Goal: Task Accomplishment & Management: Use online tool/utility

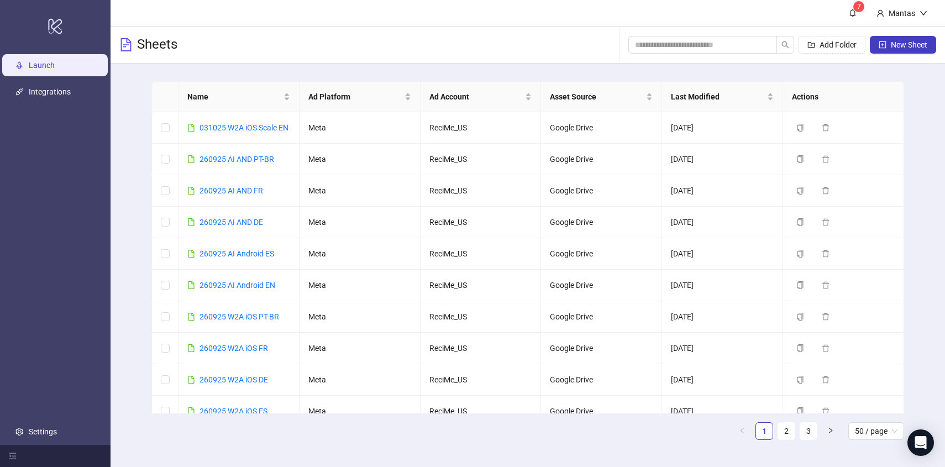
click at [55, 70] on link "Launch" at bounding box center [42, 65] width 26 height 9
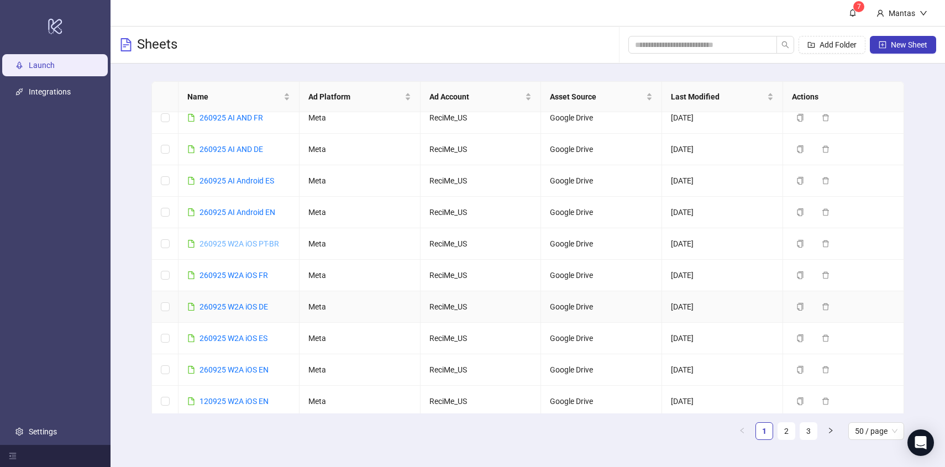
scroll to position [74, 0]
click at [804, 373] on icon "copy" at bounding box center [800, 369] width 8 height 8
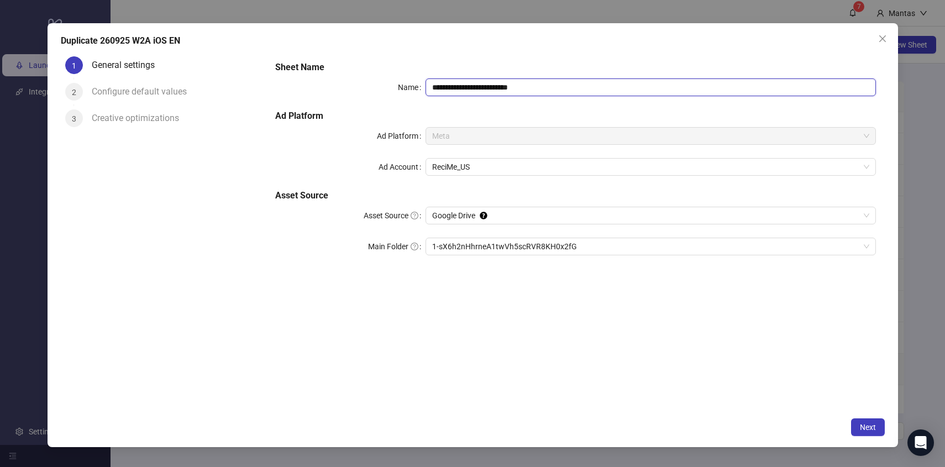
drag, startPoint x: 448, startPoint y: 87, endPoint x: 404, endPoint y: 87, distance: 44.2
click at [404, 87] on div "**********" at bounding box center [575, 87] width 600 height 18
click at [544, 89] on input "**********" at bounding box center [651, 87] width 450 height 18
click at [460, 249] on span "1-sX6h2nHhrneA1twVh5scRVR8KH0x2fG" at bounding box center [650, 246] width 437 height 17
type input "**********"
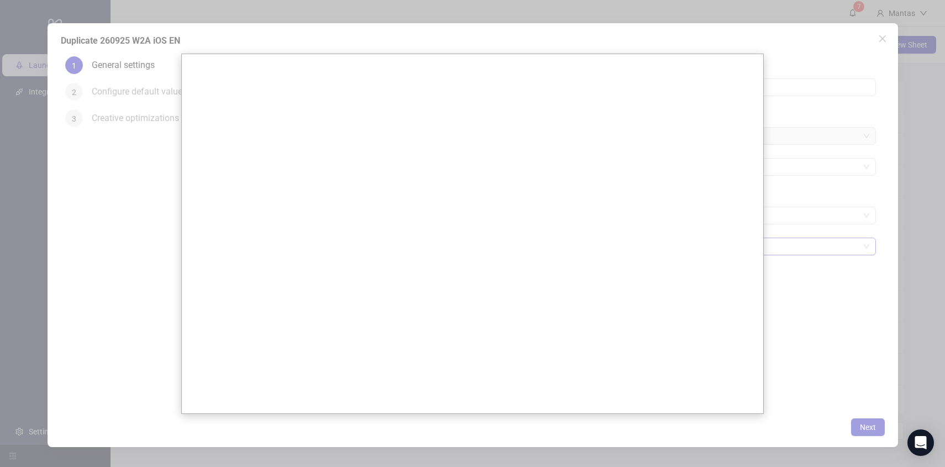
scroll to position [0, 0]
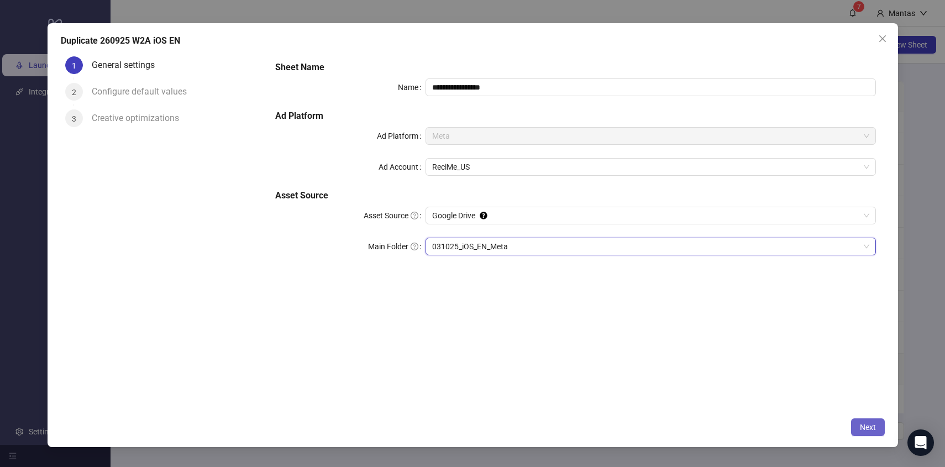
click at [873, 433] on button "Next" at bounding box center [868, 427] width 34 height 18
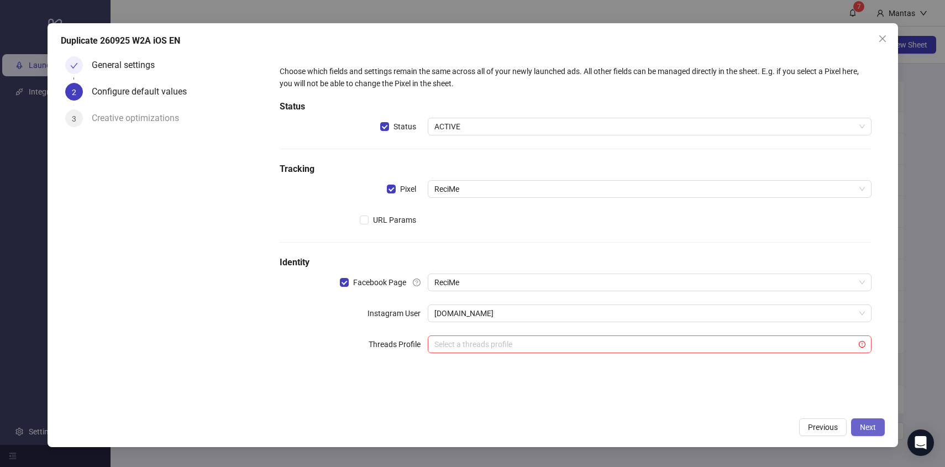
click at [870, 429] on span "Next" at bounding box center [868, 427] width 16 height 9
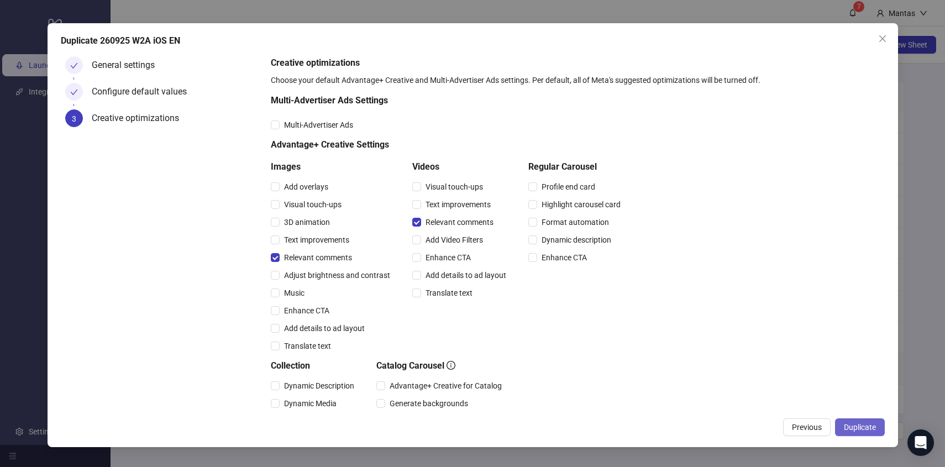
click at [853, 428] on span "Duplicate" at bounding box center [860, 427] width 32 height 9
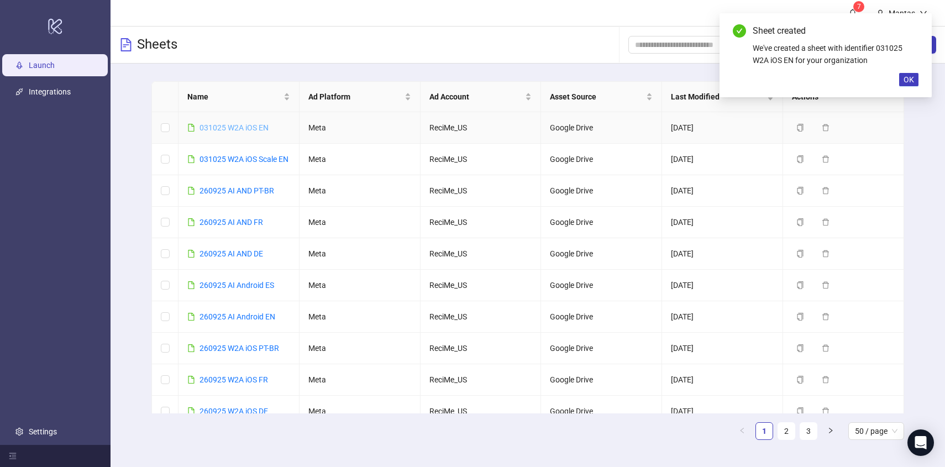
click at [250, 127] on link "031025 W2A iOS EN" at bounding box center [234, 127] width 69 height 9
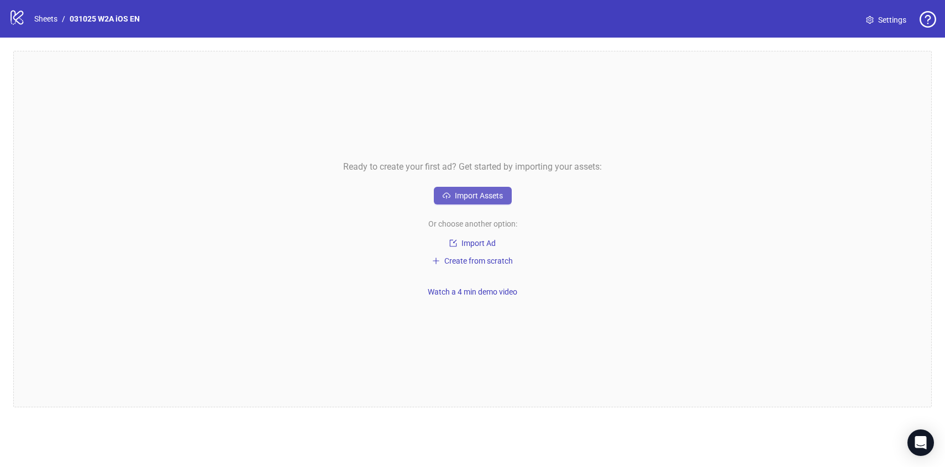
click at [477, 194] on span "Import Assets" at bounding box center [479, 195] width 48 height 9
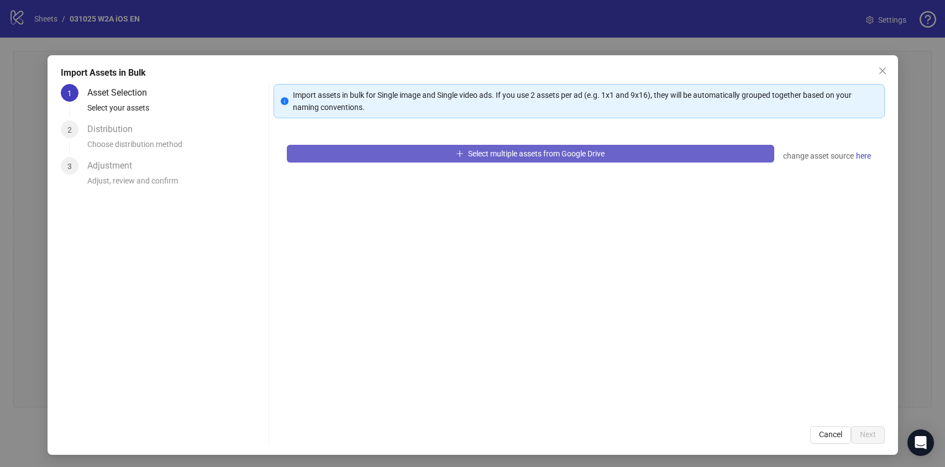
click at [501, 159] on button "Select multiple assets from Google Drive" at bounding box center [530, 154] width 487 height 18
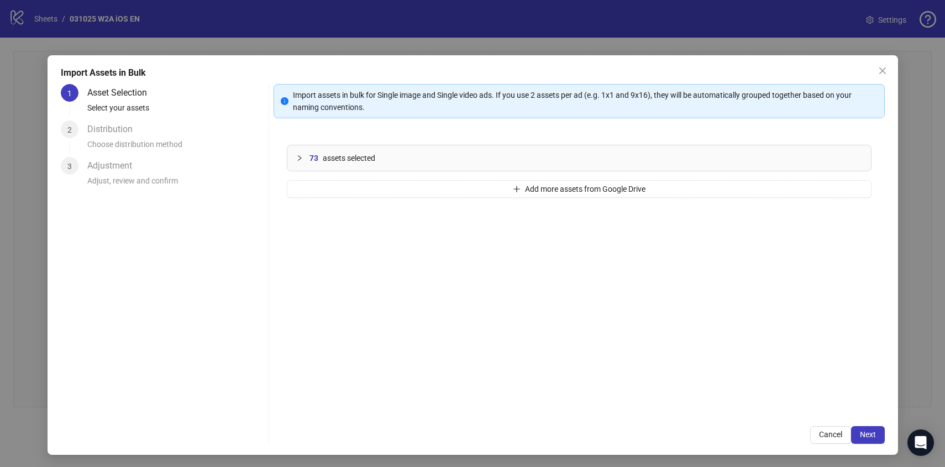
click at [865, 443] on div "Import Assets in Bulk 1 Asset Selection Select your assets 2 Distribution Choos…" at bounding box center [473, 255] width 851 height 400
click at [870, 437] on span "Next" at bounding box center [868, 434] width 16 height 9
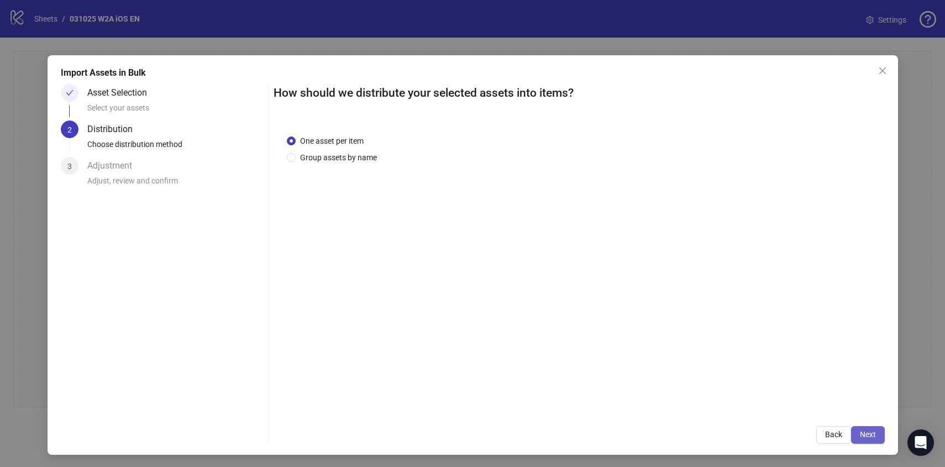
click at [874, 436] on span "Next" at bounding box center [868, 434] width 16 height 9
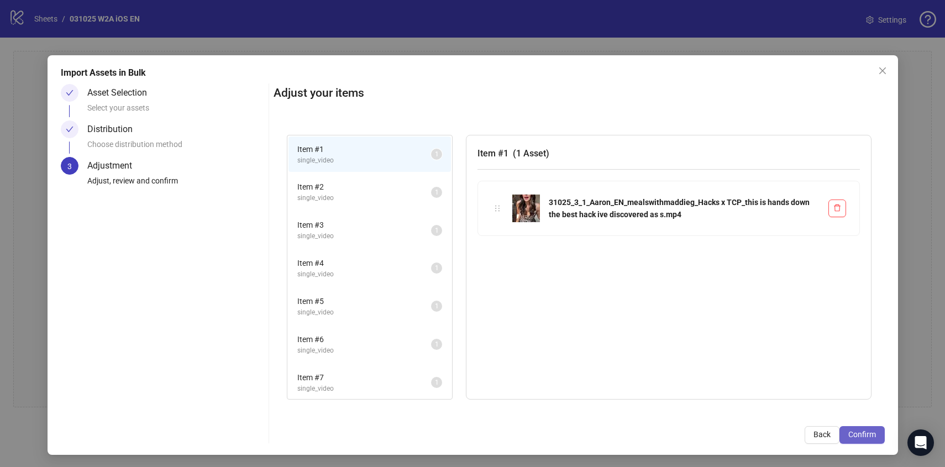
click at [852, 437] on span "Confirm" at bounding box center [862, 434] width 28 height 9
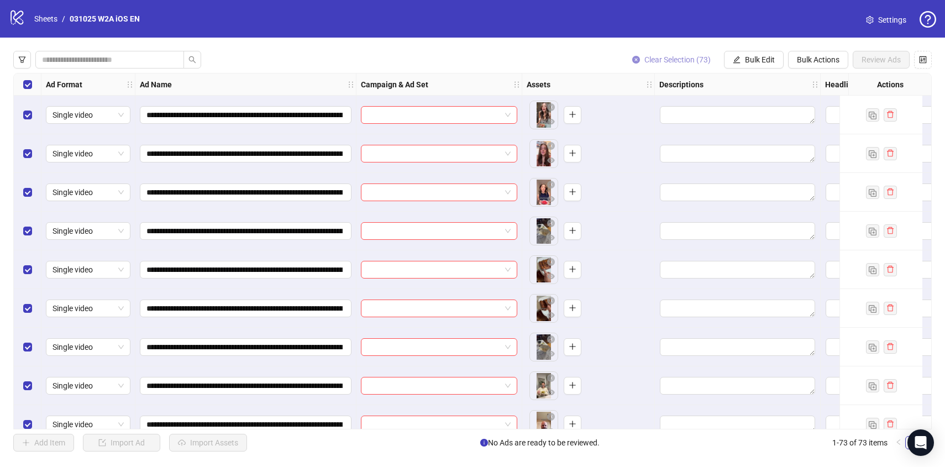
click at [633, 57] on icon "close-circle" at bounding box center [636, 60] width 8 height 8
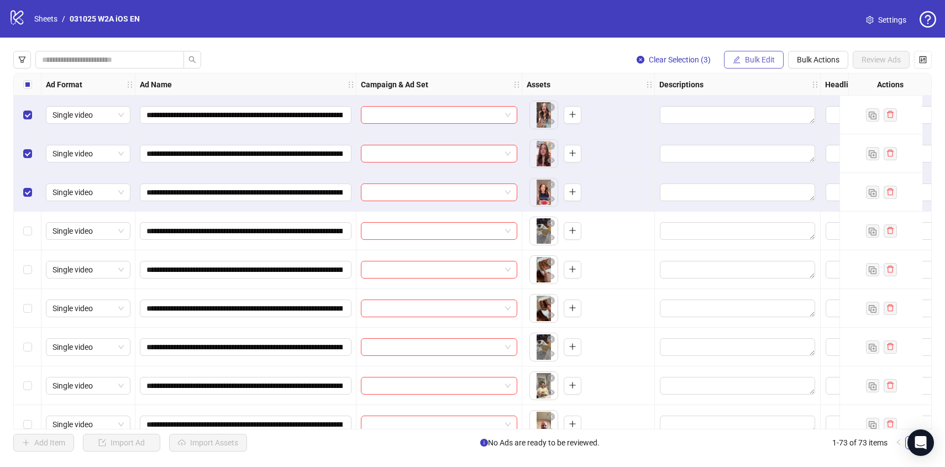
click at [765, 62] on span "Bulk Edit" at bounding box center [760, 59] width 30 height 9
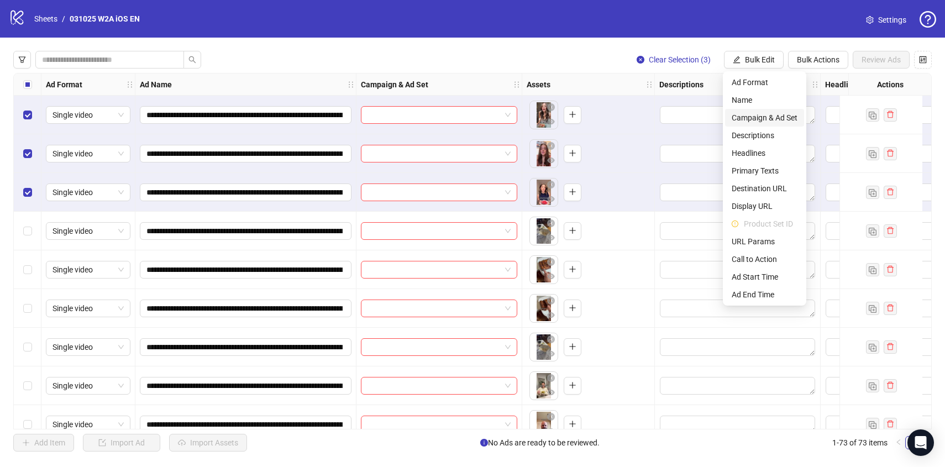
click at [761, 118] on span "Campaign & Ad Set" at bounding box center [765, 118] width 66 height 12
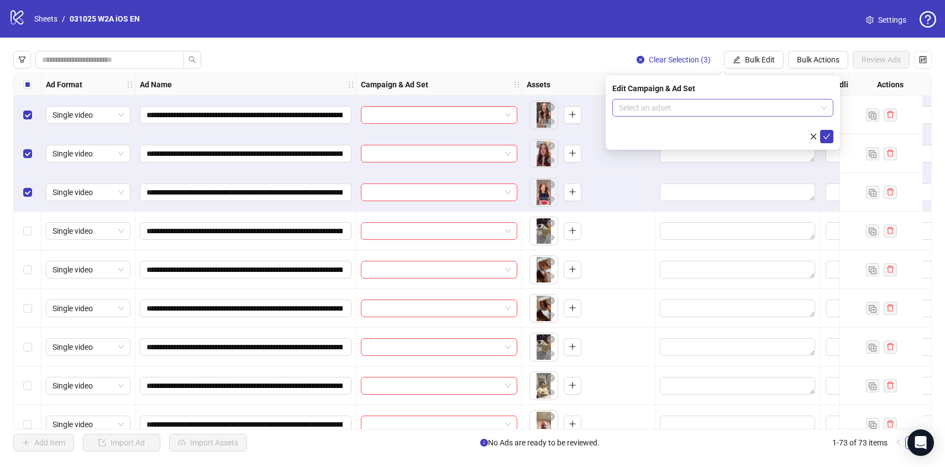
click at [695, 112] on input "search" at bounding box center [718, 107] width 198 height 17
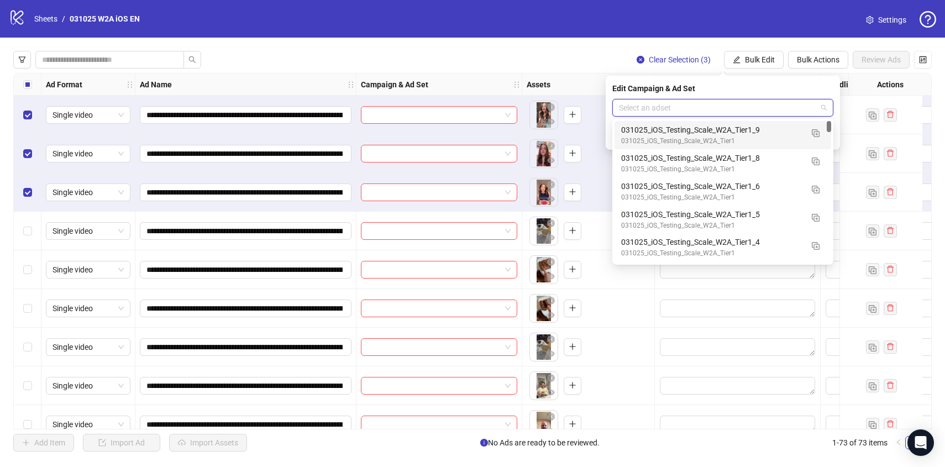
paste input "**********"
type input "**********"
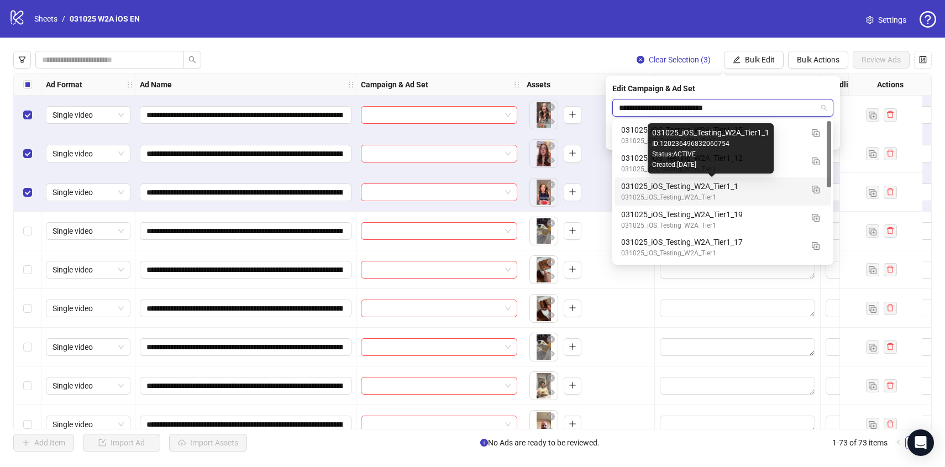
click at [719, 190] on div "031025_iOS_Testing_W2A_Tier1_1" at bounding box center [711, 186] width 181 height 12
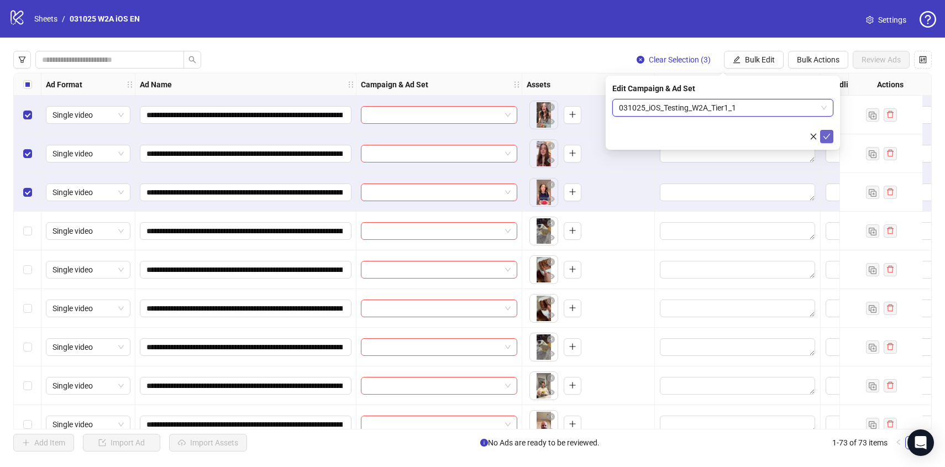
click at [831, 137] on button "submit" at bounding box center [826, 136] width 13 height 13
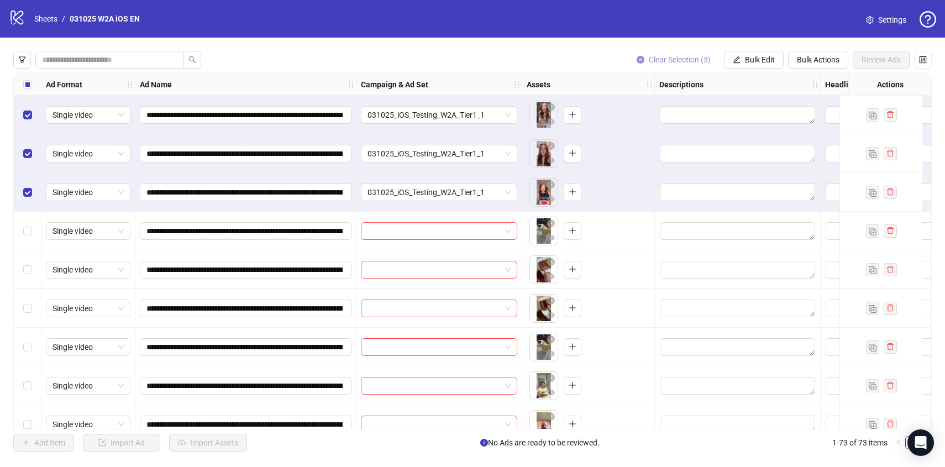
click at [643, 60] on button "Clear Selection (3)" at bounding box center [674, 60] width 92 height 18
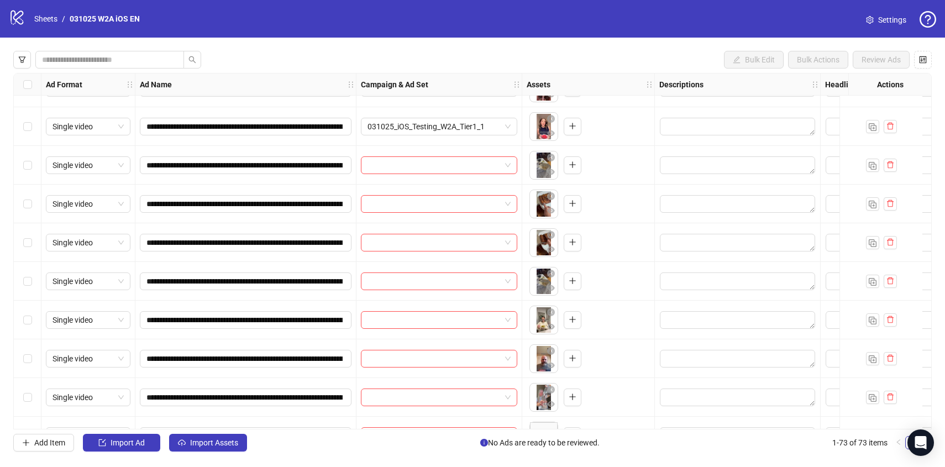
scroll to position [72, 0]
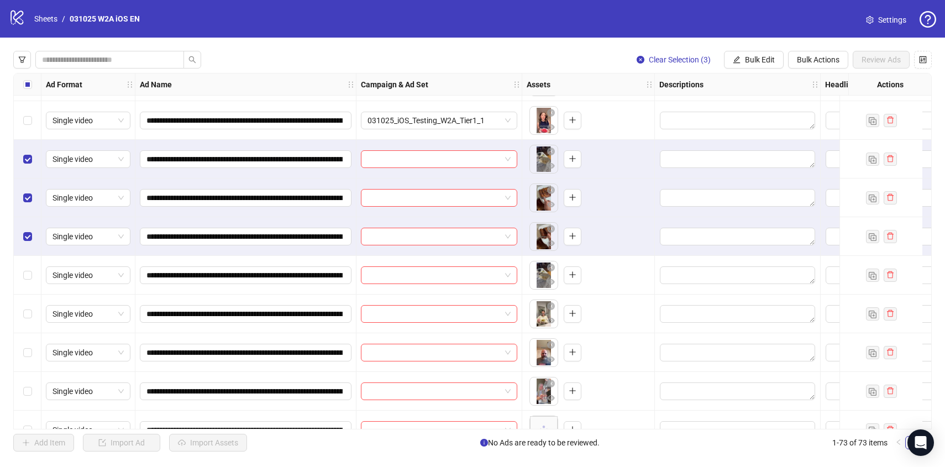
click at [32, 281] on div "Select row 7" at bounding box center [28, 275] width 28 height 39
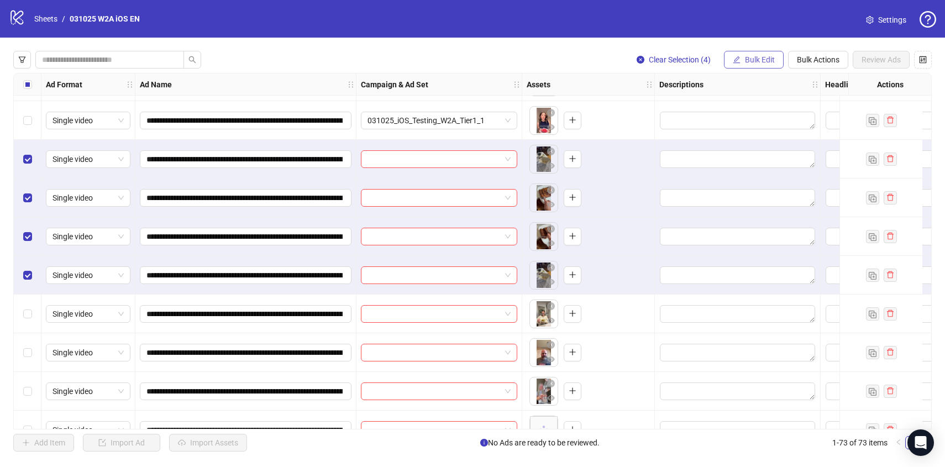
click at [765, 57] on span "Bulk Edit" at bounding box center [760, 59] width 30 height 9
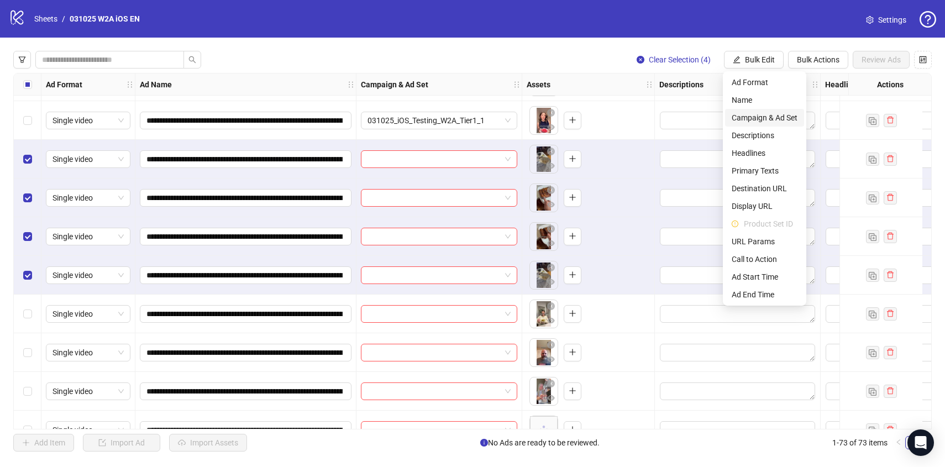
click at [767, 121] on span "Campaign & Ad Set" at bounding box center [765, 118] width 66 height 12
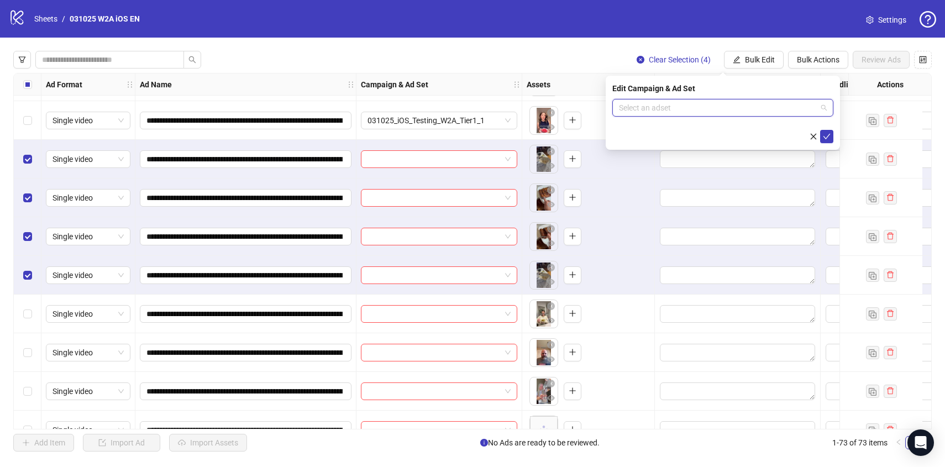
click at [668, 114] on input "search" at bounding box center [718, 107] width 198 height 17
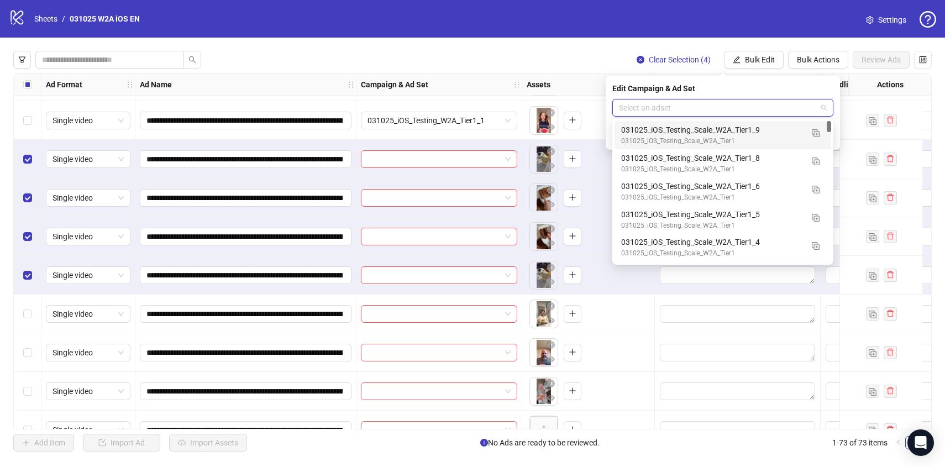
paste input "**********"
type input "**********"
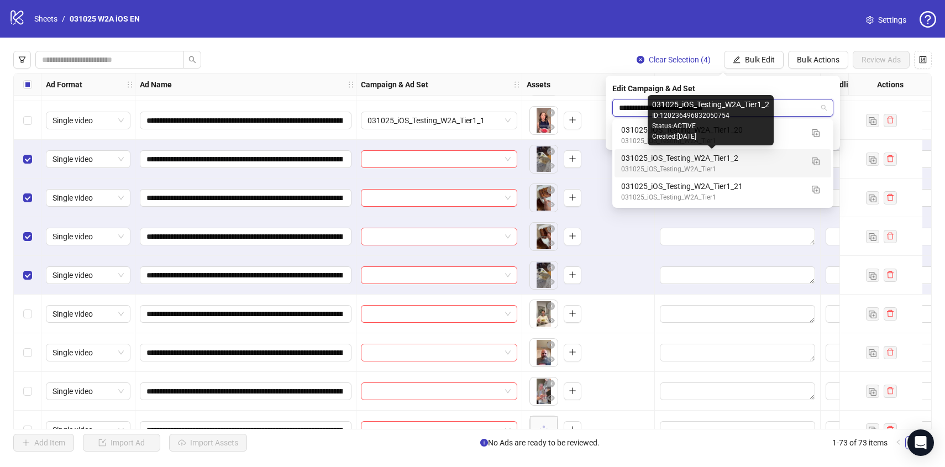
click at [705, 155] on div "031025_iOS_Testing_W2A_Tier1_2" at bounding box center [711, 158] width 181 height 12
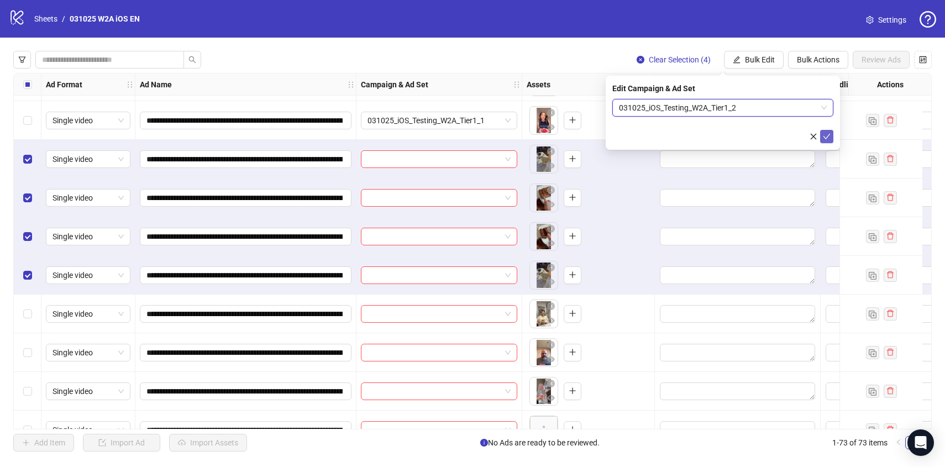
click at [823, 140] on span "submit" at bounding box center [827, 136] width 8 height 9
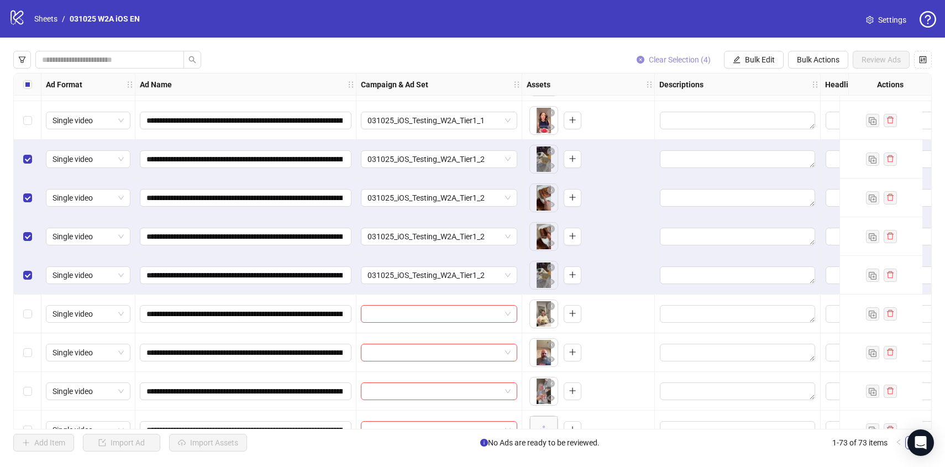
click at [654, 54] on button "Clear Selection (4)" at bounding box center [674, 60] width 92 height 18
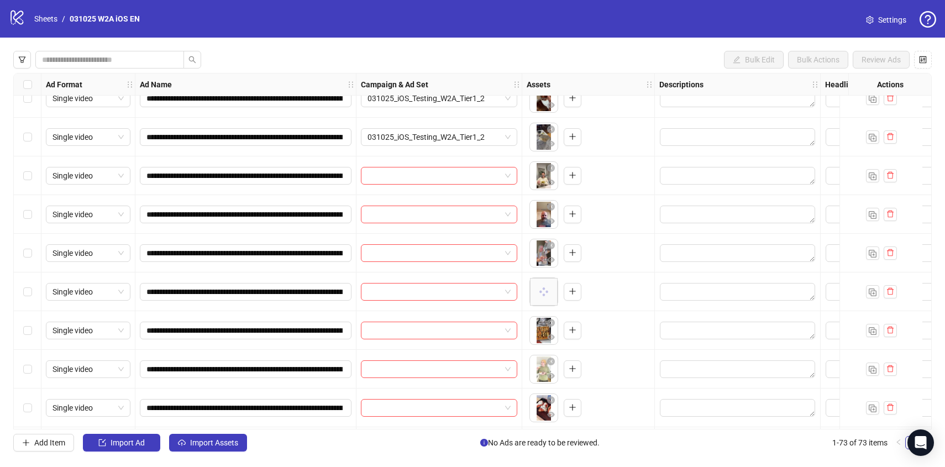
scroll to position [229, 0]
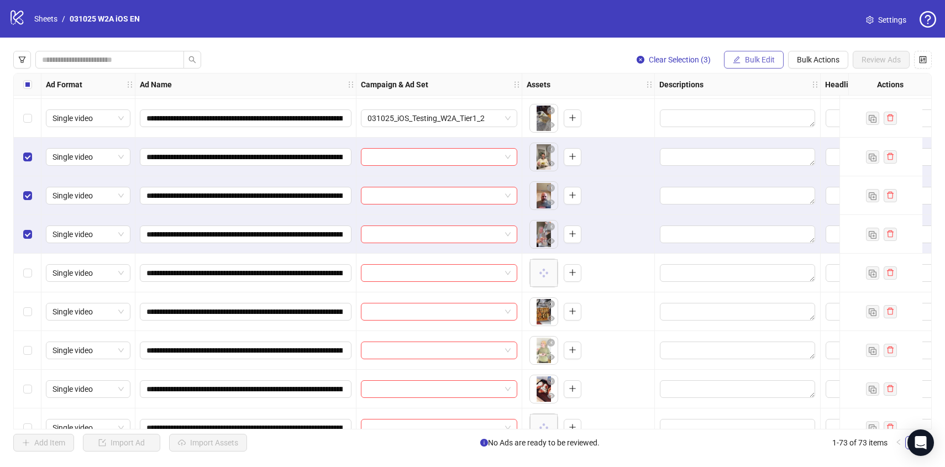
click at [746, 63] on span "Bulk Edit" at bounding box center [760, 59] width 30 height 9
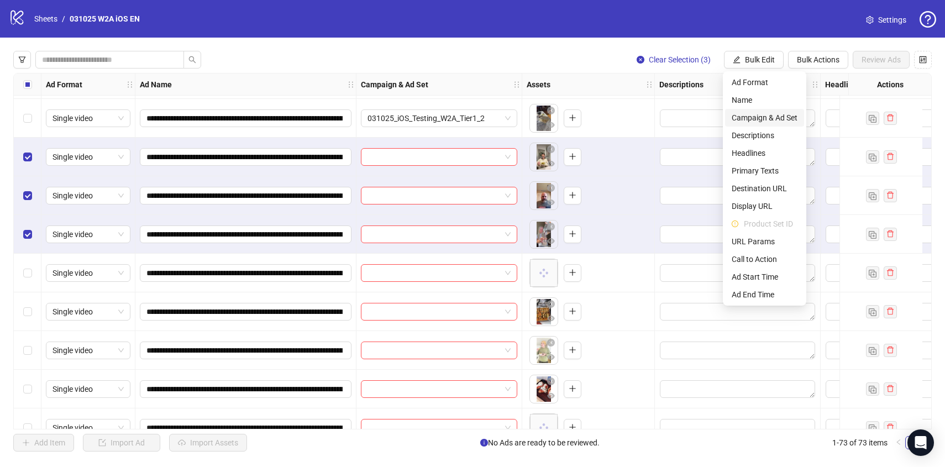
click at [744, 113] on span "Campaign & Ad Set" at bounding box center [765, 118] width 66 height 12
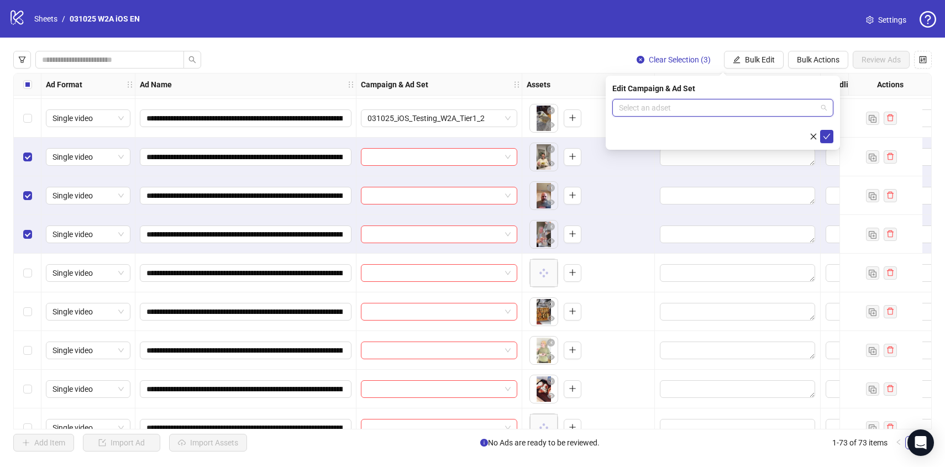
click at [700, 105] on input "search" at bounding box center [718, 107] width 198 height 17
paste input "**********"
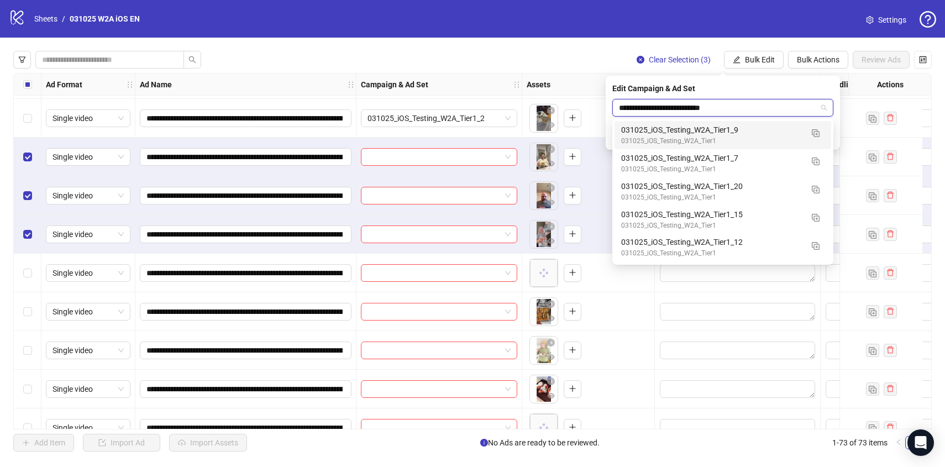
type input "**********"
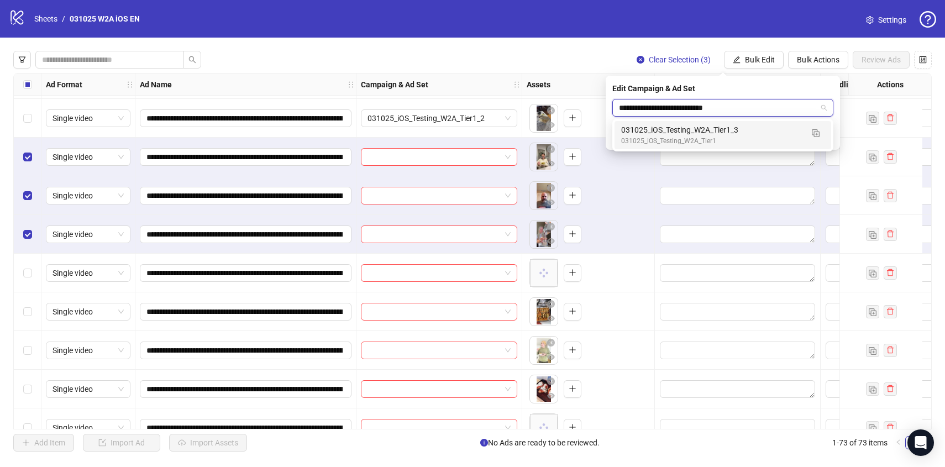
click at [785, 138] on div "031025_iOS_Testing_W2A_Tier1" at bounding box center [711, 141] width 181 height 11
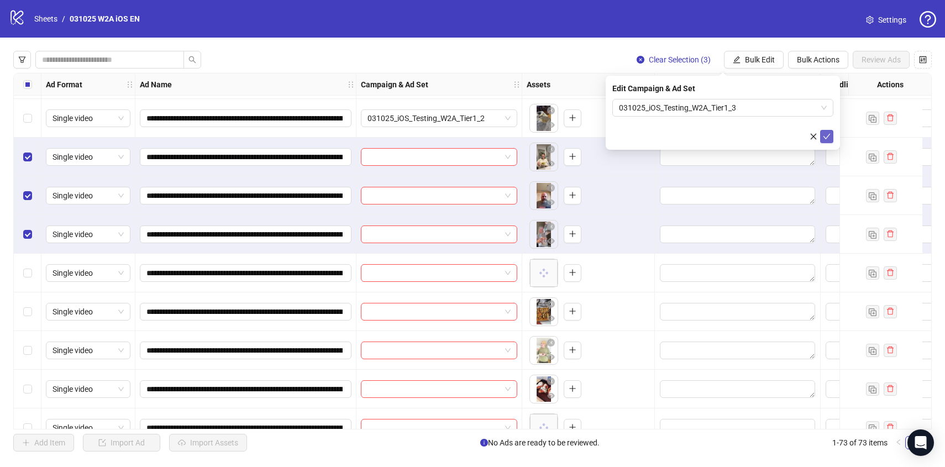
click at [825, 139] on icon "check" at bounding box center [827, 137] width 8 height 8
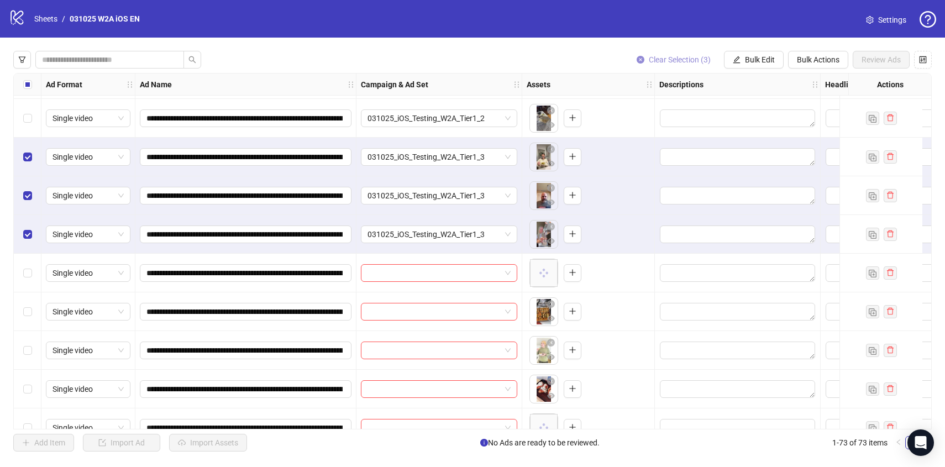
click at [657, 56] on span "Clear Selection (3)" at bounding box center [680, 59] width 62 height 9
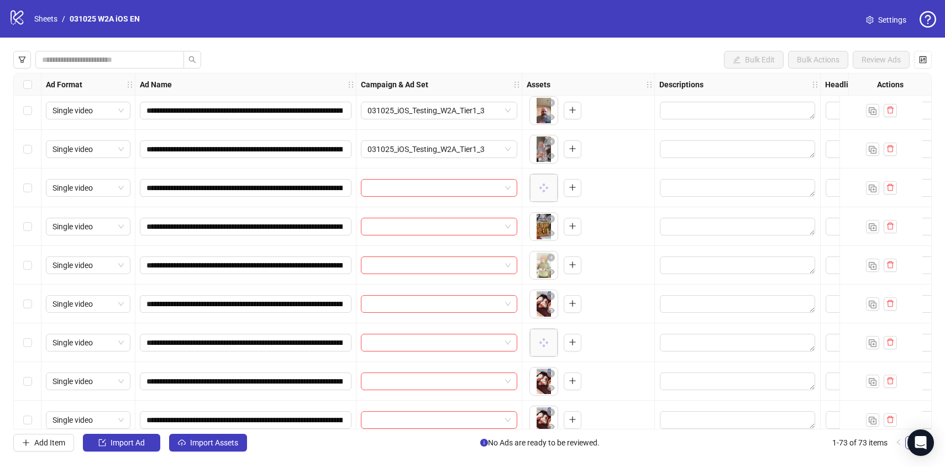
scroll to position [318, 0]
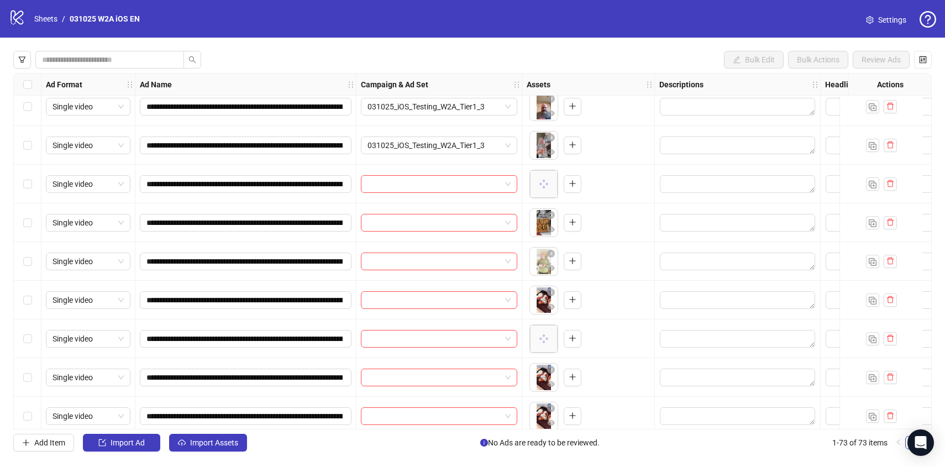
click at [27, 190] on div "Select row 11" at bounding box center [28, 184] width 28 height 39
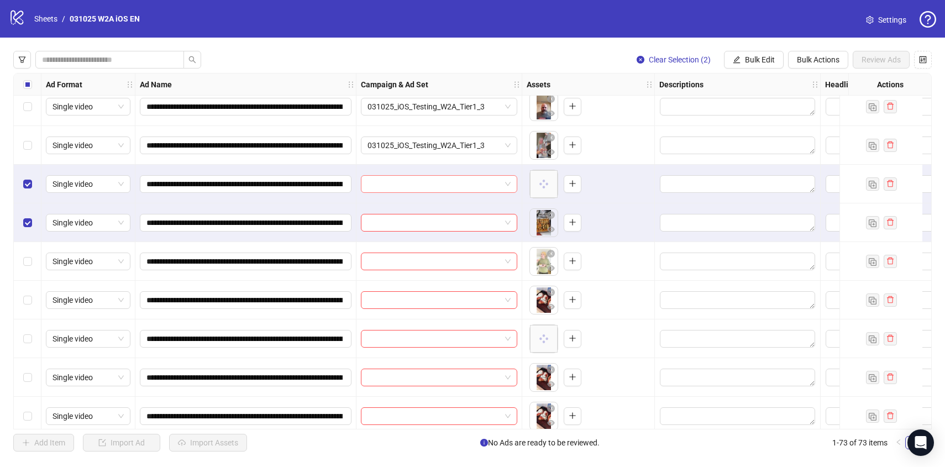
scroll to position [308, 0]
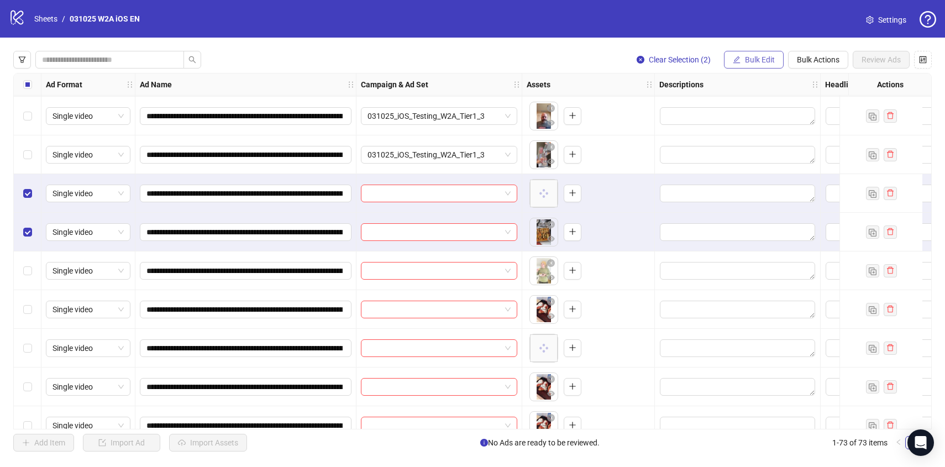
click at [774, 58] on button "Bulk Edit" at bounding box center [754, 60] width 60 height 18
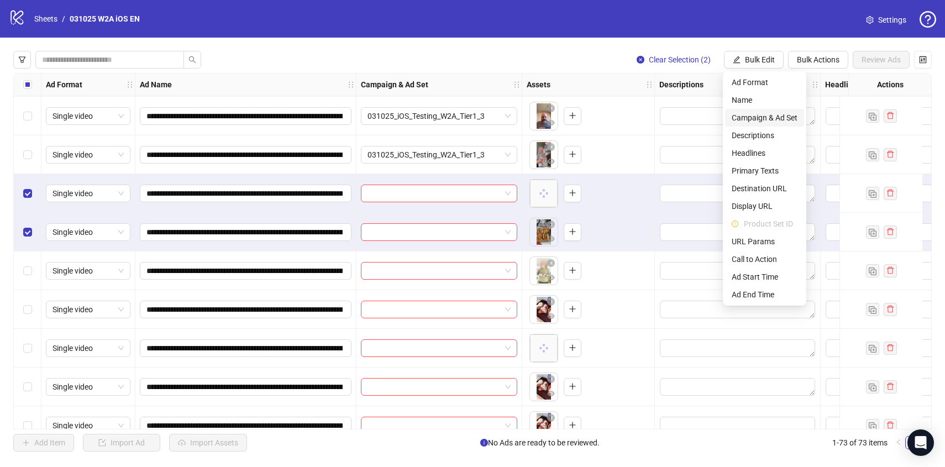
click at [759, 113] on span "Campaign & Ad Set" at bounding box center [765, 118] width 66 height 12
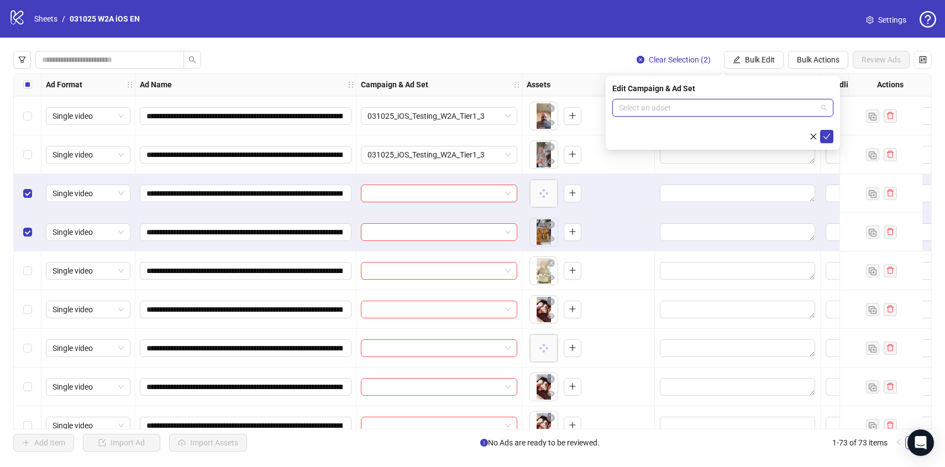
click at [691, 112] on input "search" at bounding box center [718, 107] width 198 height 17
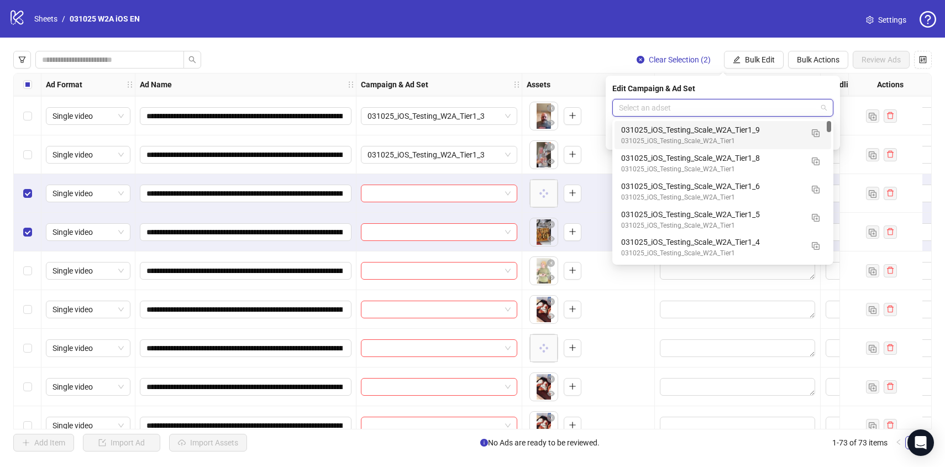
paste input "**********"
type input "**********"
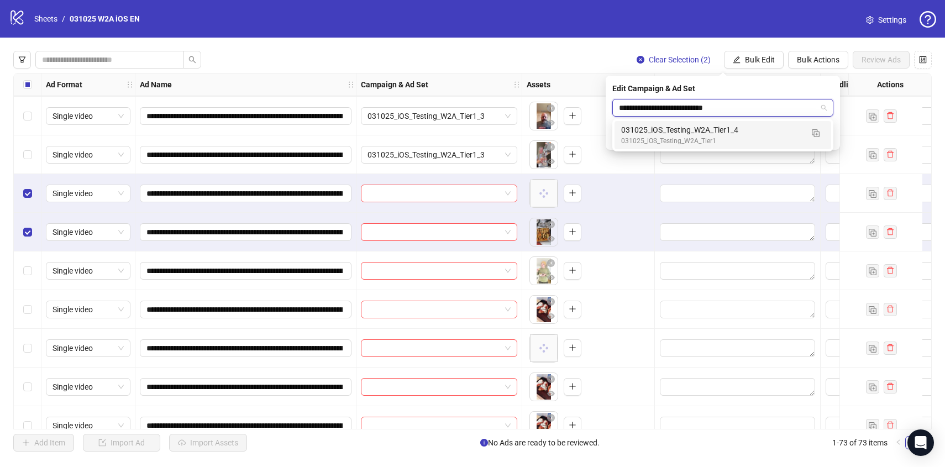
click at [700, 134] on div "031025_iOS_Testing_W2A_Tier1_4" at bounding box center [711, 130] width 181 height 12
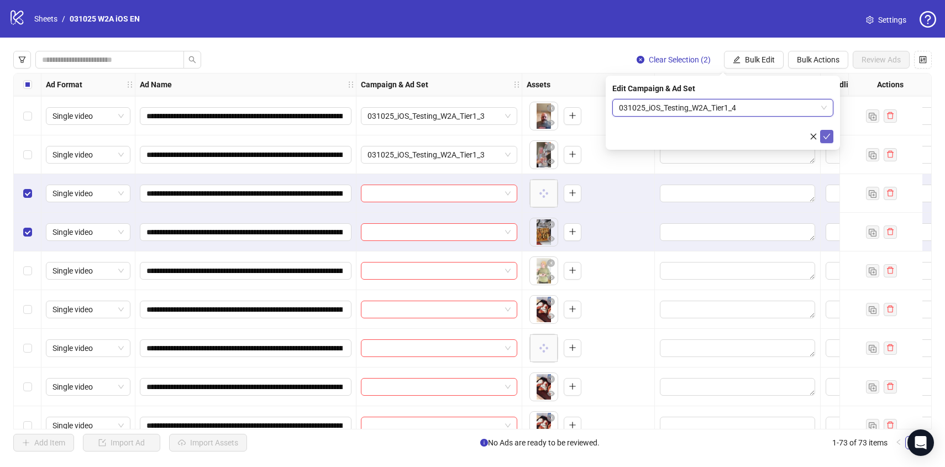
click at [824, 139] on icon "check" at bounding box center [827, 137] width 8 height 8
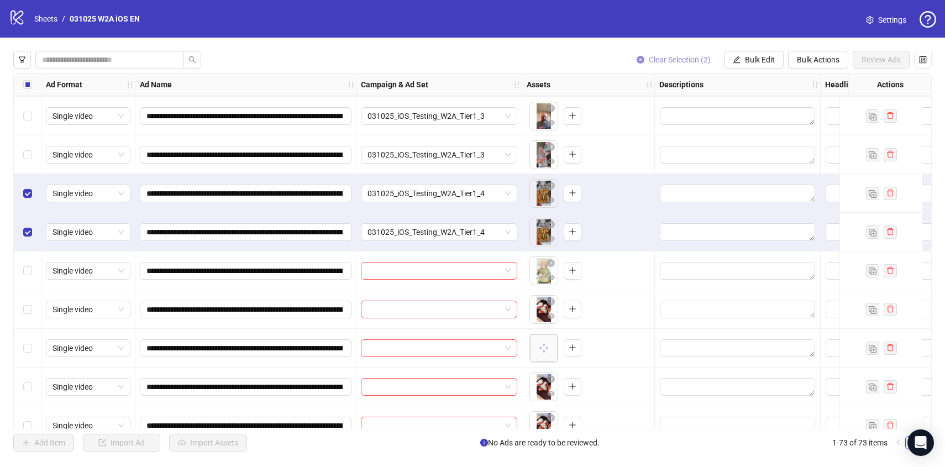
click at [646, 64] on button "Clear Selection (2)" at bounding box center [674, 60] width 92 height 18
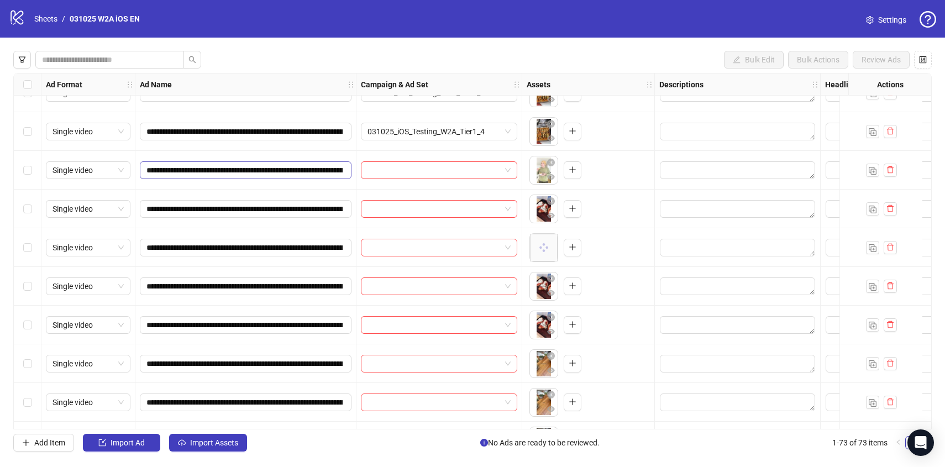
scroll to position [410, 0]
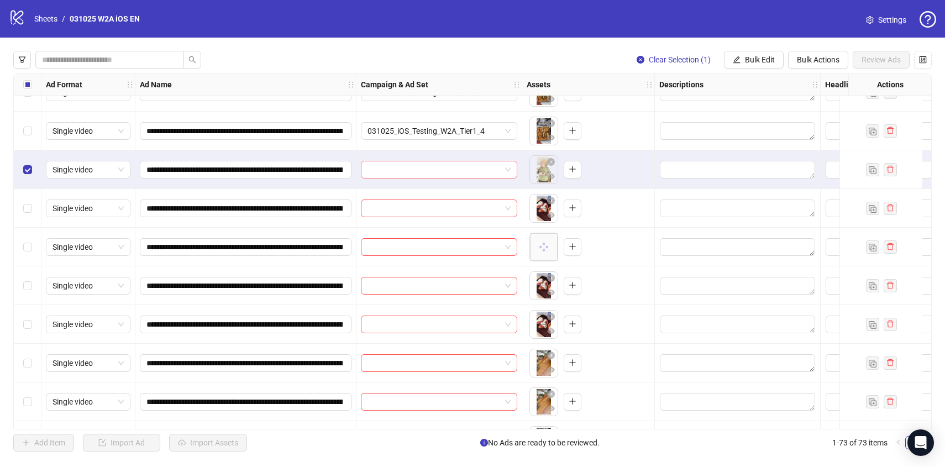
click at [458, 176] on input "search" at bounding box center [434, 169] width 133 height 17
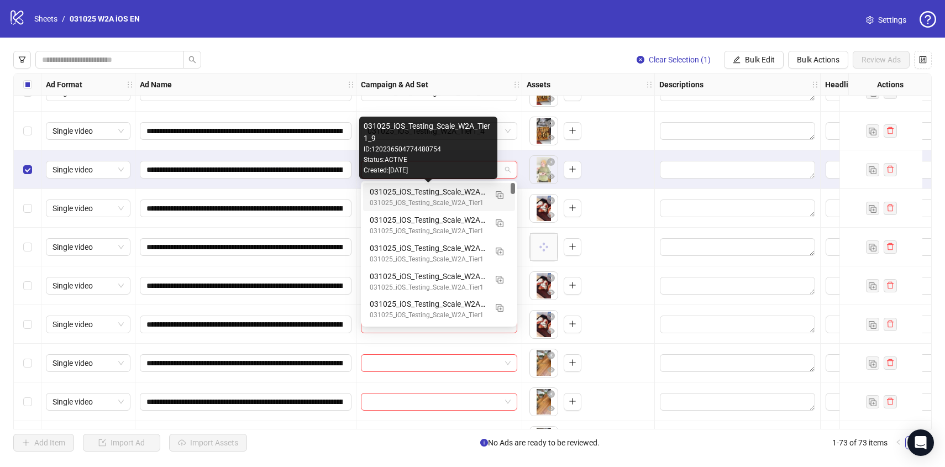
paste input "**********"
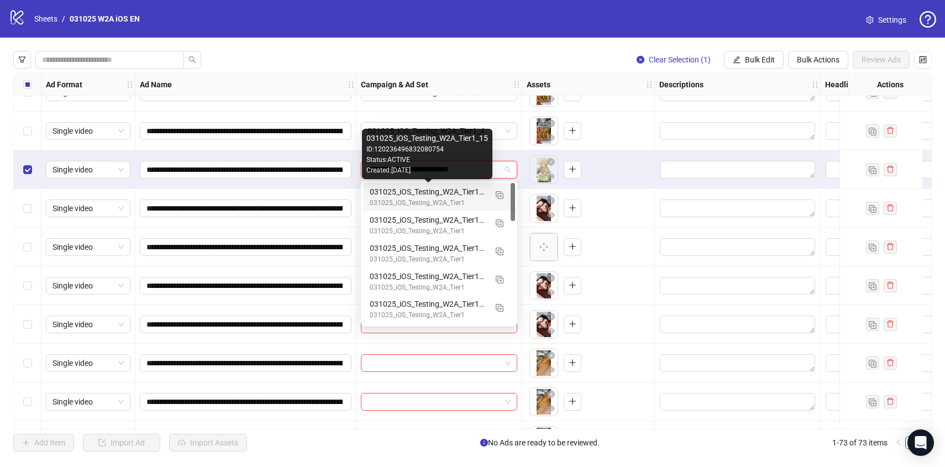
type input "**********"
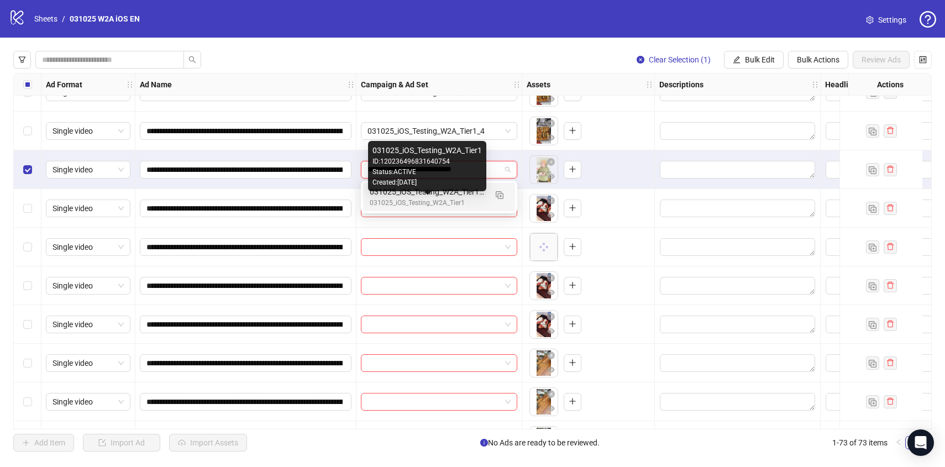
click at [475, 201] on div "031025_iOS_Testing_W2A_Tier1" at bounding box center [428, 203] width 117 height 11
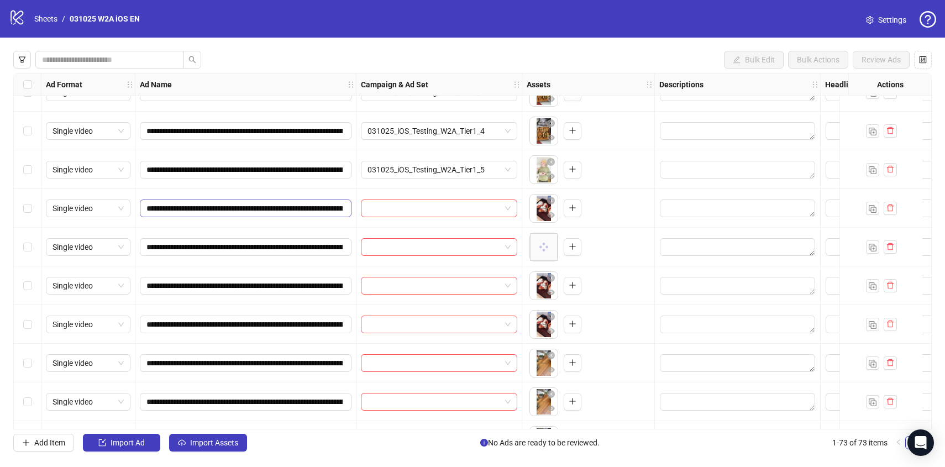
scroll to position [442, 0]
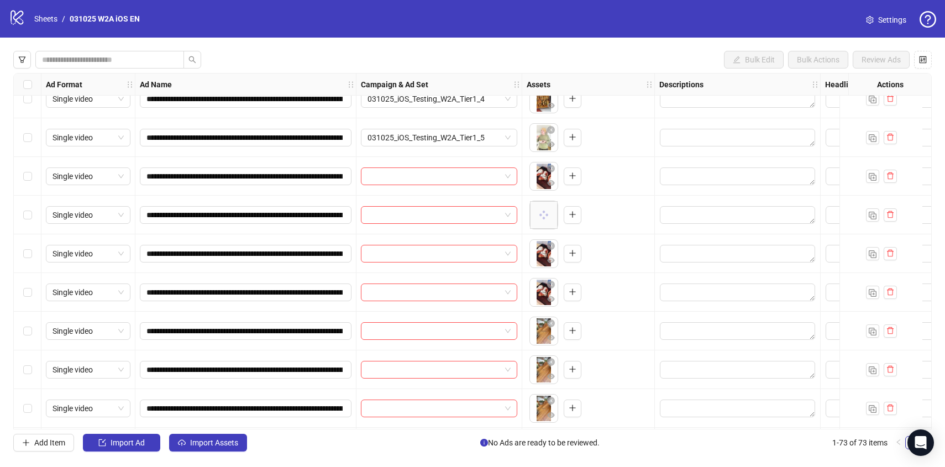
click at [34, 177] on div "Select row 14" at bounding box center [28, 176] width 28 height 39
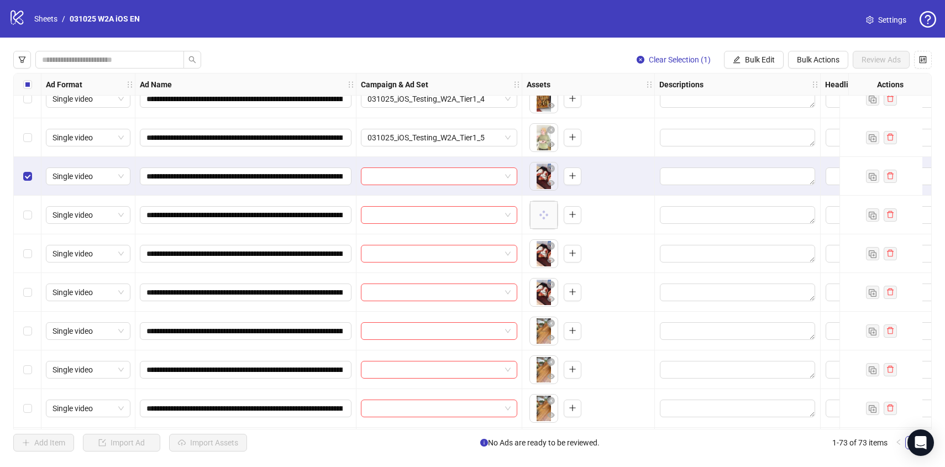
click at [30, 208] on div "Select row 15" at bounding box center [28, 215] width 28 height 39
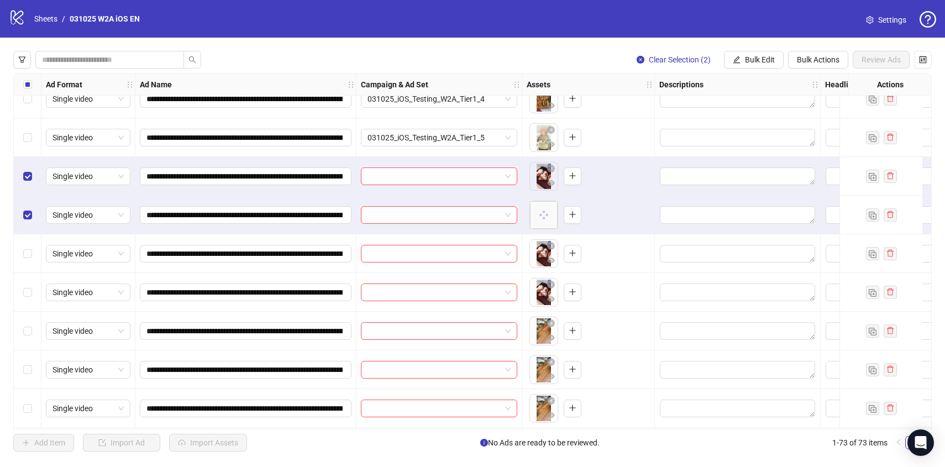
click at [29, 247] on div "Select row 16" at bounding box center [28, 253] width 28 height 39
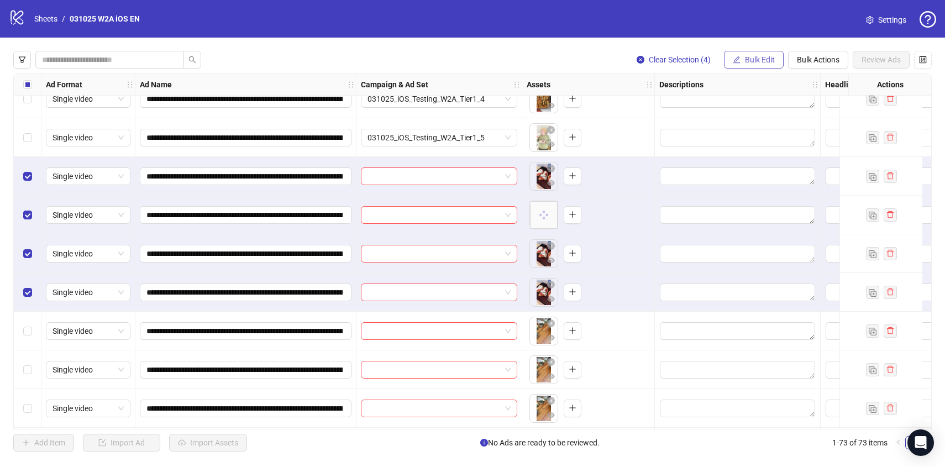
click at [767, 55] on span "Bulk Edit" at bounding box center [760, 59] width 30 height 9
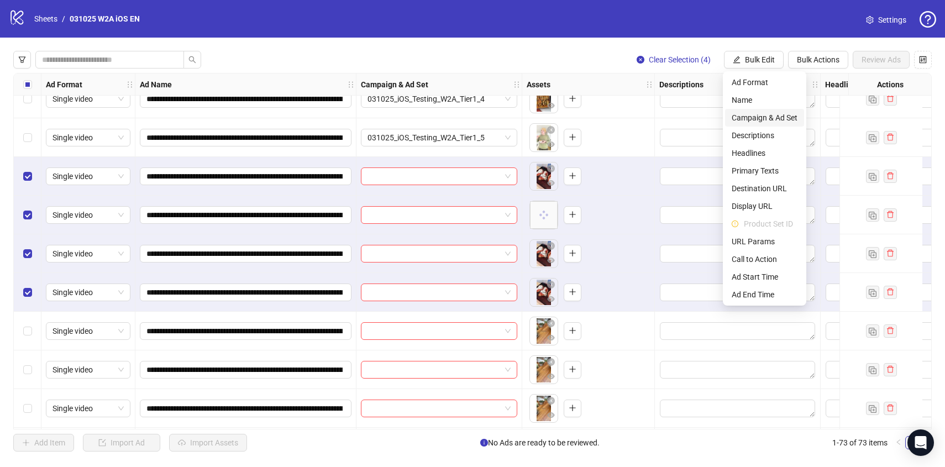
click at [760, 118] on span "Campaign & Ad Set" at bounding box center [765, 118] width 66 height 12
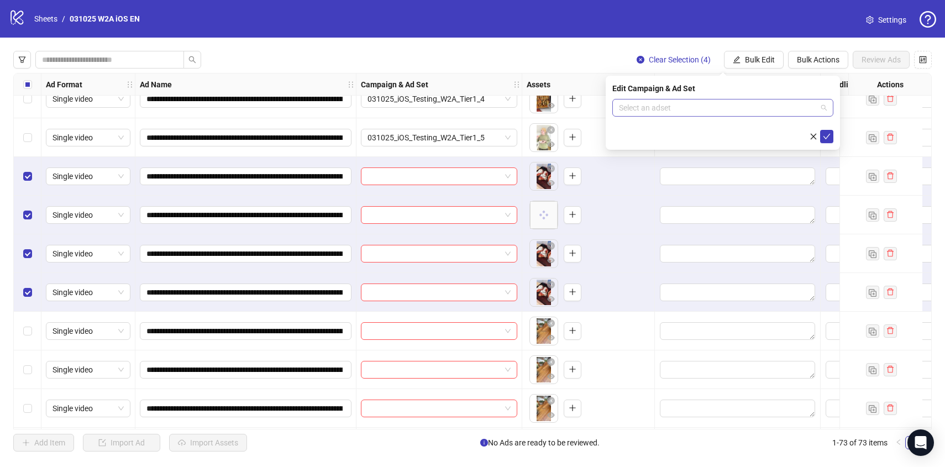
click at [678, 108] on input "search" at bounding box center [718, 107] width 198 height 17
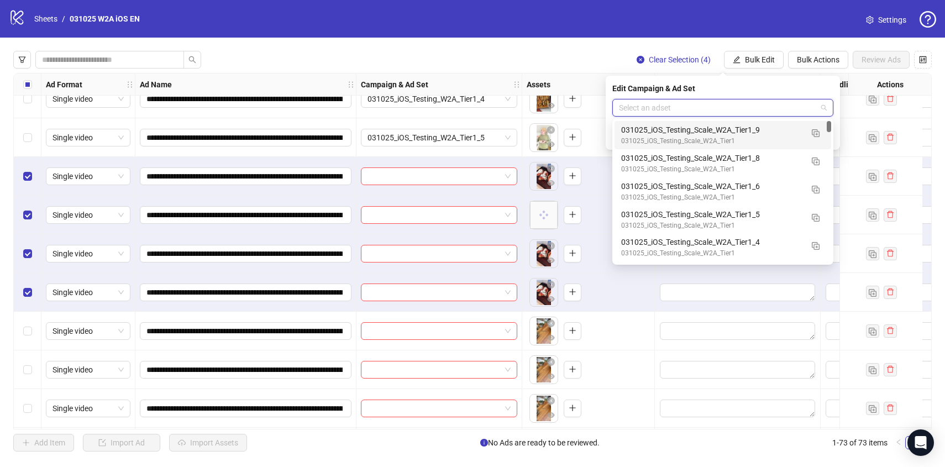
paste input "**********"
type input "**********"
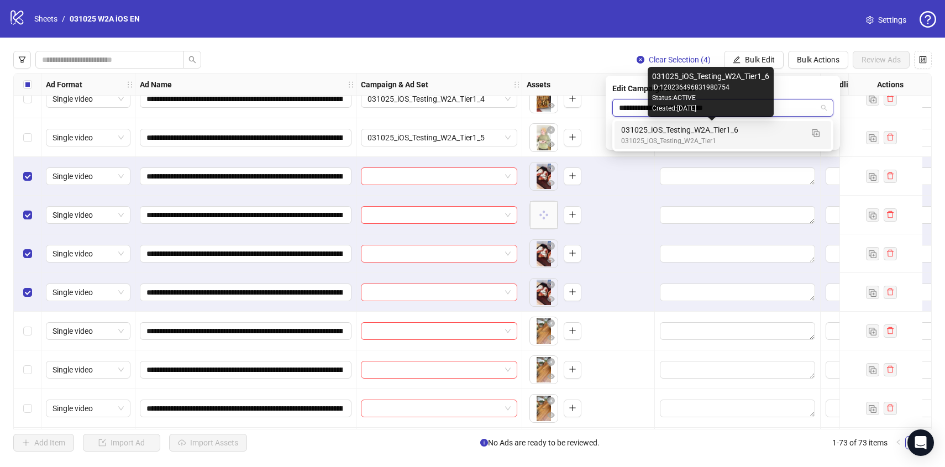
click at [692, 130] on div "031025_iOS_Testing_W2A_Tier1_6" at bounding box center [711, 130] width 181 height 12
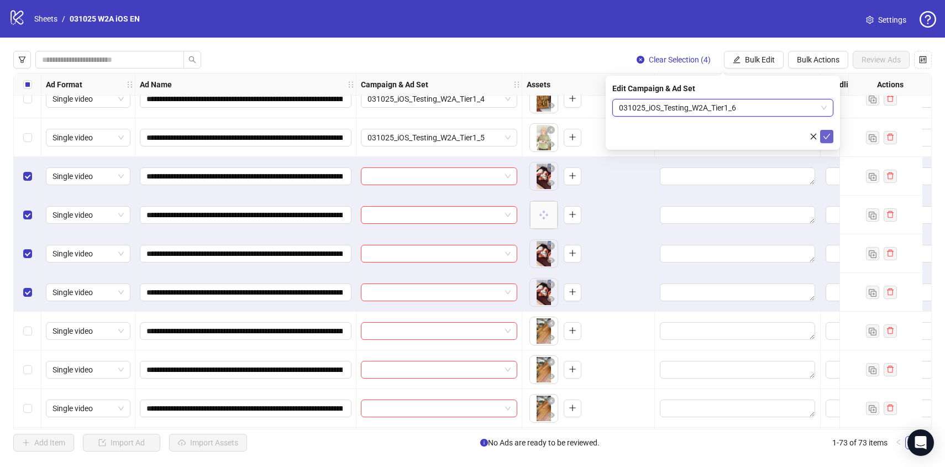
click at [828, 133] on icon "check" at bounding box center [827, 137] width 8 height 8
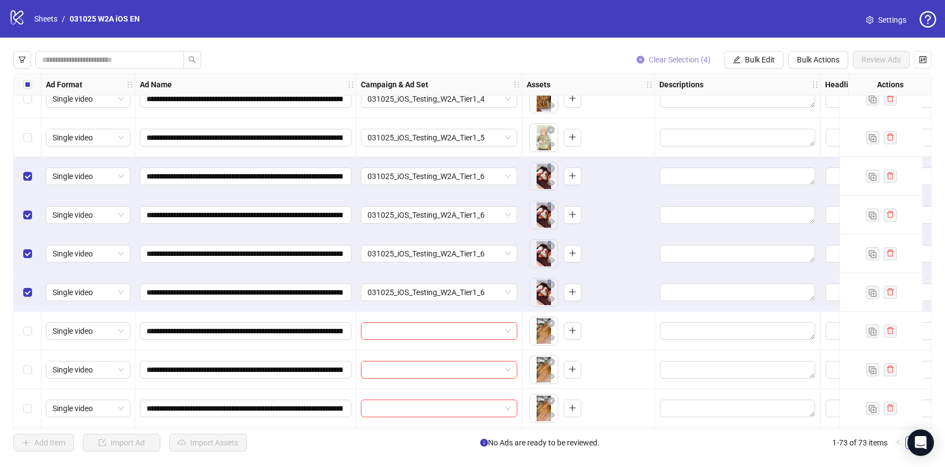
click at [688, 56] on span "Clear Selection (4)" at bounding box center [680, 59] width 62 height 9
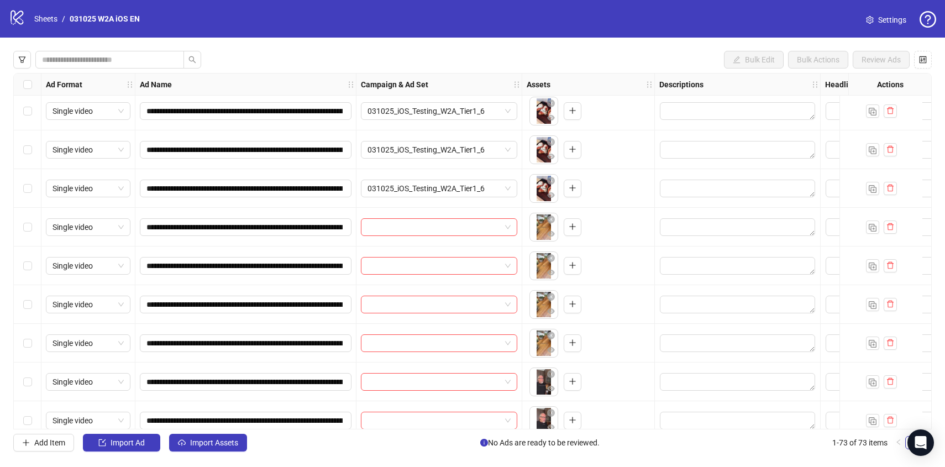
scroll to position [577, 0]
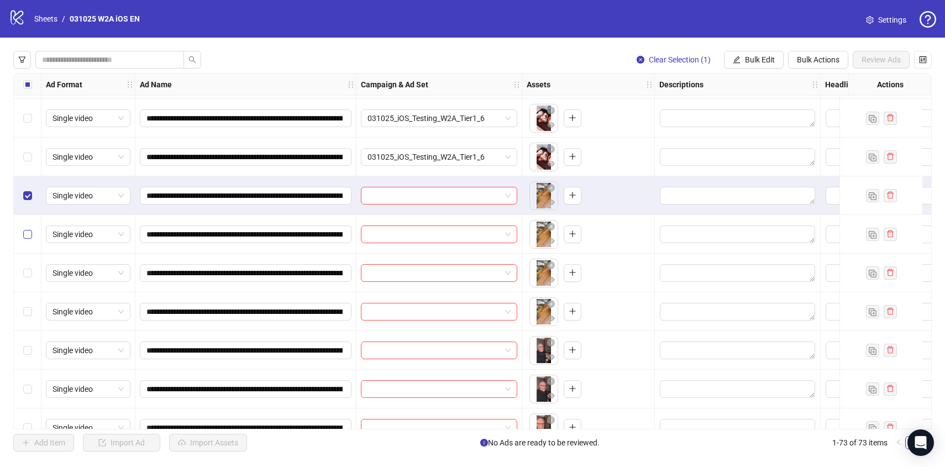
click at [30, 239] on label "Select row 19" at bounding box center [27, 234] width 9 height 12
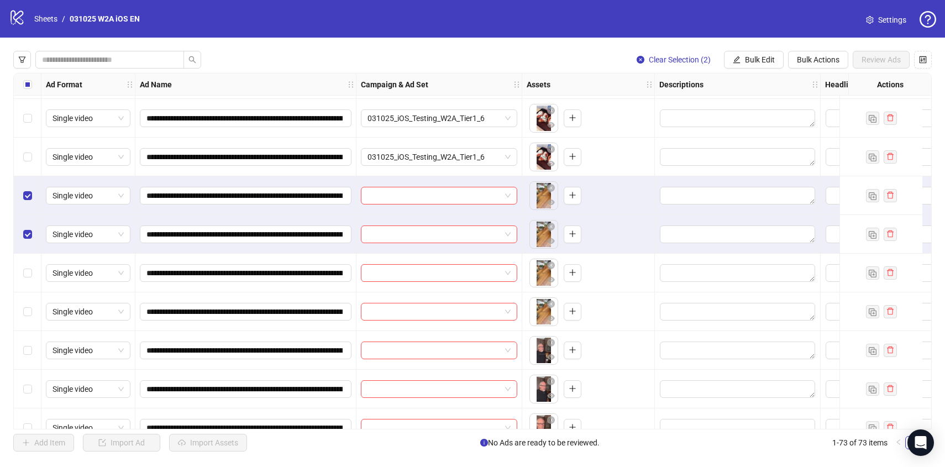
click at [32, 279] on div "Select row 20" at bounding box center [28, 273] width 28 height 39
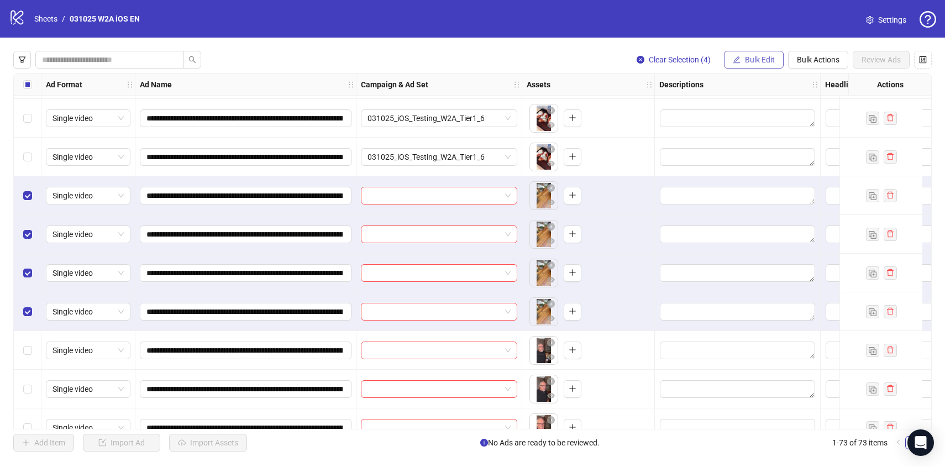
click at [766, 55] on span "Bulk Edit" at bounding box center [760, 59] width 30 height 9
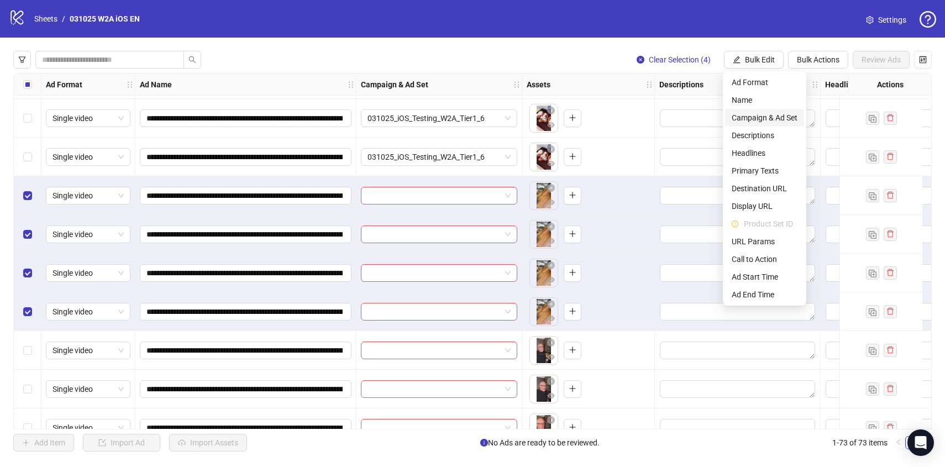
click at [763, 118] on span "Campaign & Ad Set" at bounding box center [765, 118] width 66 height 12
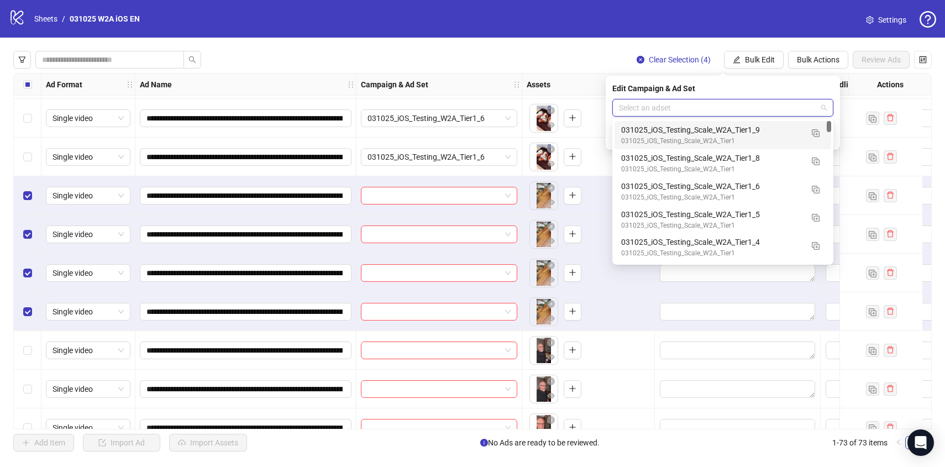
click at [721, 112] on input "search" at bounding box center [718, 107] width 198 height 17
paste input "**********"
type input "**********"
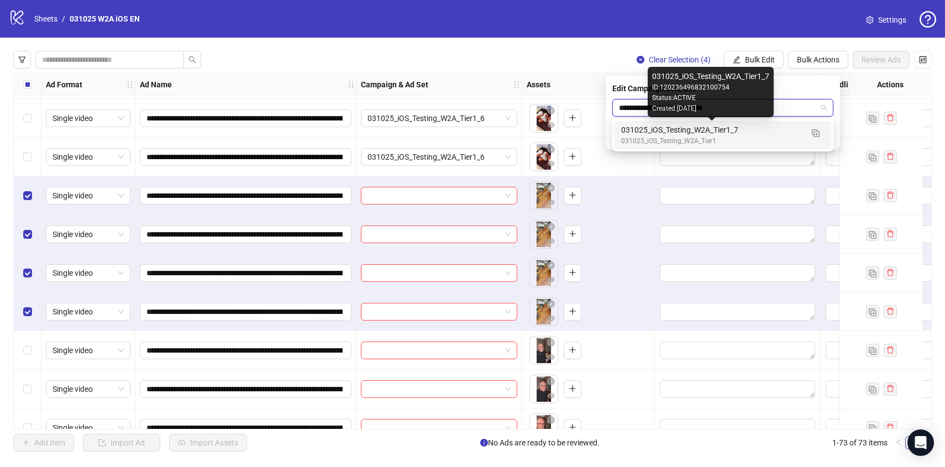
click at [724, 136] on div "031025_iOS_Testing_W2A_Tier1" at bounding box center [711, 141] width 181 height 11
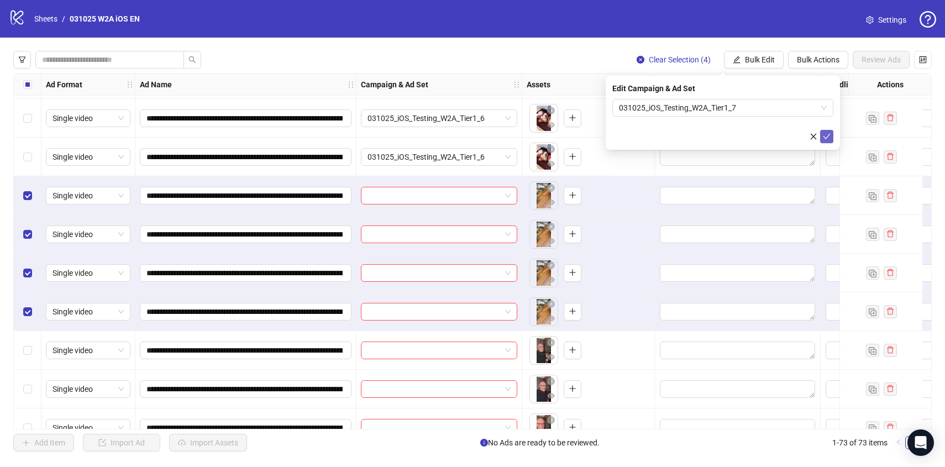
click at [823, 136] on icon "check" at bounding box center [827, 137] width 8 height 8
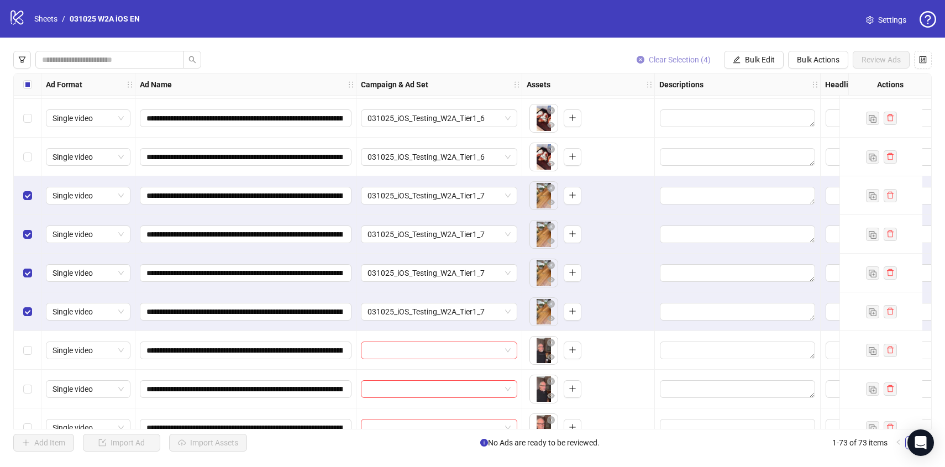
click at [676, 62] on span "Clear Selection (4)" at bounding box center [680, 59] width 62 height 9
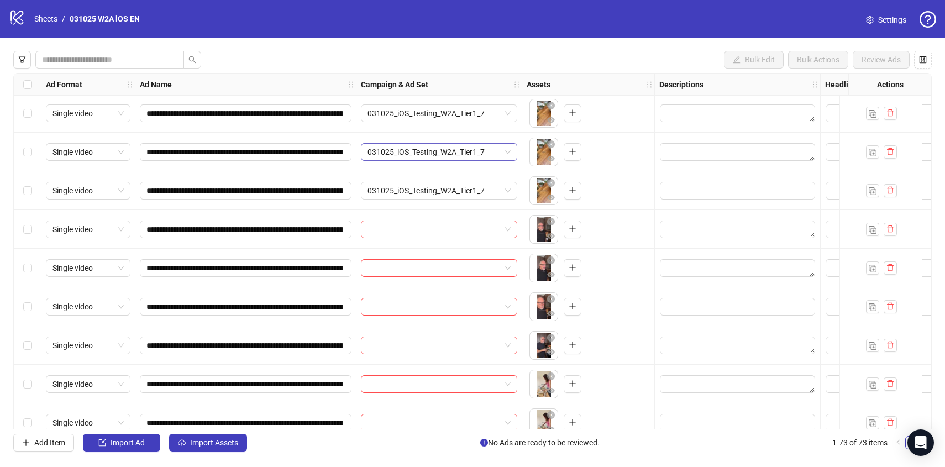
scroll to position [759, 0]
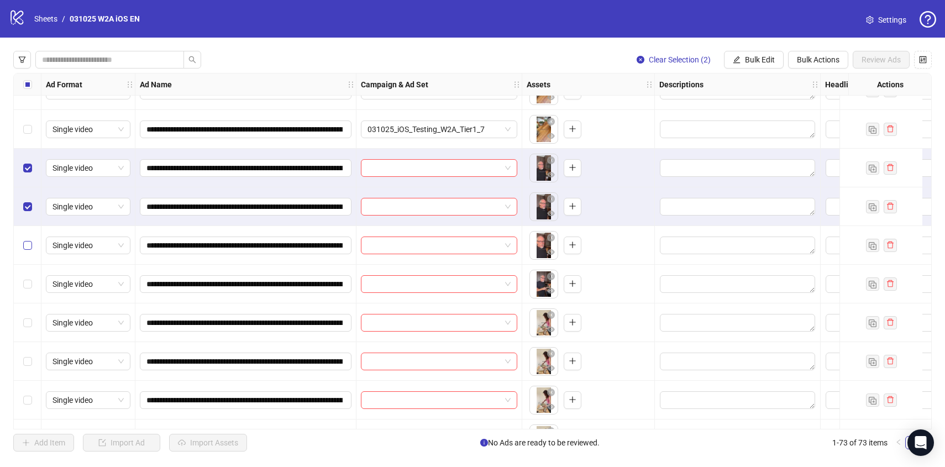
click at [30, 239] on label "Select row 24" at bounding box center [27, 245] width 9 height 12
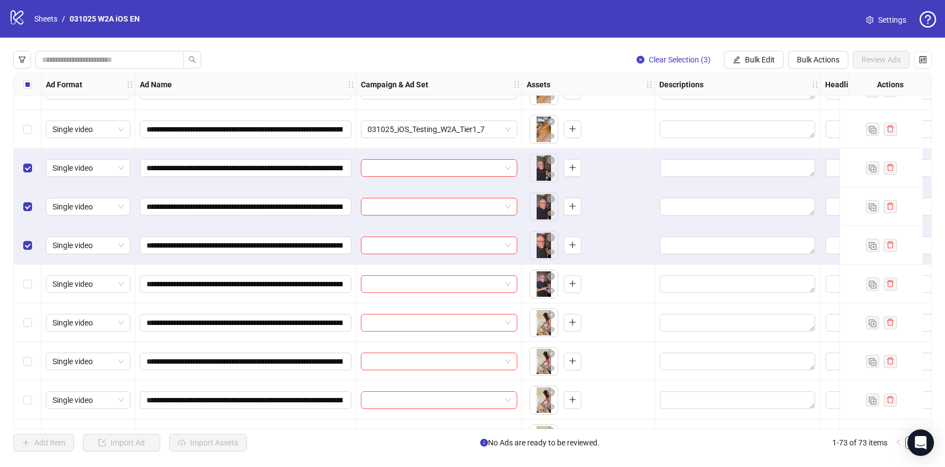
click at [33, 289] on div "Select row 25" at bounding box center [28, 284] width 28 height 39
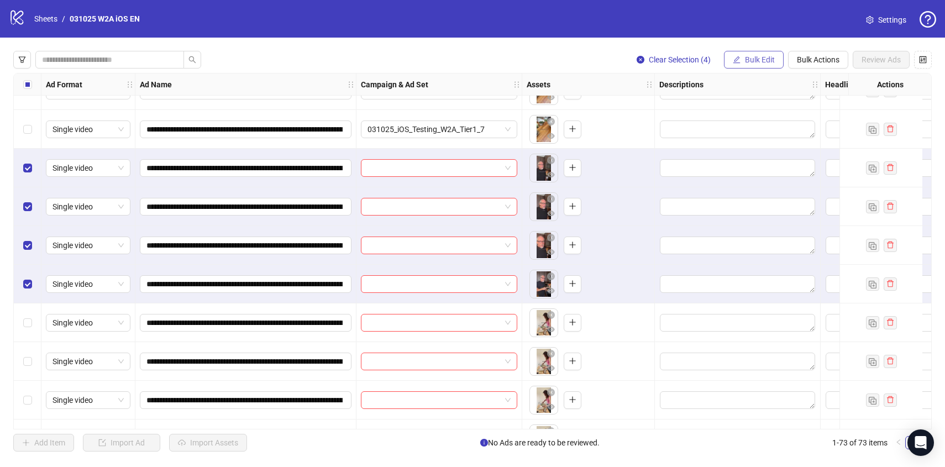
click at [744, 67] on button "Bulk Edit" at bounding box center [754, 60] width 60 height 18
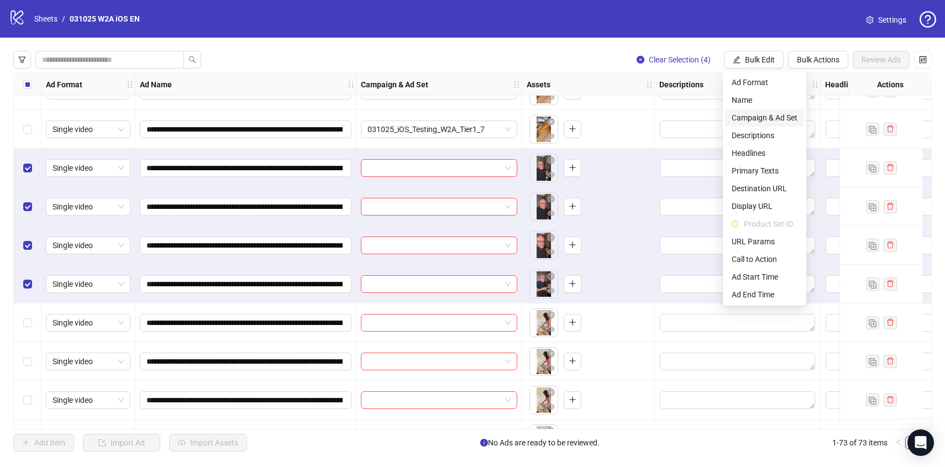
click at [748, 113] on span "Campaign & Ad Set" at bounding box center [765, 118] width 66 height 12
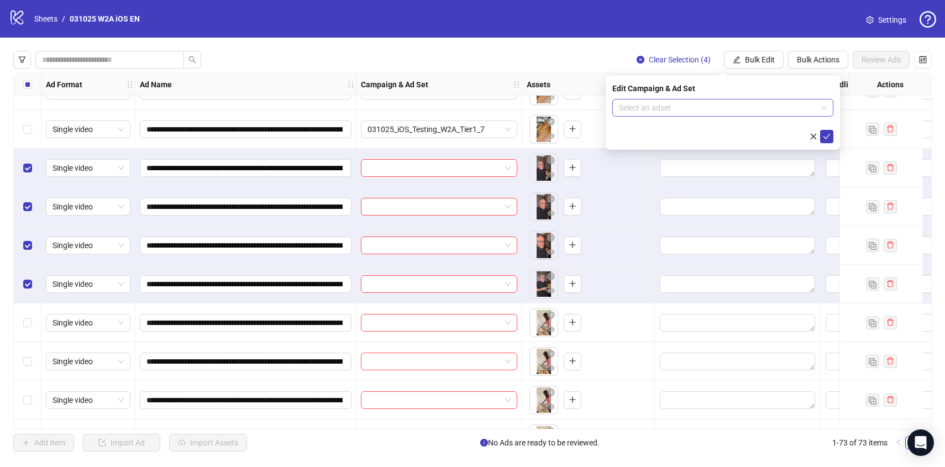
click at [718, 103] on input "search" at bounding box center [718, 107] width 198 height 17
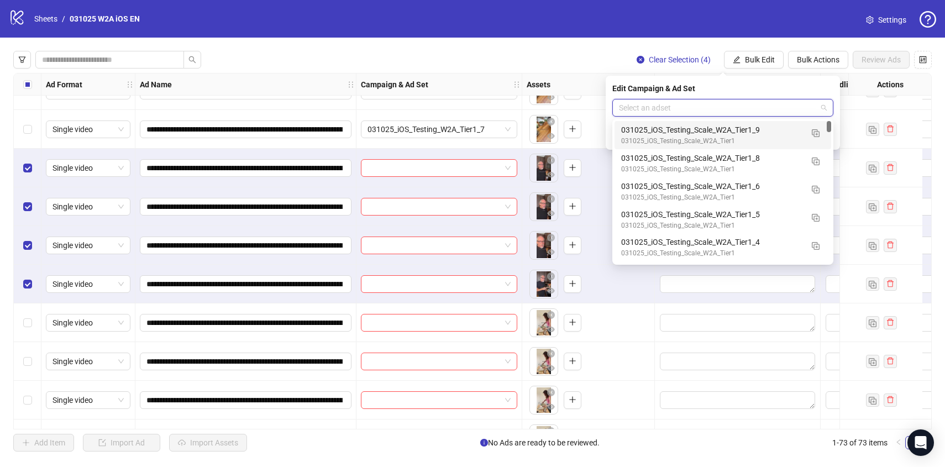
paste input "**********"
type input "**********"
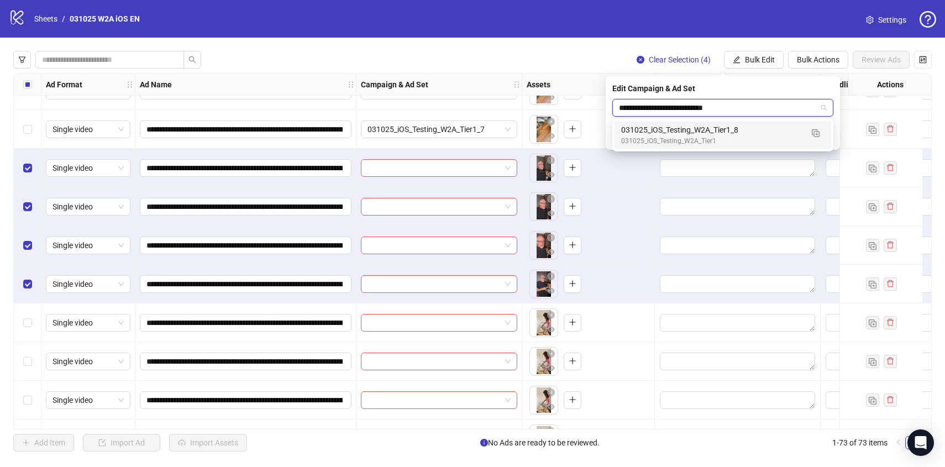
click at [723, 134] on div "031025_iOS_Testing_W2A_Tier1_8" at bounding box center [711, 130] width 181 height 12
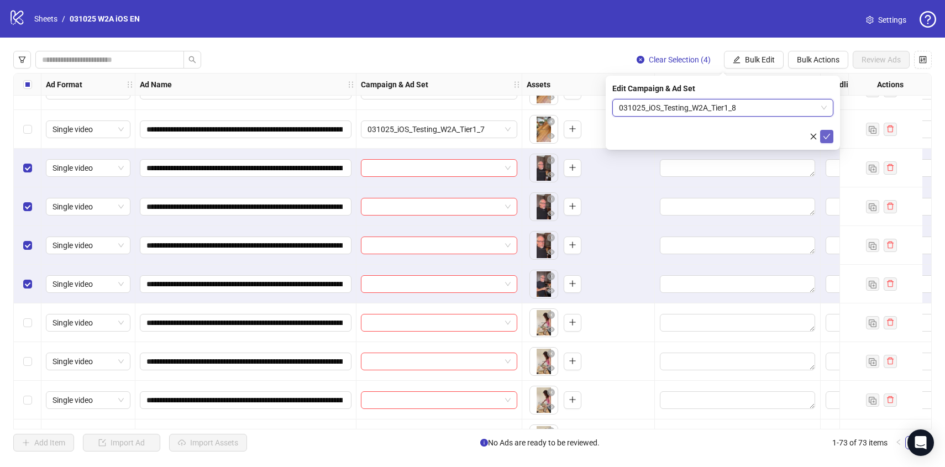
click at [828, 134] on icon "check" at bounding box center [827, 137] width 8 height 8
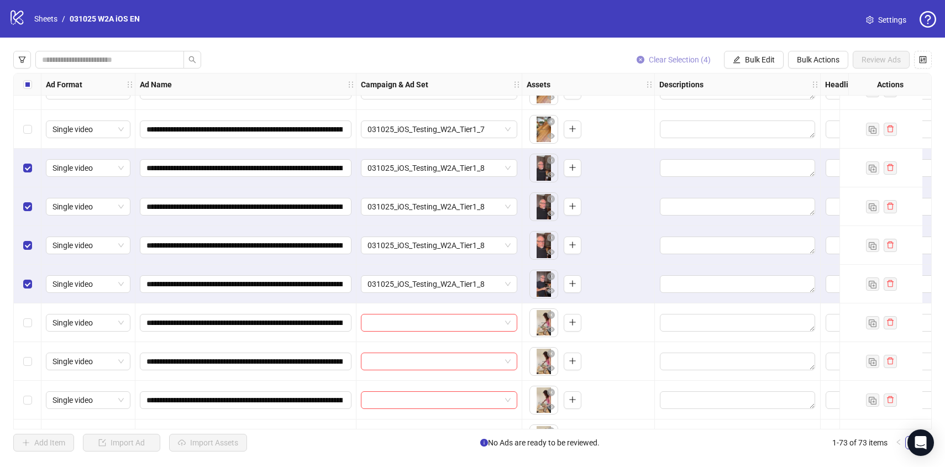
click at [671, 61] on span "Clear Selection (4)" at bounding box center [680, 59] width 62 height 9
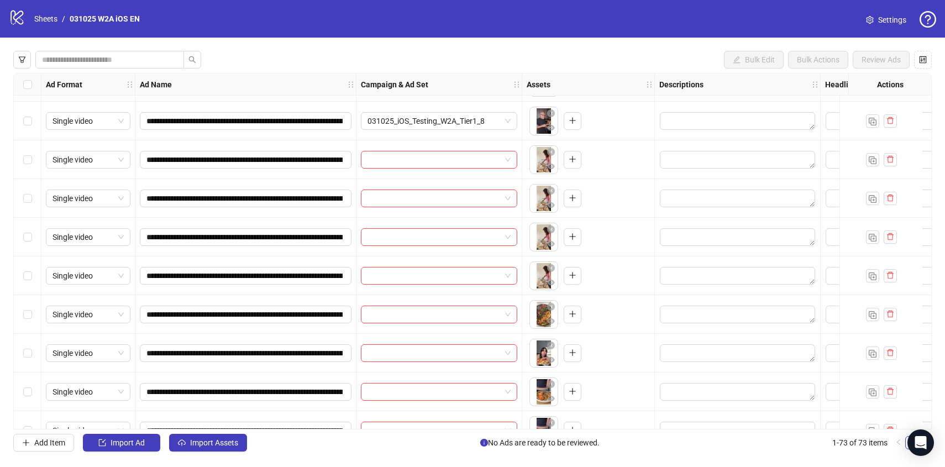
scroll to position [924, 0]
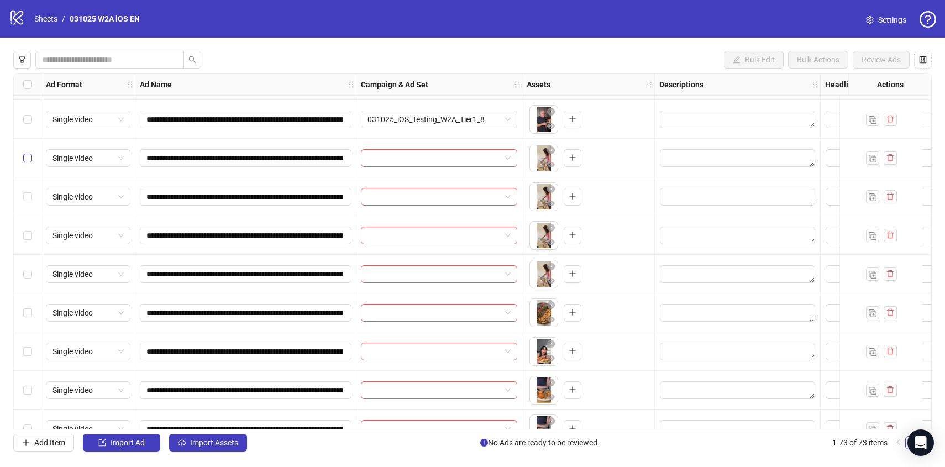
click at [26, 162] on label "Select row 26" at bounding box center [27, 158] width 9 height 12
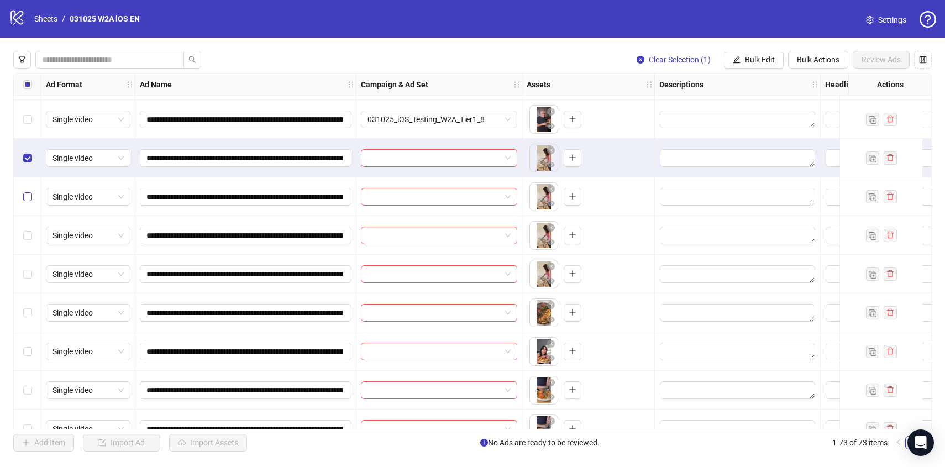
click at [27, 202] on label "Select row 27" at bounding box center [27, 197] width 9 height 12
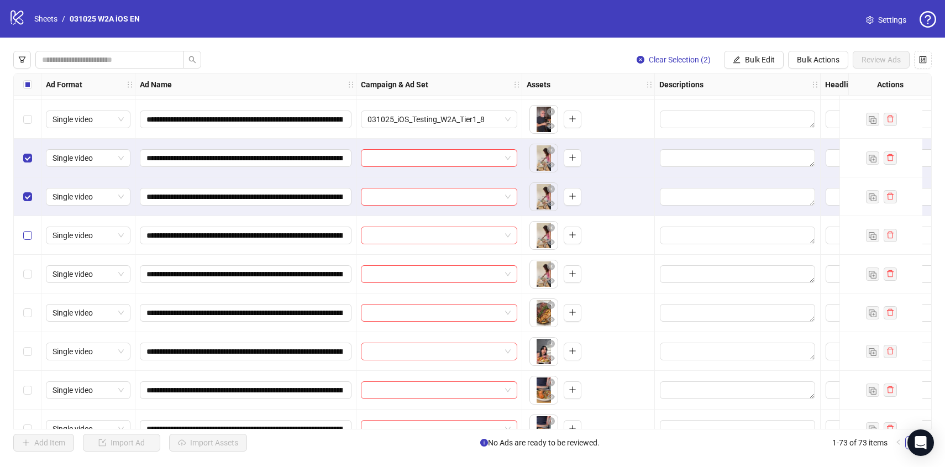
click at [27, 240] on label "Select row 28" at bounding box center [27, 235] width 9 height 12
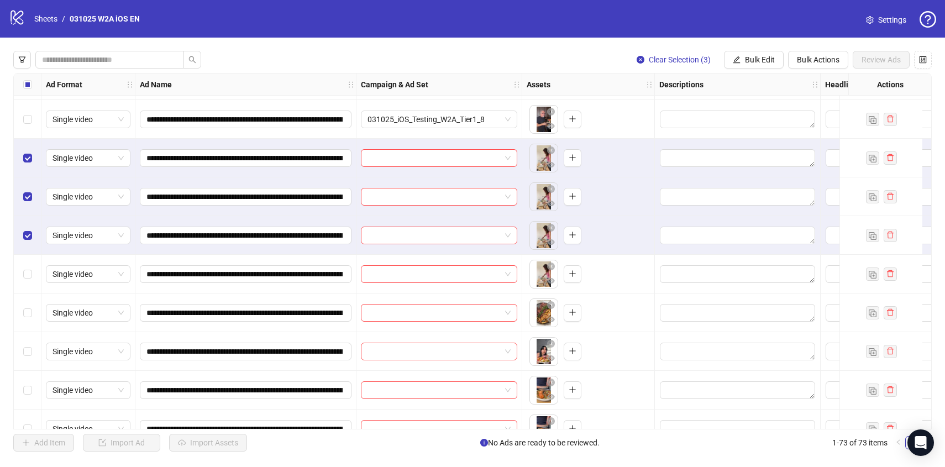
click at [29, 264] on div "Select row 29" at bounding box center [28, 274] width 28 height 39
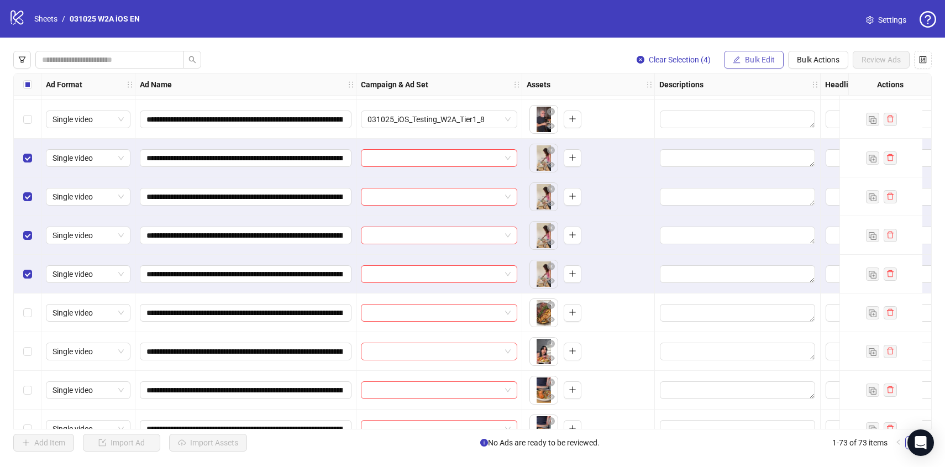
click at [747, 58] on span "Bulk Edit" at bounding box center [760, 59] width 30 height 9
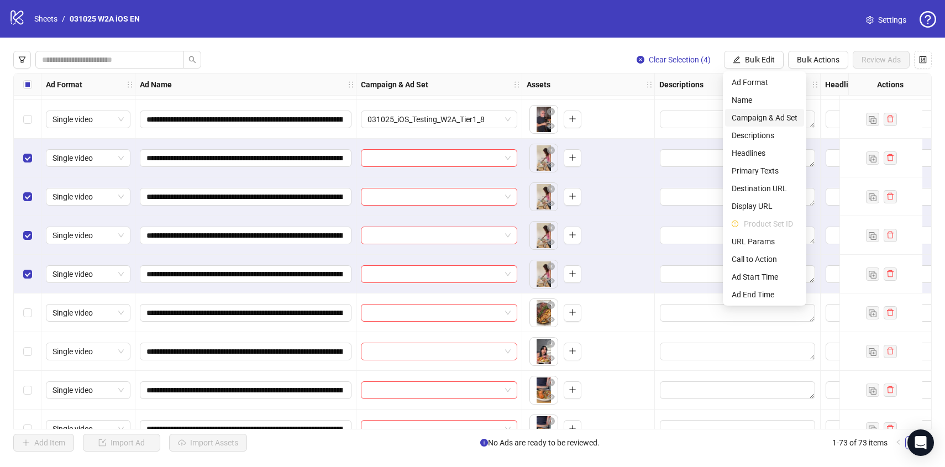
click at [747, 117] on span "Campaign & Ad Set" at bounding box center [765, 118] width 66 height 12
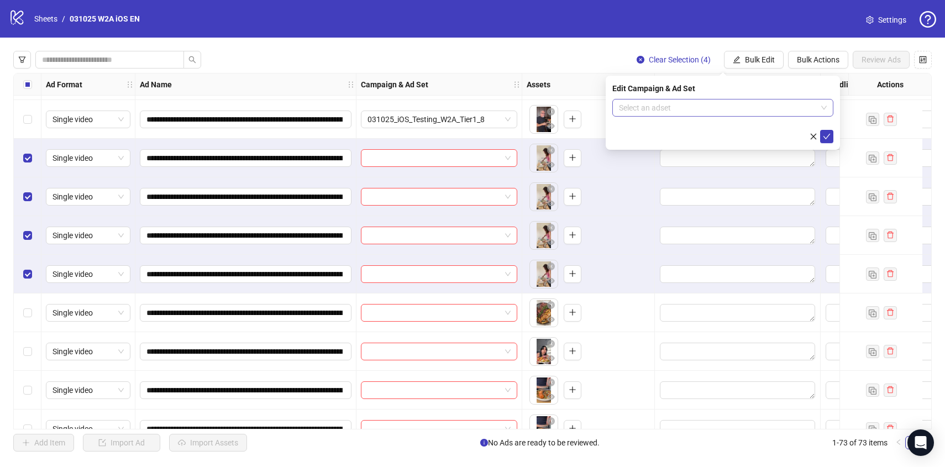
click at [700, 110] on input "search" at bounding box center [718, 107] width 198 height 17
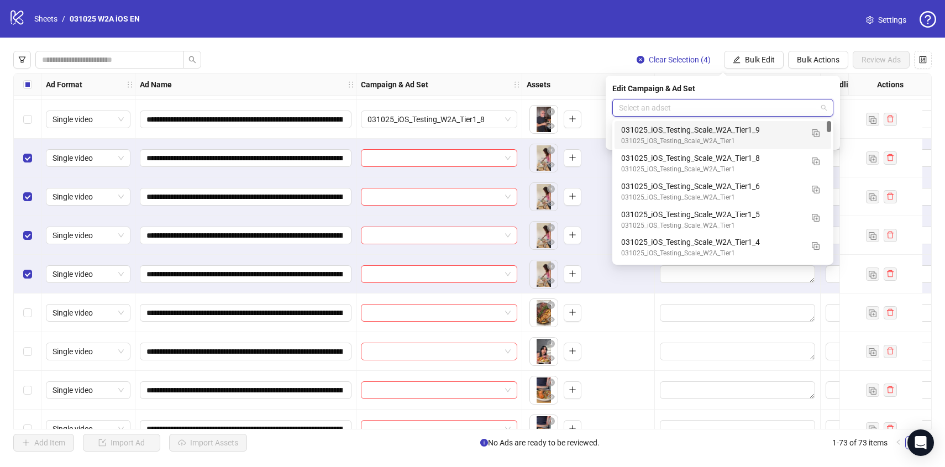
paste input "**********"
type input "**********"
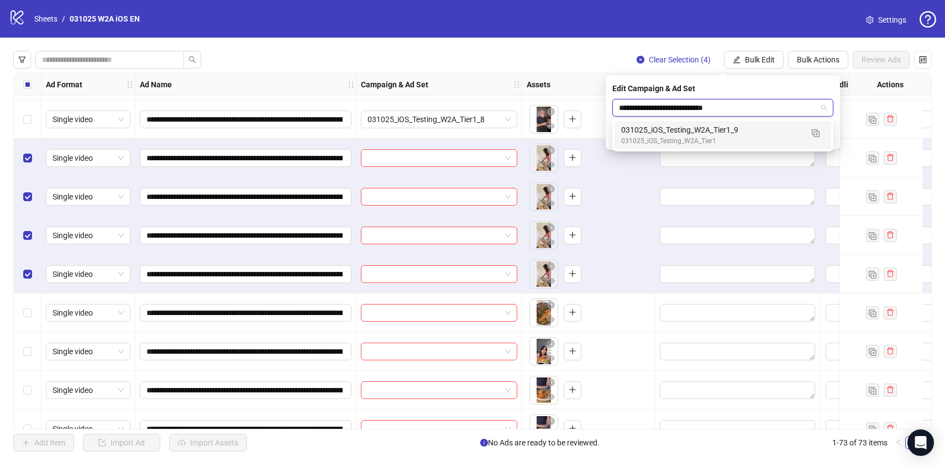
click at [721, 132] on div "031025_iOS_Testing_W2A_Tier1_9" at bounding box center [711, 130] width 181 height 12
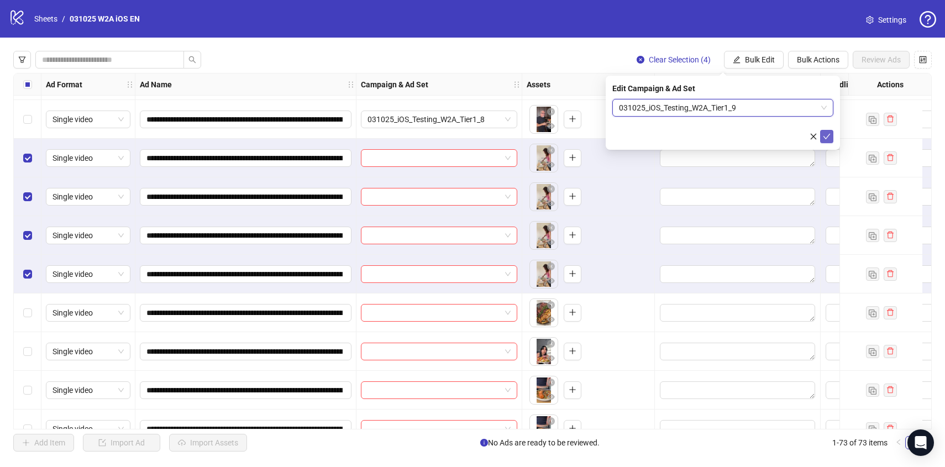
click at [824, 140] on icon "check" at bounding box center [827, 137] width 8 height 8
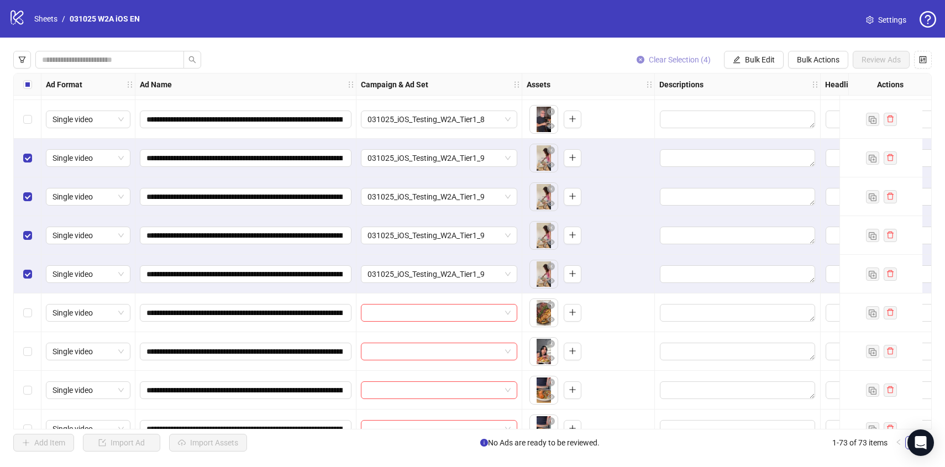
click at [652, 59] on span "Clear Selection (4)" at bounding box center [680, 59] width 62 height 9
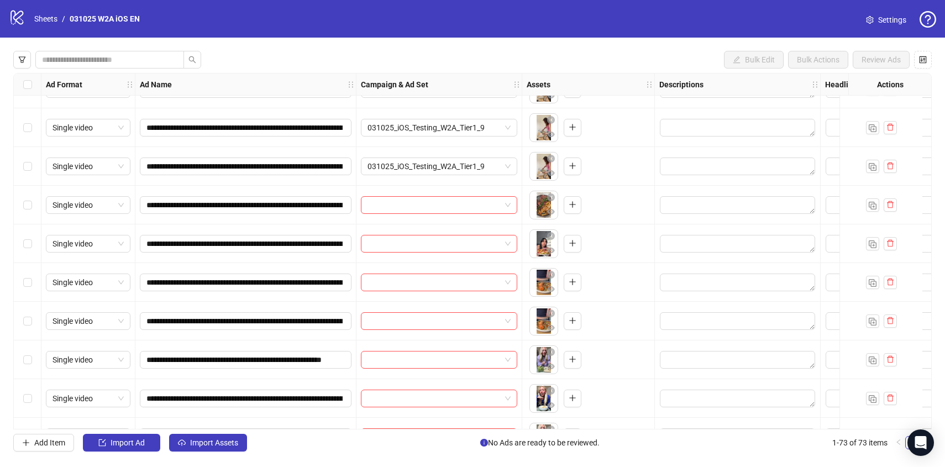
scroll to position [1036, 0]
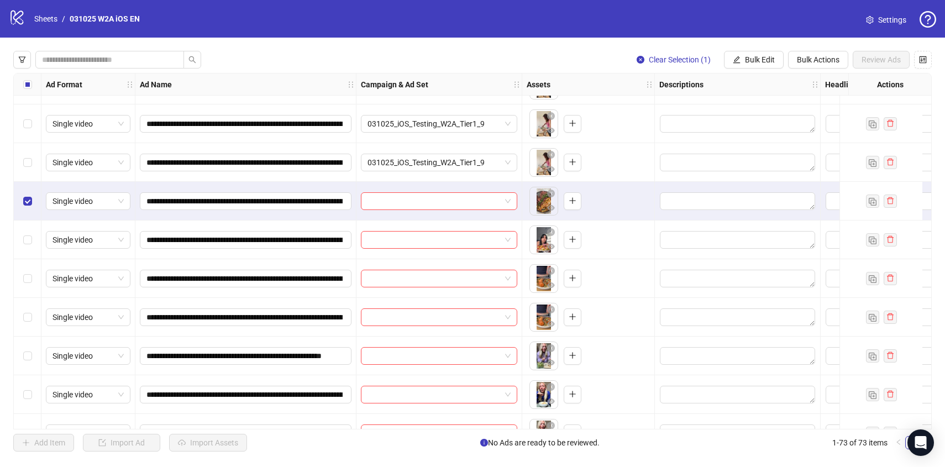
click at [32, 239] on div "Select row 31" at bounding box center [28, 240] width 28 height 39
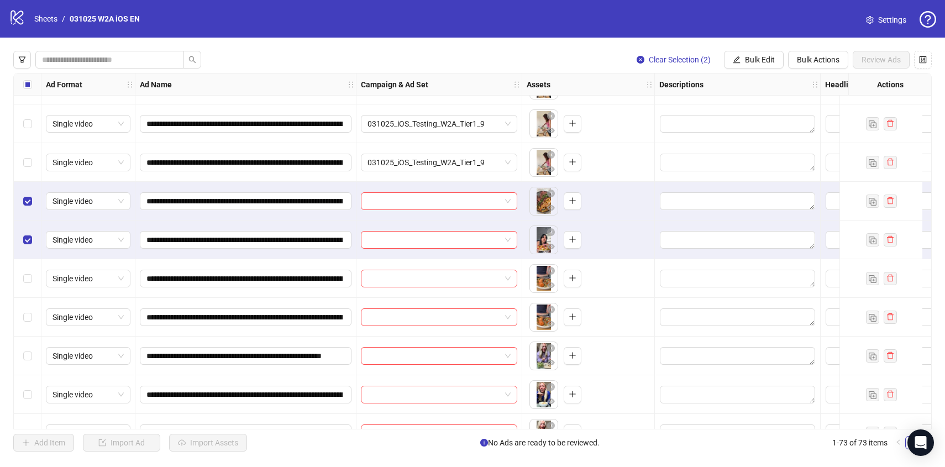
click at [34, 279] on div "Select row 32" at bounding box center [28, 278] width 28 height 39
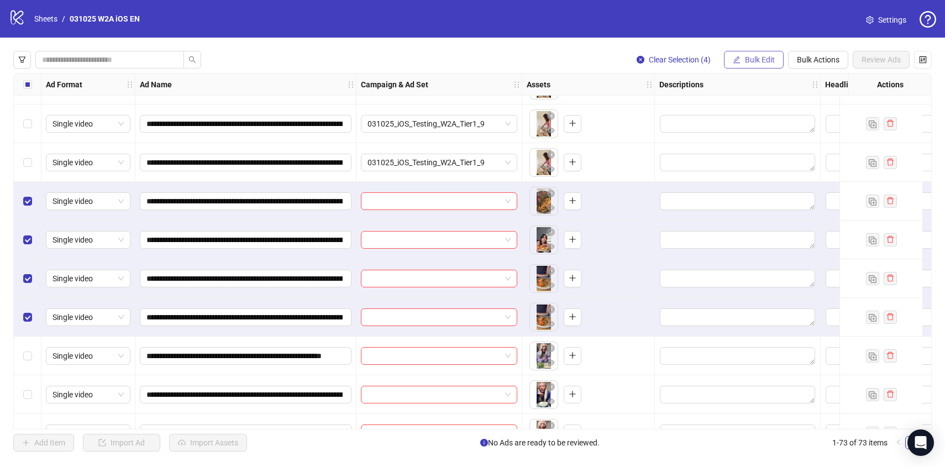
click at [741, 64] on button "Bulk Edit" at bounding box center [754, 60] width 60 height 18
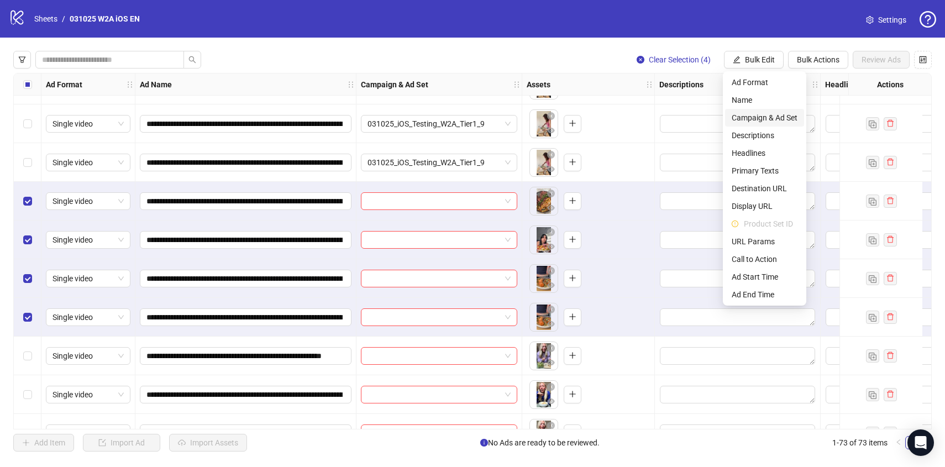
click at [743, 113] on span "Campaign & Ad Set" at bounding box center [765, 118] width 66 height 12
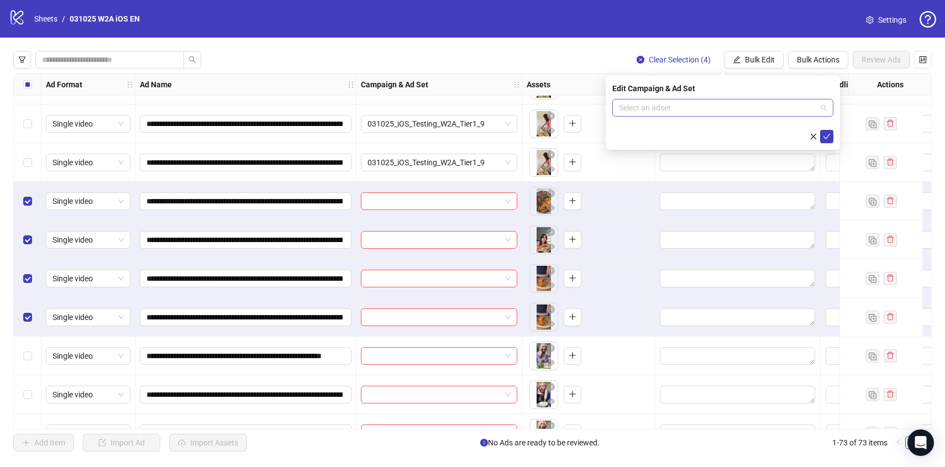
click at [688, 109] on input "search" at bounding box center [718, 107] width 198 height 17
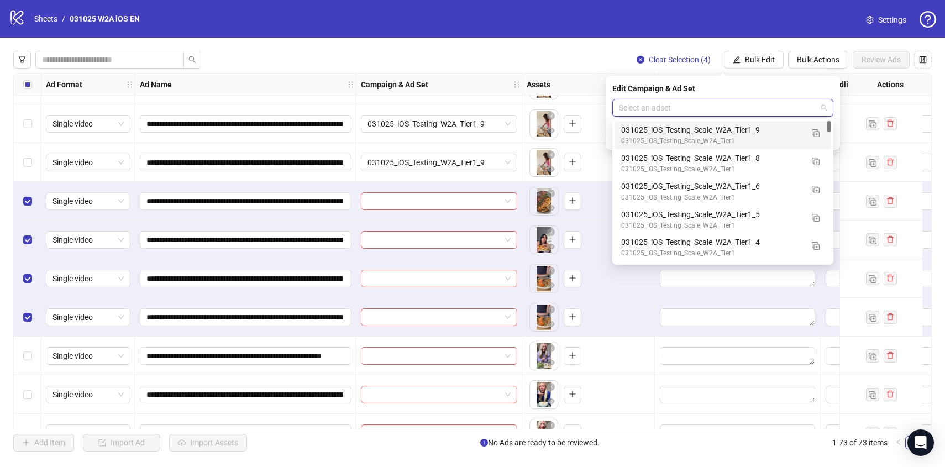
paste input "**********"
type input "**********"
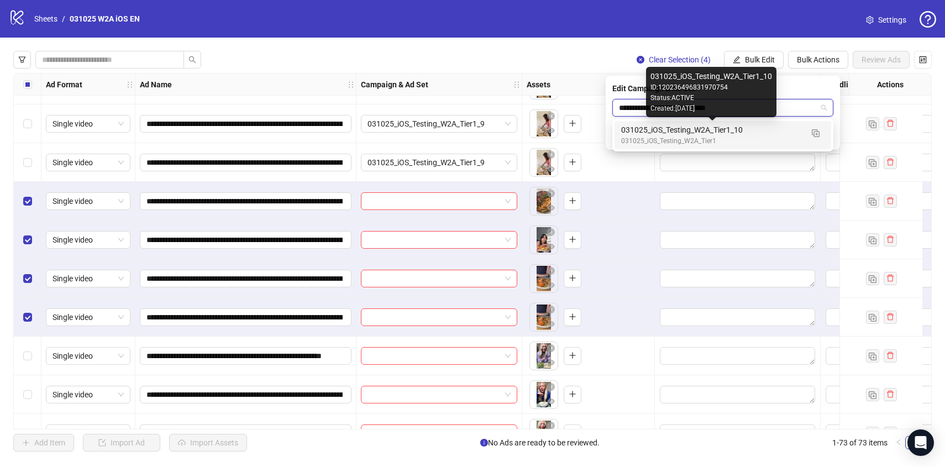
click at [692, 128] on div "031025_iOS_Testing_W2A_Tier1_10" at bounding box center [711, 130] width 181 height 12
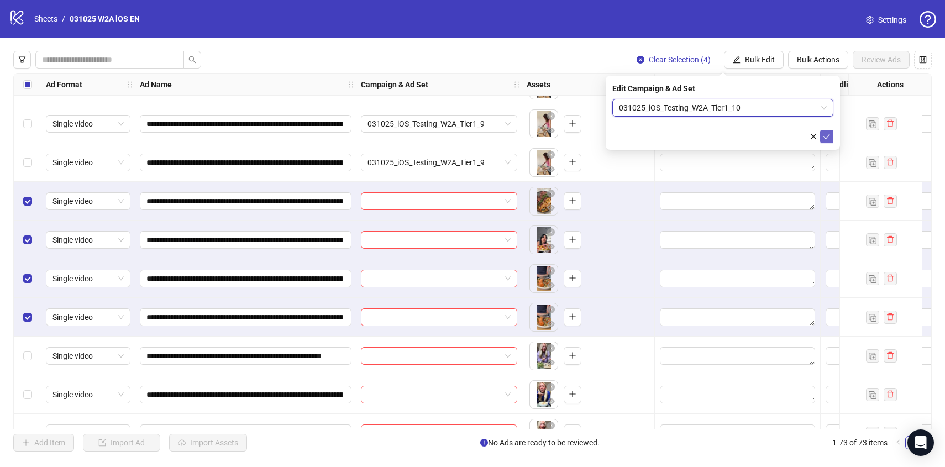
click at [828, 137] on icon "check" at bounding box center [827, 137] width 8 height 8
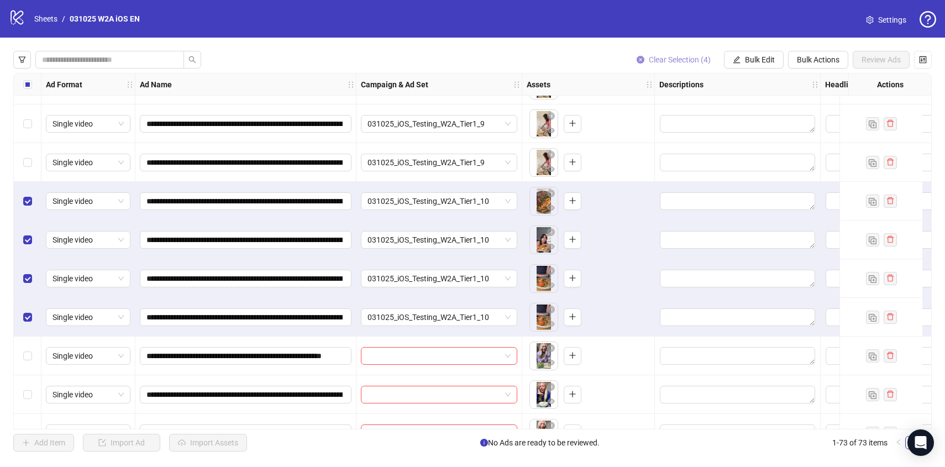
click at [682, 63] on span "Clear Selection (4)" at bounding box center [680, 59] width 62 height 9
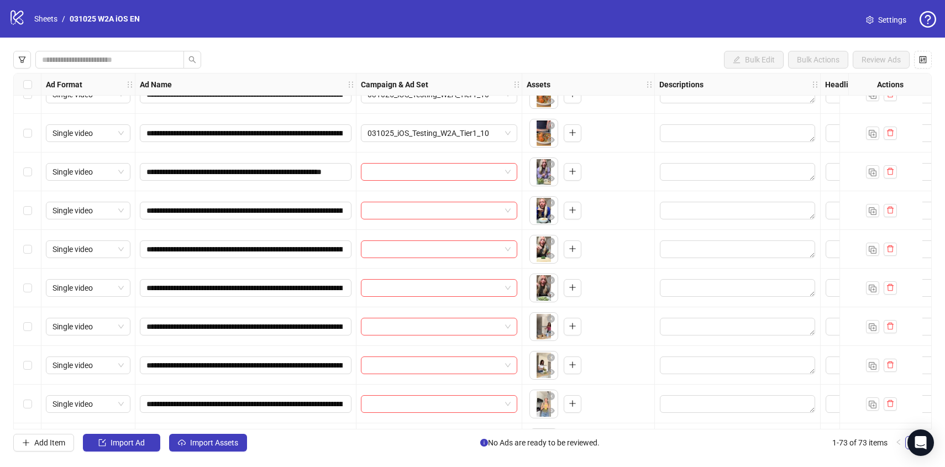
scroll to position [1229, 0]
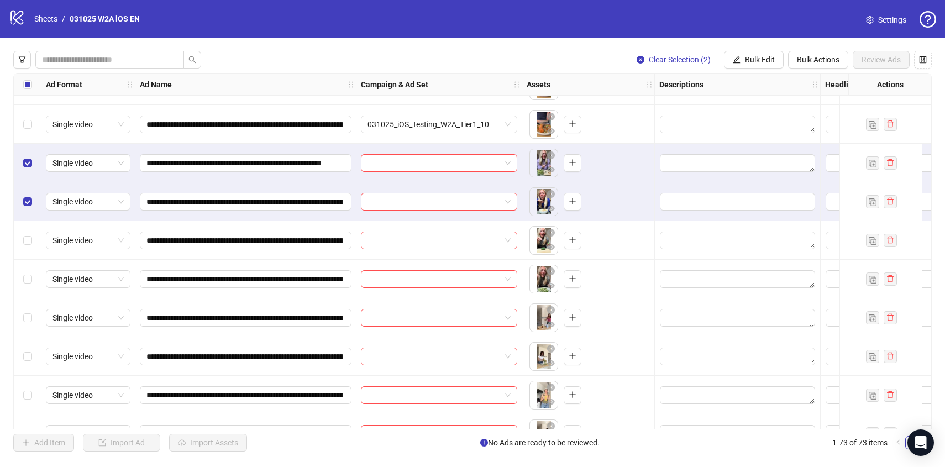
click at [25, 232] on div "Select row 36" at bounding box center [28, 240] width 28 height 39
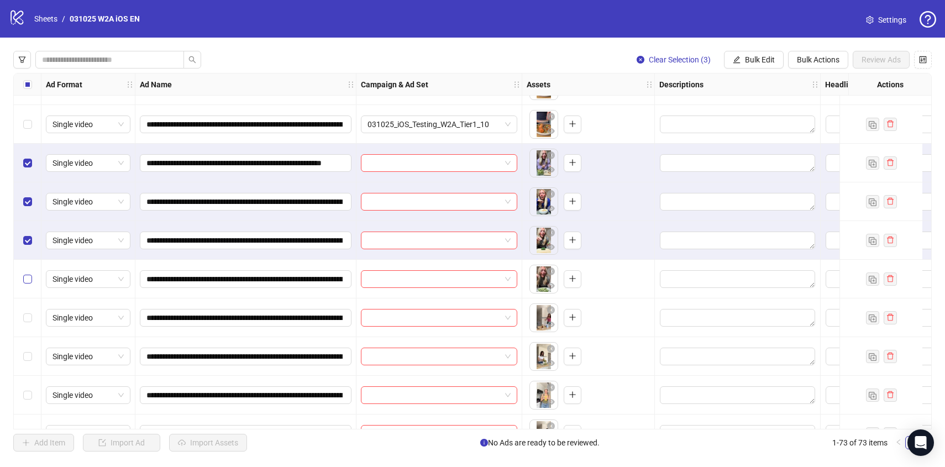
click at [30, 274] on label "Select row 37" at bounding box center [27, 279] width 9 height 12
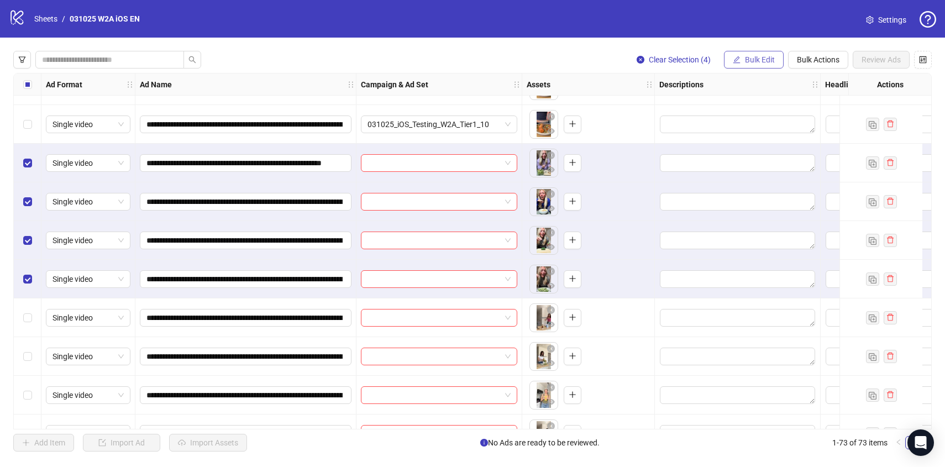
click at [749, 61] on span "Bulk Edit" at bounding box center [760, 59] width 30 height 9
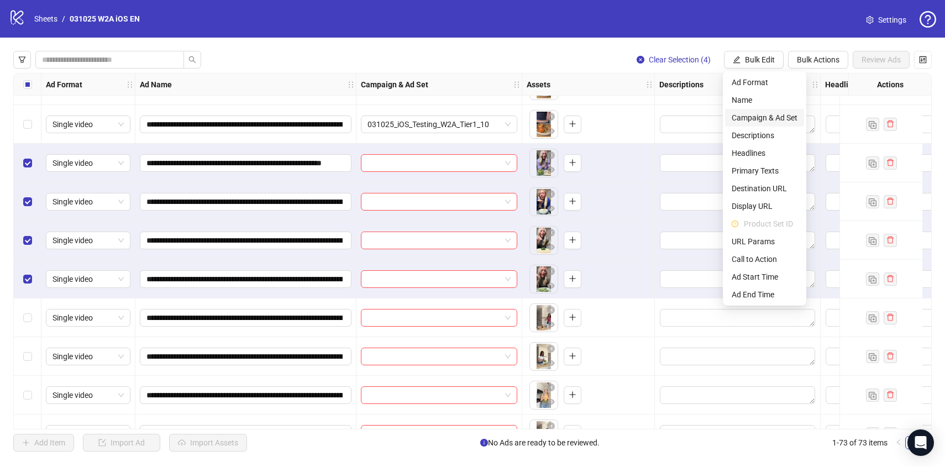
click at [750, 125] on li "Campaign & Ad Set" at bounding box center [764, 118] width 79 height 18
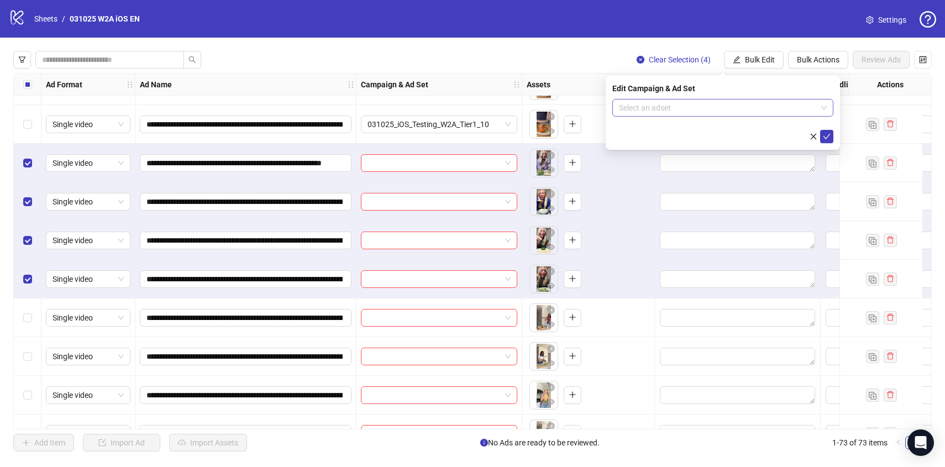
click at [726, 112] on input "search" at bounding box center [718, 107] width 198 height 17
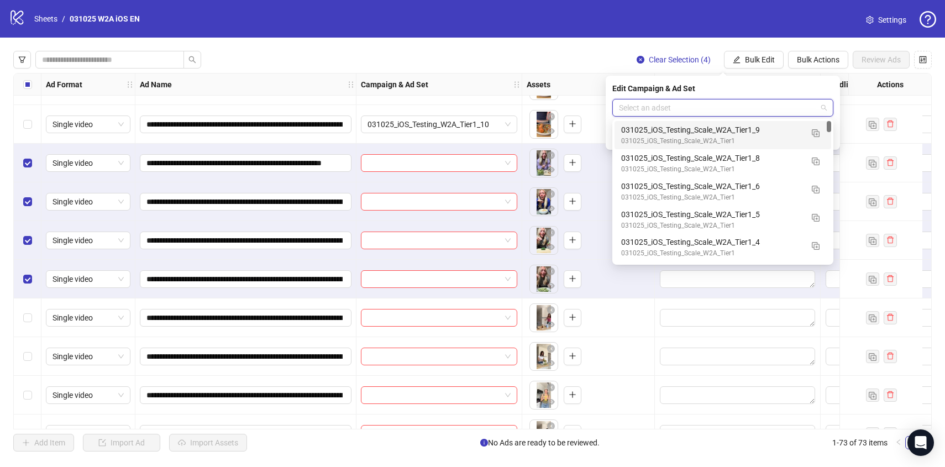
paste input "**********"
type input "**********"
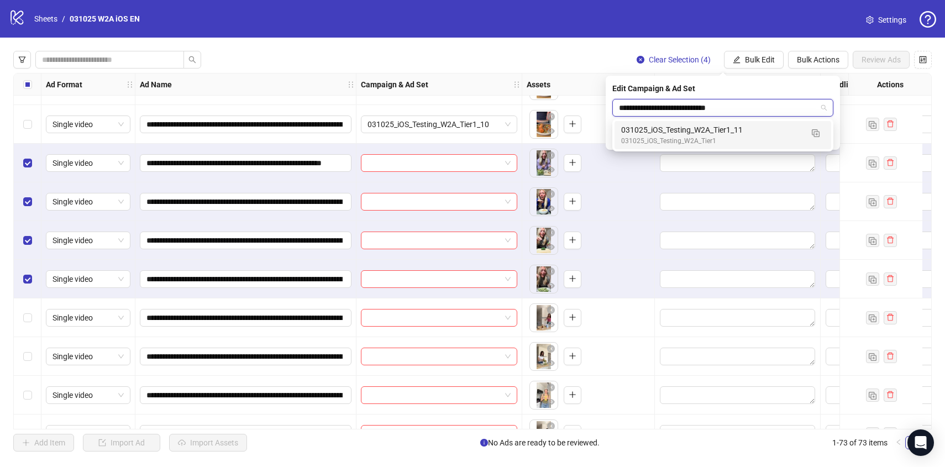
click at [728, 128] on div "031025_iOS_Testing_W2A_Tier1_11" at bounding box center [711, 130] width 181 height 12
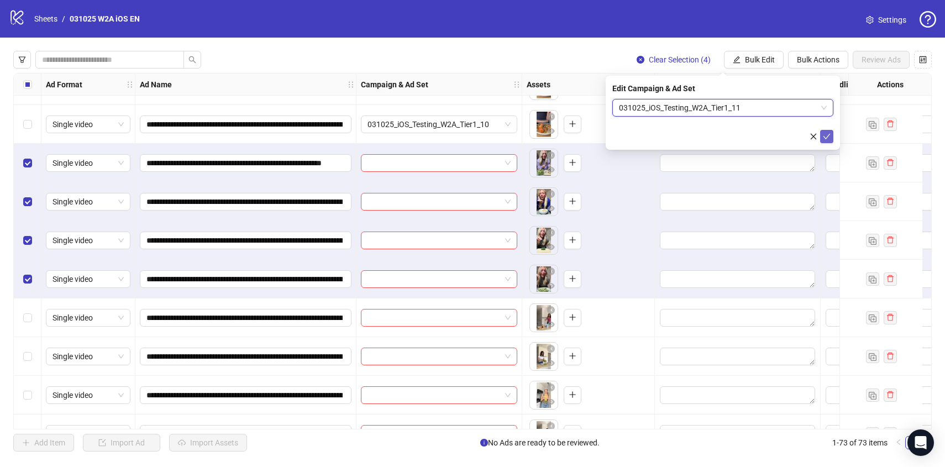
click at [829, 135] on icon "check" at bounding box center [827, 137] width 8 height 8
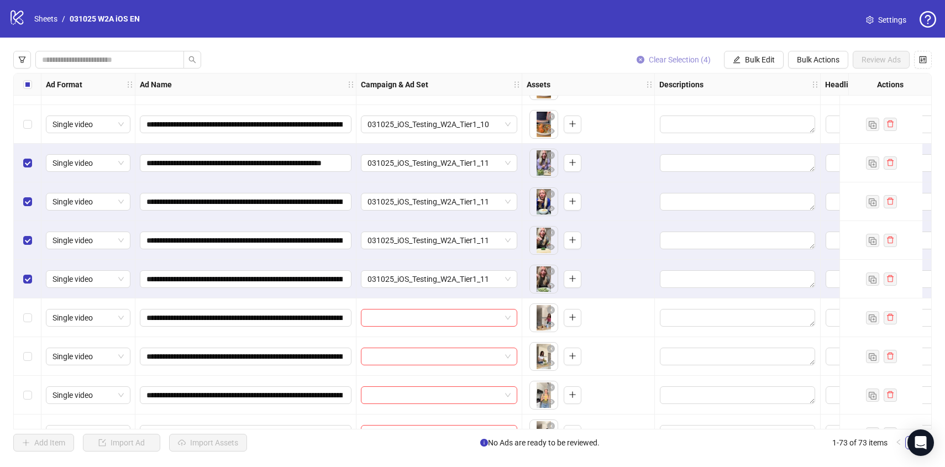
click at [657, 56] on span "Clear Selection (4)" at bounding box center [680, 59] width 62 height 9
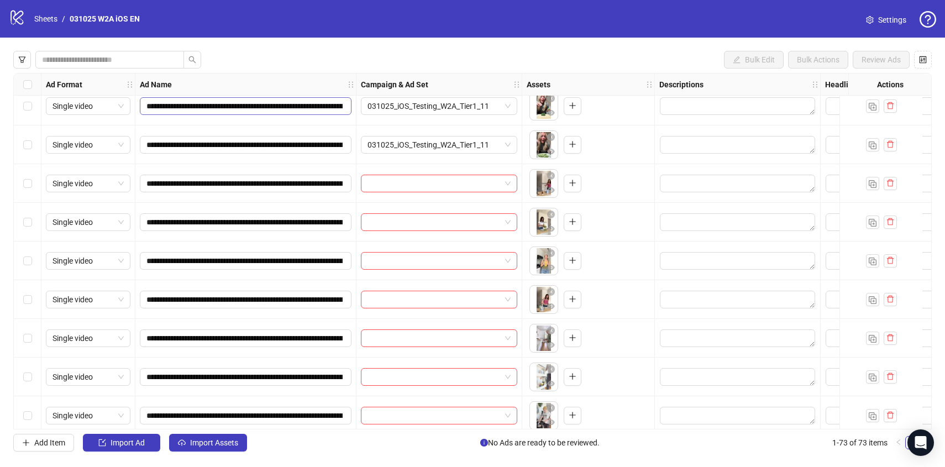
scroll to position [1406, 0]
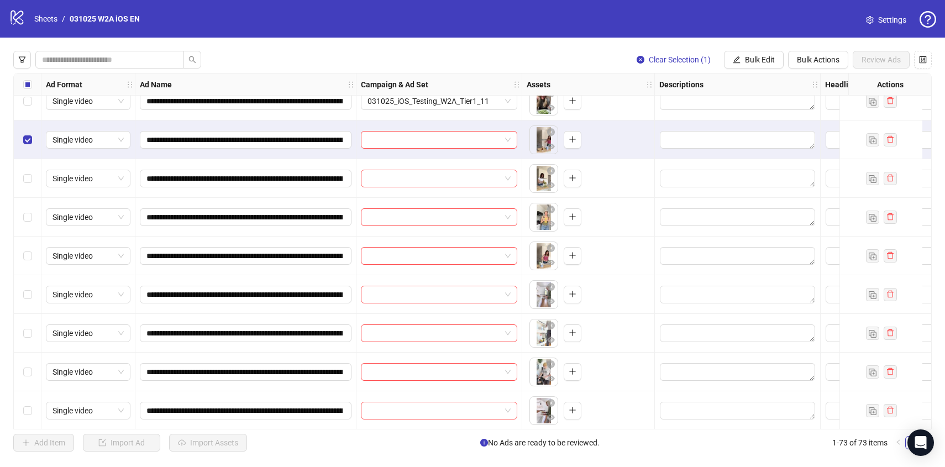
click at [32, 166] on div "Select row 39" at bounding box center [28, 178] width 28 height 39
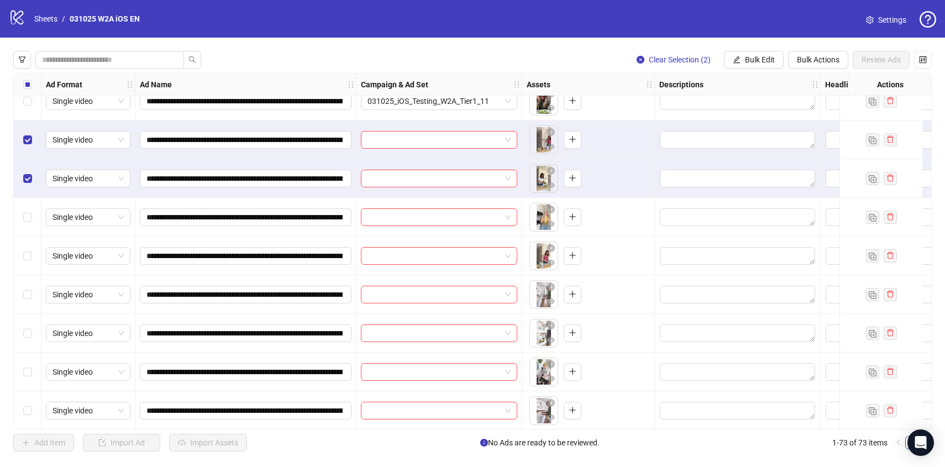
click at [32, 211] on div "Select row 40" at bounding box center [28, 217] width 28 height 39
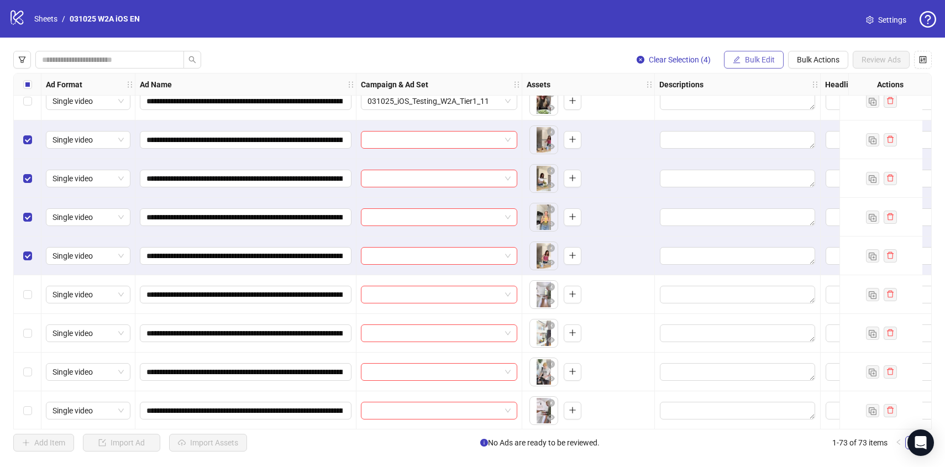
click at [757, 57] on span "Bulk Edit" at bounding box center [760, 59] width 30 height 9
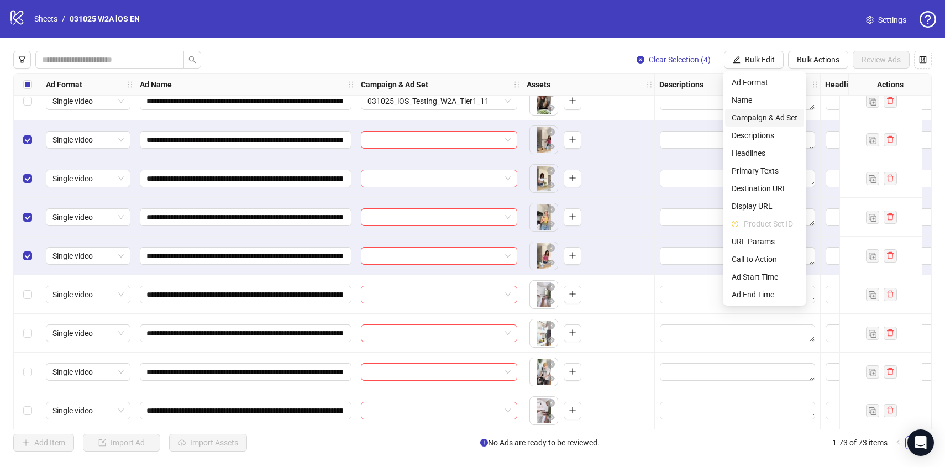
click at [757, 114] on span "Campaign & Ad Set" at bounding box center [765, 118] width 66 height 12
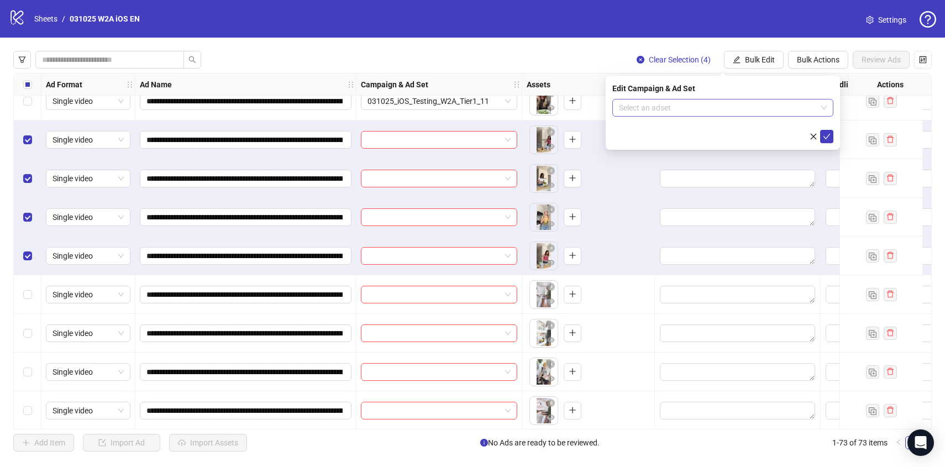
click at [728, 111] on input "search" at bounding box center [718, 107] width 198 height 17
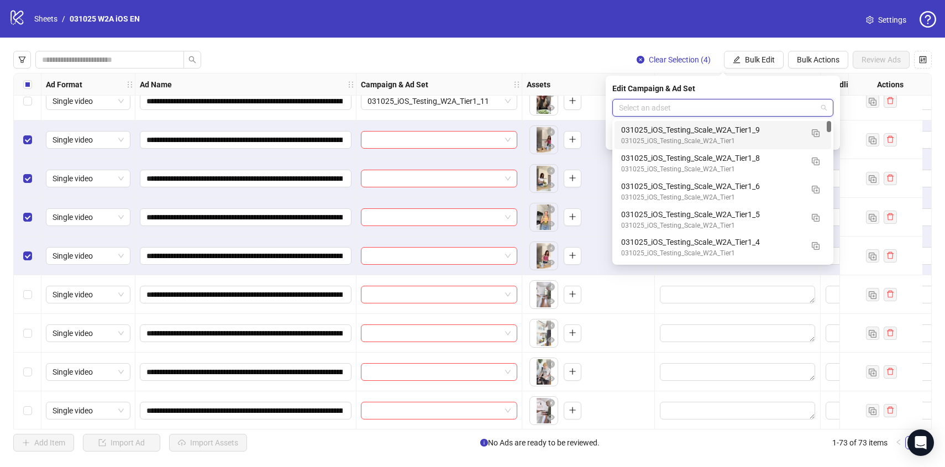
paste input "**********"
type input "**********"
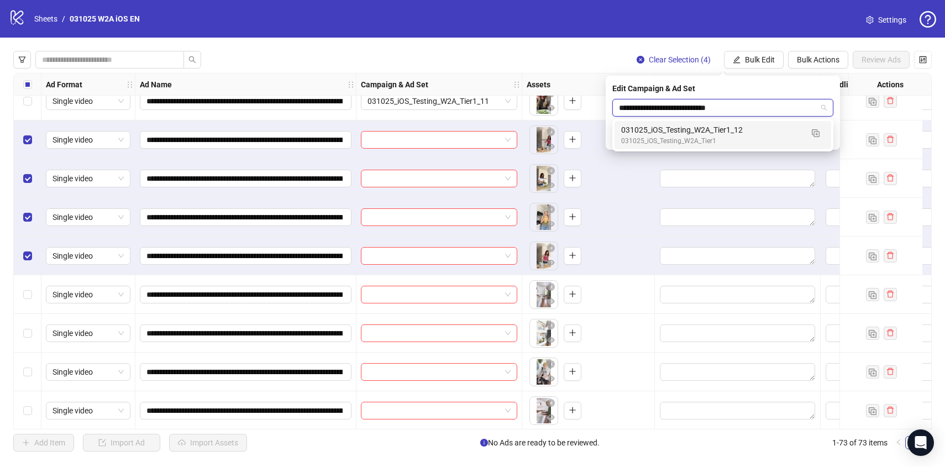
click at [732, 131] on div "031025_iOS_Testing_W2A_Tier1_12" at bounding box center [711, 130] width 181 height 12
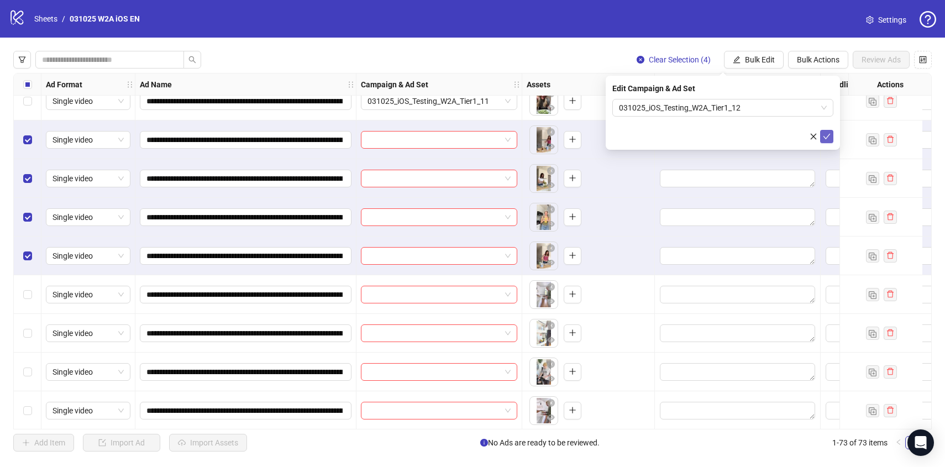
click at [827, 141] on button "submit" at bounding box center [826, 136] width 13 height 13
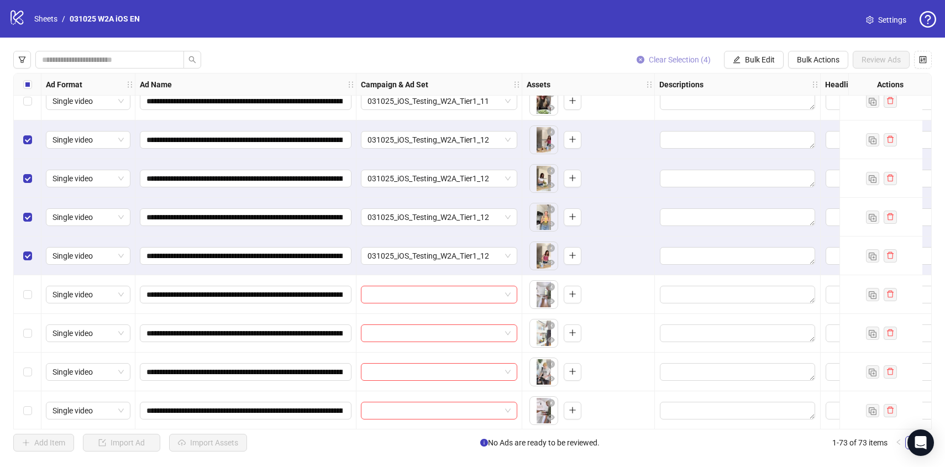
click at [679, 57] on span "Clear Selection (4)" at bounding box center [680, 59] width 62 height 9
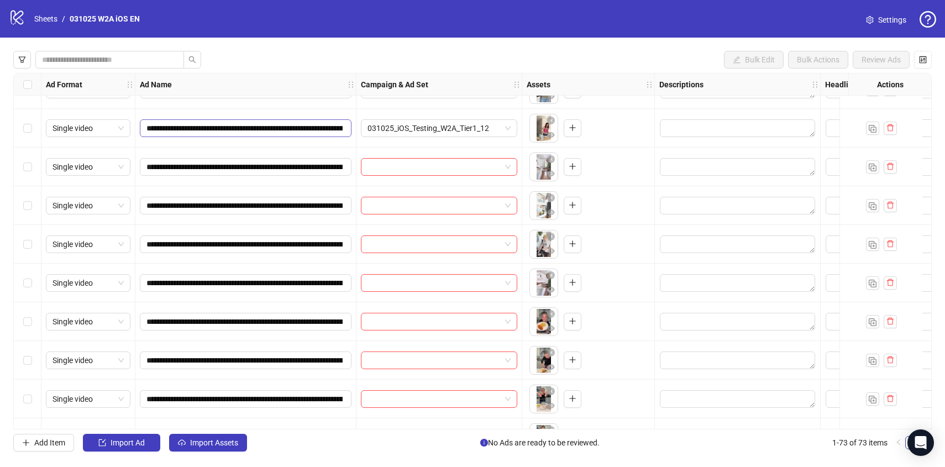
scroll to position [1536, 0]
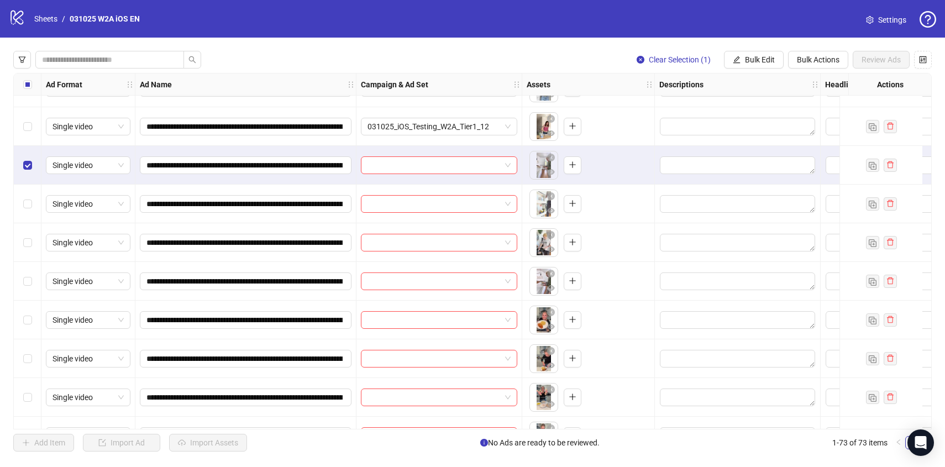
click at [34, 204] on div "Select row 43" at bounding box center [28, 204] width 28 height 39
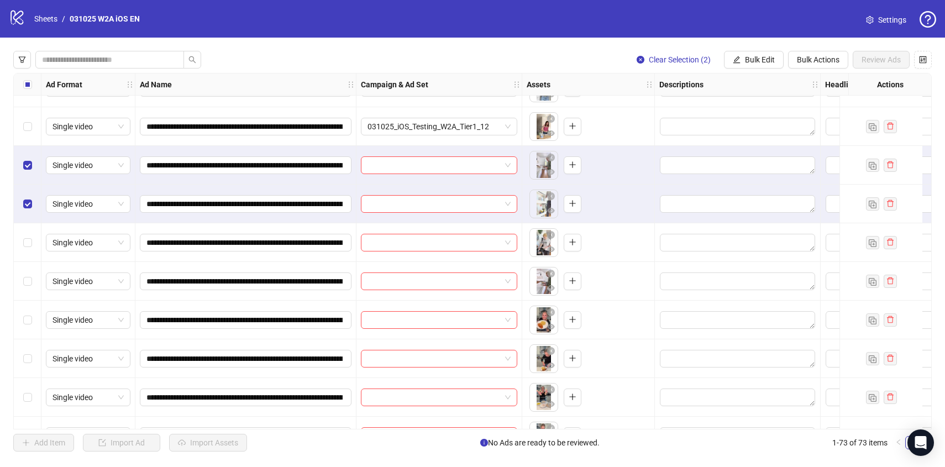
click at [29, 227] on div "Select row 44" at bounding box center [28, 242] width 28 height 39
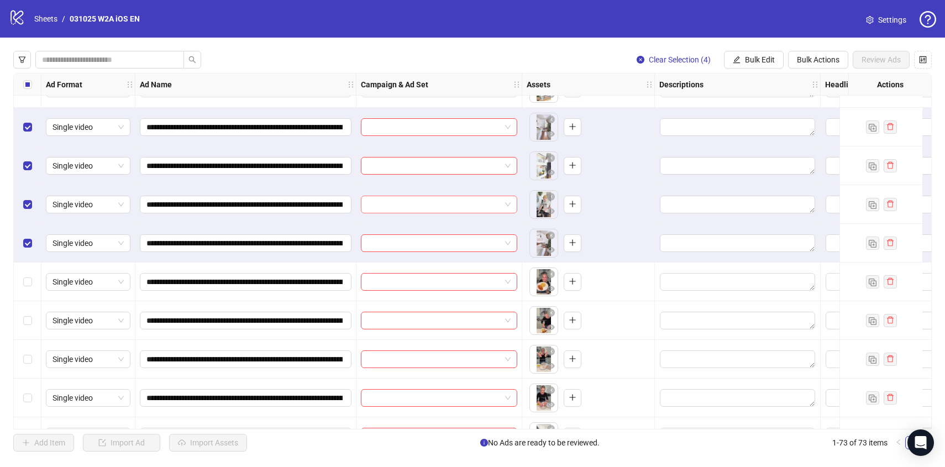
scroll to position [1552, 0]
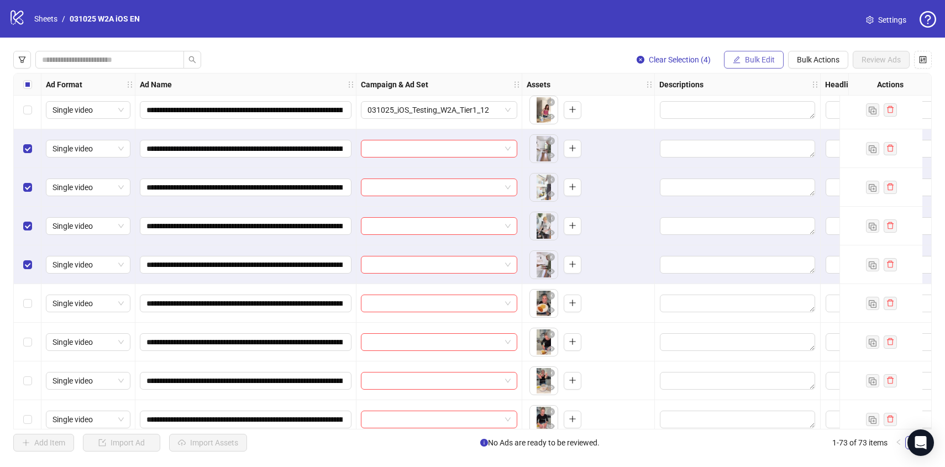
click at [757, 63] on span "Bulk Edit" at bounding box center [760, 59] width 30 height 9
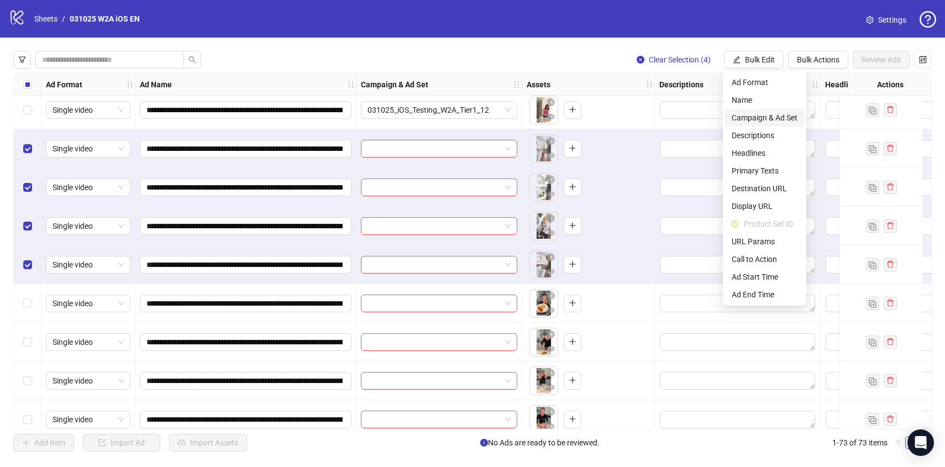
click at [759, 117] on span "Campaign & Ad Set" at bounding box center [765, 118] width 66 height 12
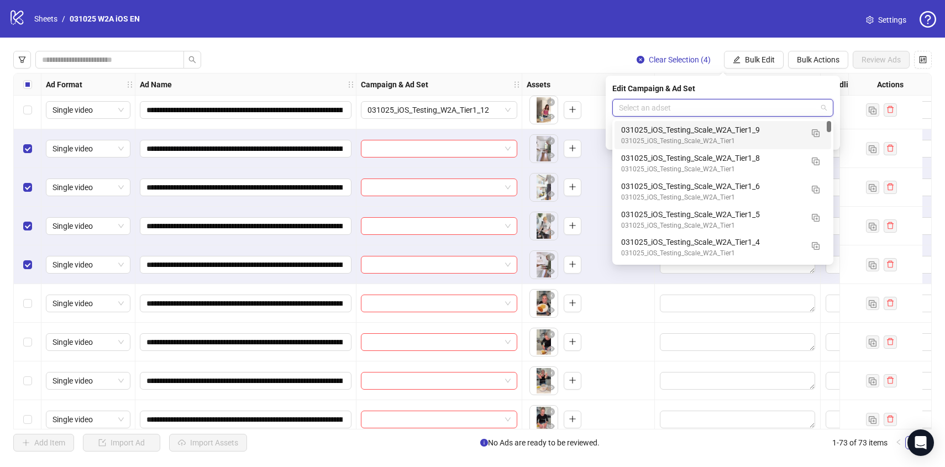
click at [723, 103] on input "search" at bounding box center [718, 107] width 198 height 17
paste input "**********"
type input "**********"
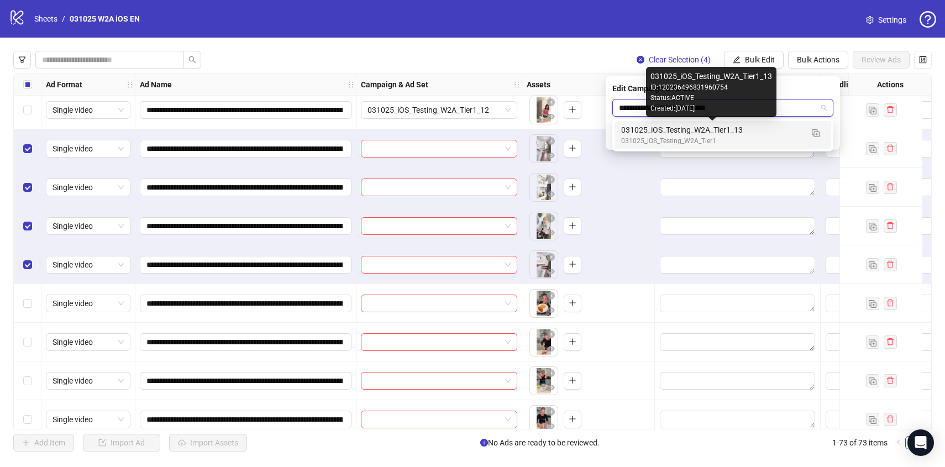
click at [724, 130] on div "031025_iOS_Testing_W2A_Tier1_13" at bounding box center [711, 130] width 181 height 12
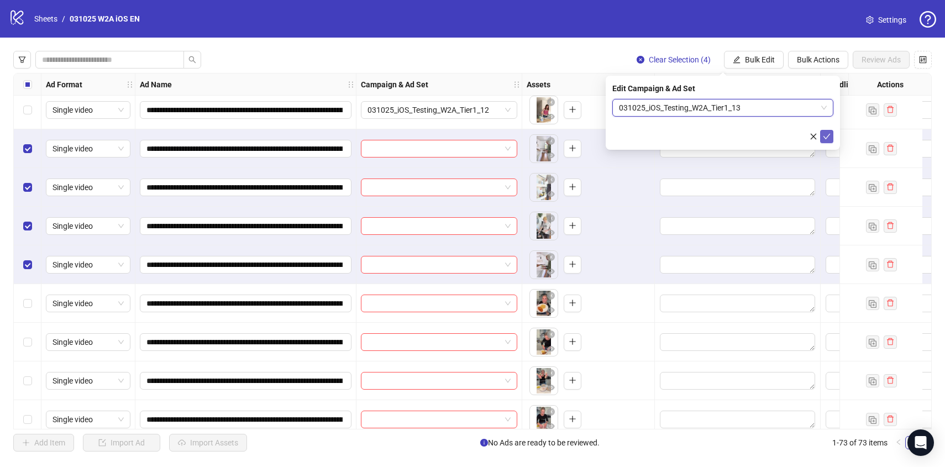
click at [828, 138] on icon "check" at bounding box center [827, 137] width 8 height 8
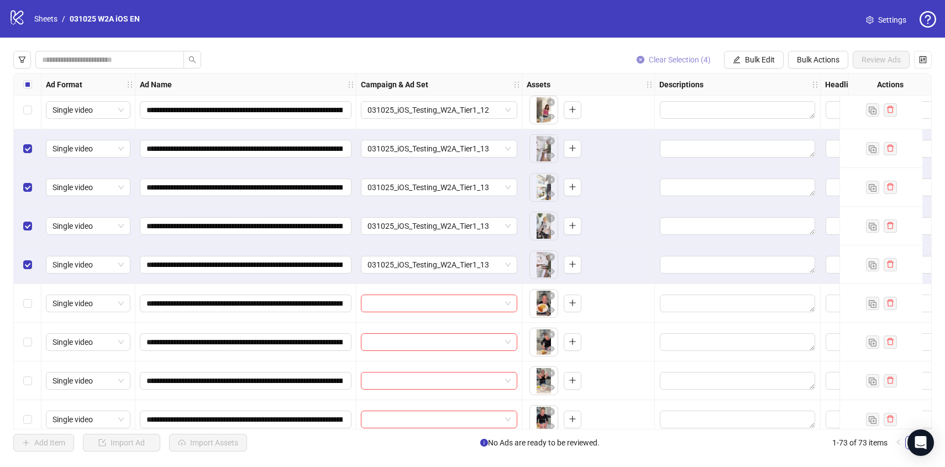
click at [664, 62] on span "Clear Selection (4)" at bounding box center [680, 59] width 62 height 9
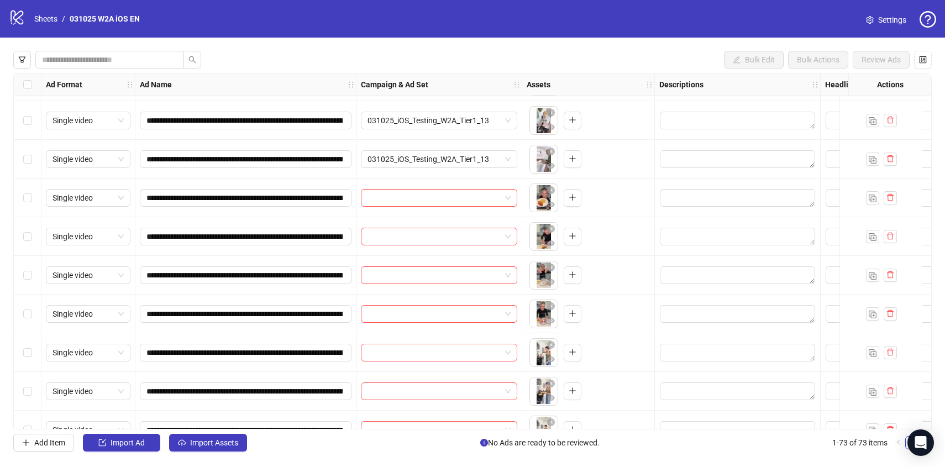
scroll to position [1698, 0]
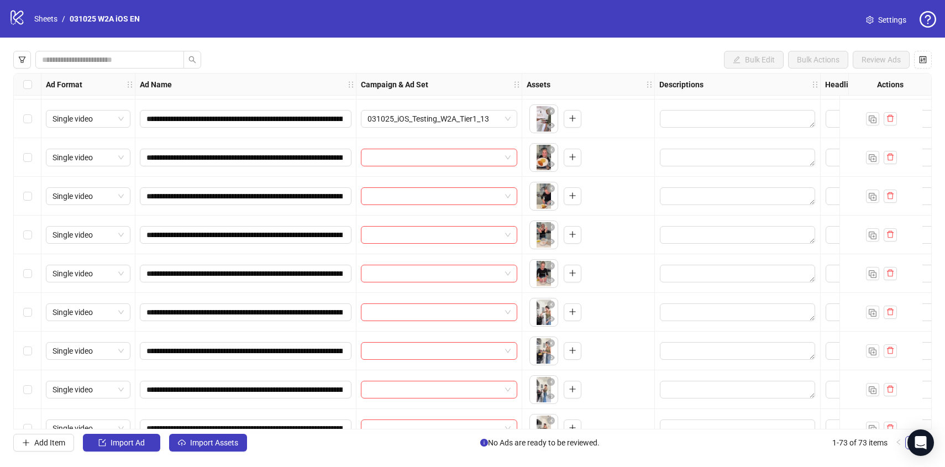
click at [33, 162] on div "Select row 46" at bounding box center [28, 157] width 28 height 39
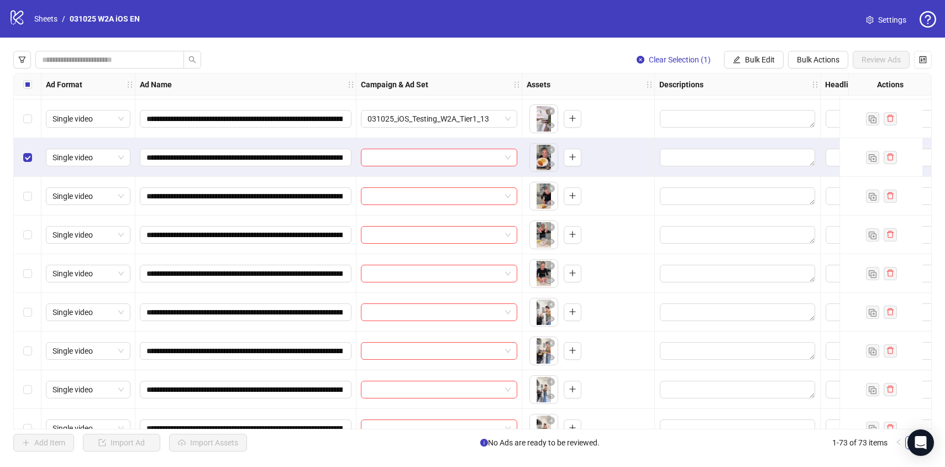
click at [33, 192] on div "Select row 47" at bounding box center [28, 196] width 28 height 39
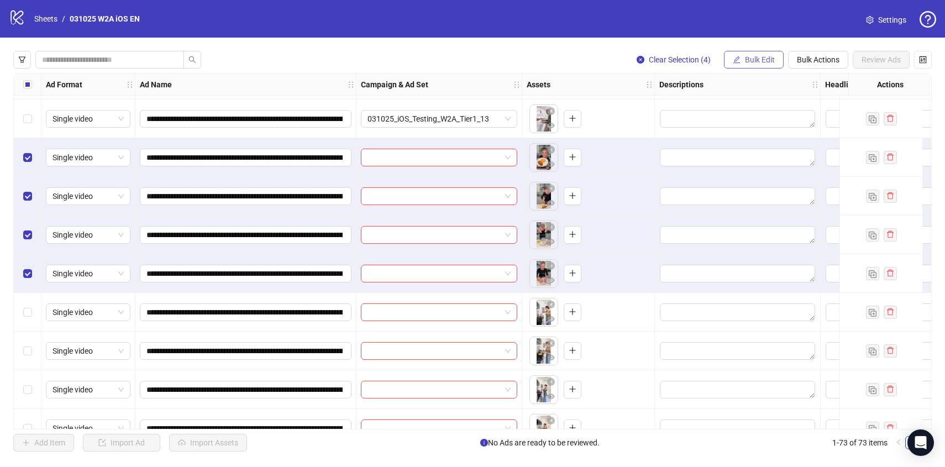
click at [748, 65] on button "Bulk Edit" at bounding box center [754, 60] width 60 height 18
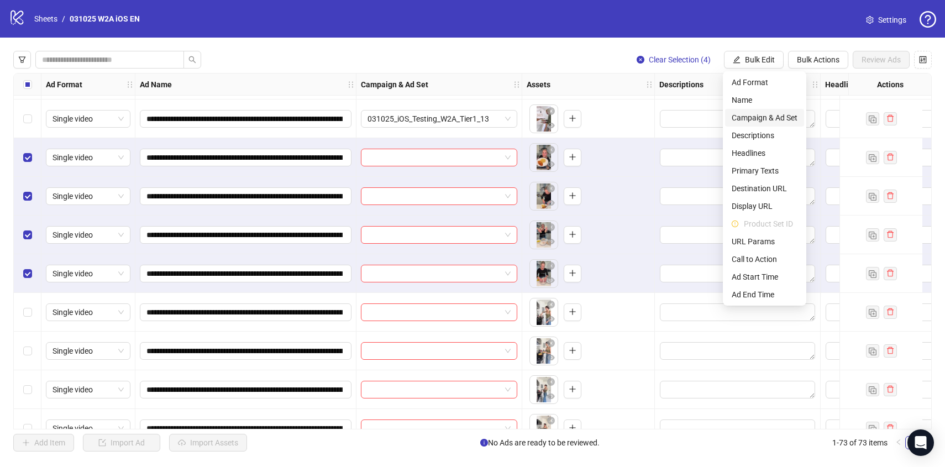
click at [754, 120] on span "Campaign & Ad Set" at bounding box center [765, 118] width 66 height 12
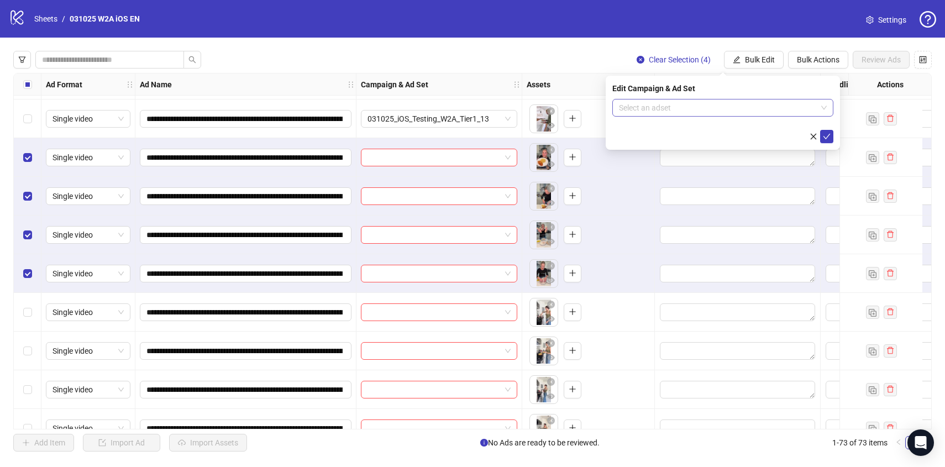
click at [712, 109] on input "search" at bounding box center [718, 107] width 198 height 17
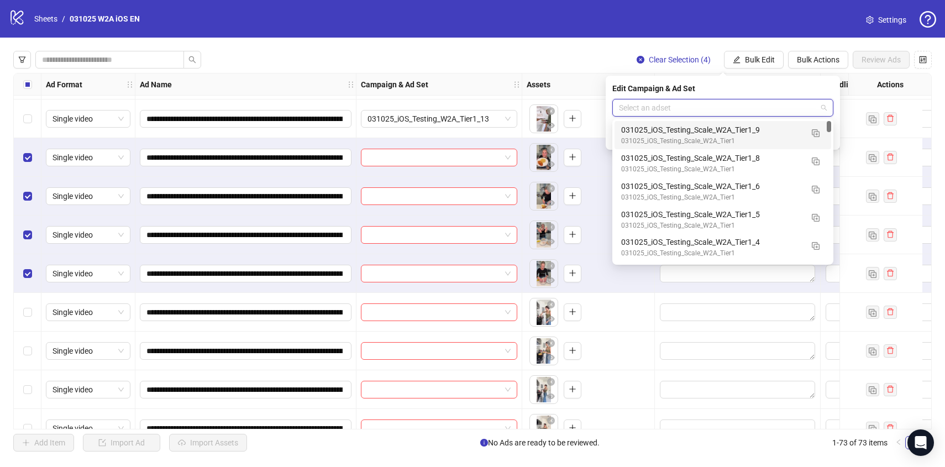
paste input "**********"
type input "**********"
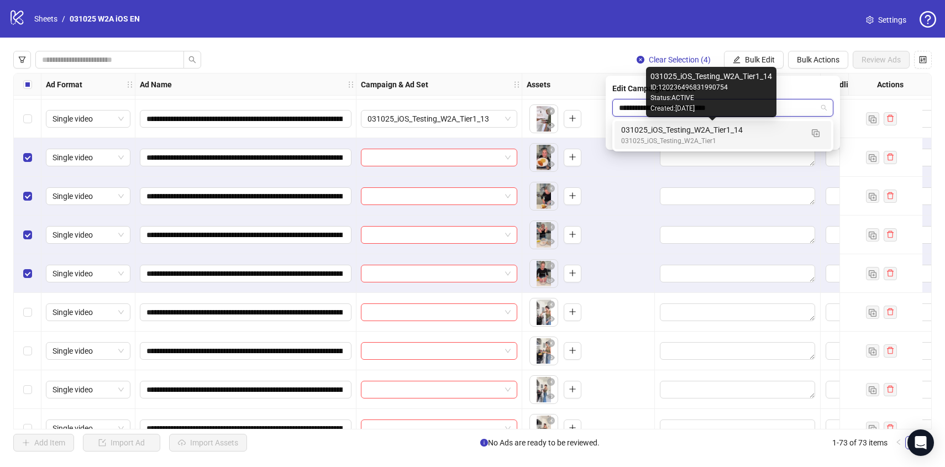
click at [749, 132] on div "031025_iOS_Testing_W2A_Tier1_14" at bounding box center [711, 130] width 181 height 12
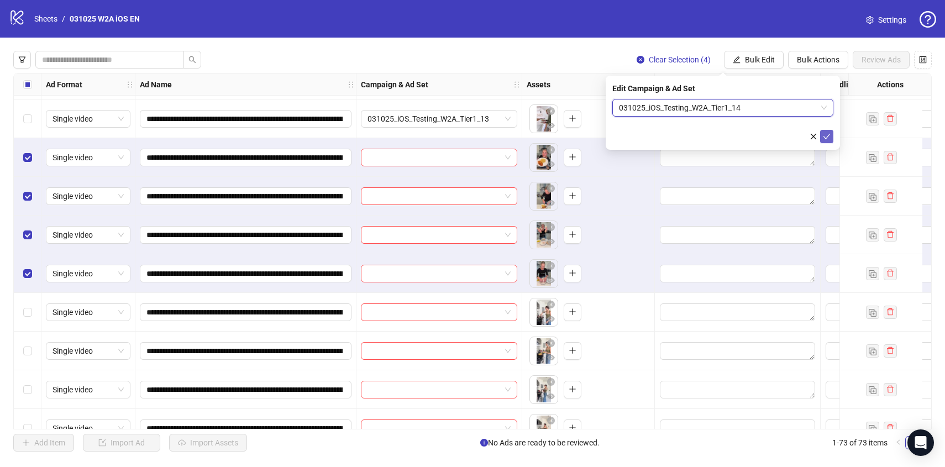
click at [829, 138] on icon "check" at bounding box center [827, 137] width 8 height 8
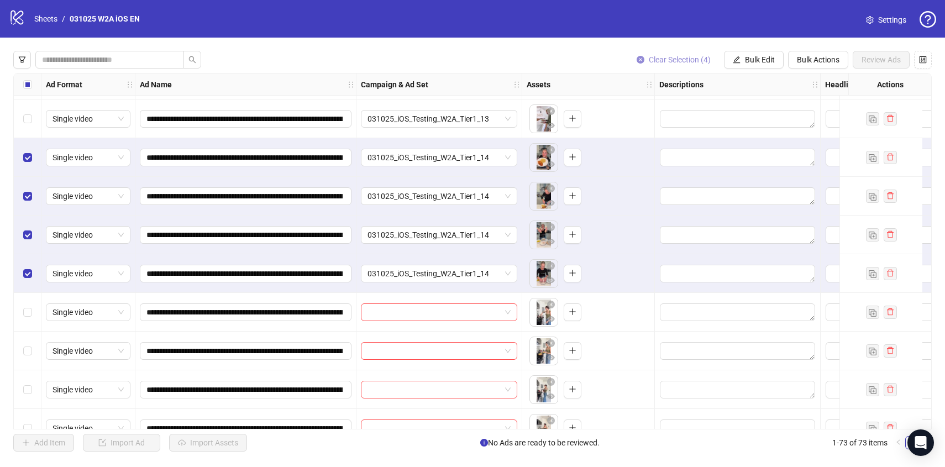
click at [658, 58] on span "Clear Selection (4)" at bounding box center [680, 59] width 62 height 9
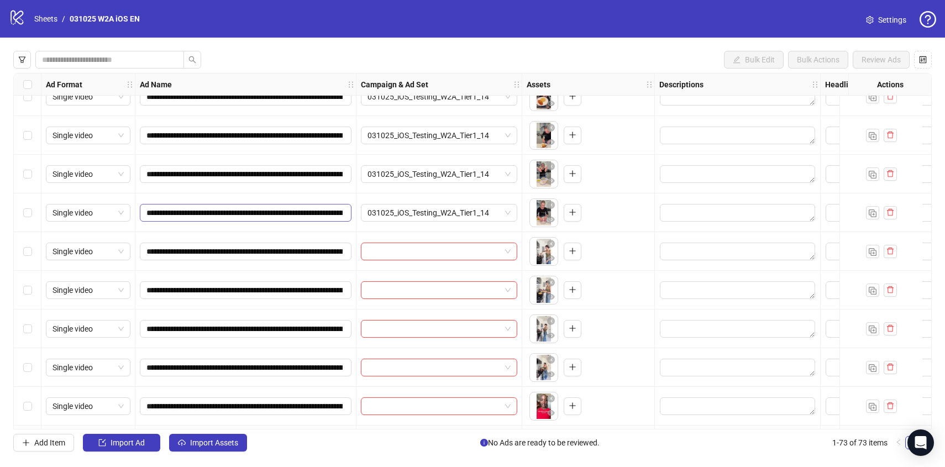
scroll to position [1790, 0]
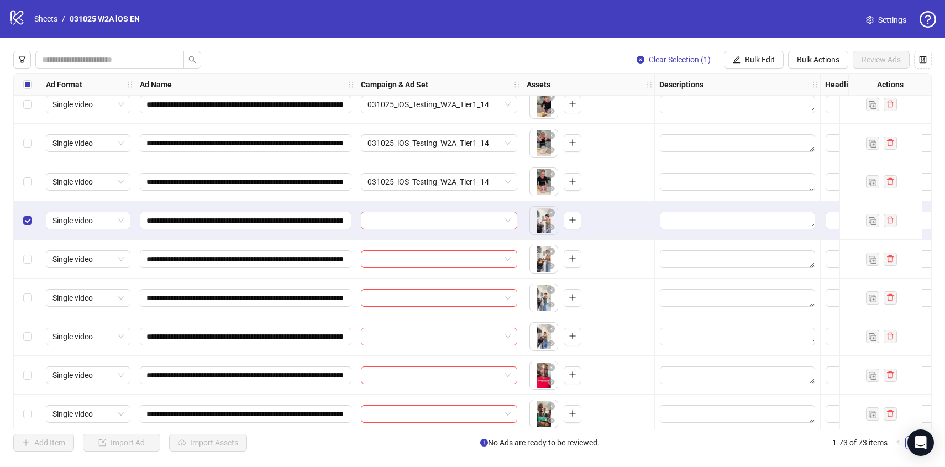
click at [29, 269] on div "Select row 51" at bounding box center [28, 259] width 28 height 39
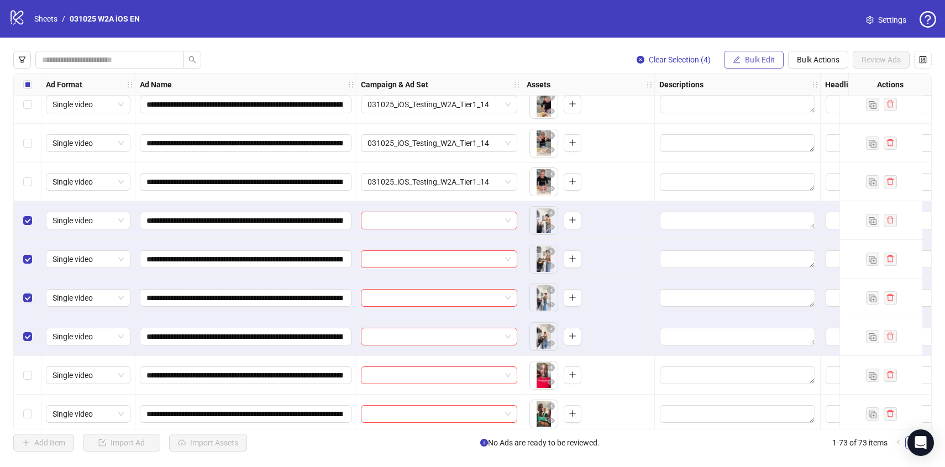
click at [765, 58] on span "Bulk Edit" at bounding box center [760, 59] width 30 height 9
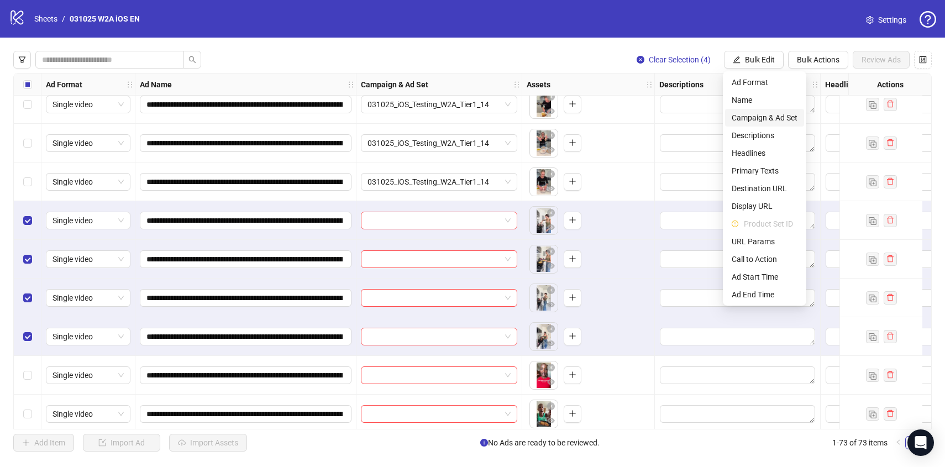
click at [766, 118] on span "Campaign & Ad Set" at bounding box center [765, 118] width 66 height 12
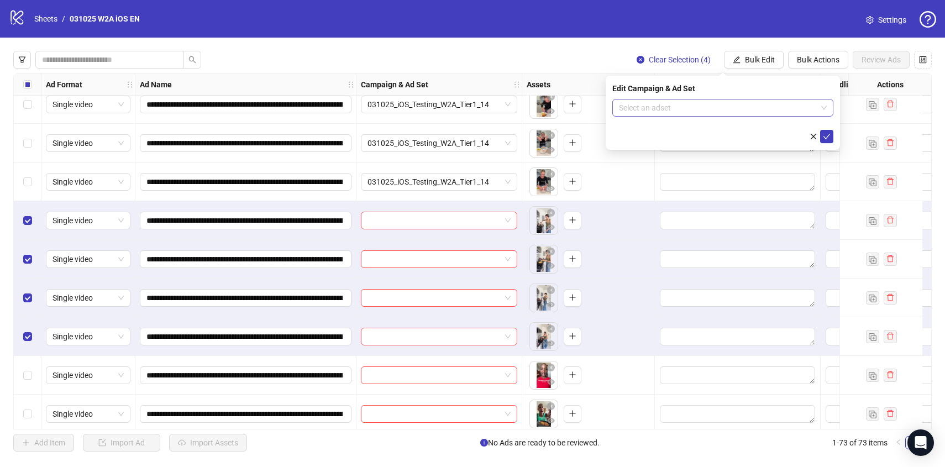
click at [710, 108] on input "search" at bounding box center [718, 107] width 198 height 17
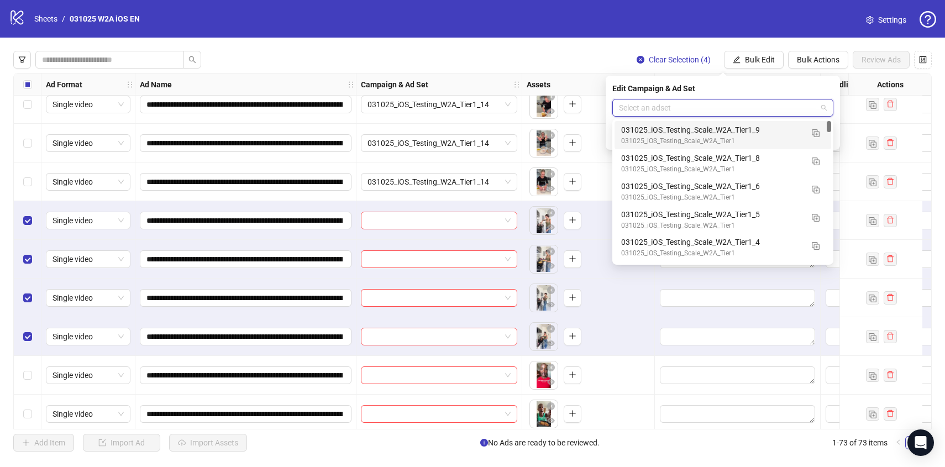
paste input "**********"
type input "**********"
click at [715, 134] on div "031025_iOS_Testing_W2A_Tier1_15" at bounding box center [711, 130] width 181 height 12
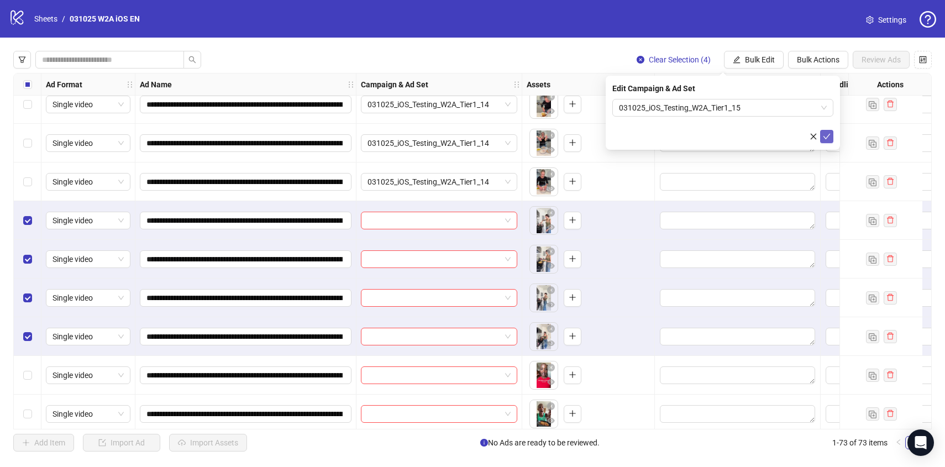
click at [824, 141] on button "submit" at bounding box center [826, 136] width 13 height 13
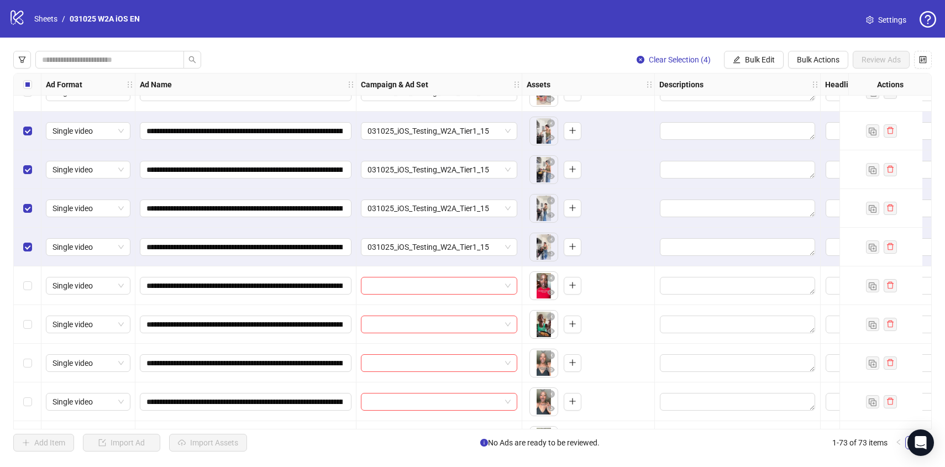
scroll to position [1890, 0]
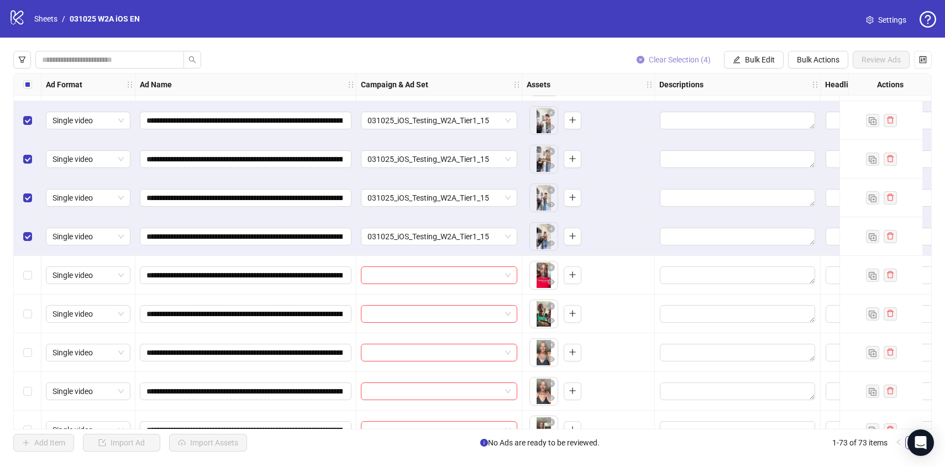
click at [641, 64] on span "button" at bounding box center [641, 59] width 8 height 9
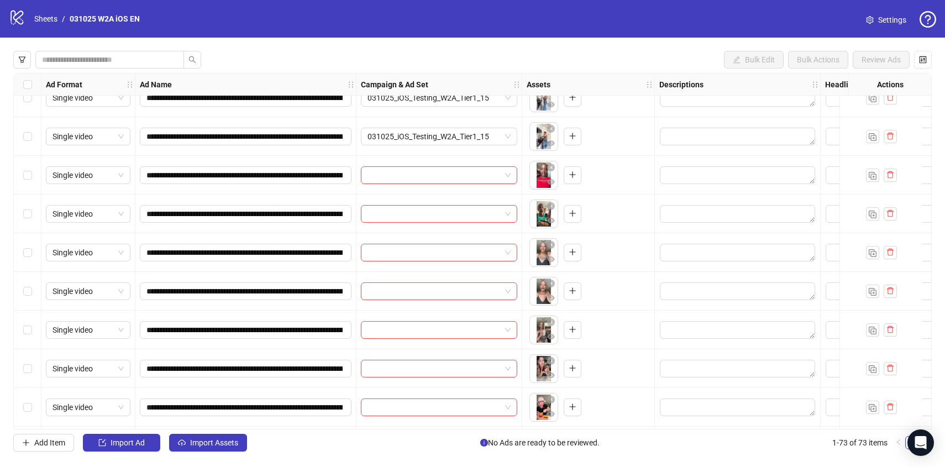
scroll to position [2004, 0]
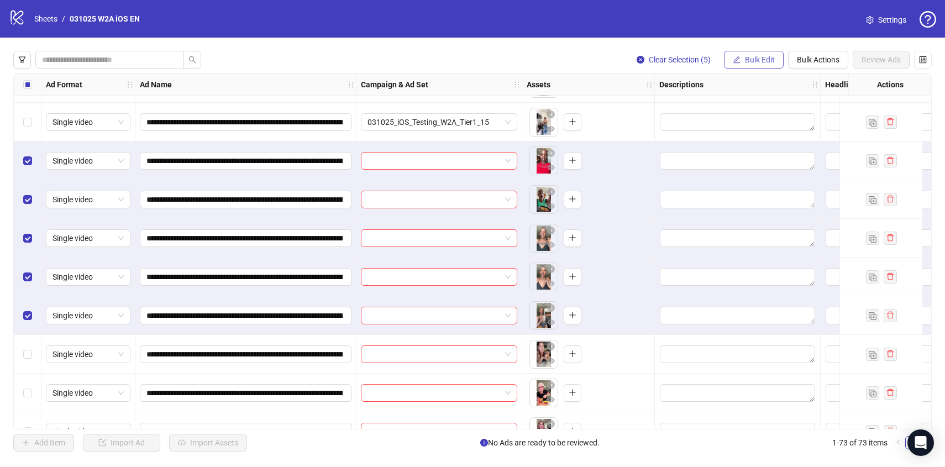
click at [768, 61] on span "Bulk Edit" at bounding box center [760, 59] width 30 height 9
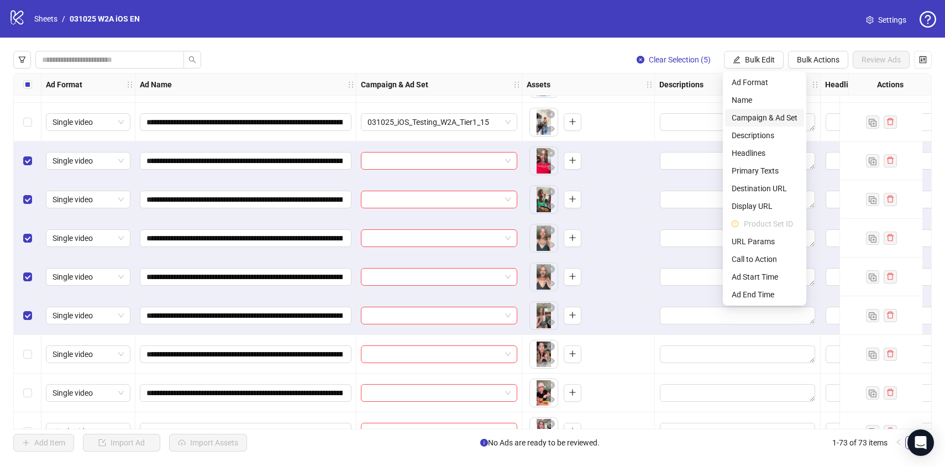
click at [758, 121] on span "Campaign & Ad Set" at bounding box center [765, 118] width 66 height 12
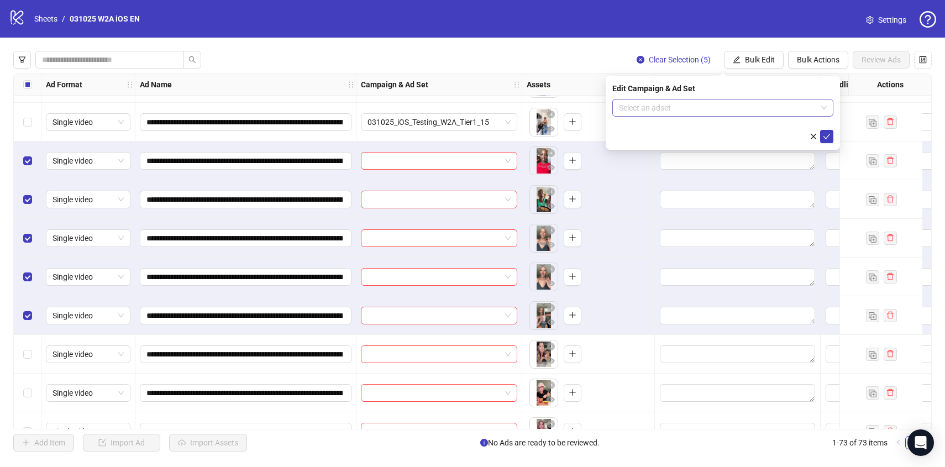
click at [694, 102] on input "search" at bounding box center [718, 107] width 198 height 17
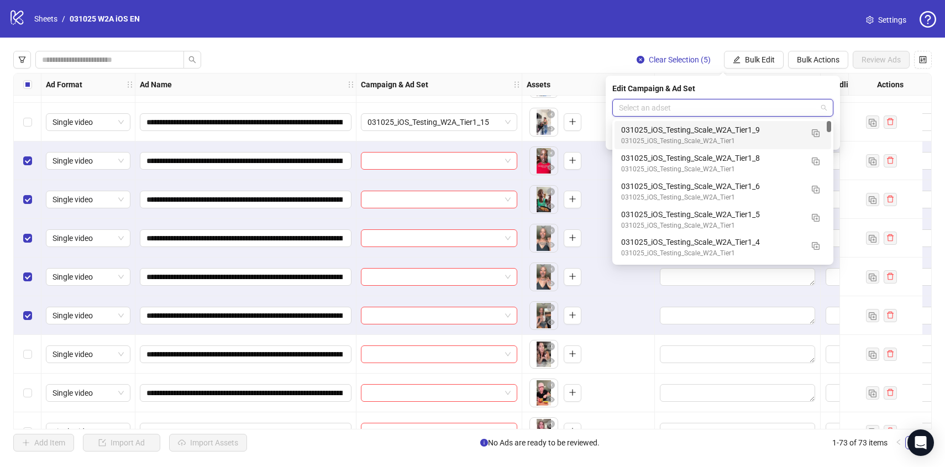
paste input "**********"
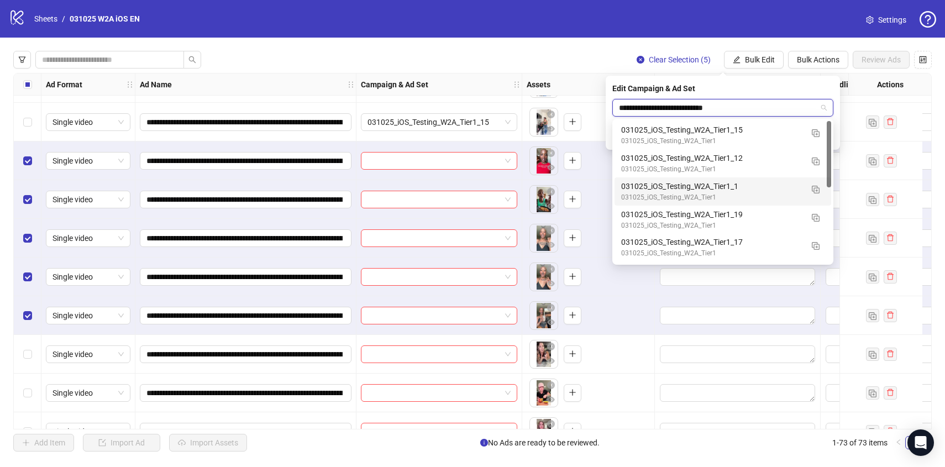
type input "**********"
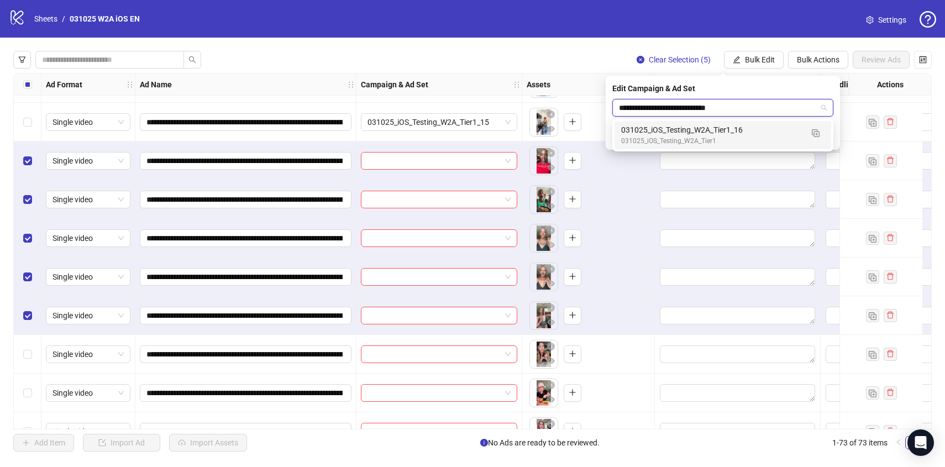
click at [726, 139] on div "031025_iOS_Testing_W2A_Tier1" at bounding box center [711, 141] width 181 height 11
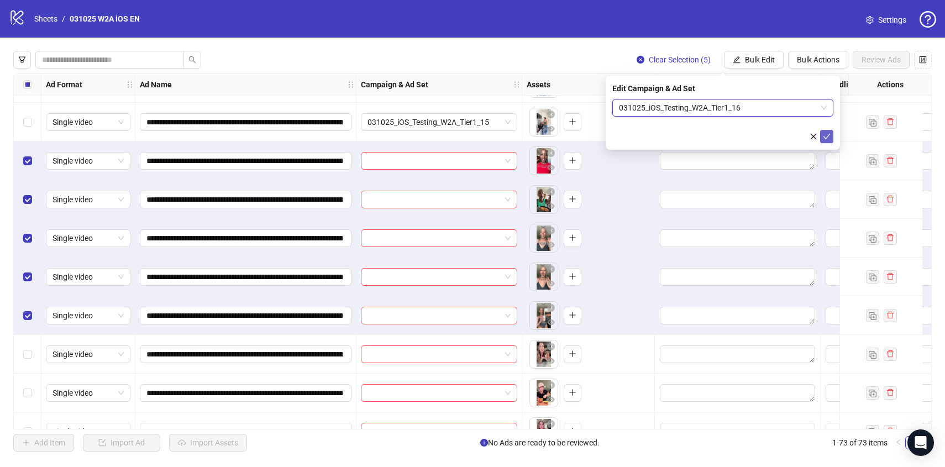
click at [827, 135] on icon "check" at bounding box center [827, 137] width 8 height 8
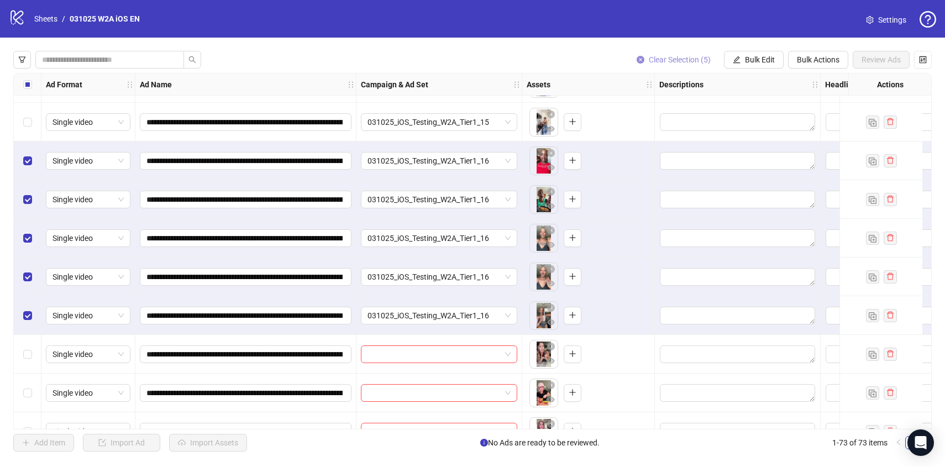
click at [679, 61] on span "Clear Selection (5)" at bounding box center [680, 59] width 62 height 9
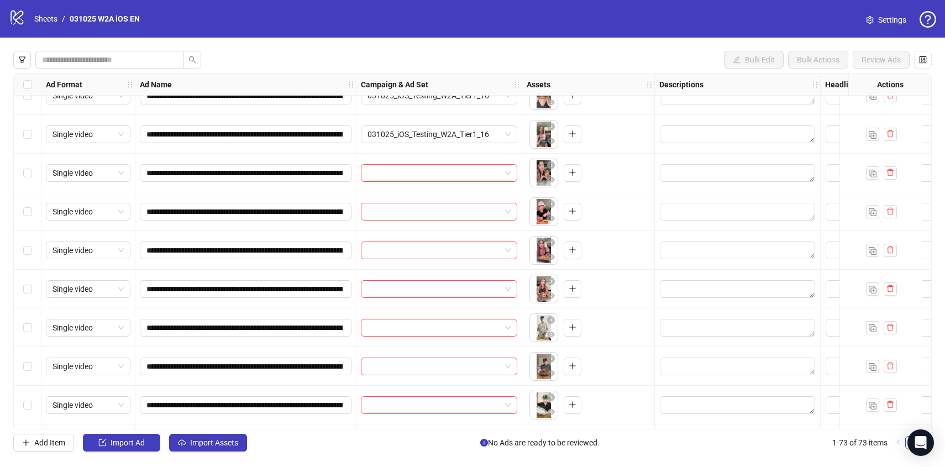
scroll to position [2196, 0]
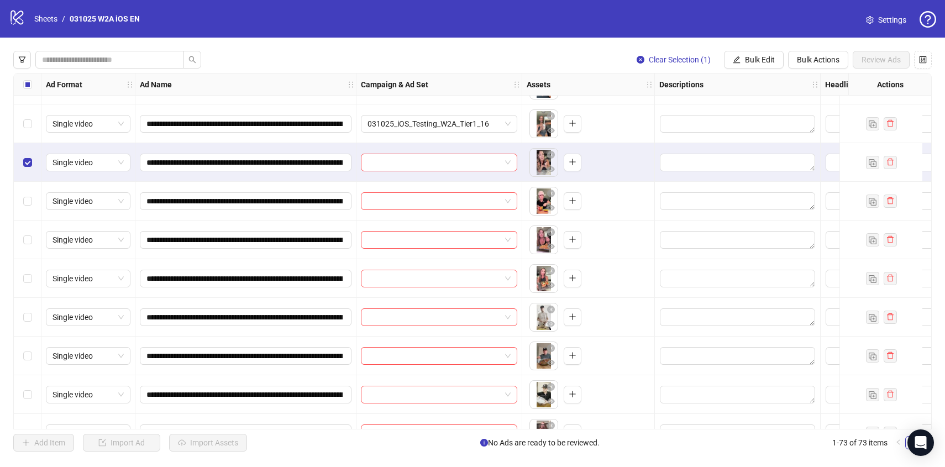
click at [27, 207] on div "Select row 60" at bounding box center [28, 201] width 28 height 39
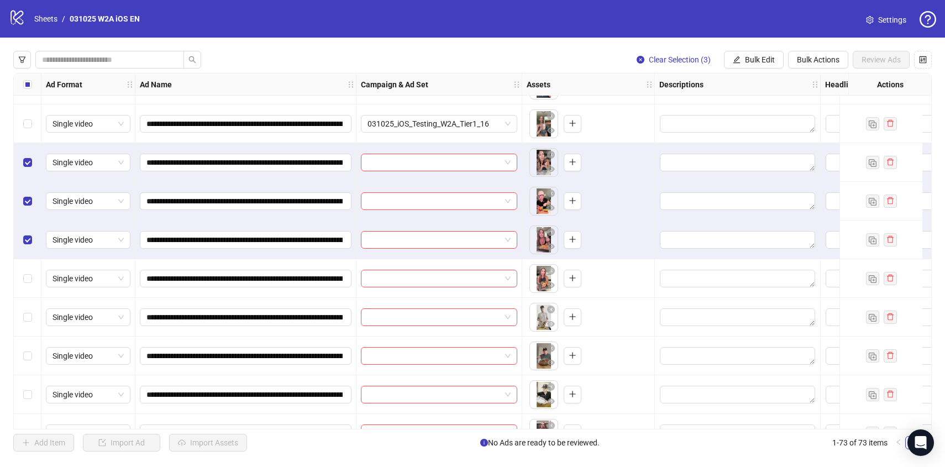
click at [30, 285] on div "Select row 62" at bounding box center [28, 278] width 28 height 39
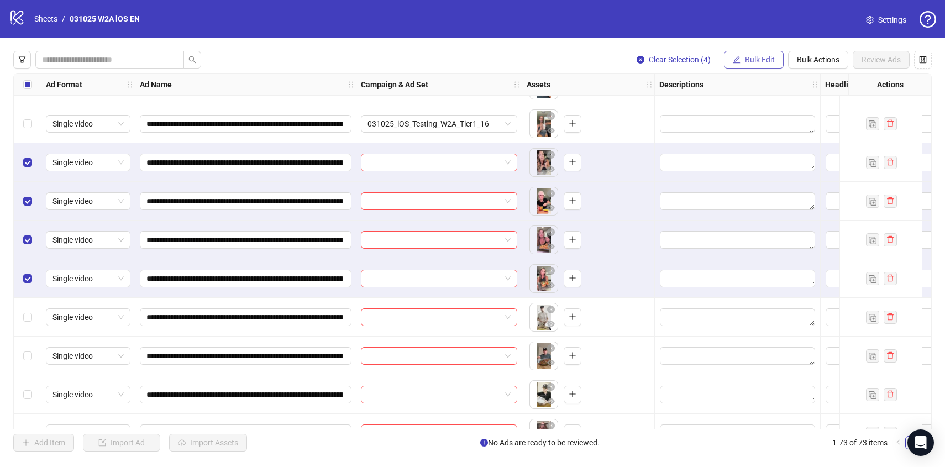
click at [762, 65] on button "Bulk Edit" at bounding box center [754, 60] width 60 height 18
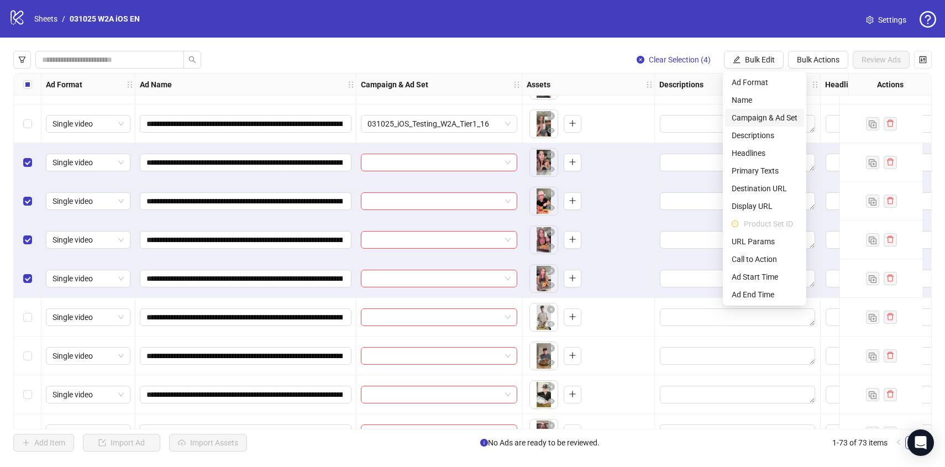
click at [765, 119] on span "Campaign & Ad Set" at bounding box center [765, 118] width 66 height 12
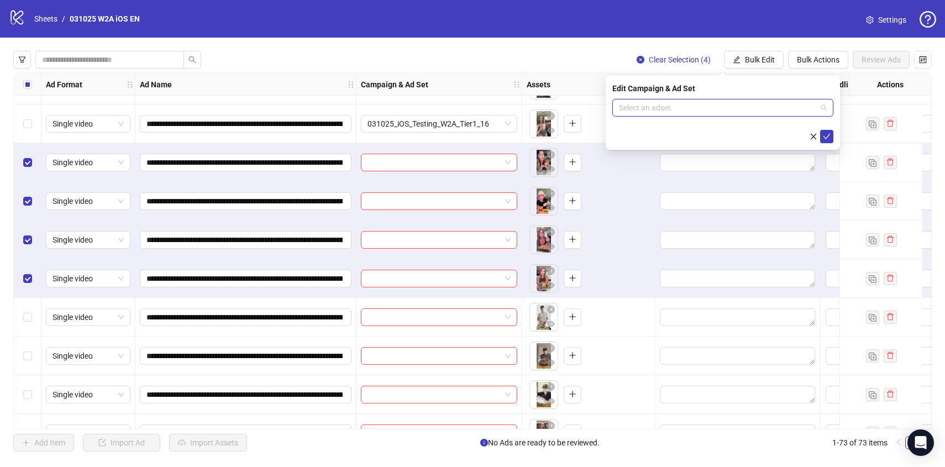
click at [737, 109] on input "search" at bounding box center [718, 107] width 198 height 17
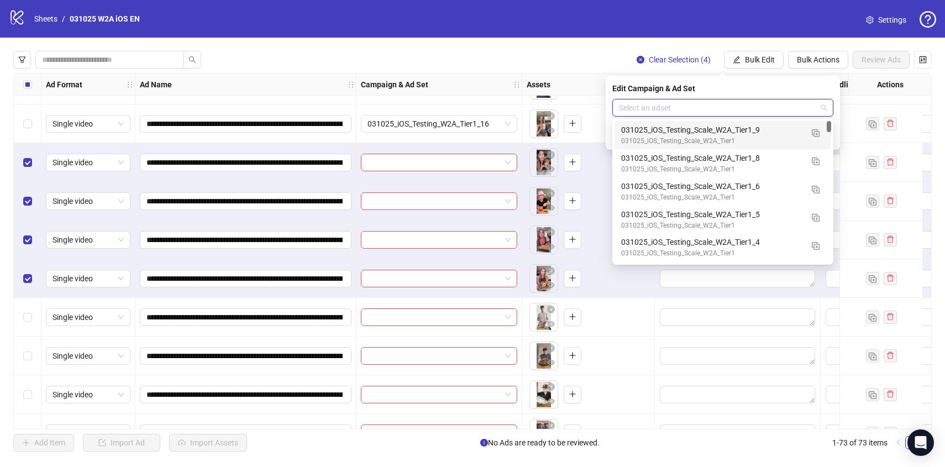
paste input "**********"
type input "**********"
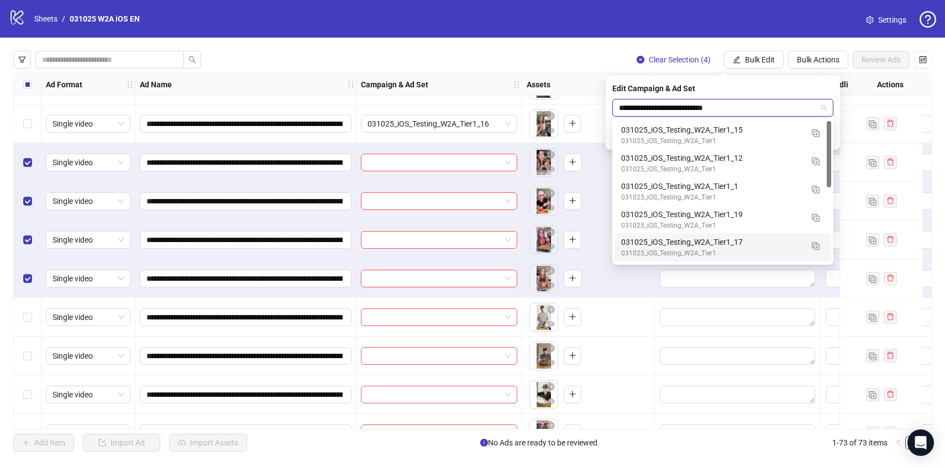
click at [700, 244] on div "031025_iOS_Testing_W2A_Tier1_17" at bounding box center [711, 242] width 181 height 12
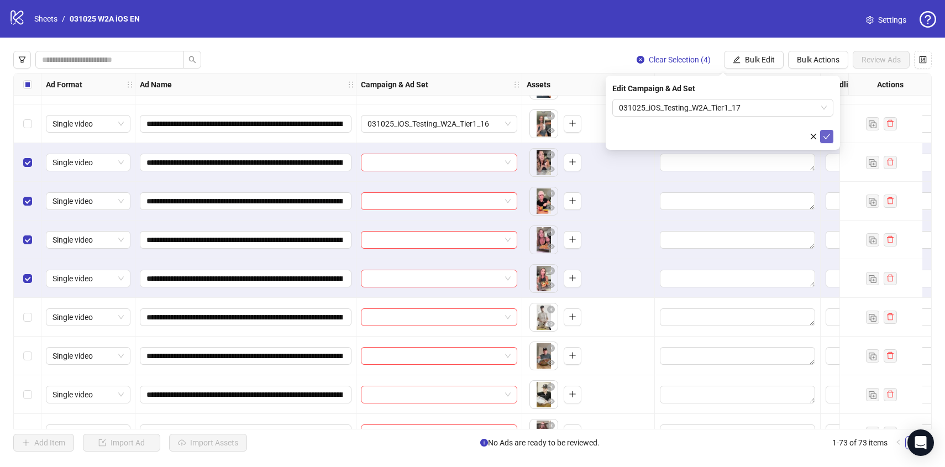
click at [828, 134] on icon "check" at bounding box center [827, 137] width 8 height 8
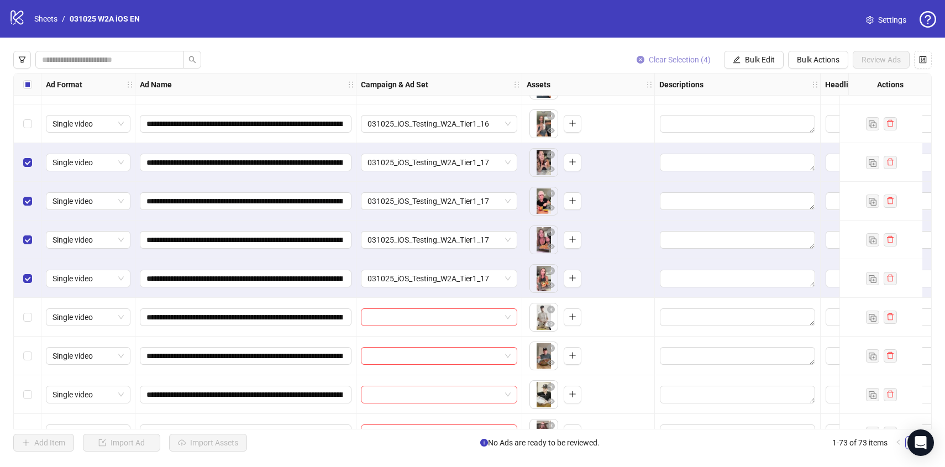
click at [667, 54] on button "Clear Selection (4)" at bounding box center [674, 60] width 92 height 18
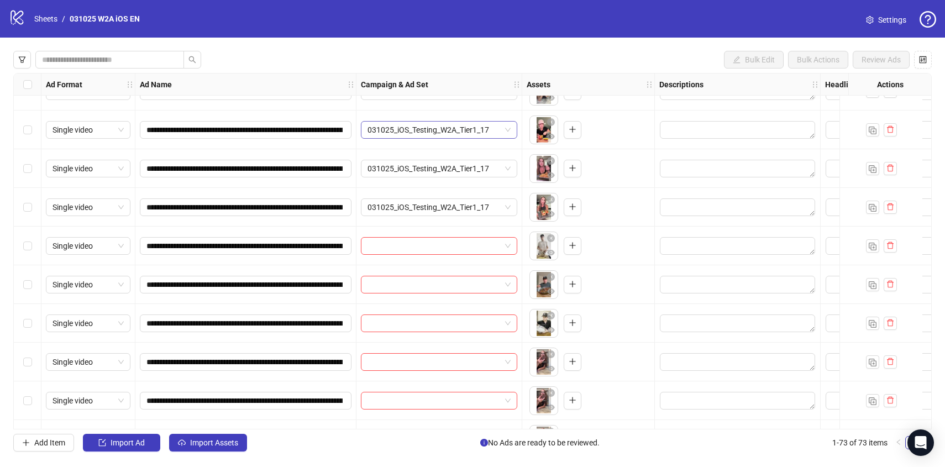
scroll to position [2268, 0]
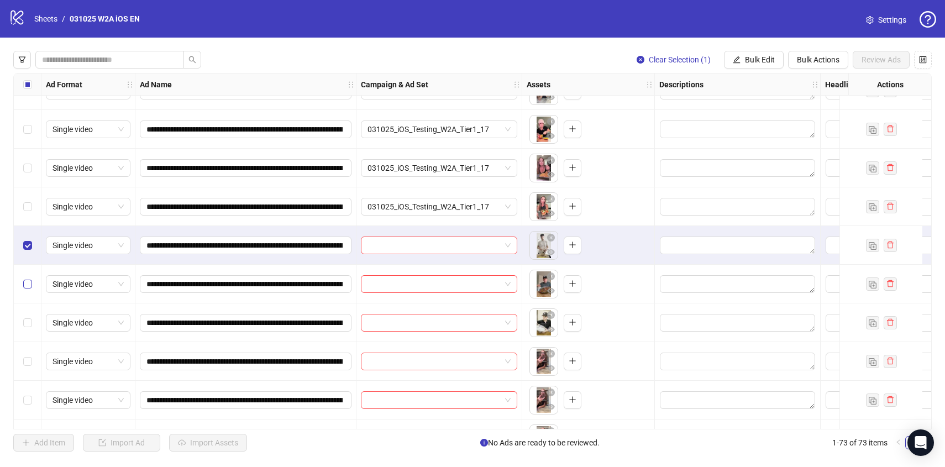
click at [29, 278] on label "Select row 64" at bounding box center [27, 284] width 9 height 12
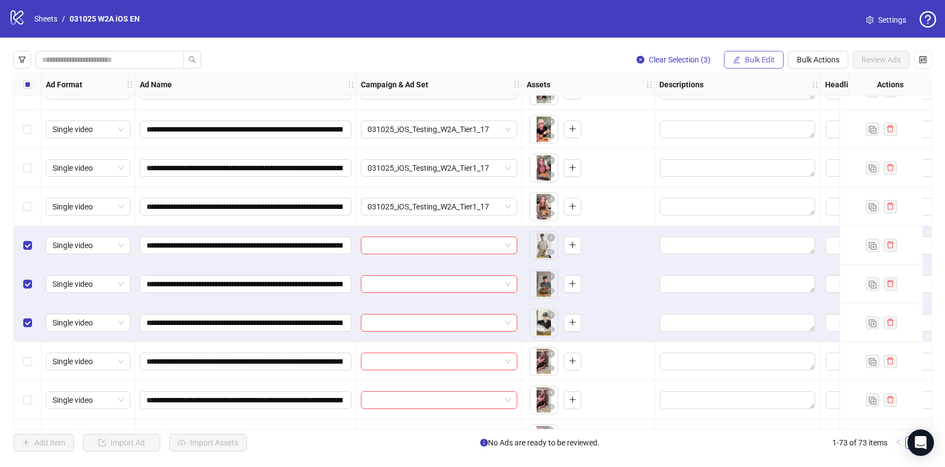
click at [765, 60] on span "Bulk Edit" at bounding box center [760, 59] width 30 height 9
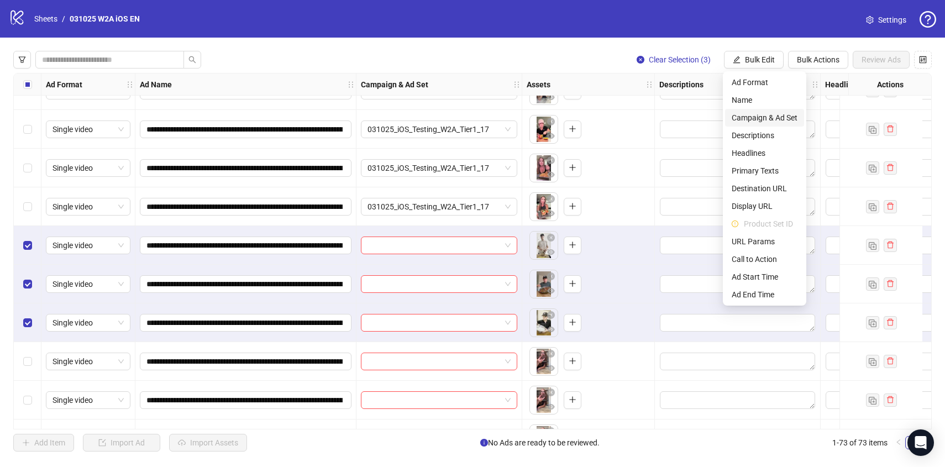
click at [758, 116] on span "Campaign & Ad Set" at bounding box center [765, 118] width 66 height 12
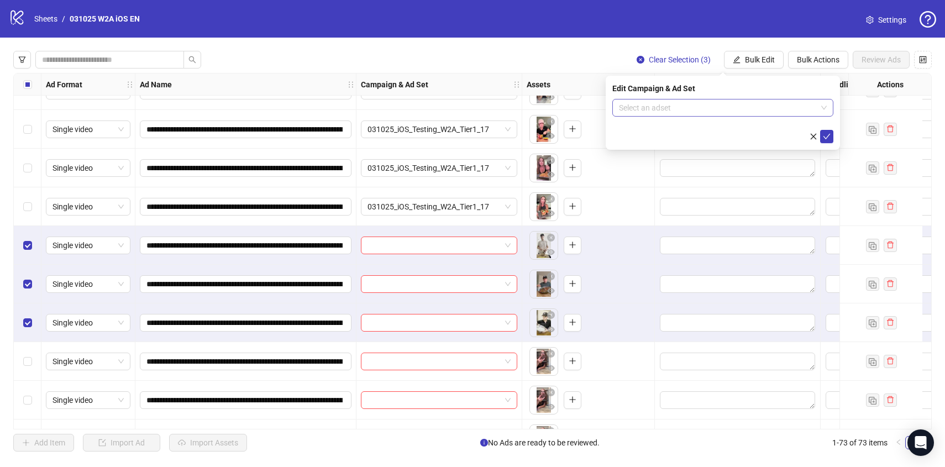
click at [740, 112] on input "search" at bounding box center [718, 107] width 198 height 17
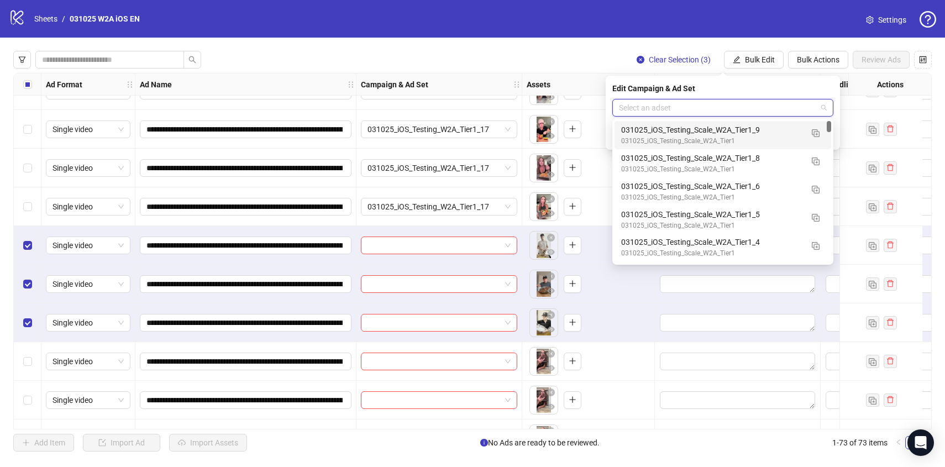
paste input "**********"
type input "**********"
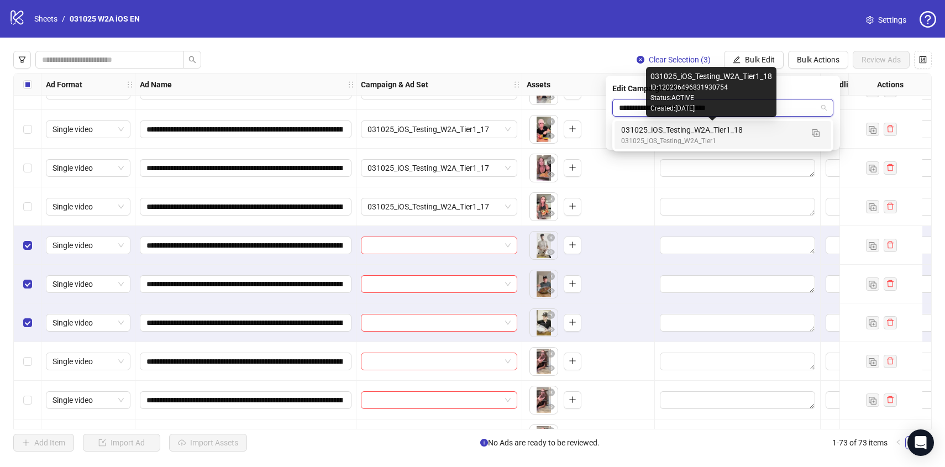
click at [741, 130] on div "031025_iOS_Testing_W2A_Tier1_18" at bounding box center [711, 130] width 181 height 12
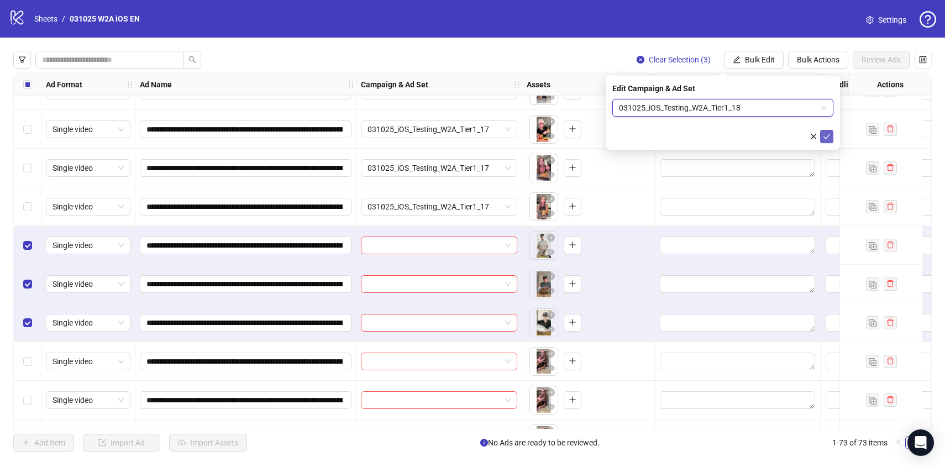
click at [825, 140] on span "submit" at bounding box center [827, 136] width 8 height 9
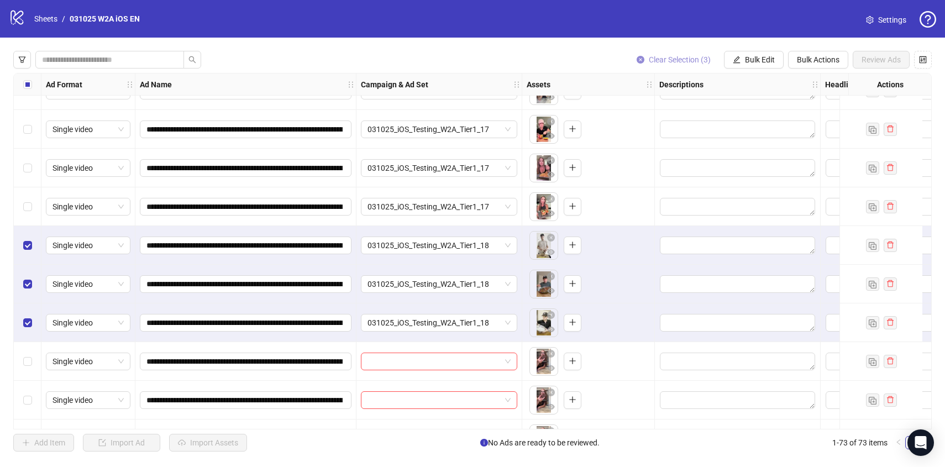
click at [679, 59] on span "Clear Selection (3)" at bounding box center [680, 59] width 62 height 9
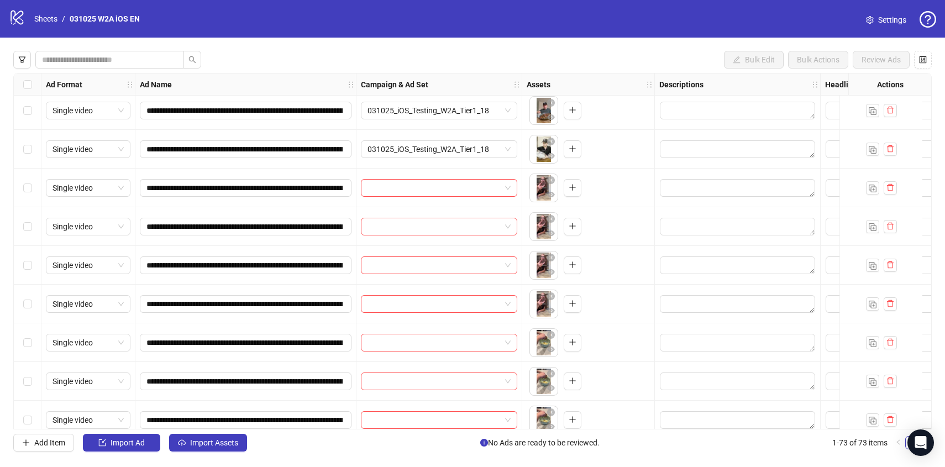
scroll to position [2465, 0]
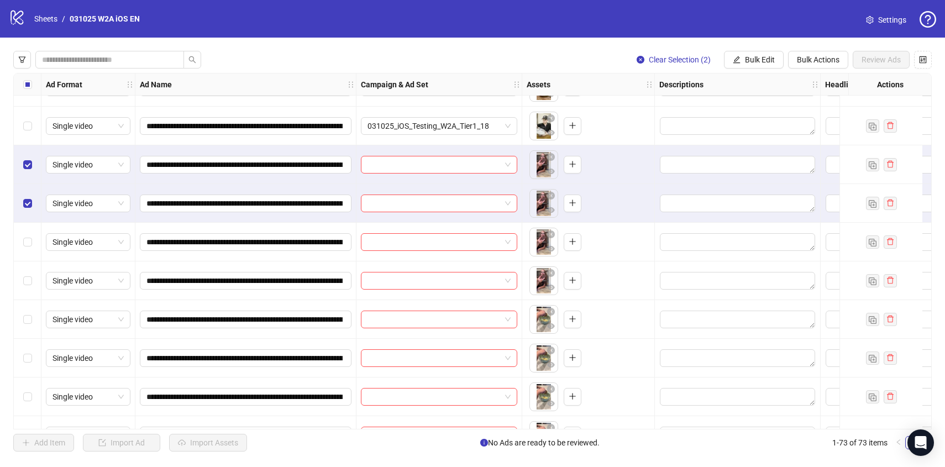
click at [29, 232] on div "Select row 68" at bounding box center [28, 242] width 28 height 39
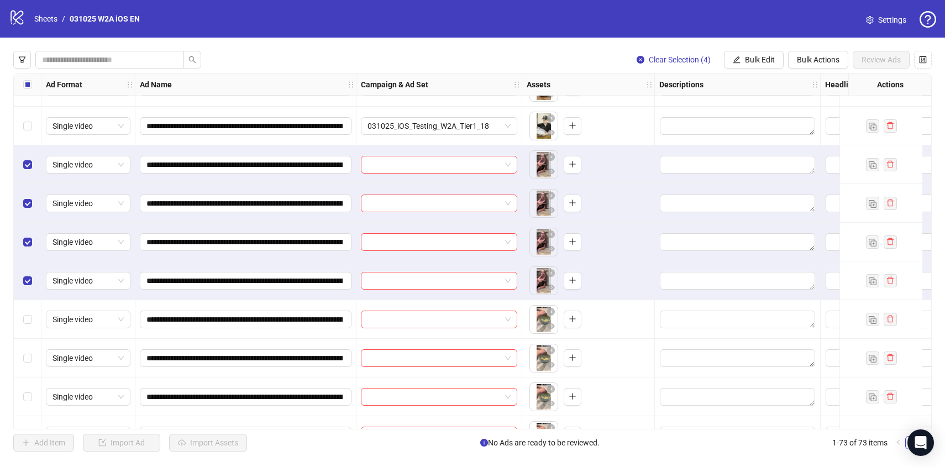
click at [752, 50] on div "**********" at bounding box center [472, 251] width 945 height 427
click at [752, 57] on span "Bulk Edit" at bounding box center [760, 59] width 30 height 9
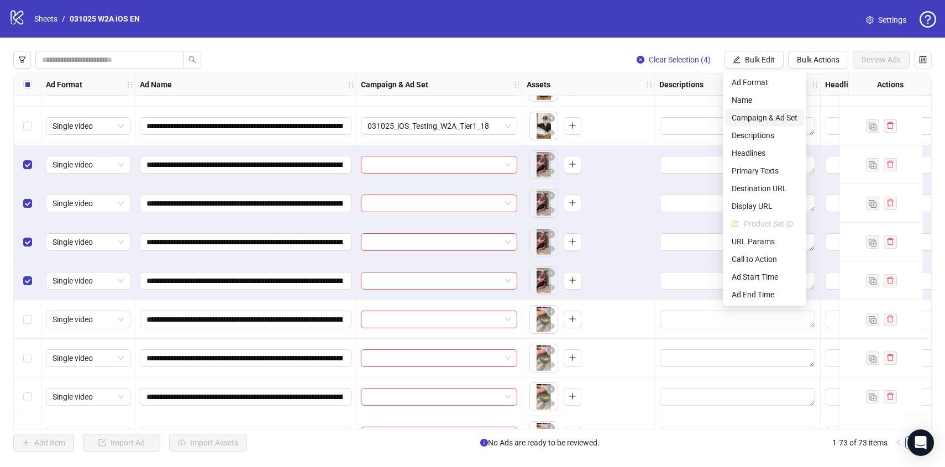
click at [758, 117] on span "Campaign & Ad Set" at bounding box center [765, 118] width 66 height 12
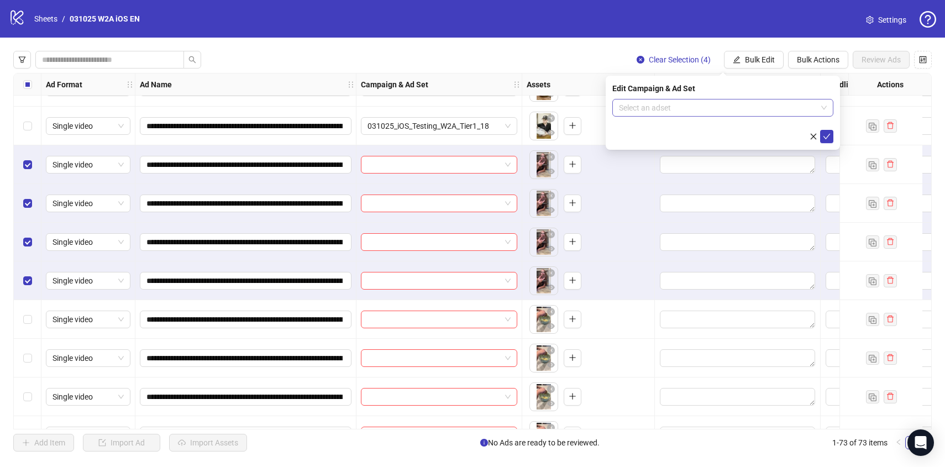
click at [727, 103] on input "search" at bounding box center [718, 107] width 198 height 17
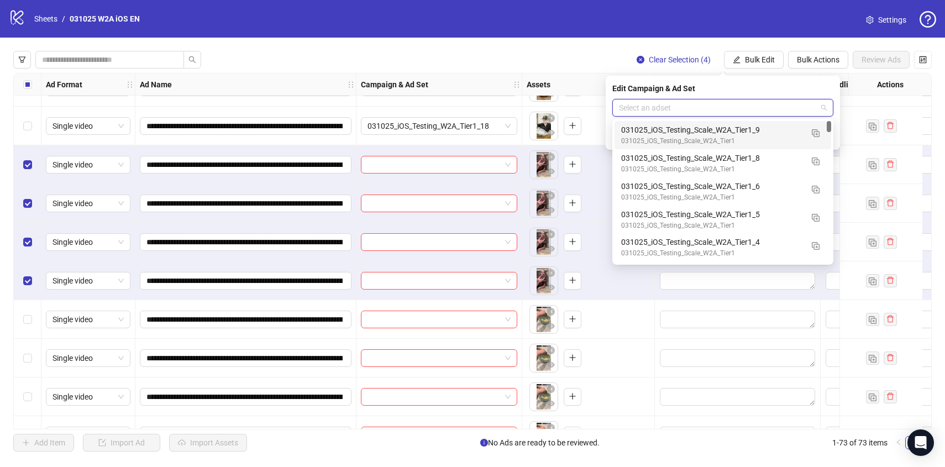
paste input "**********"
type input "**********"
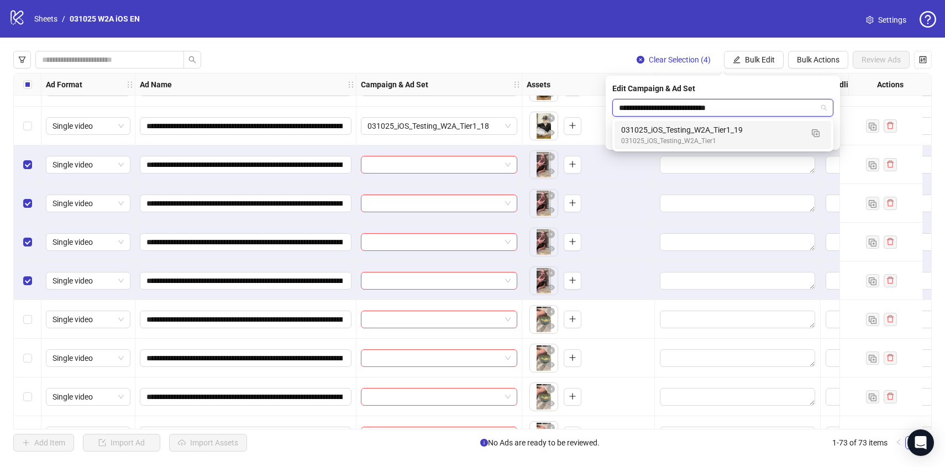
click at [734, 138] on div "031025_iOS_Testing_W2A_Tier1" at bounding box center [711, 141] width 181 height 11
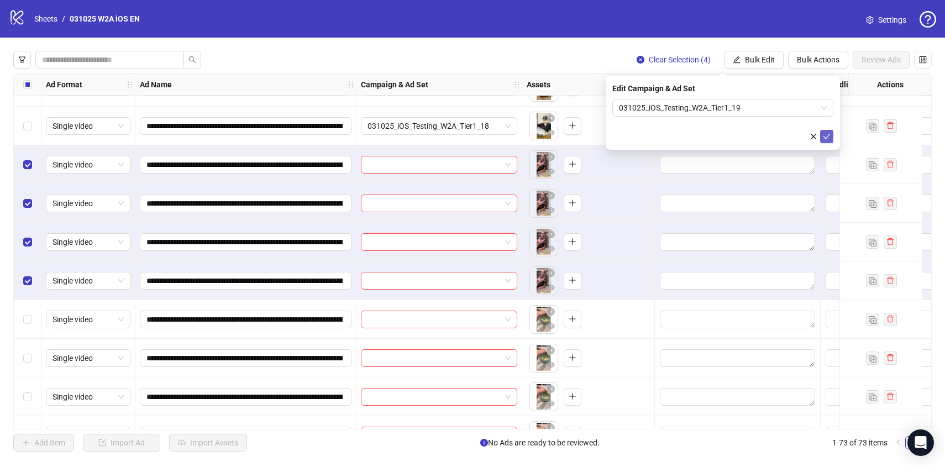
click at [827, 135] on icon "check" at bounding box center [827, 137] width 8 height 8
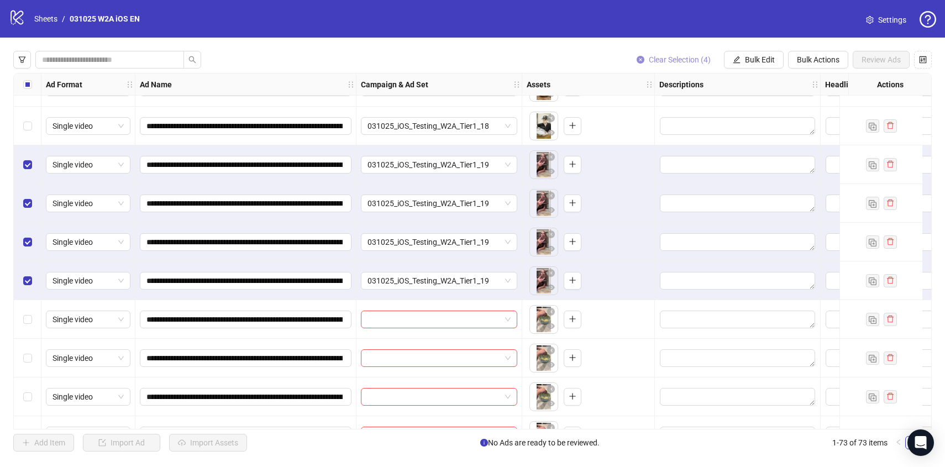
click at [696, 59] on span "Clear Selection (4)" at bounding box center [680, 59] width 62 height 9
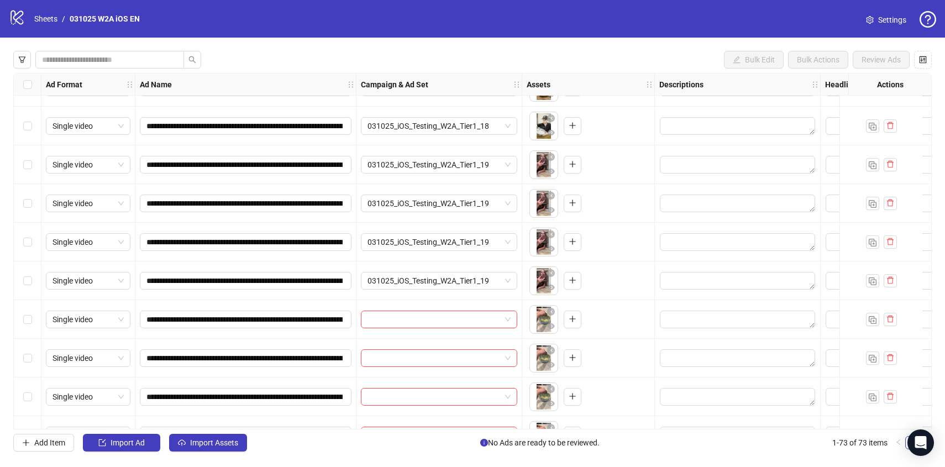
scroll to position [2495, 0]
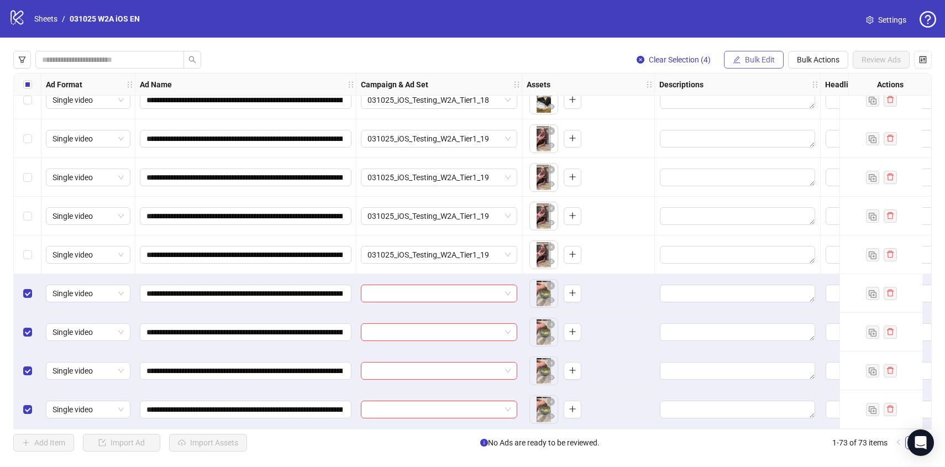
click at [747, 63] on span "Bulk Edit" at bounding box center [760, 59] width 30 height 9
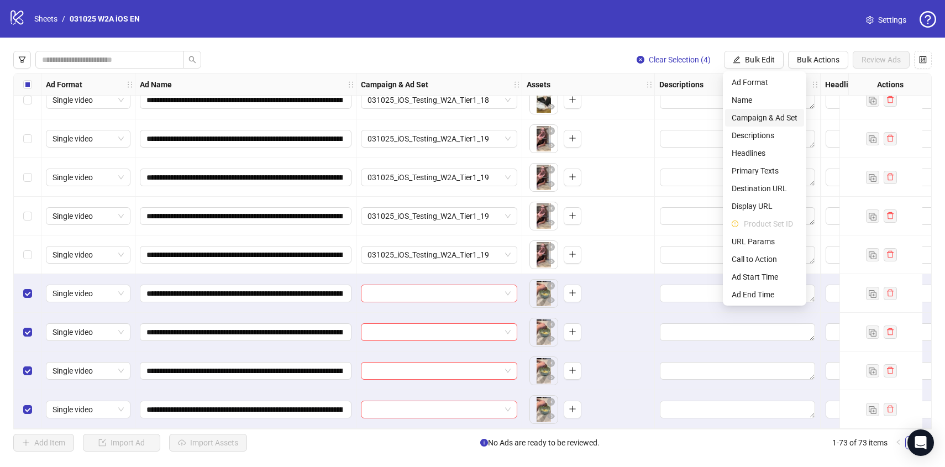
click at [745, 117] on span "Campaign & Ad Set" at bounding box center [765, 118] width 66 height 12
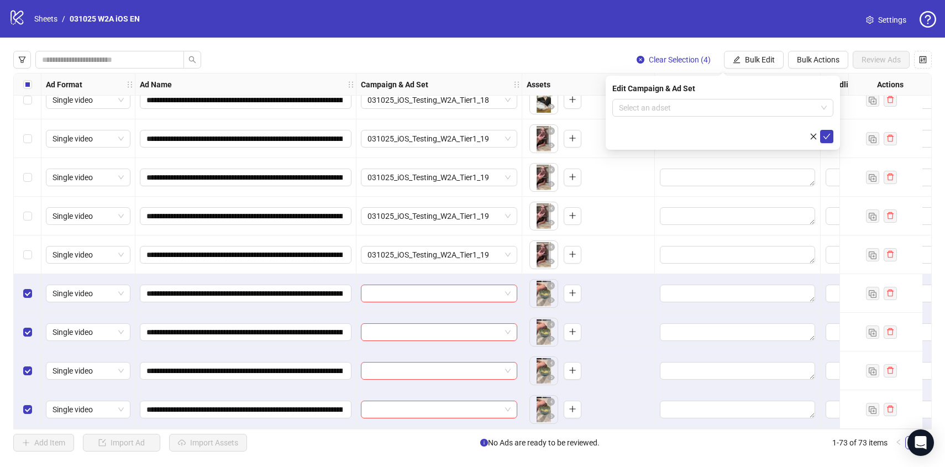
click at [700, 97] on div "Edit Campaign & Ad Set Select an adset" at bounding box center [723, 113] width 234 height 74
click at [696, 106] on input "search" at bounding box center [718, 107] width 198 height 17
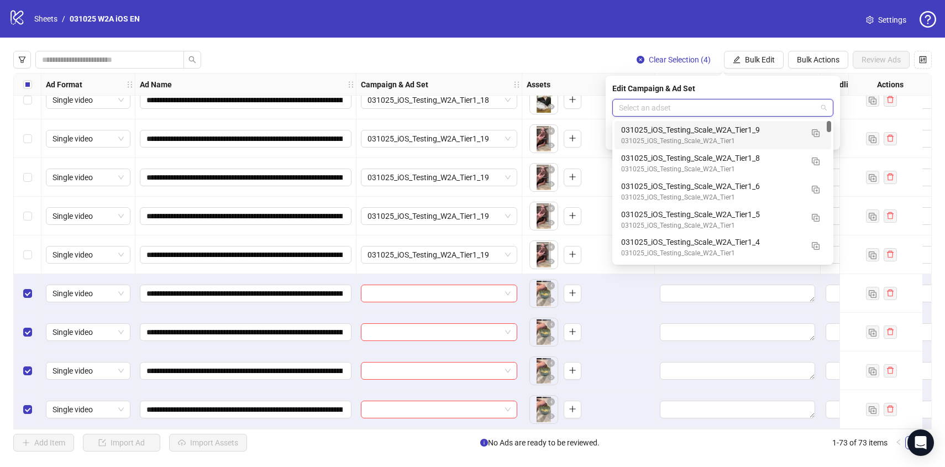
paste input "**********"
type input "**********"
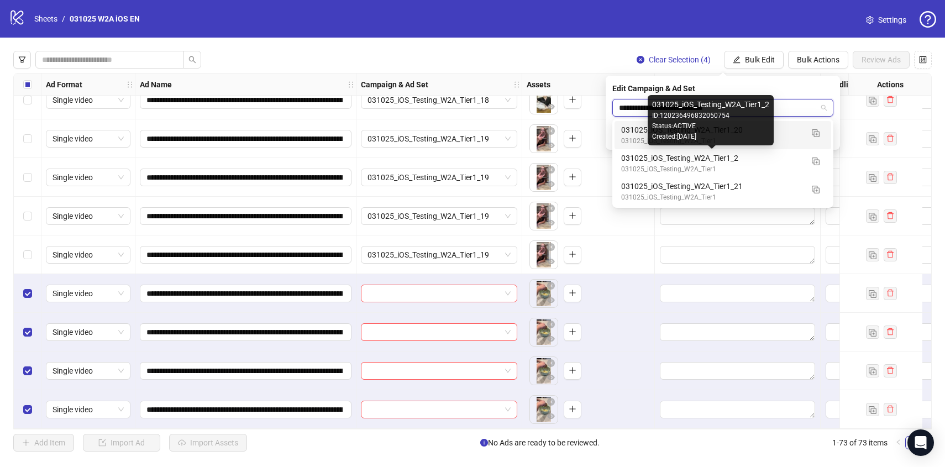
click at [784, 135] on div "031025_iOS_Testing_W2A_Tier1_20" at bounding box center [711, 130] width 181 height 12
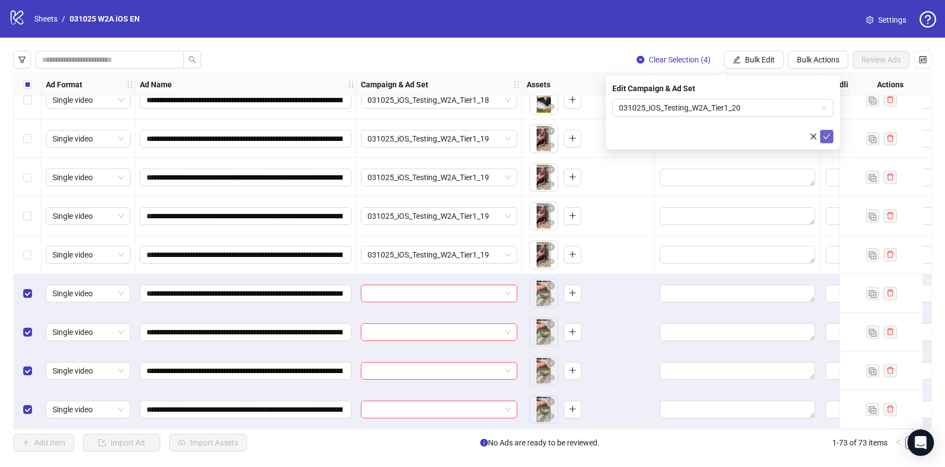
click at [827, 137] on icon "check" at bounding box center [826, 137] width 7 height 6
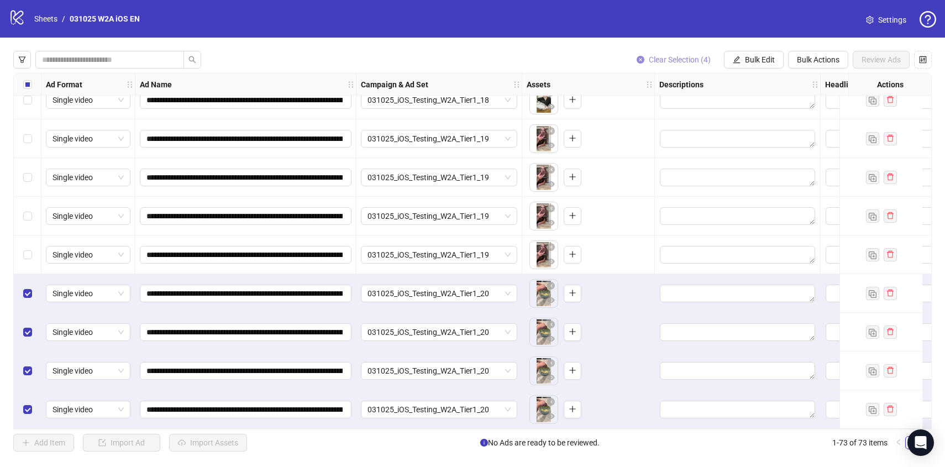
click at [681, 57] on span "Clear Selection (4)" at bounding box center [680, 59] width 62 height 9
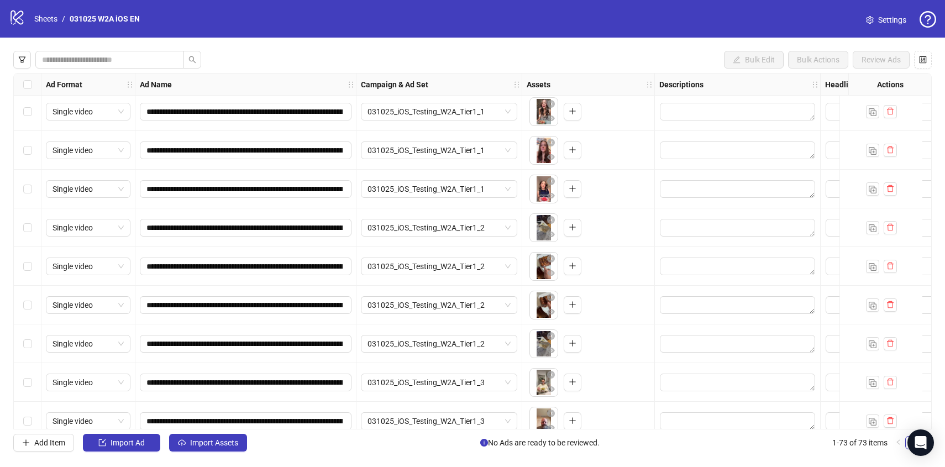
scroll to position [0, 0]
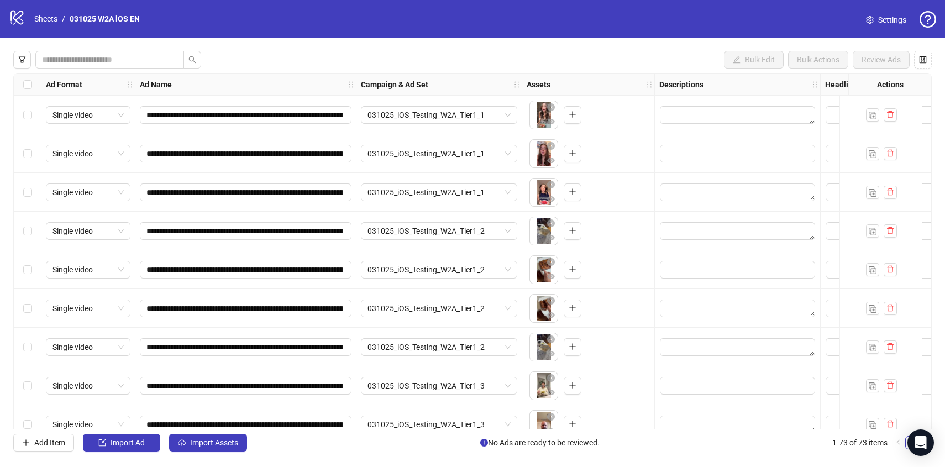
click at [33, 83] on div "Select all rows" at bounding box center [28, 85] width 28 height 22
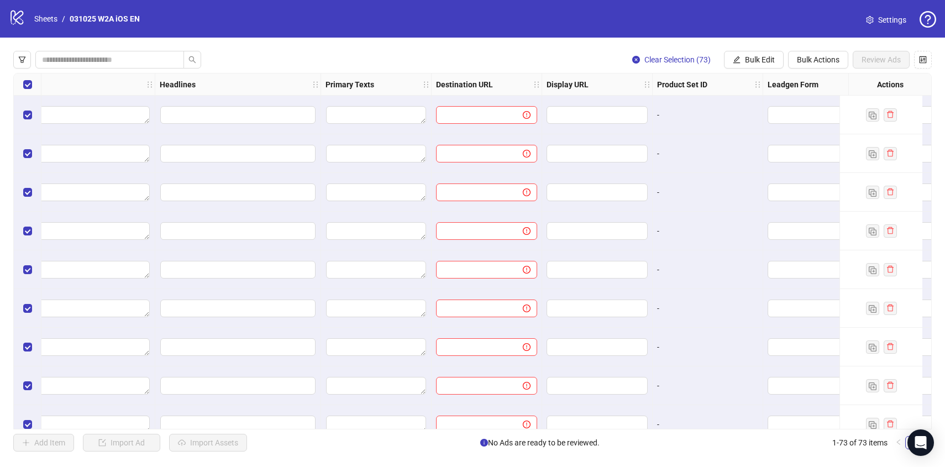
scroll to position [0, 679]
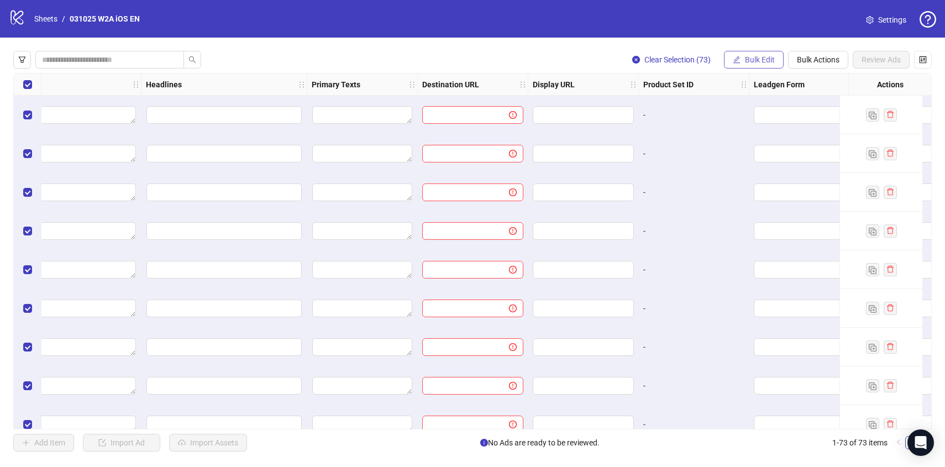
click at [743, 56] on button "Bulk Edit" at bounding box center [754, 60] width 60 height 18
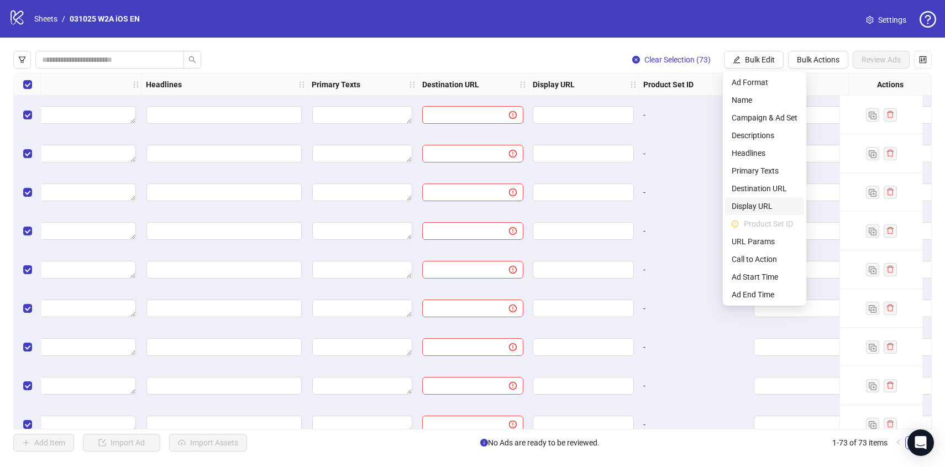
click at [755, 207] on span "Display URL" at bounding box center [765, 206] width 66 height 12
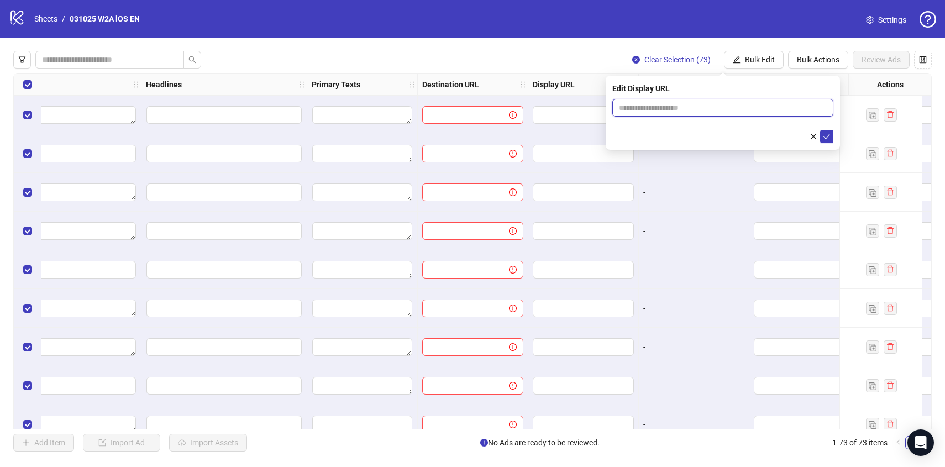
click at [675, 102] on input "text" at bounding box center [722, 108] width 221 height 18
type input "**********"
click at [828, 138] on icon "check" at bounding box center [827, 137] width 8 height 8
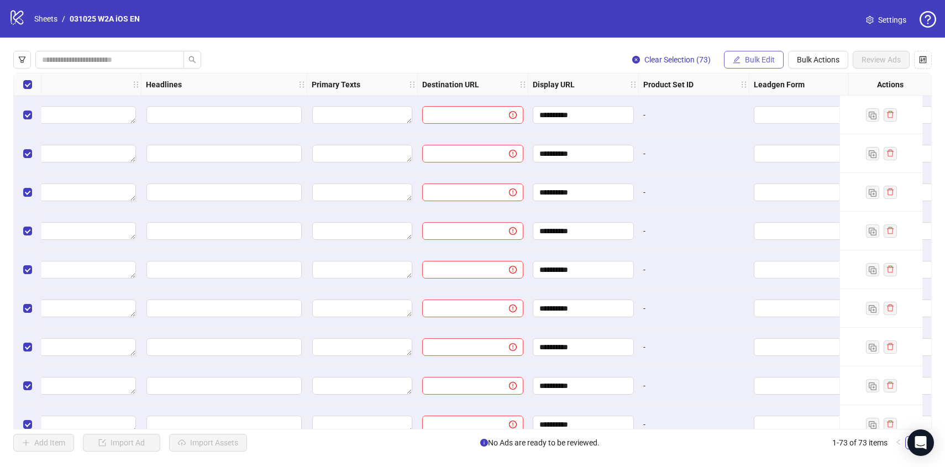
click at [760, 57] on span "Bulk Edit" at bounding box center [760, 59] width 30 height 9
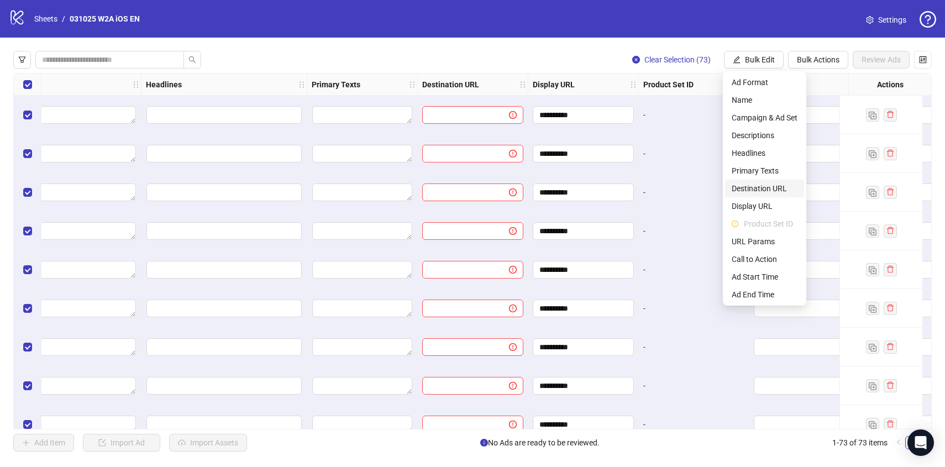
click at [760, 188] on span "Destination URL" at bounding box center [765, 188] width 66 height 12
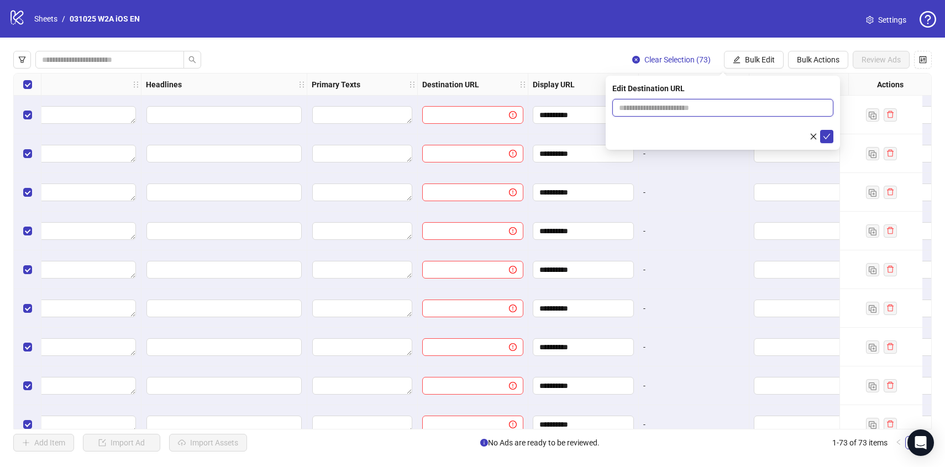
click at [644, 106] on input "text" at bounding box center [718, 108] width 199 height 12
paste input "**********"
type input "**********"
click at [828, 137] on icon "check" at bounding box center [827, 137] width 8 height 8
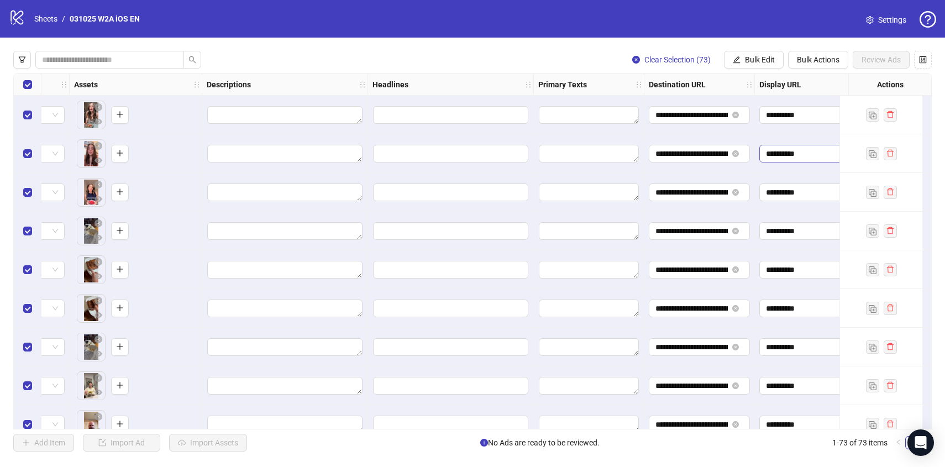
scroll to position [0, 450]
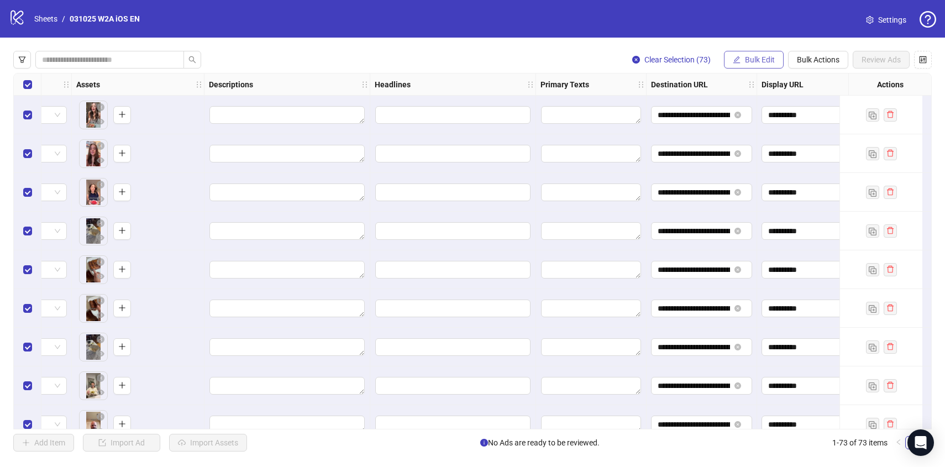
click at [760, 59] on span "Bulk Edit" at bounding box center [760, 59] width 30 height 9
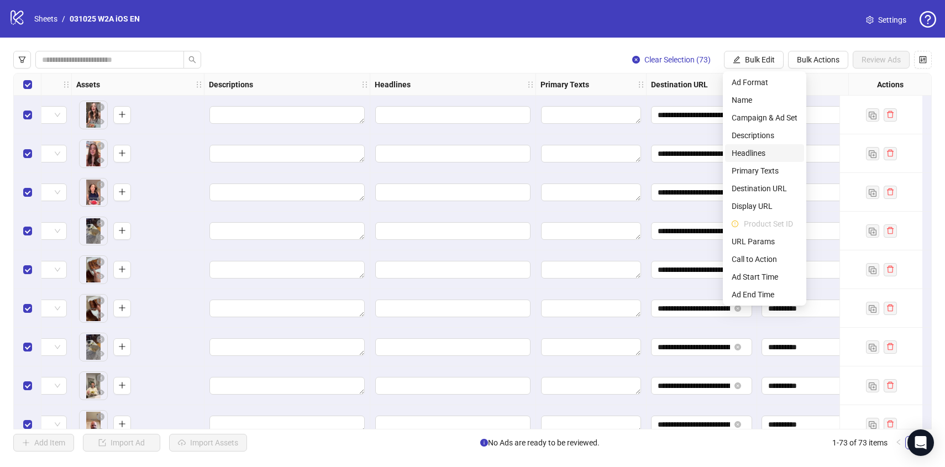
click at [759, 152] on span "Headlines" at bounding box center [765, 153] width 66 height 12
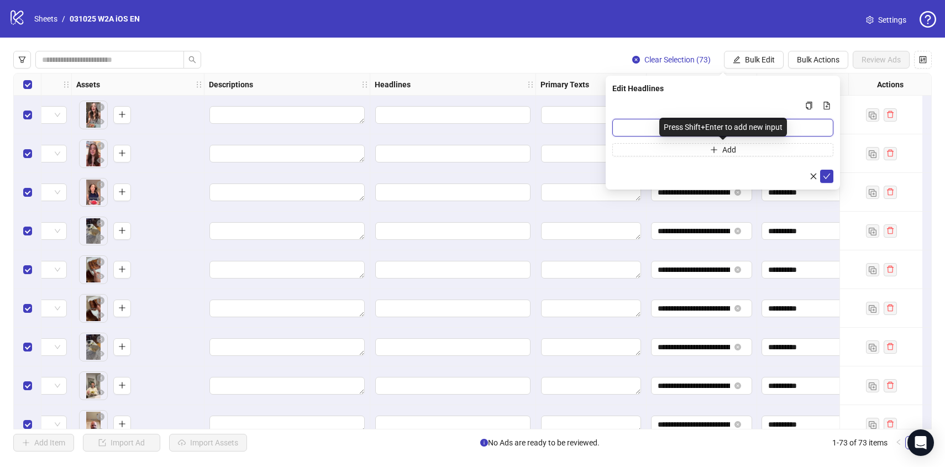
click at [643, 125] on input "Multi-input container - paste or copy values" at bounding box center [722, 128] width 221 height 18
paste input "**********"
type input "**********"
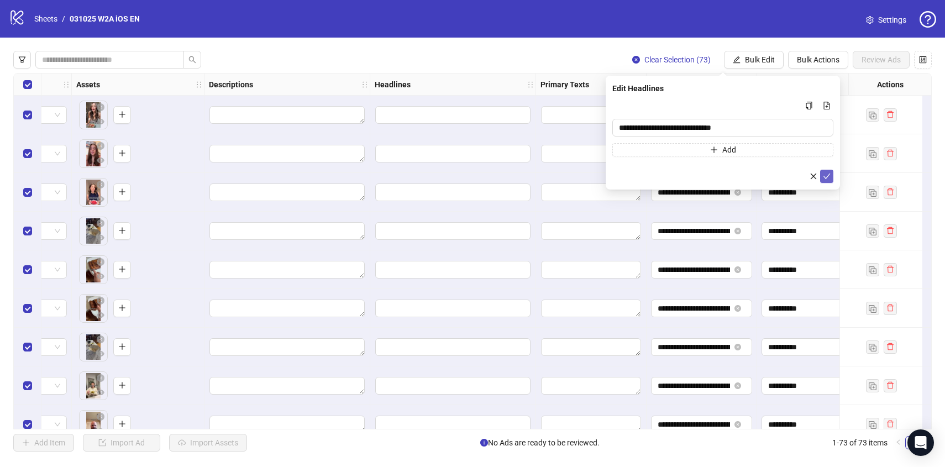
click at [830, 175] on icon "check" at bounding box center [827, 176] width 8 height 8
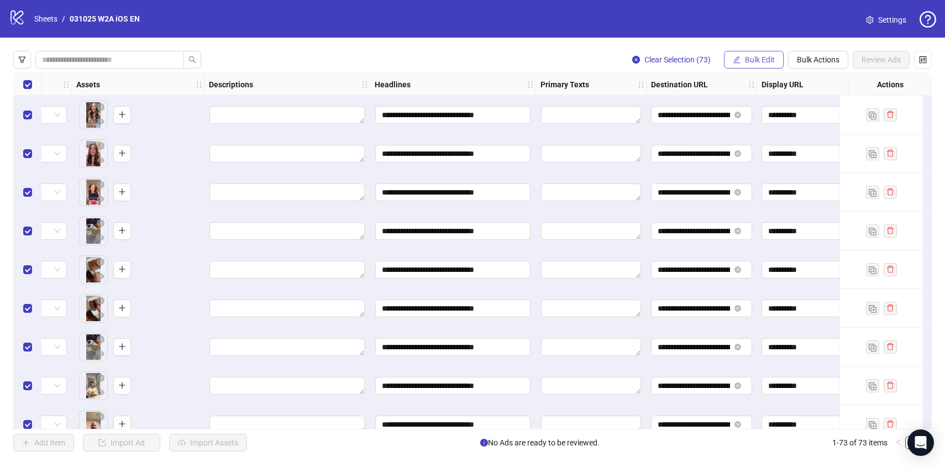
click at [758, 59] on span "Bulk Edit" at bounding box center [760, 59] width 30 height 9
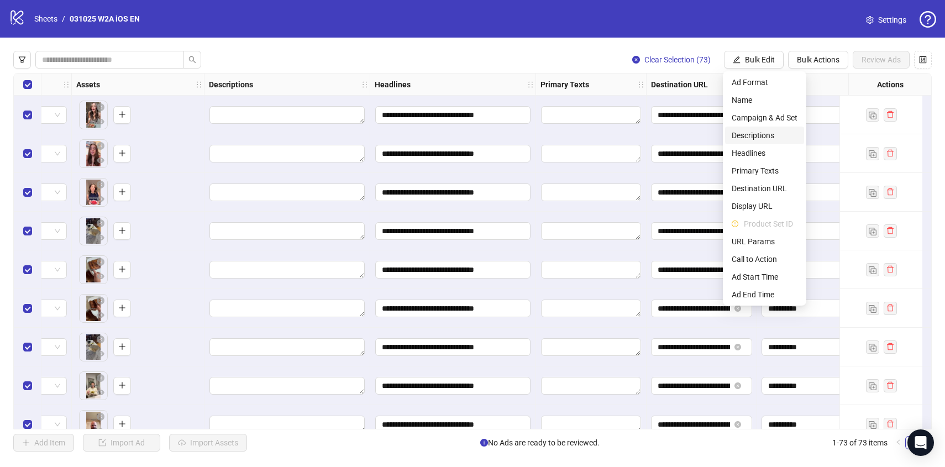
click at [763, 133] on span "Descriptions" at bounding box center [765, 135] width 66 height 12
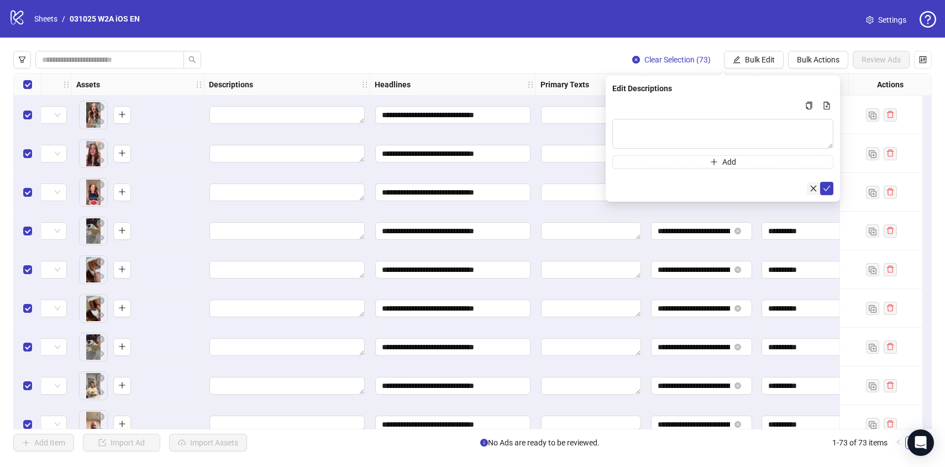
click at [812, 191] on icon "close" at bounding box center [814, 189] width 8 height 8
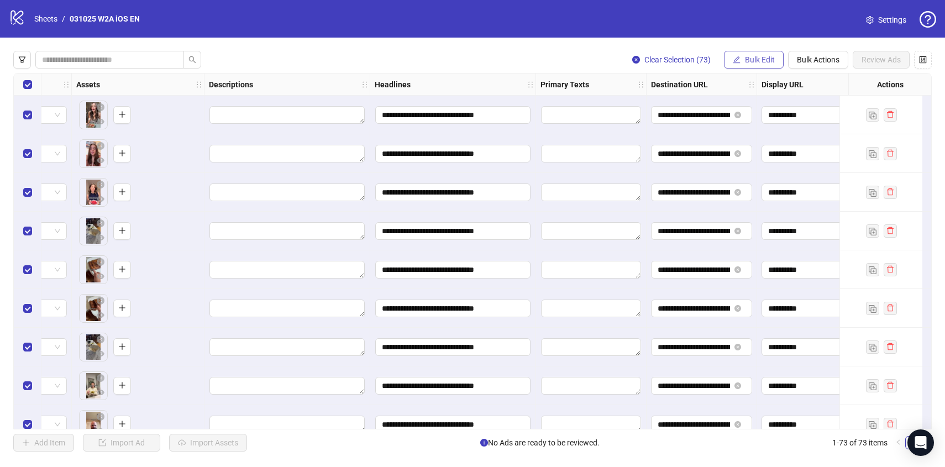
click at [733, 62] on icon "edit" at bounding box center [737, 60] width 8 height 8
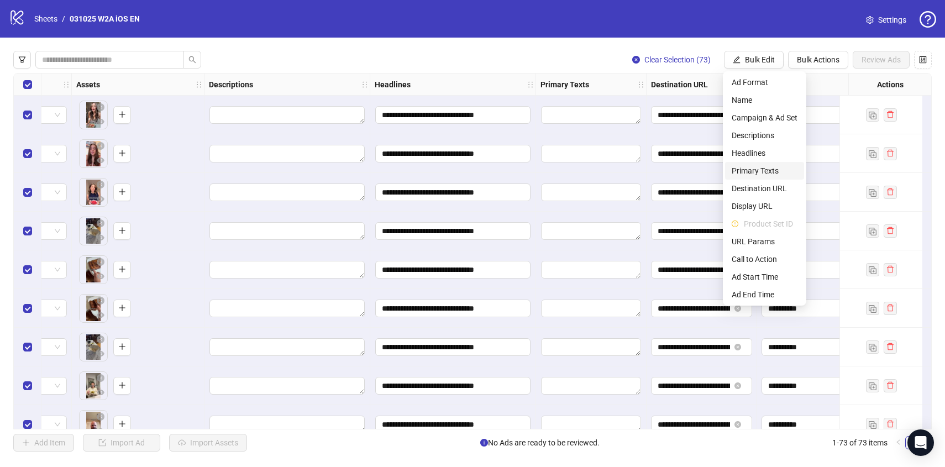
click at [747, 171] on span "Primary Texts" at bounding box center [765, 171] width 66 height 12
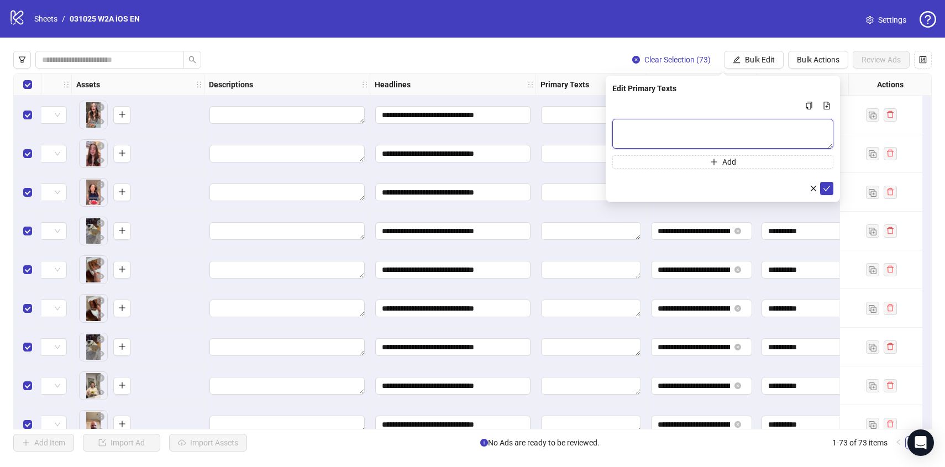
click at [676, 140] on textarea "Multi-text input container - paste or copy values" at bounding box center [722, 134] width 221 height 30
paste textarea "**********"
type textarea "**********"
click at [825, 190] on icon "check" at bounding box center [826, 189] width 7 height 6
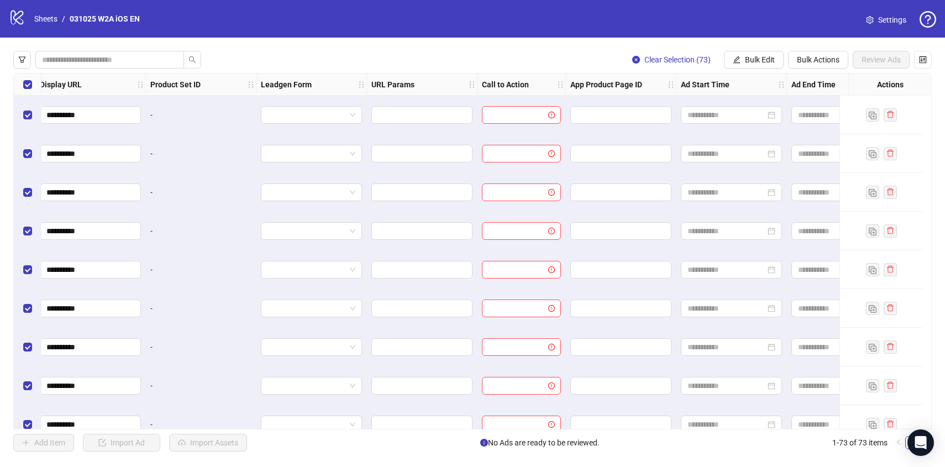
scroll to position [0, 1230]
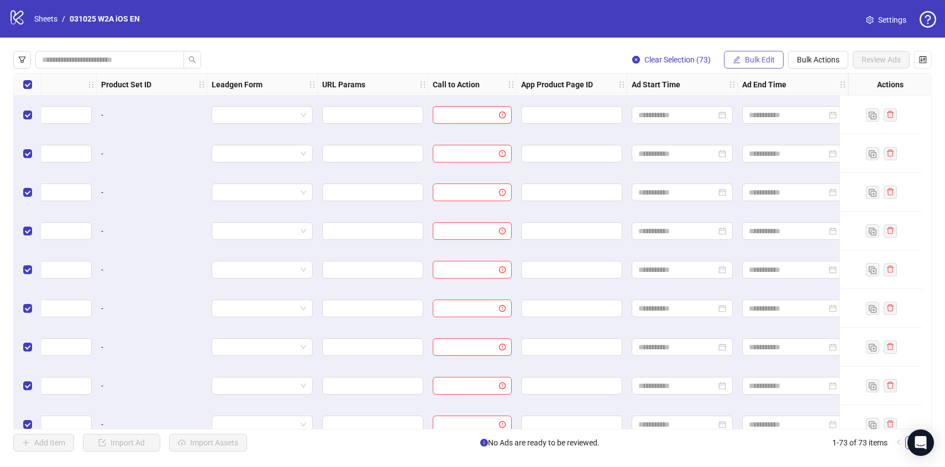
click at [746, 55] on span "Bulk Edit" at bounding box center [760, 59] width 30 height 9
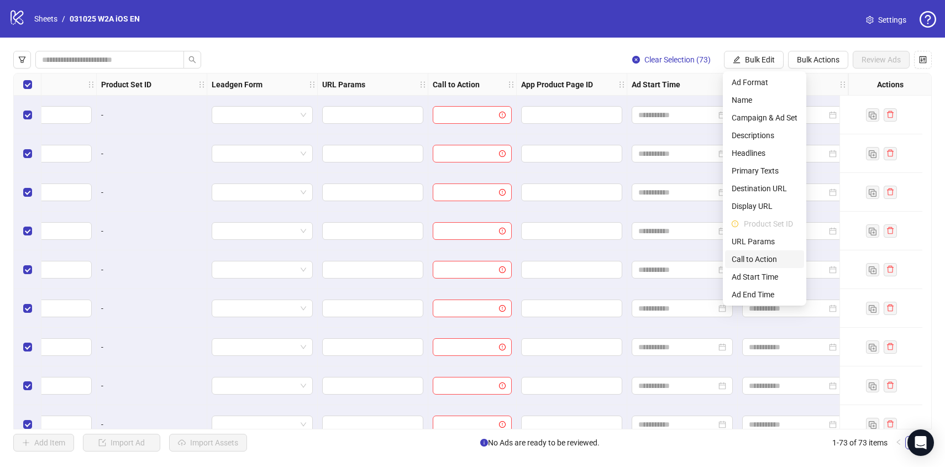
click at [764, 259] on span "Call to Action" at bounding box center [765, 259] width 66 height 12
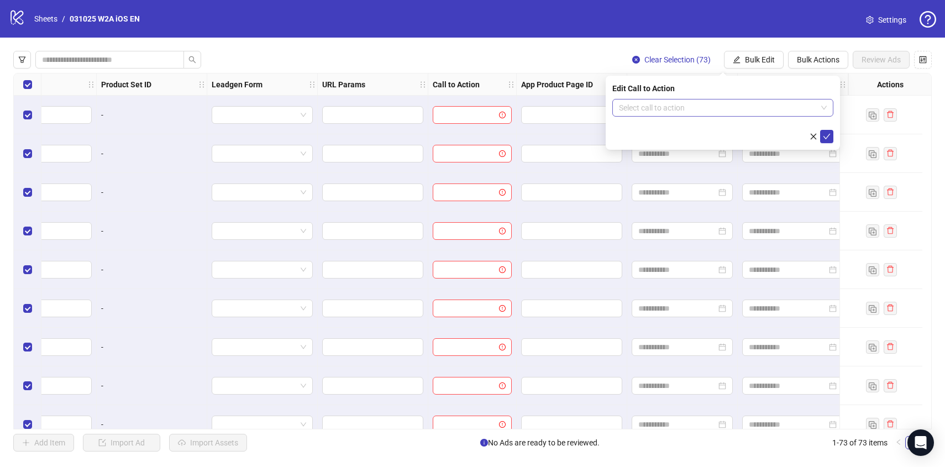
click at [752, 108] on input "search" at bounding box center [718, 107] width 198 height 17
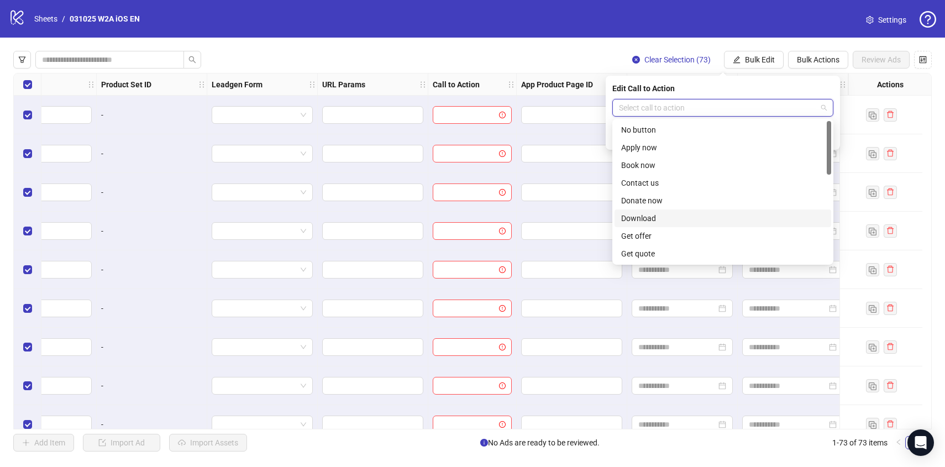
click at [652, 219] on div "Download" at bounding box center [722, 218] width 203 height 12
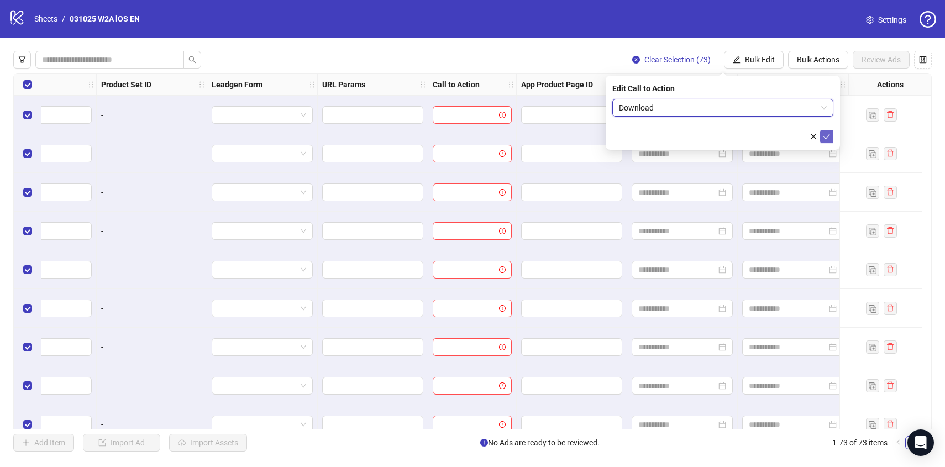
click at [831, 138] on button "submit" at bounding box center [826, 136] width 13 height 13
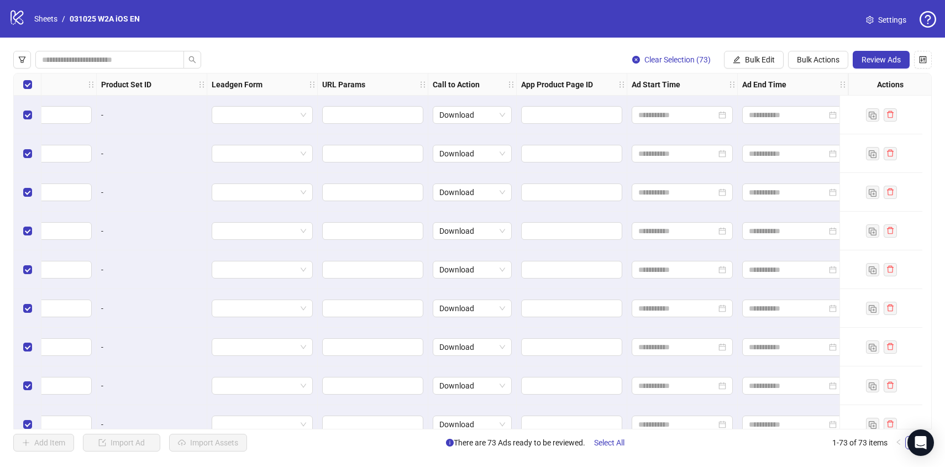
click at [795, 453] on div "**********" at bounding box center [472, 251] width 945 height 427
click at [872, 61] on span "Review Ads" at bounding box center [881, 59] width 39 height 9
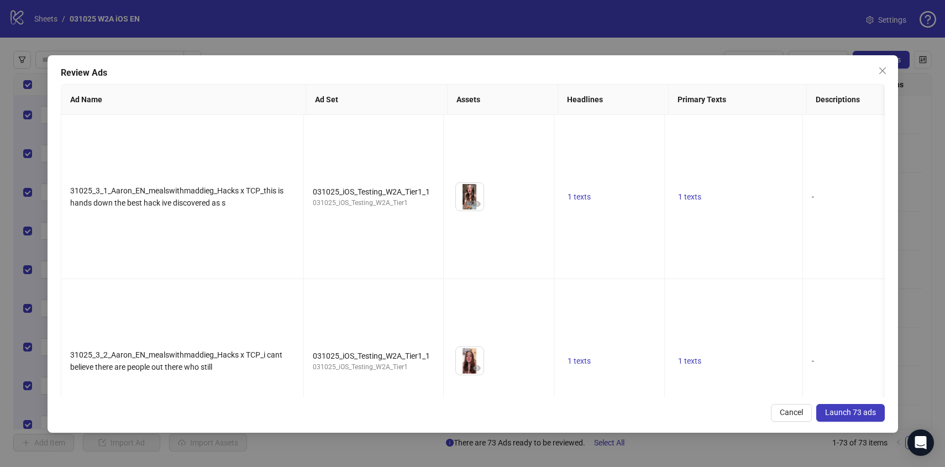
click at [855, 414] on span "Launch 73 ads" at bounding box center [850, 412] width 51 height 9
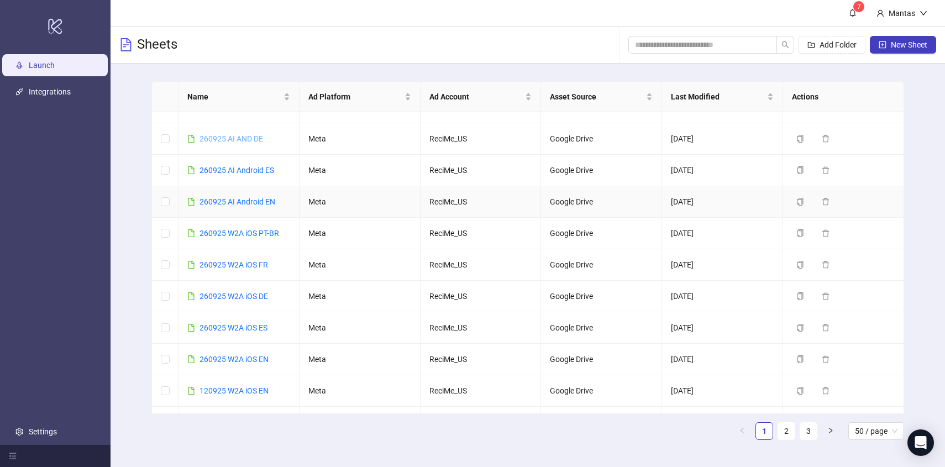
scroll to position [128, 0]
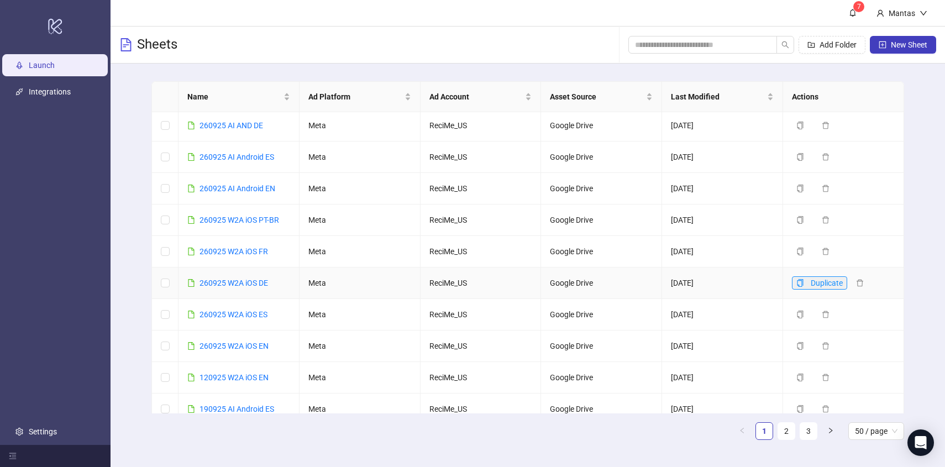
click at [802, 287] on icon "copy" at bounding box center [800, 283] width 6 height 8
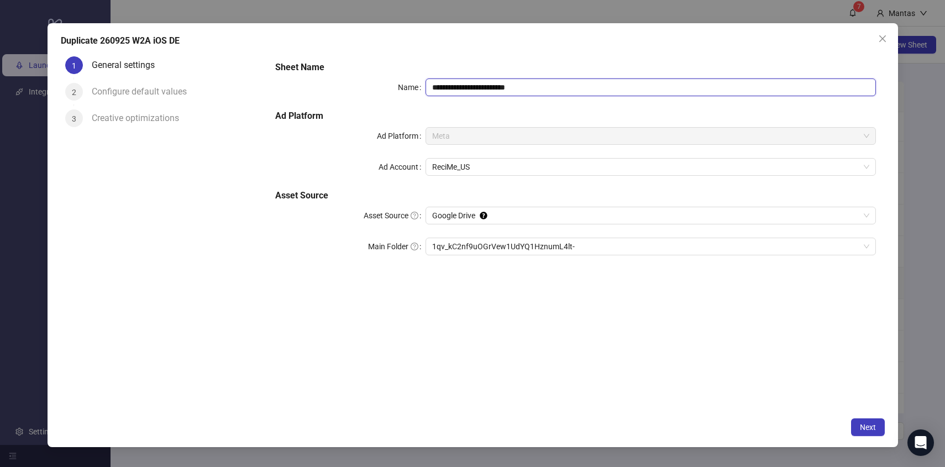
drag, startPoint x: 458, startPoint y: 87, endPoint x: 398, endPoint y: 83, distance: 59.8
click at [398, 83] on div "**********" at bounding box center [575, 87] width 600 height 18
click at [550, 84] on input "**********" at bounding box center [651, 87] width 450 height 18
click at [487, 248] on span "1qv_kC2nf9uOGrVew1UdYQ1HznumL4lt-" at bounding box center [650, 246] width 437 height 17
type input "**********"
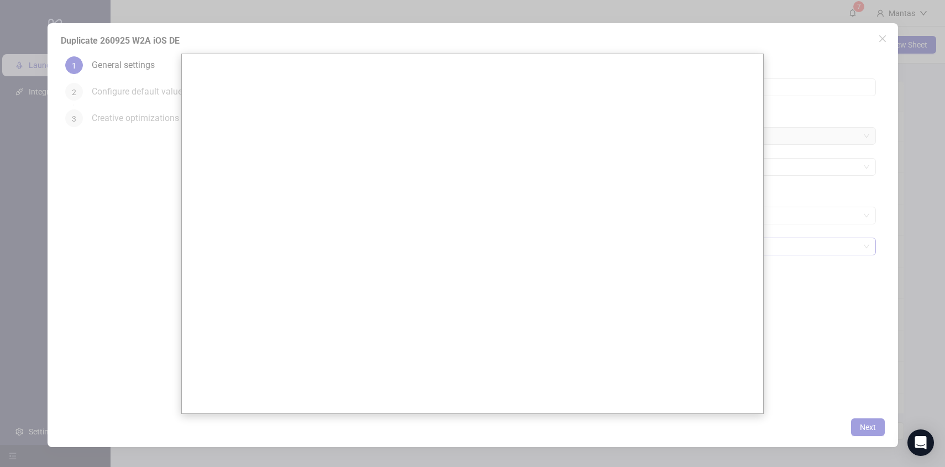
scroll to position [0, 0]
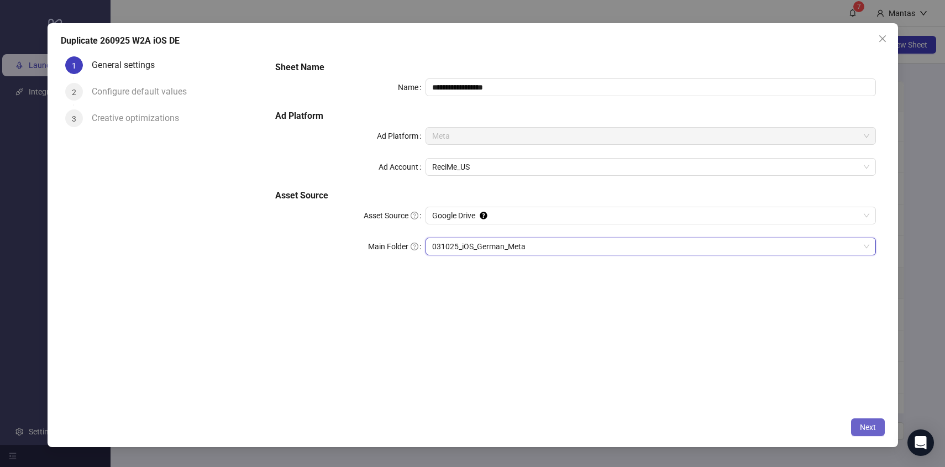
click at [867, 425] on span "Next" at bounding box center [868, 427] width 16 height 9
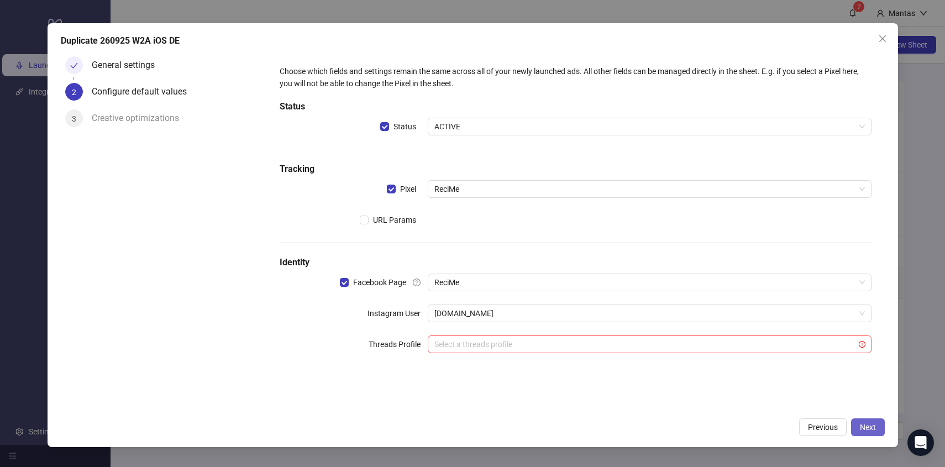
click at [869, 418] on button "Next" at bounding box center [868, 427] width 34 height 18
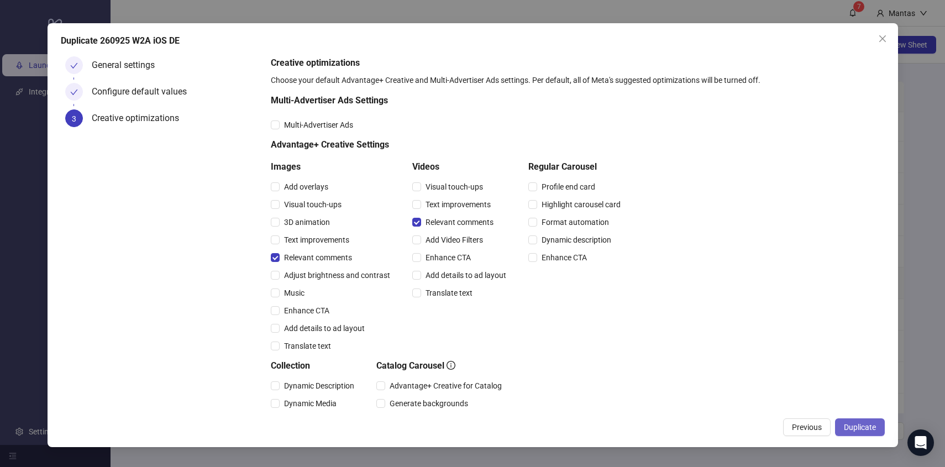
click at [871, 428] on span "Duplicate" at bounding box center [860, 427] width 32 height 9
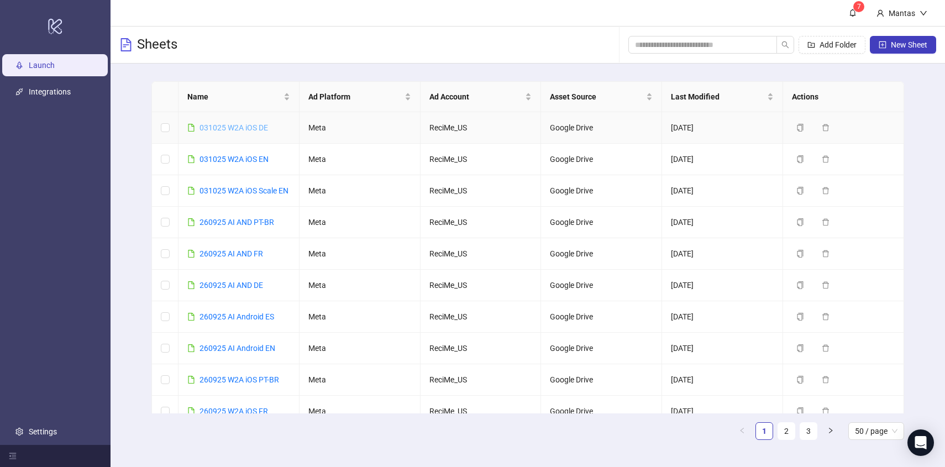
click at [230, 128] on link "031025 W2A iOS DE" at bounding box center [234, 127] width 69 height 9
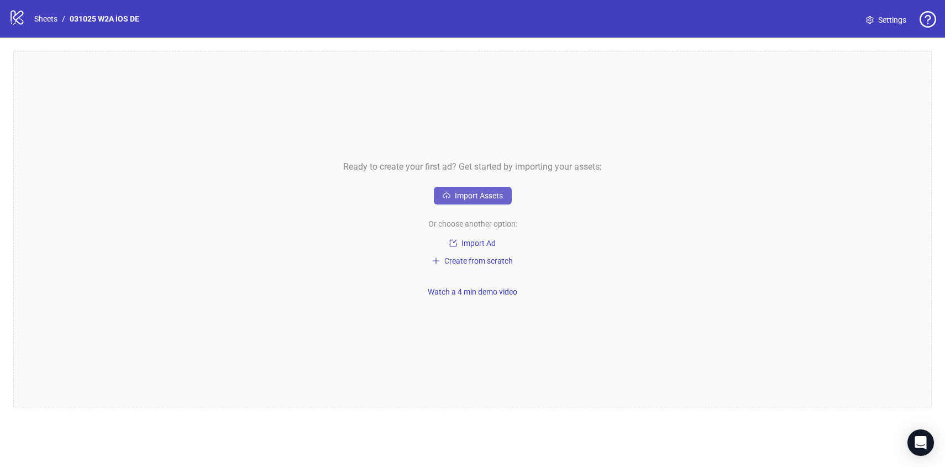
click at [455, 196] on span "Import Assets" at bounding box center [479, 195] width 48 height 9
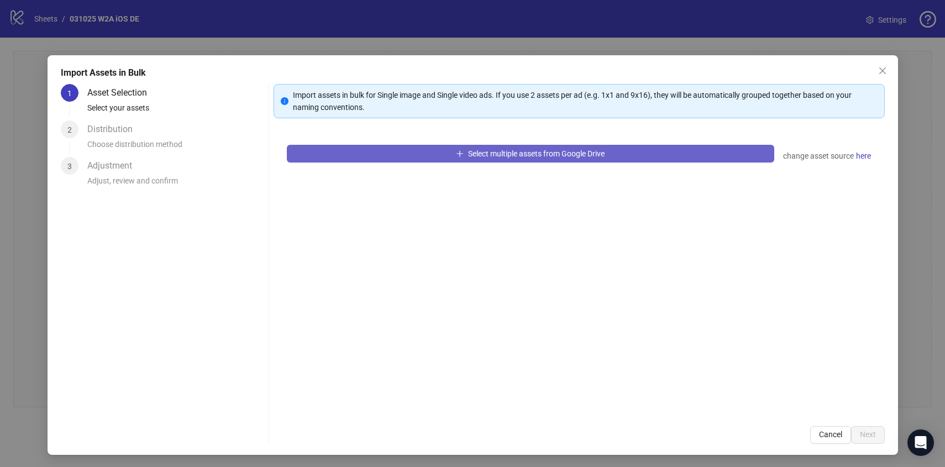
click at [447, 155] on button "Select multiple assets from Google Drive" at bounding box center [530, 154] width 487 height 18
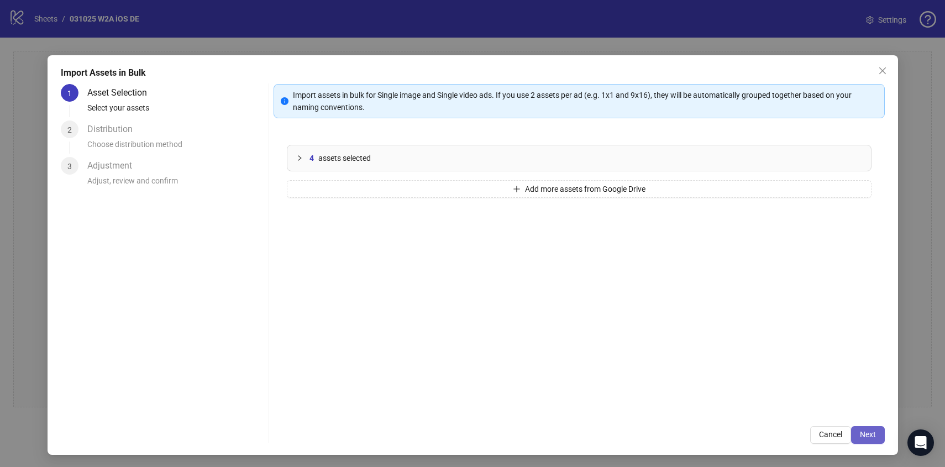
click at [879, 437] on button "Next" at bounding box center [868, 435] width 34 height 18
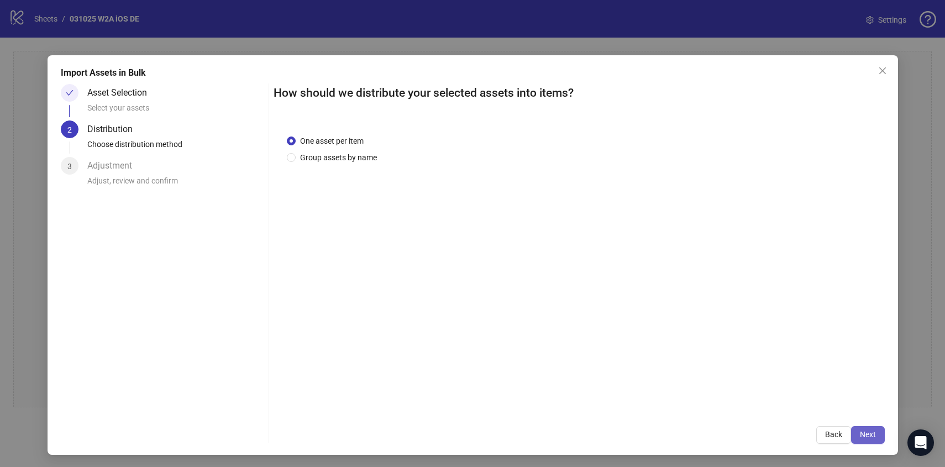
click at [870, 434] on span "Next" at bounding box center [868, 434] width 16 height 9
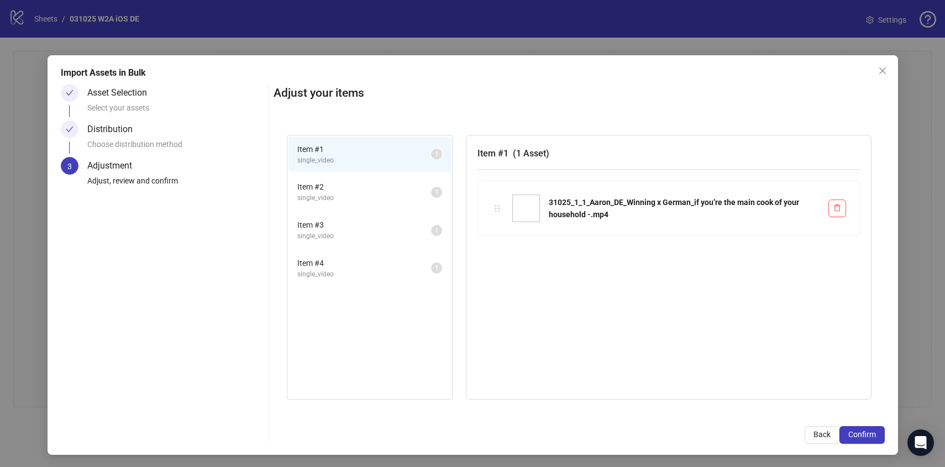
click at [870, 434] on span "Confirm" at bounding box center [862, 434] width 28 height 9
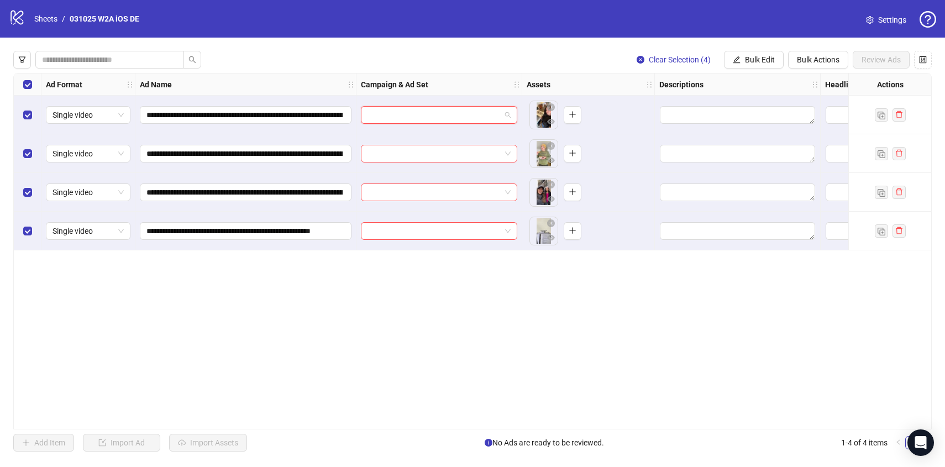
click at [496, 114] on input "search" at bounding box center [434, 115] width 133 height 17
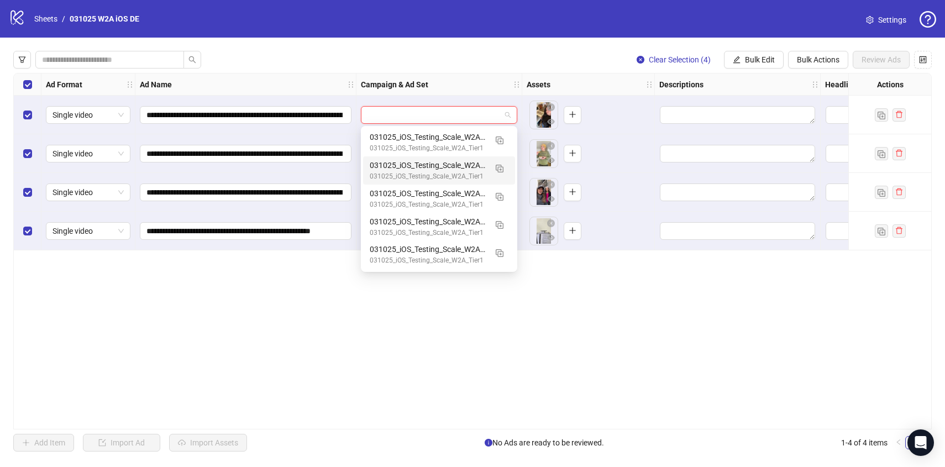
click at [481, 54] on div "Clear Selection (4) Bulk Edit Bulk Actions Review Ads" at bounding box center [472, 60] width 918 height 18
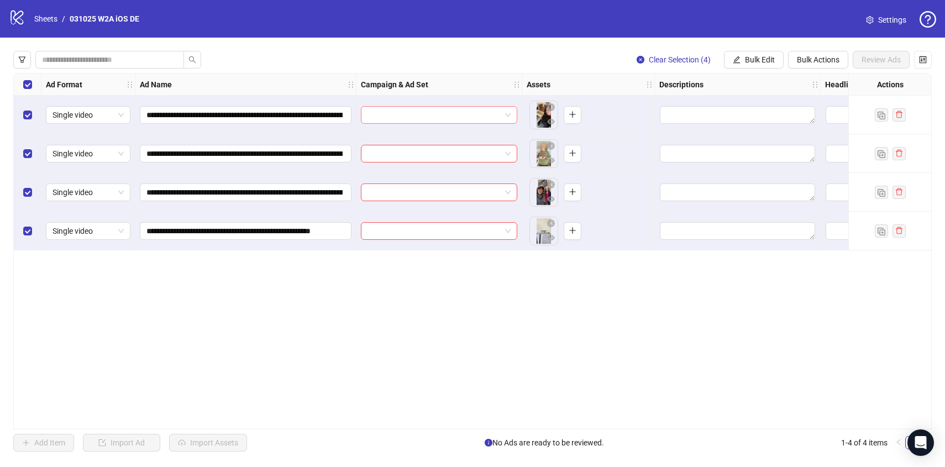
click at [500, 115] on input "search" at bounding box center [434, 115] width 133 height 17
click at [543, 69] on div "**********" at bounding box center [472, 251] width 945 height 427
click at [652, 62] on span "Clear Selection (4)" at bounding box center [680, 59] width 62 height 9
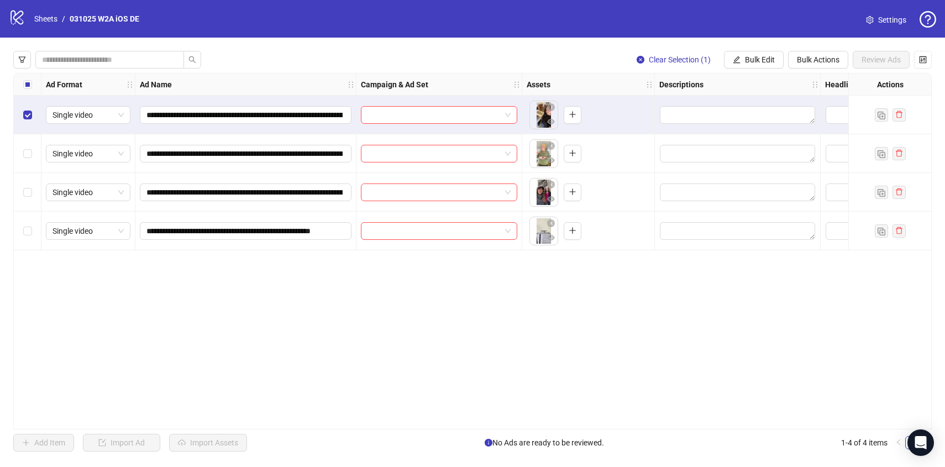
click at [27, 143] on div "Select row 2" at bounding box center [28, 153] width 28 height 39
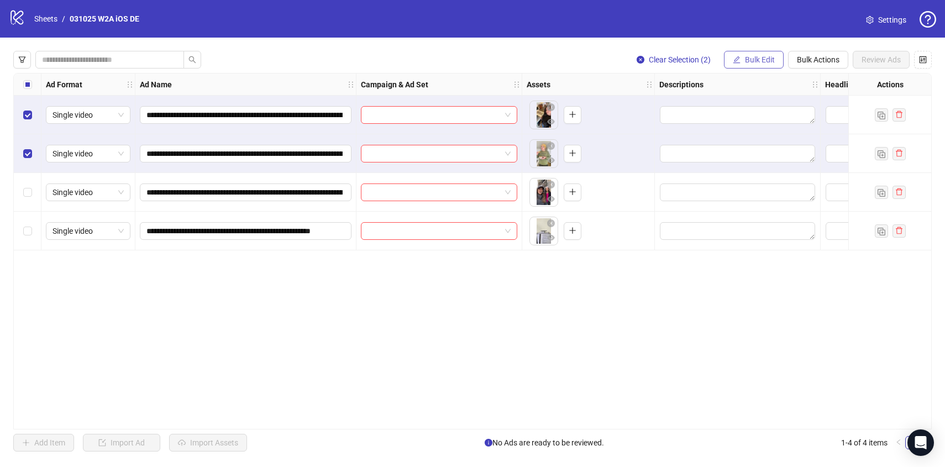
click at [766, 54] on button "Bulk Edit" at bounding box center [754, 60] width 60 height 18
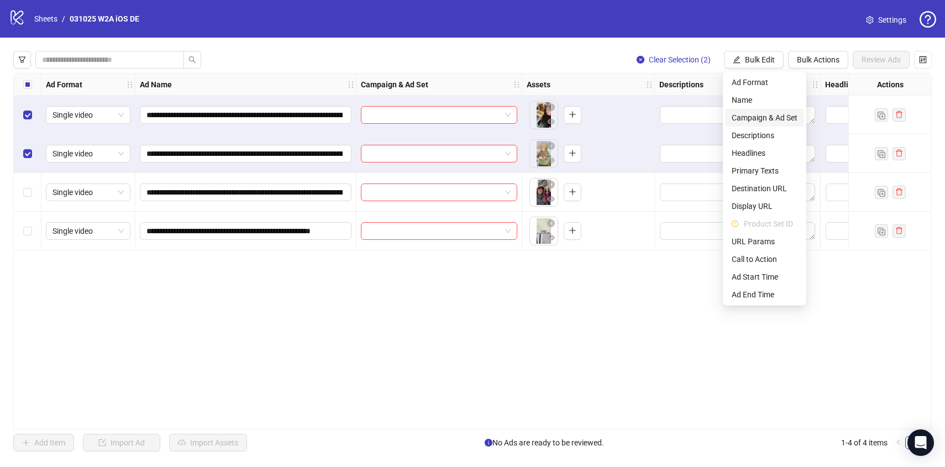
click at [752, 117] on span "Campaign & Ad Set" at bounding box center [765, 118] width 66 height 12
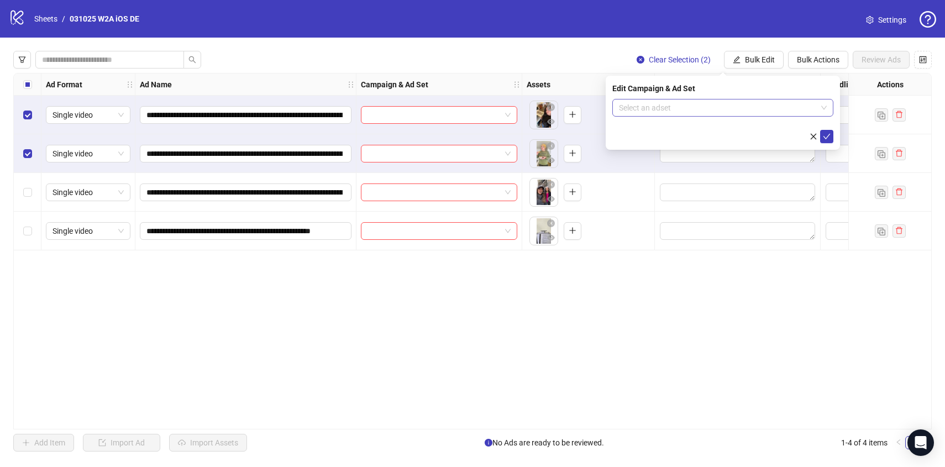
click at [715, 109] on input "search" at bounding box center [718, 107] width 198 height 17
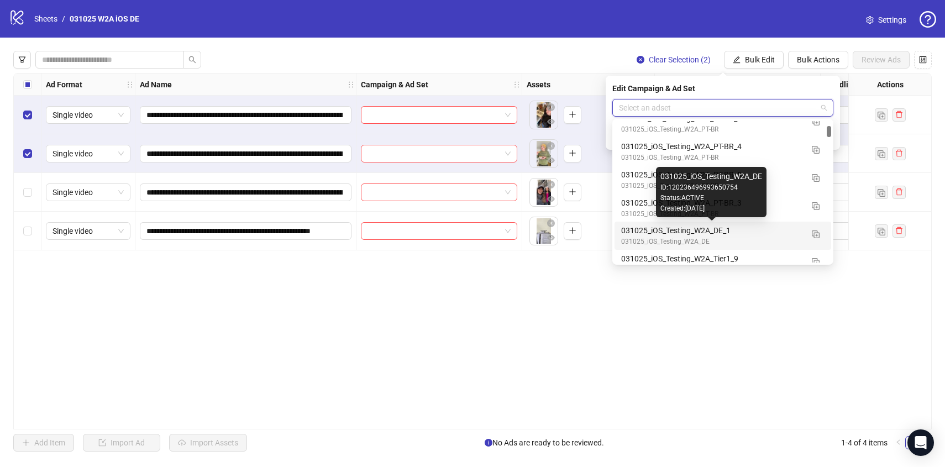
scroll to position [594, 0]
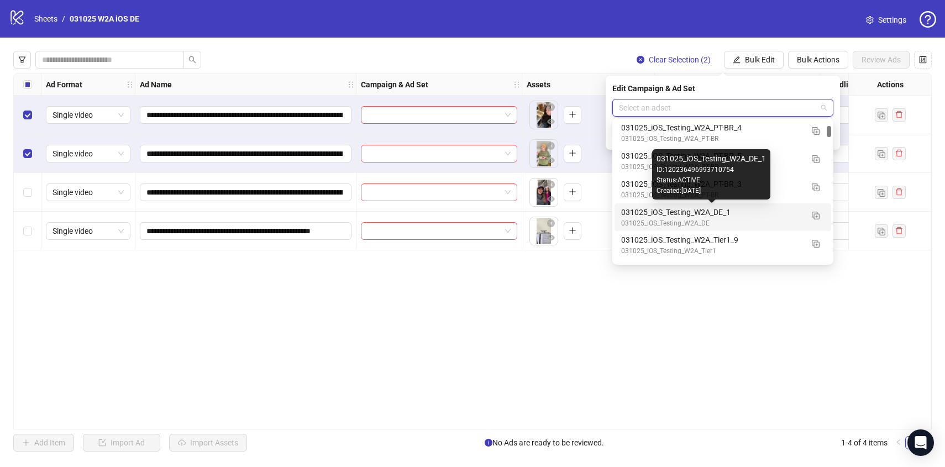
click at [652, 215] on div "031025_iOS_Testing_W2A_DE_1" at bounding box center [711, 212] width 181 height 12
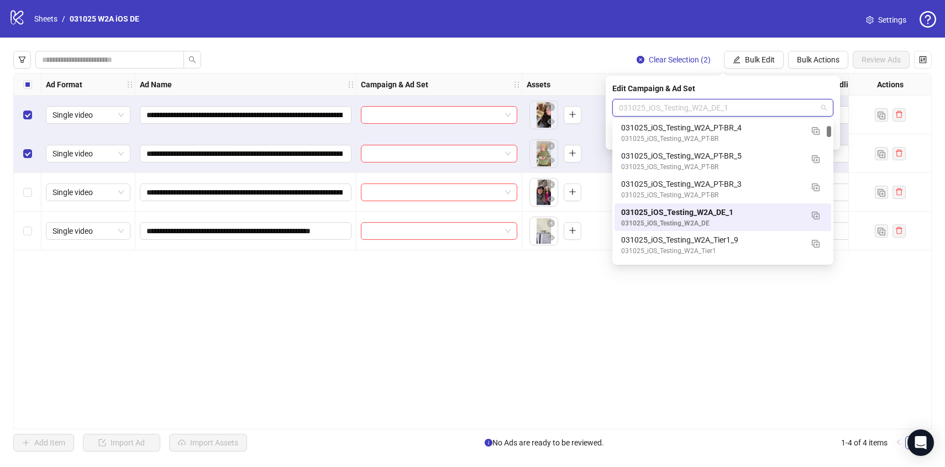
drag, startPoint x: 767, startPoint y: 106, endPoint x: 591, endPoint y: 106, distance: 175.7
click at [591, 106] on body "**********" at bounding box center [472, 233] width 945 height 467
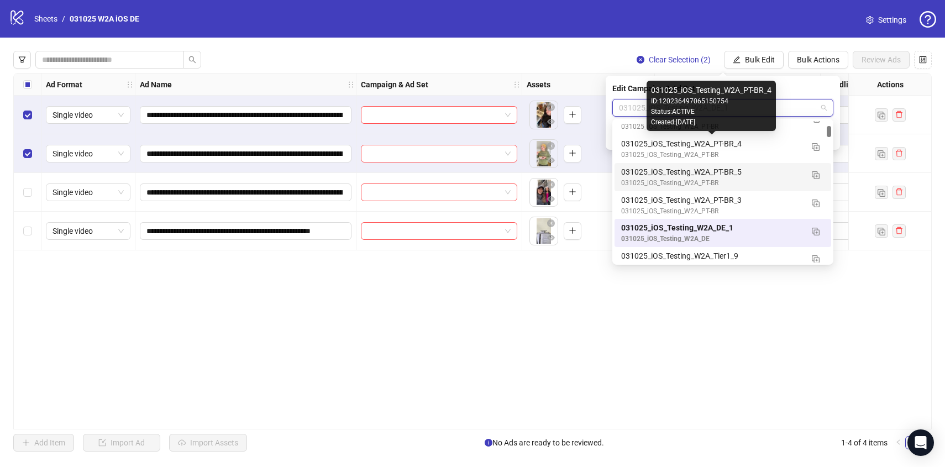
scroll to position [557, 0]
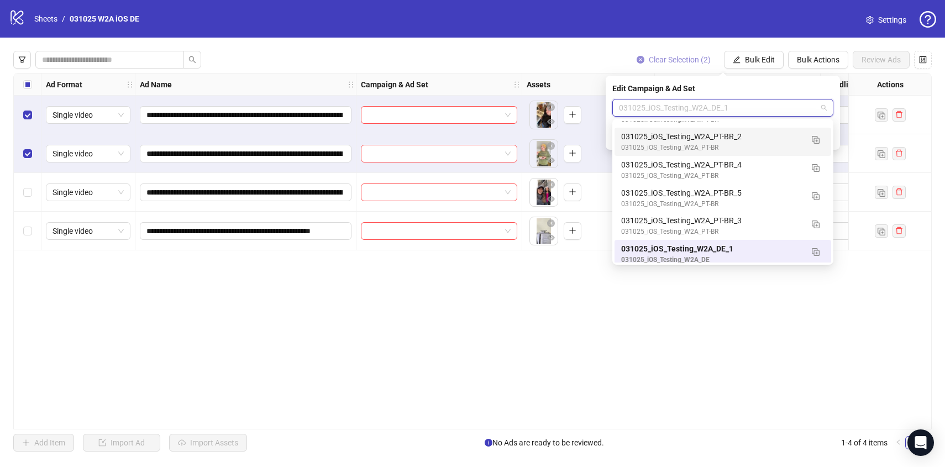
click at [638, 59] on icon "close-circle" at bounding box center [641, 60] width 8 height 8
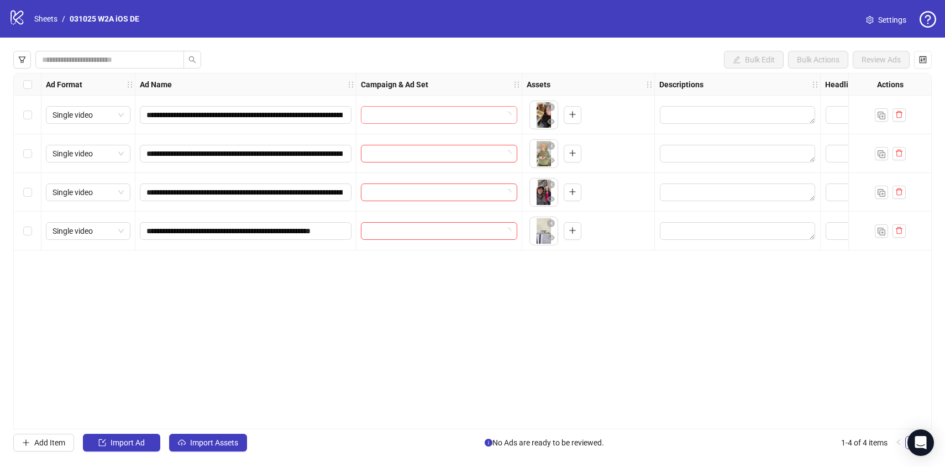
click at [470, 114] on input "search" at bounding box center [434, 115] width 133 height 17
paste input "**********"
type input "**********"
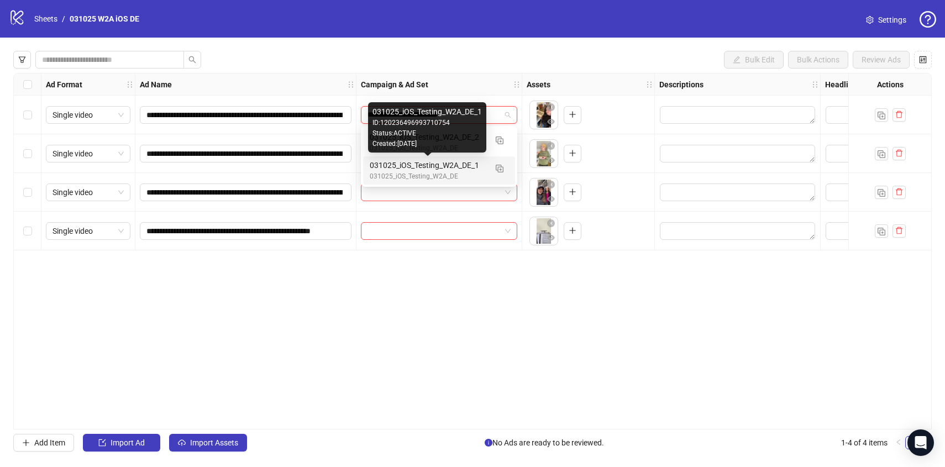
click at [457, 166] on div "031025_iOS_Testing_W2A_DE_1" at bounding box center [428, 165] width 117 height 12
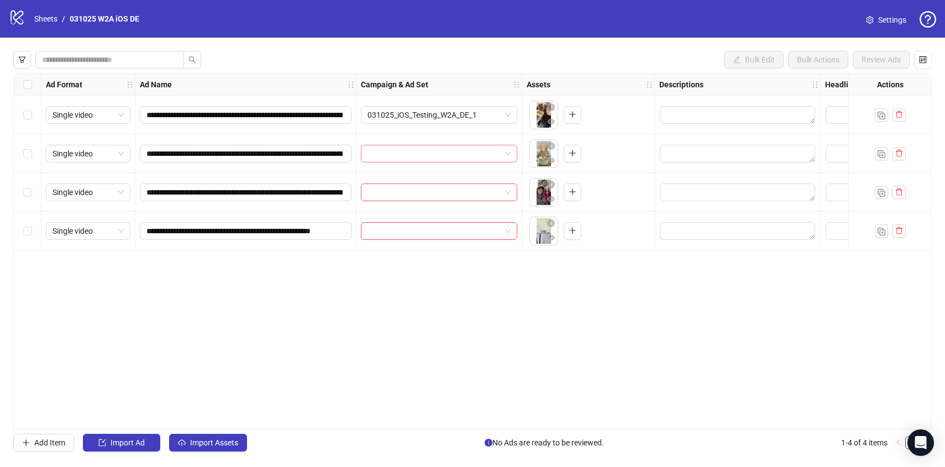
click at [436, 151] on input "search" at bounding box center [434, 153] width 133 height 17
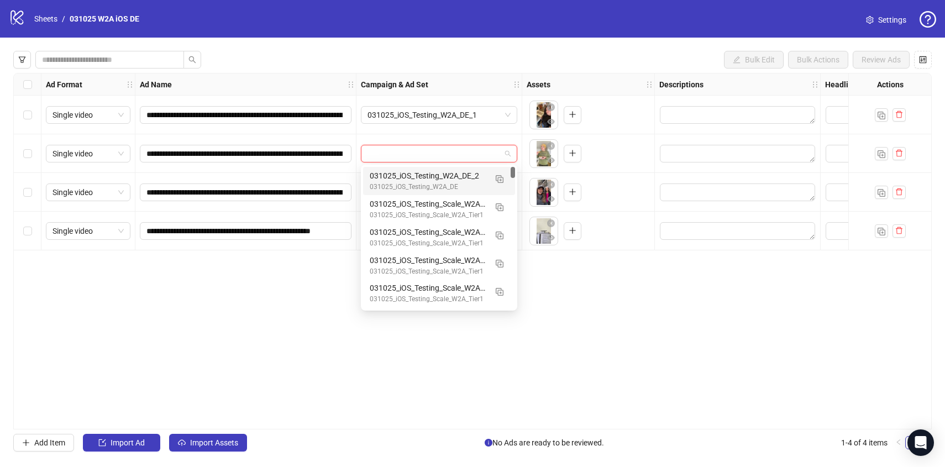
paste input "**********"
type input "**********"
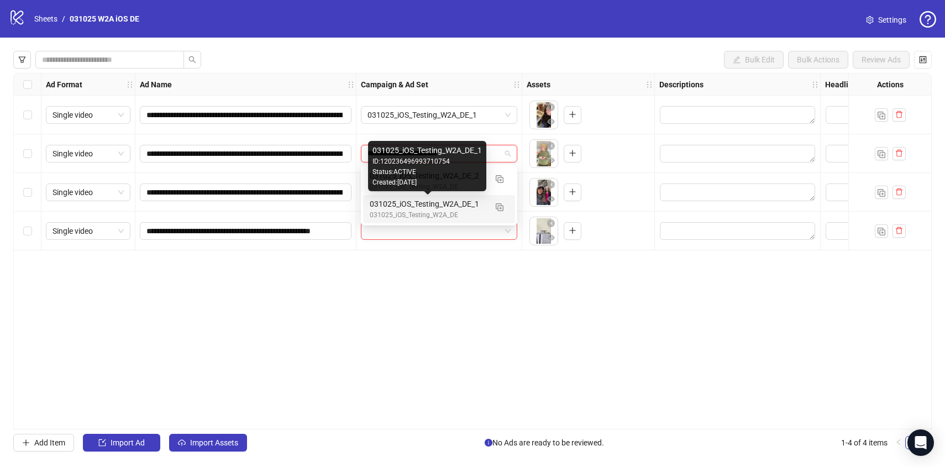
click at [437, 202] on div "031025_iOS_Testing_W2A_DE_1" at bounding box center [428, 204] width 117 height 12
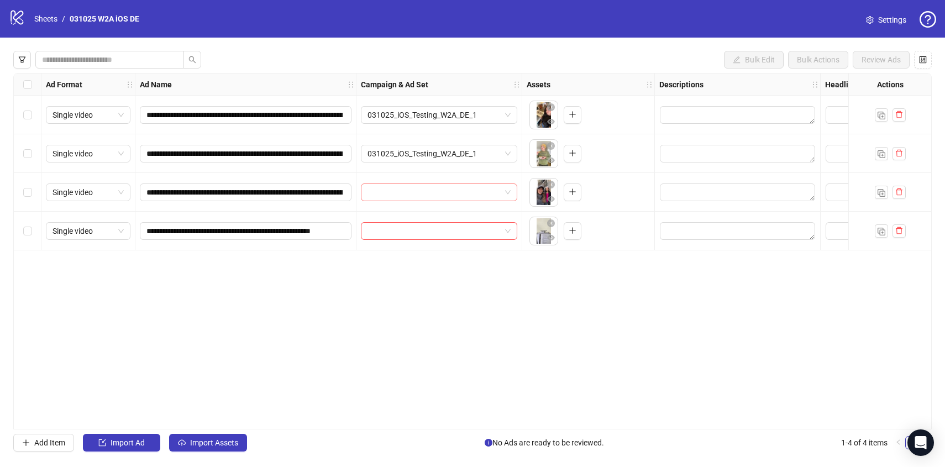
click at [417, 190] on input "search" at bounding box center [434, 192] width 133 height 17
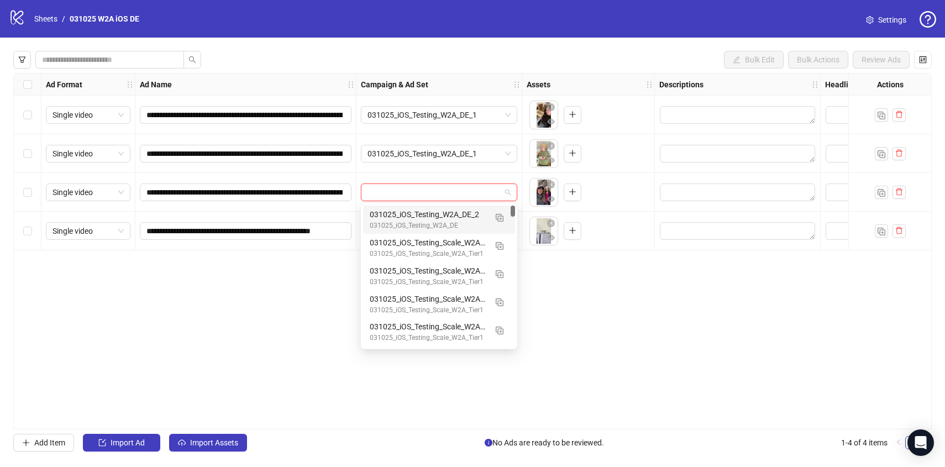
paste input "**********"
type input "**********"
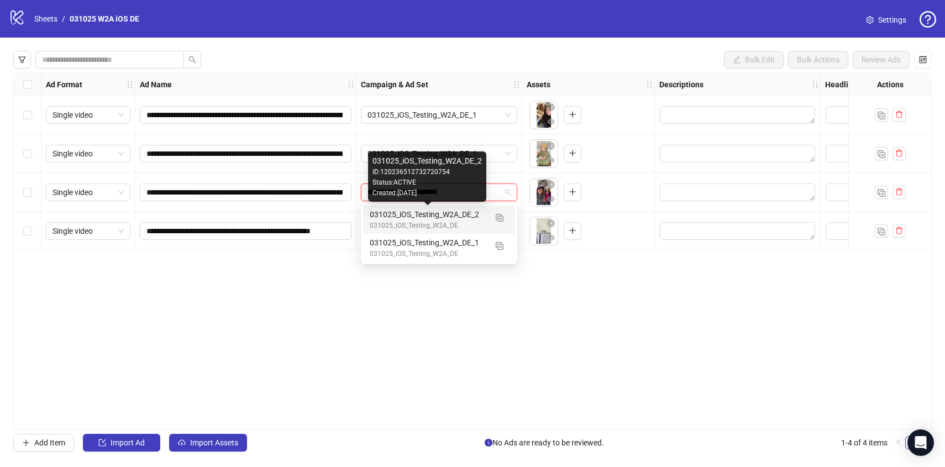
click at [426, 219] on div "031025_iOS_Testing_W2A_DE_2" at bounding box center [428, 214] width 117 height 12
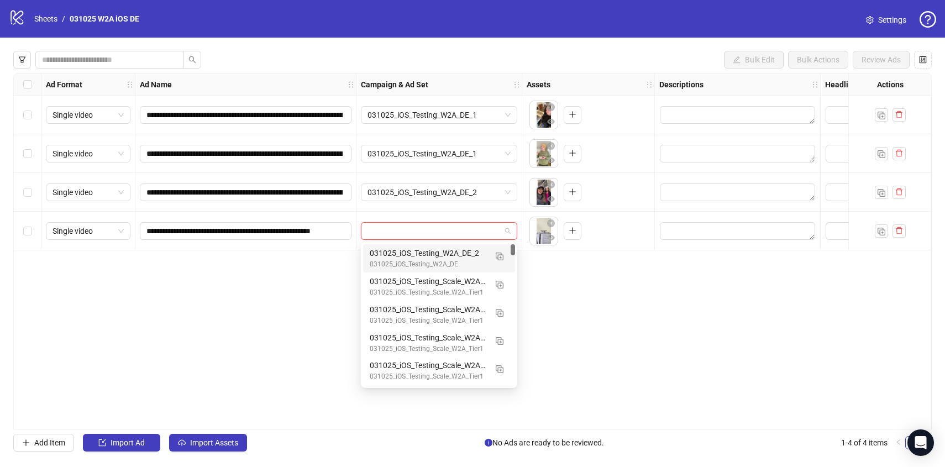
click at [403, 231] on input "search" at bounding box center [434, 231] width 133 height 17
paste input "**********"
type input "**********"
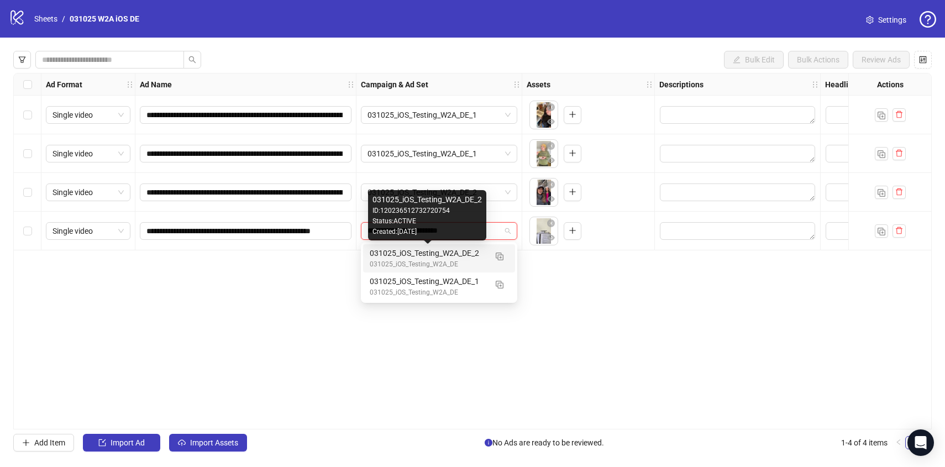
click at [415, 255] on div "031025_iOS_Testing_W2A_DE_2" at bounding box center [428, 253] width 117 height 12
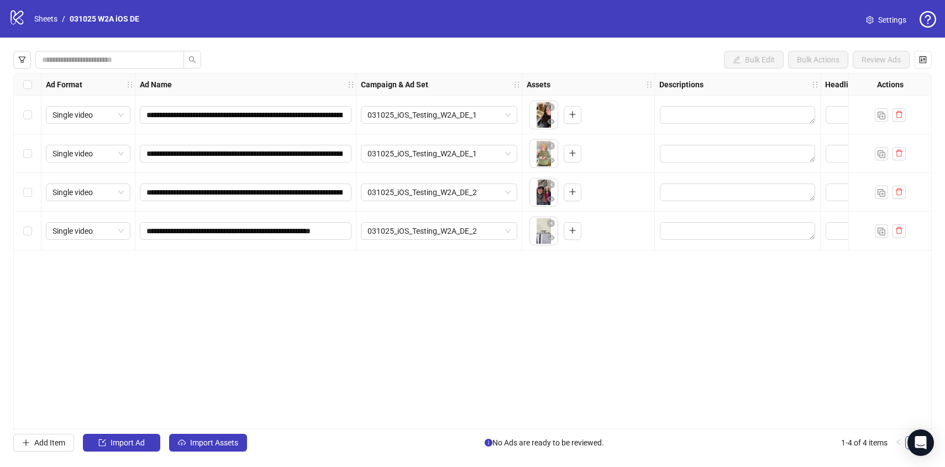
click at [494, 308] on div "**********" at bounding box center [472, 251] width 918 height 356
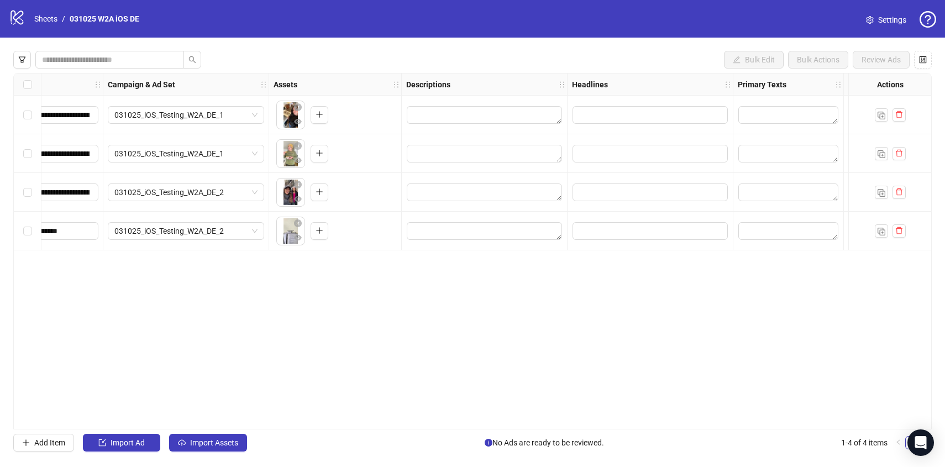
scroll to position [0, 267]
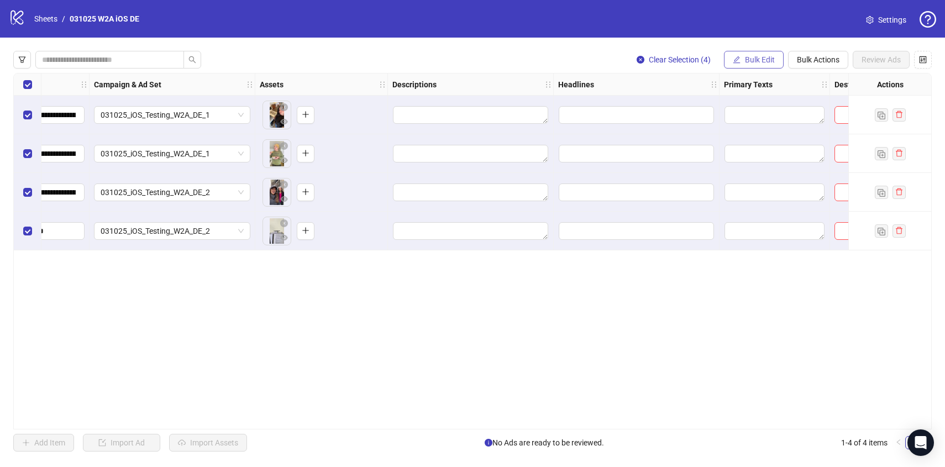
click at [750, 64] on span "Bulk Edit" at bounding box center [760, 59] width 30 height 9
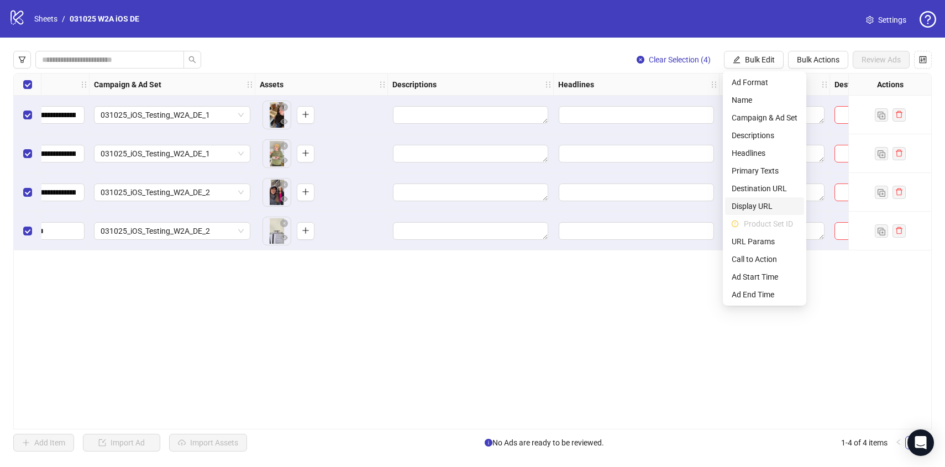
click at [752, 204] on span "Display URL" at bounding box center [765, 206] width 66 height 12
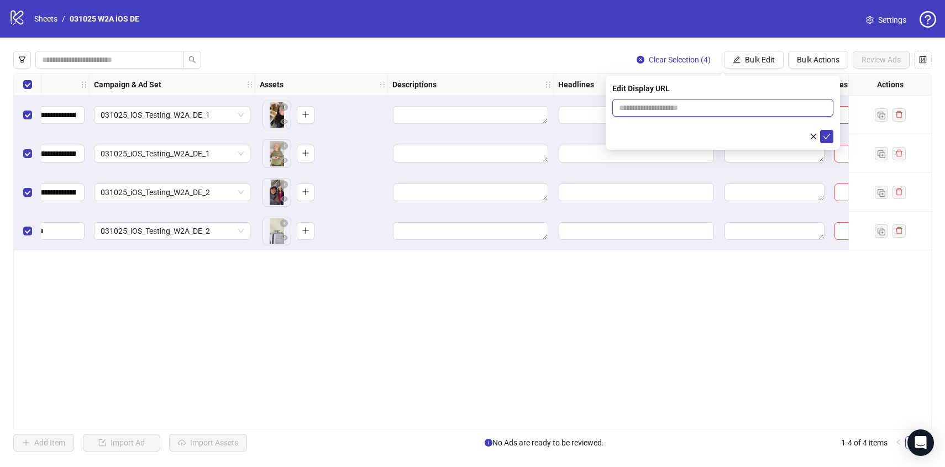
click at [647, 112] on input "text" at bounding box center [722, 108] width 221 height 18
type input "**********"
click at [826, 136] on icon "check" at bounding box center [827, 137] width 8 height 8
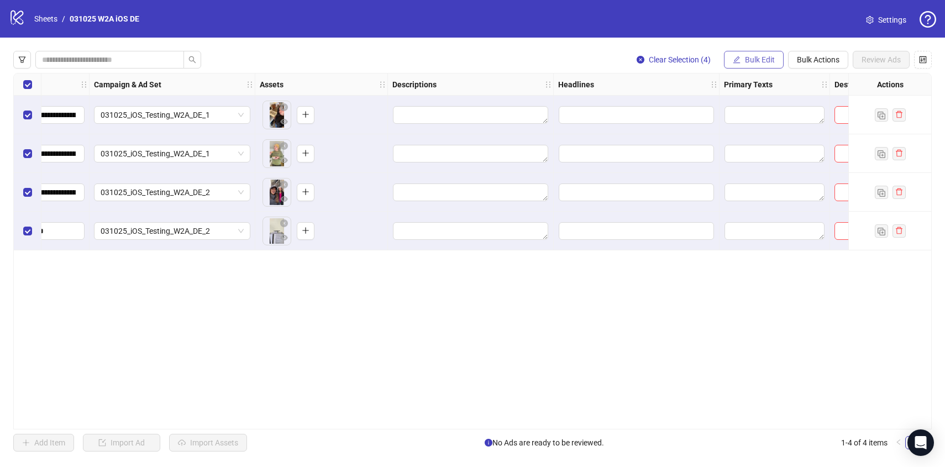
click at [768, 63] on span "Bulk Edit" at bounding box center [760, 59] width 30 height 9
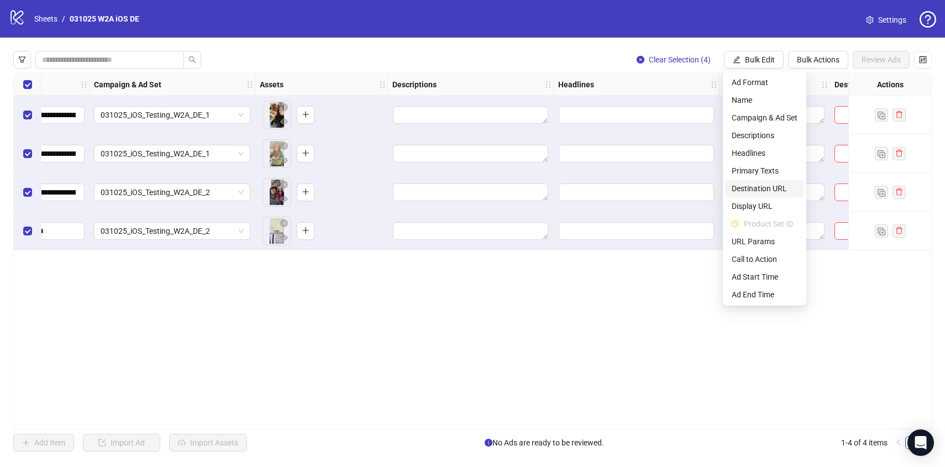
click at [760, 186] on span "Destination URL" at bounding box center [765, 188] width 66 height 12
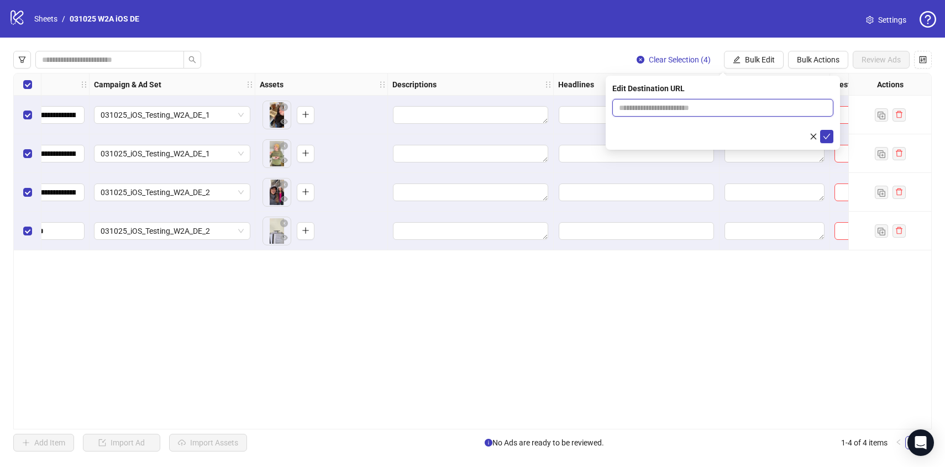
click at [645, 111] on input "text" at bounding box center [718, 108] width 199 height 12
paste input "**********"
type input "**********"
click at [825, 134] on icon "check" at bounding box center [827, 137] width 8 height 8
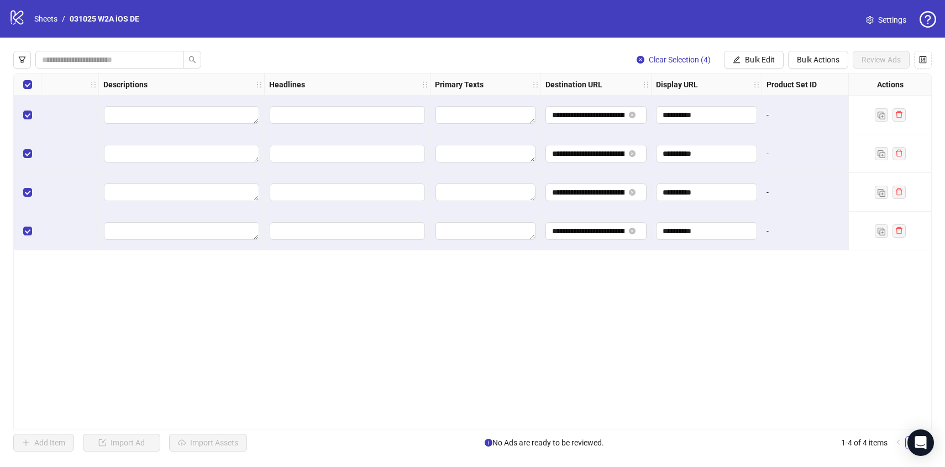
scroll to position [0, 592]
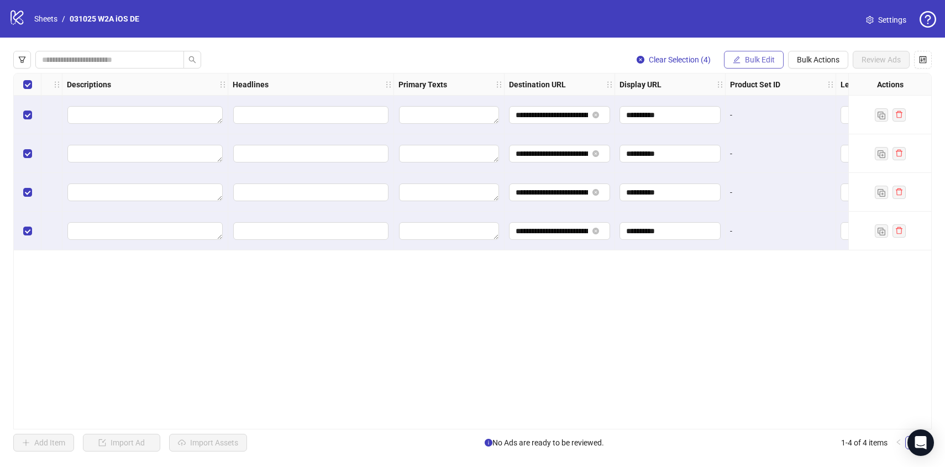
click at [764, 60] on span "Bulk Edit" at bounding box center [760, 59] width 30 height 9
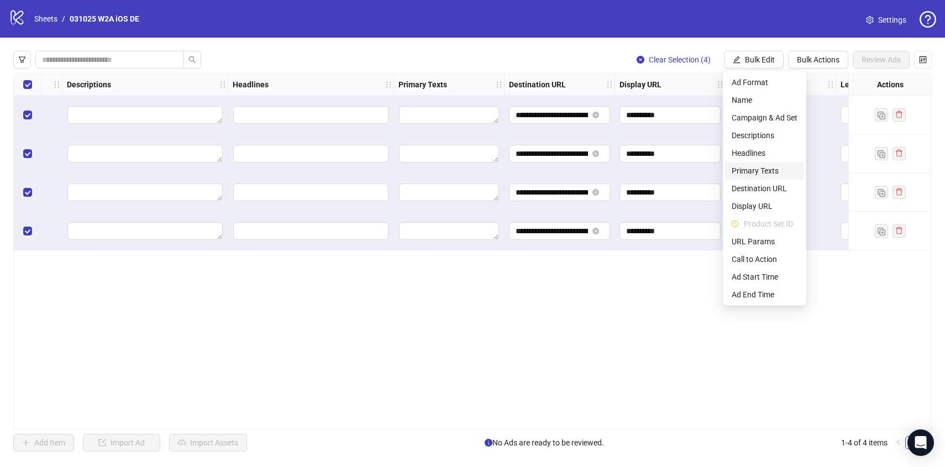
click at [758, 170] on span "Primary Texts" at bounding box center [765, 171] width 66 height 12
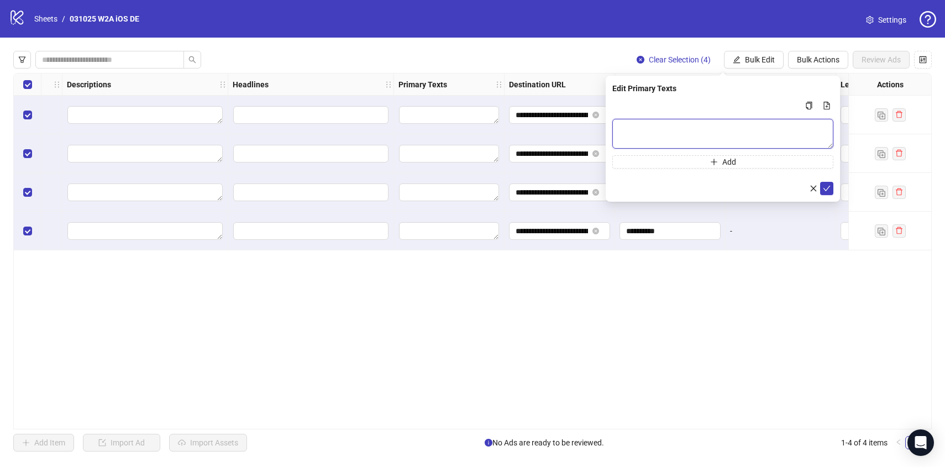
click at [699, 132] on textarea "Multi-text input container - paste or copy values" at bounding box center [722, 134] width 221 height 30
paste textarea "**********"
type textarea "**********"
click at [827, 185] on icon "check" at bounding box center [827, 189] width 8 height 8
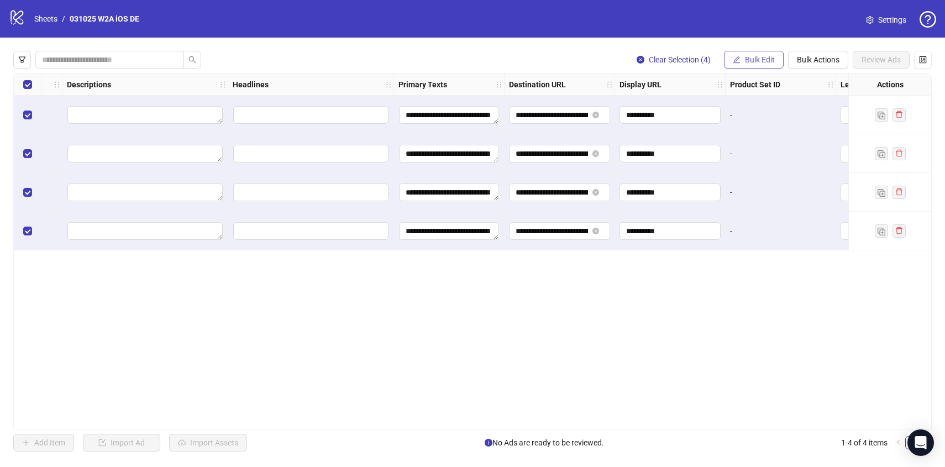
click at [759, 59] on span "Bulk Edit" at bounding box center [760, 59] width 30 height 9
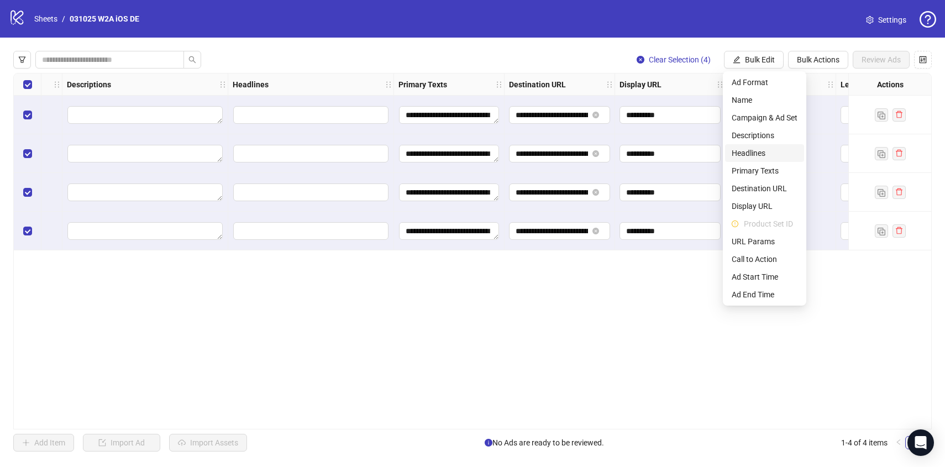
click at [762, 155] on span "Headlines" at bounding box center [765, 153] width 66 height 12
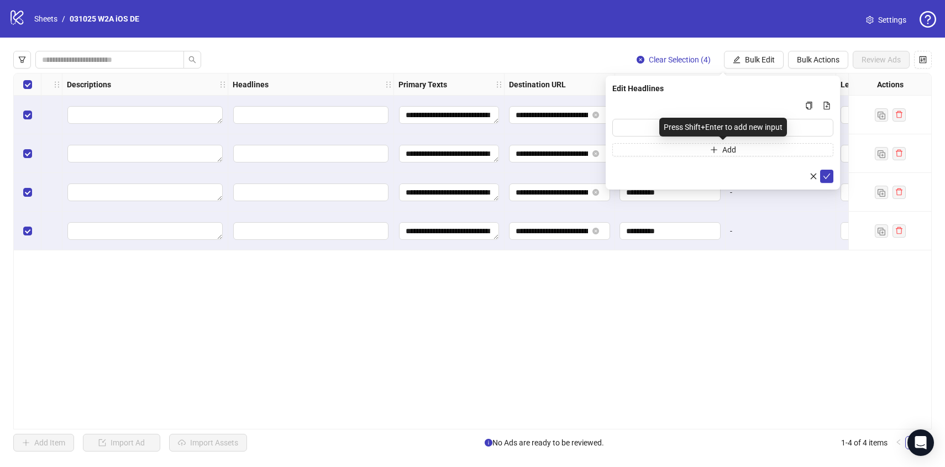
click at [687, 127] on div "Press Shift+Enter to add new input" at bounding box center [723, 127] width 128 height 19
click at [638, 132] on input "Multi-input container - paste or copy values" at bounding box center [722, 128] width 221 height 18
paste input "**********"
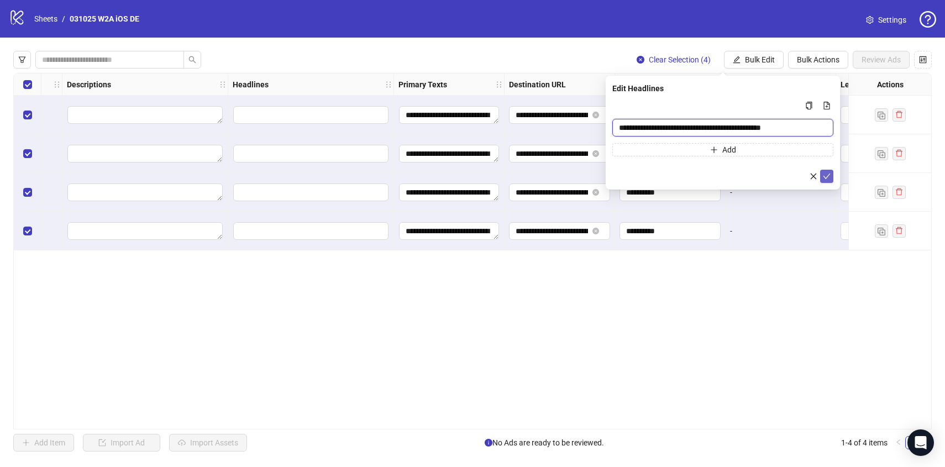
type input "**********"
click at [828, 179] on icon "check" at bounding box center [827, 176] width 8 height 8
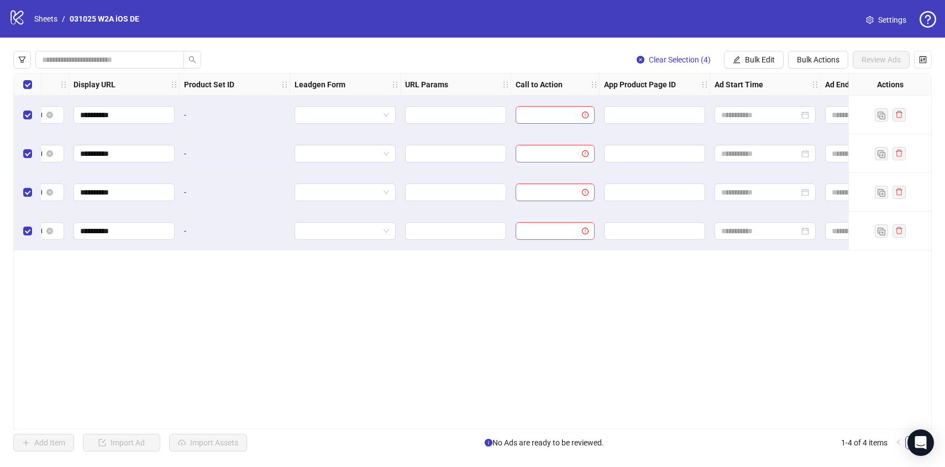
scroll to position [0, 1140]
click at [759, 63] on span "Bulk Edit" at bounding box center [760, 59] width 30 height 9
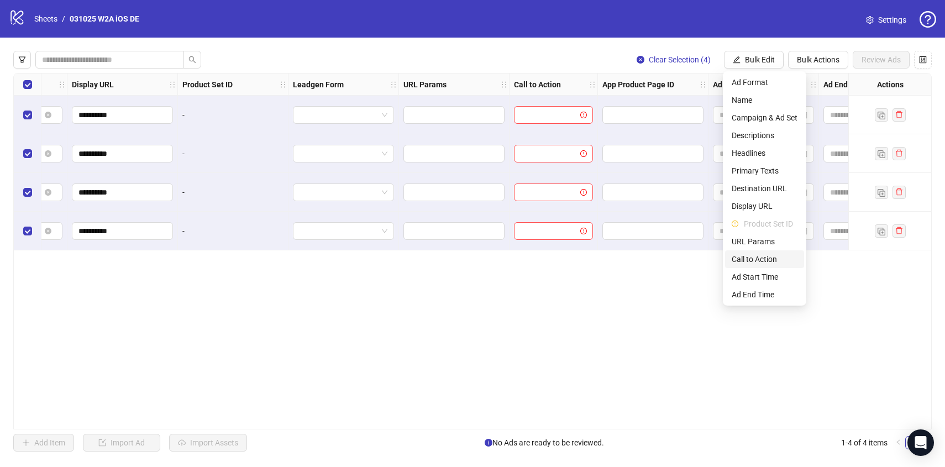
click at [754, 263] on span "Call to Action" at bounding box center [765, 259] width 66 height 12
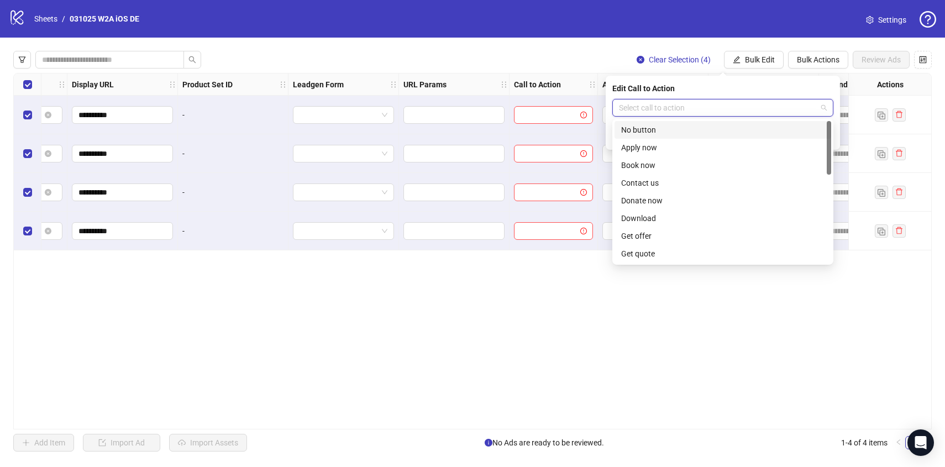
click at [684, 109] on input "search" at bounding box center [718, 107] width 198 height 17
click at [657, 214] on div "Download" at bounding box center [722, 218] width 203 height 12
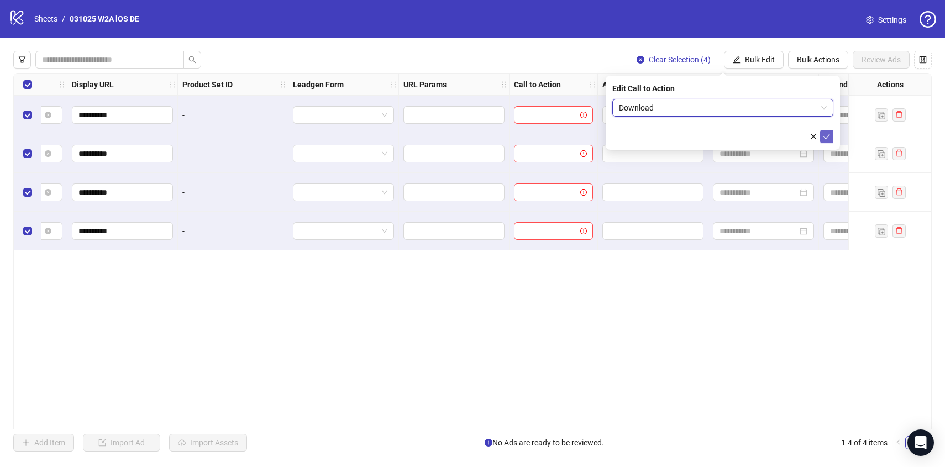
click at [829, 139] on icon "check" at bounding box center [827, 137] width 8 height 8
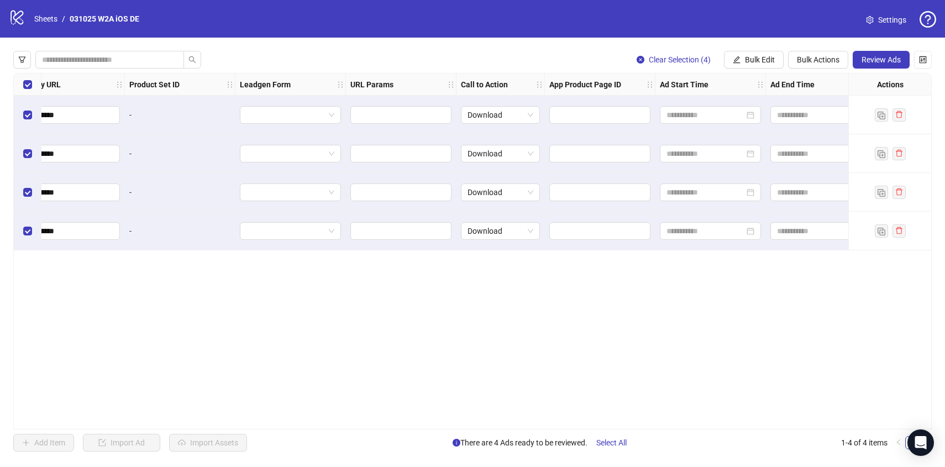
scroll to position [0, 1221]
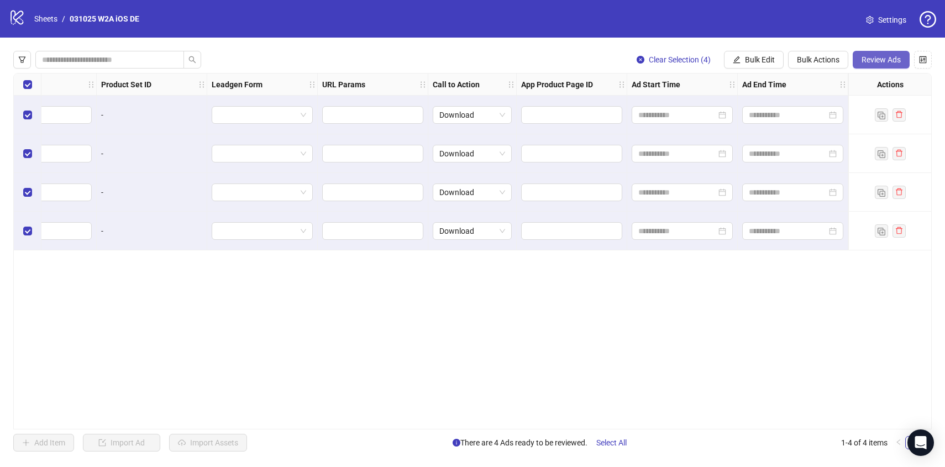
click at [879, 62] on span "Review Ads" at bounding box center [881, 59] width 39 height 9
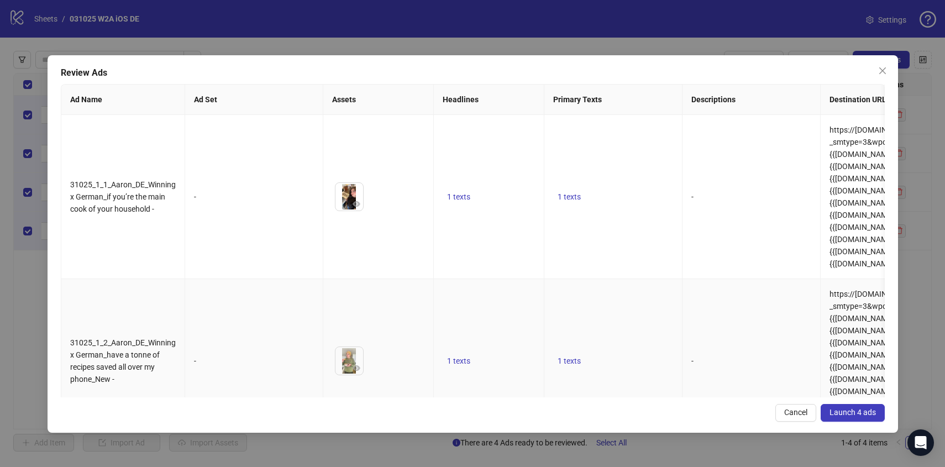
scroll to position [277, 0]
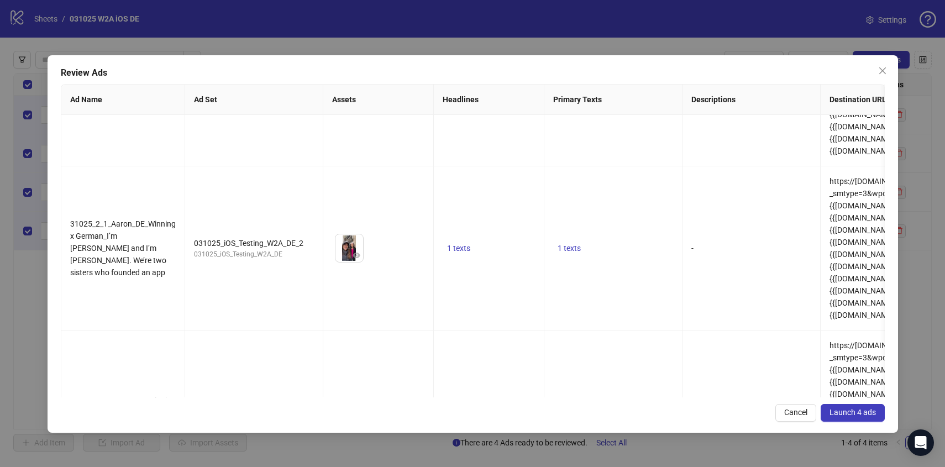
click at [870, 418] on button "Launch 4 ads" at bounding box center [853, 413] width 64 height 18
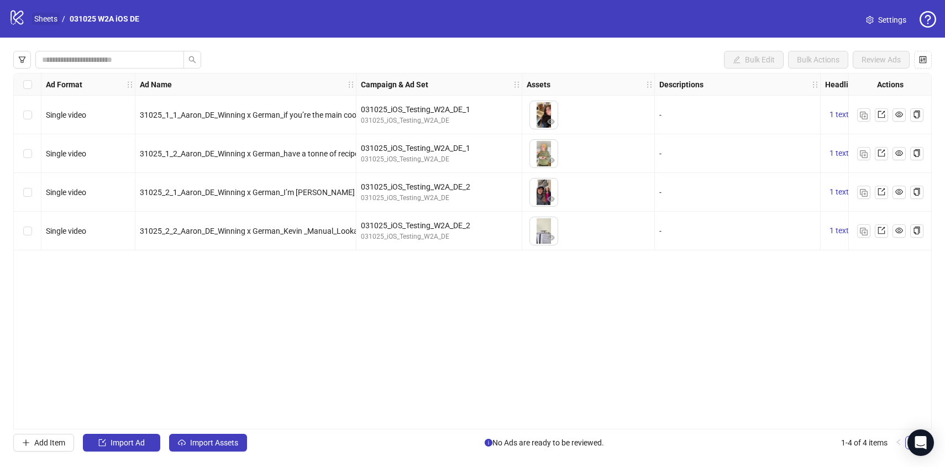
click at [45, 19] on link "Sheets" at bounding box center [46, 19] width 28 height 12
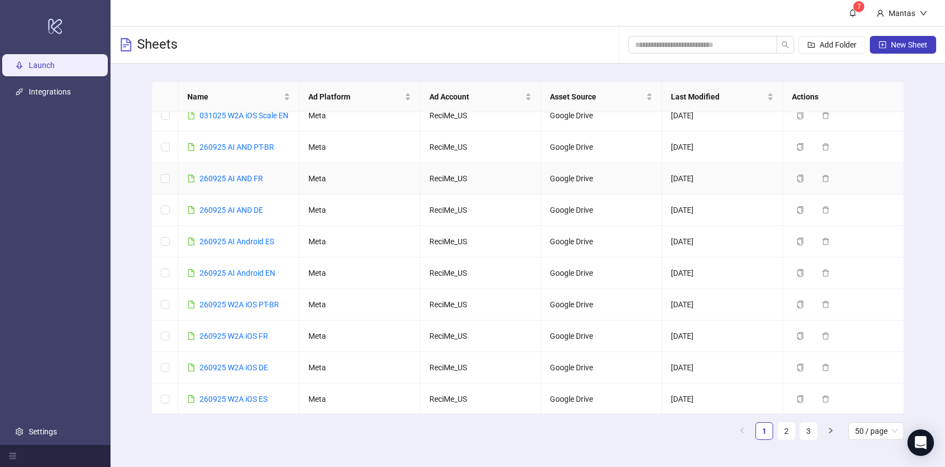
scroll to position [79, 0]
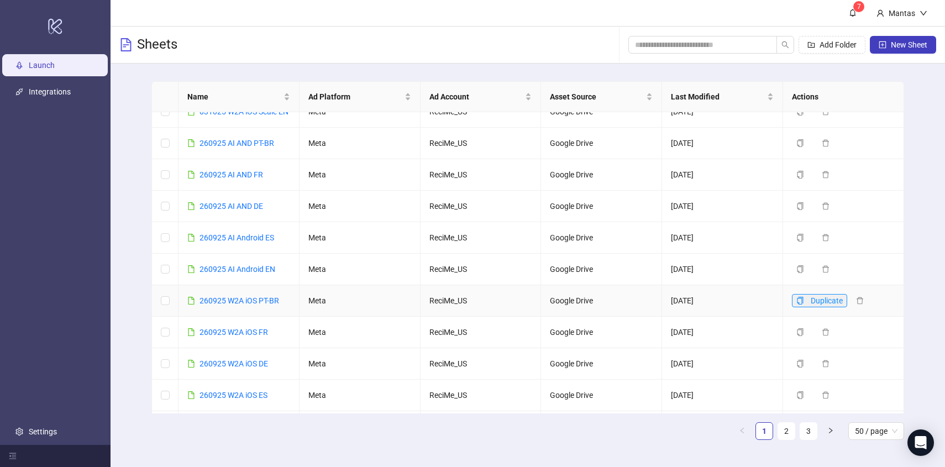
click at [802, 305] on icon "copy" at bounding box center [800, 301] width 6 height 8
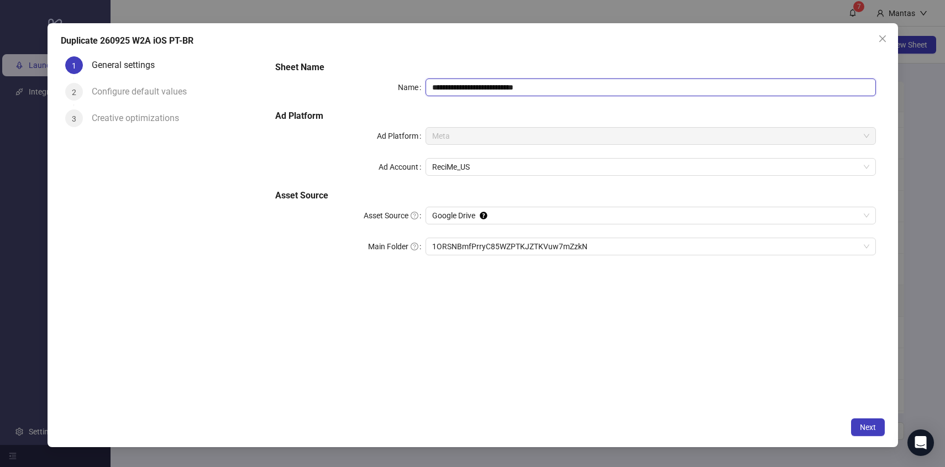
drag, startPoint x: 516, startPoint y: 87, endPoint x: 556, endPoint y: 91, distance: 40.5
click at [556, 91] on input "**********" at bounding box center [651, 87] width 450 height 18
drag, startPoint x: 450, startPoint y: 87, endPoint x: 397, endPoint y: 87, distance: 53.6
click at [397, 87] on div "**********" at bounding box center [575, 87] width 600 height 18
click at [489, 252] on span "1ORSNBmfPrryC85WZPTKJZTKVuw7mZzkN" at bounding box center [650, 246] width 437 height 17
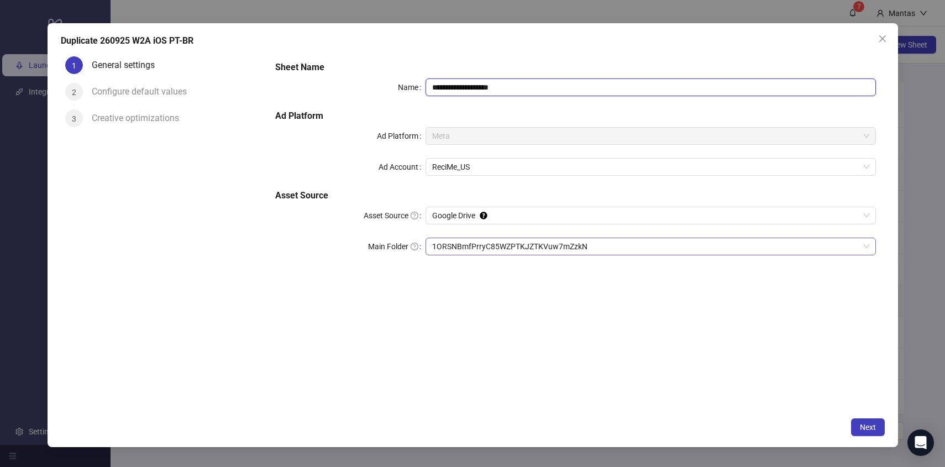
type input "**********"
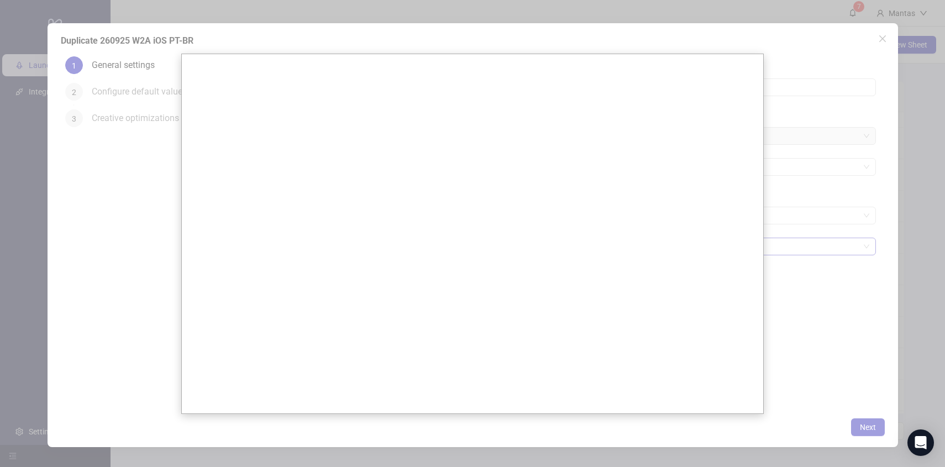
scroll to position [0, 0]
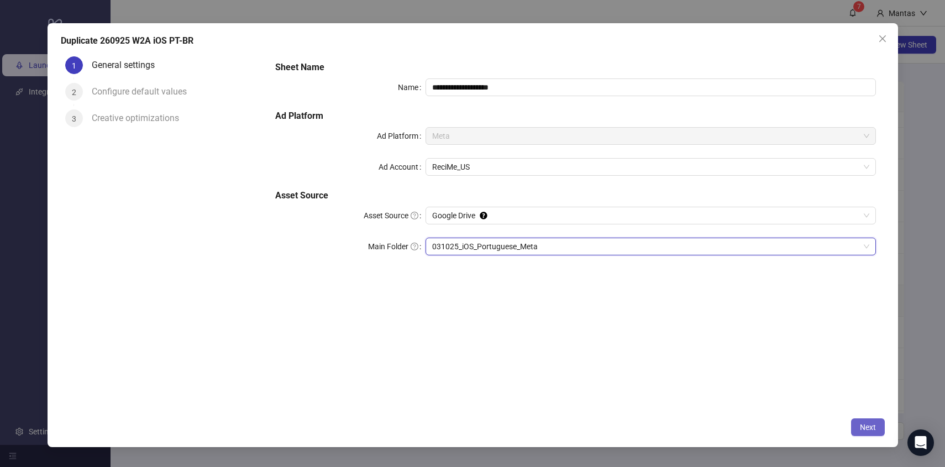
click at [877, 427] on button "Next" at bounding box center [868, 427] width 34 height 18
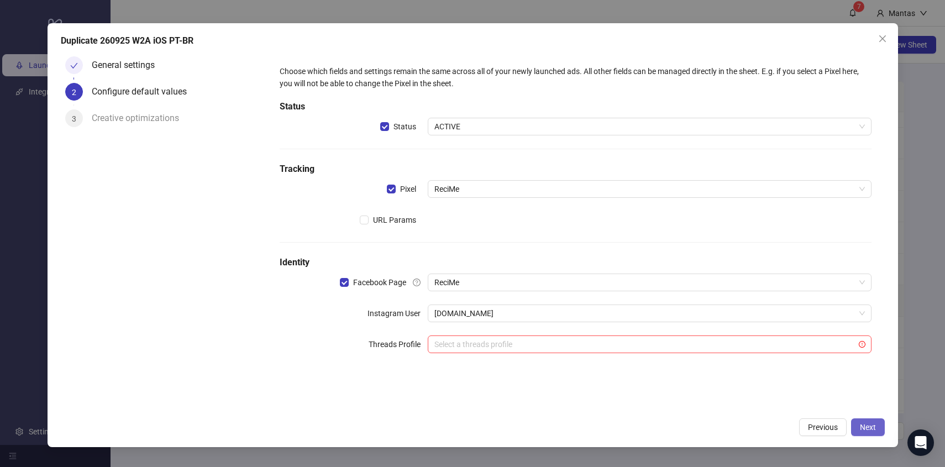
click at [873, 428] on span "Next" at bounding box center [868, 427] width 16 height 9
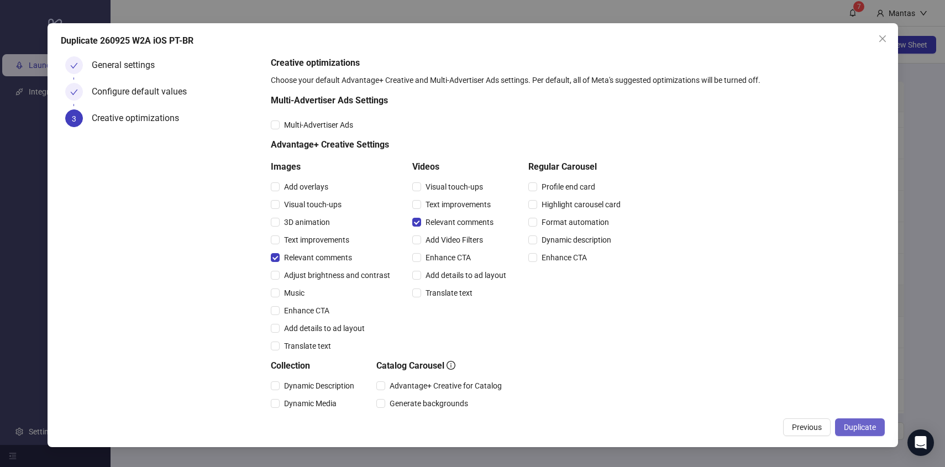
click at [865, 427] on span "Duplicate" at bounding box center [860, 427] width 32 height 9
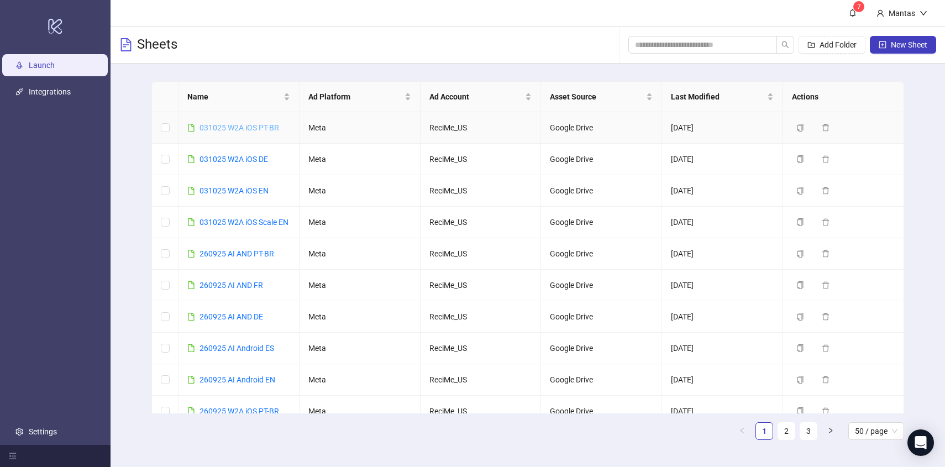
click at [247, 126] on link "031025 W2A iOS PT-BR" at bounding box center [240, 127] width 80 height 9
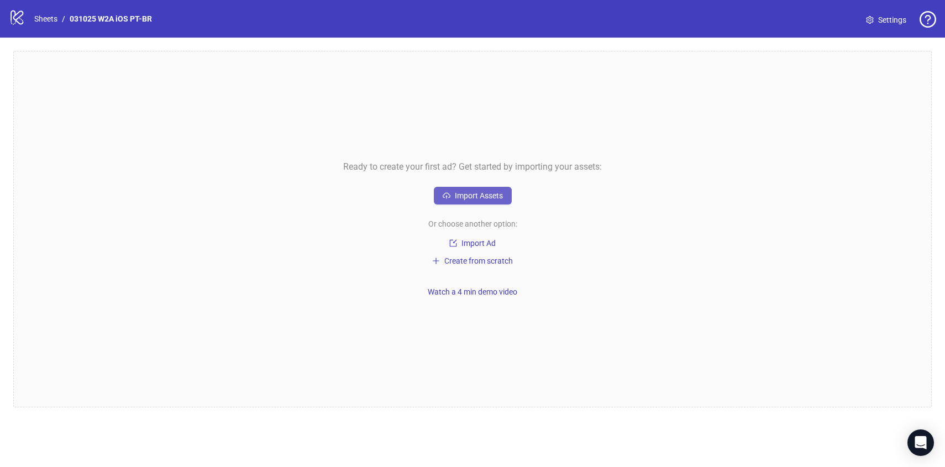
click at [471, 200] on button "Import Assets" at bounding box center [473, 196] width 78 height 18
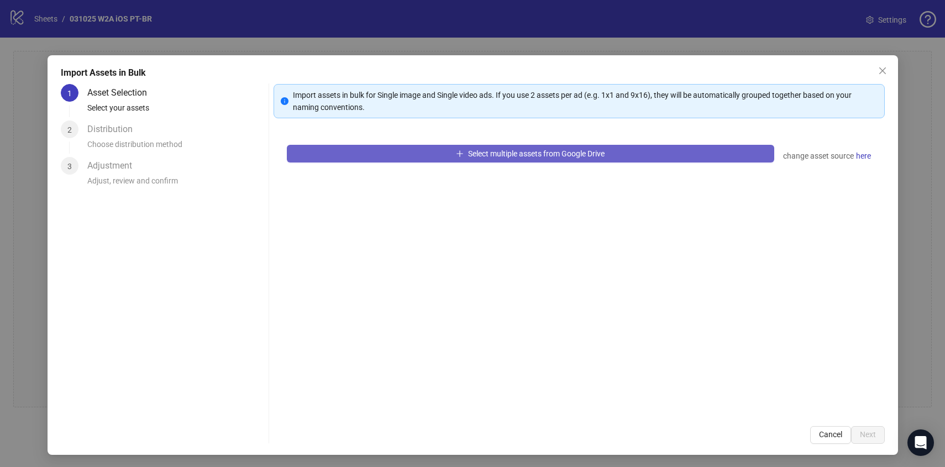
click at [498, 154] on span "Select multiple assets from Google Drive" at bounding box center [536, 153] width 137 height 9
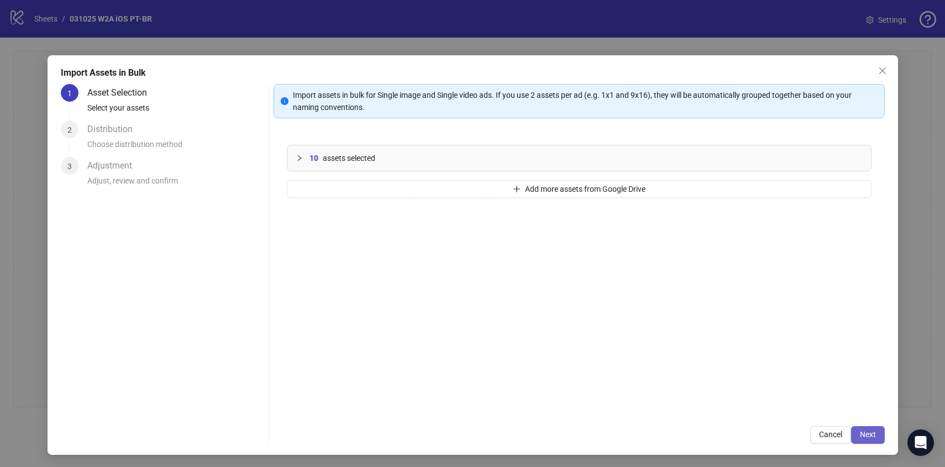
click at [870, 433] on span "Next" at bounding box center [868, 434] width 16 height 9
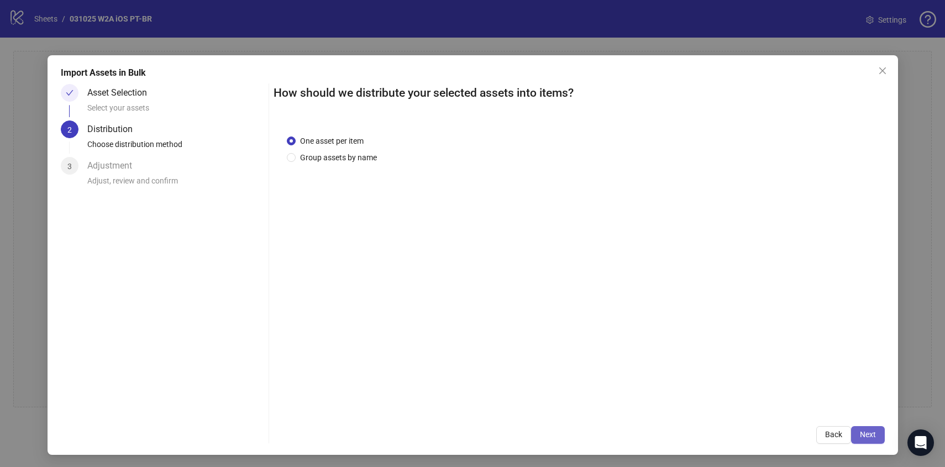
click at [874, 435] on span "Next" at bounding box center [868, 434] width 16 height 9
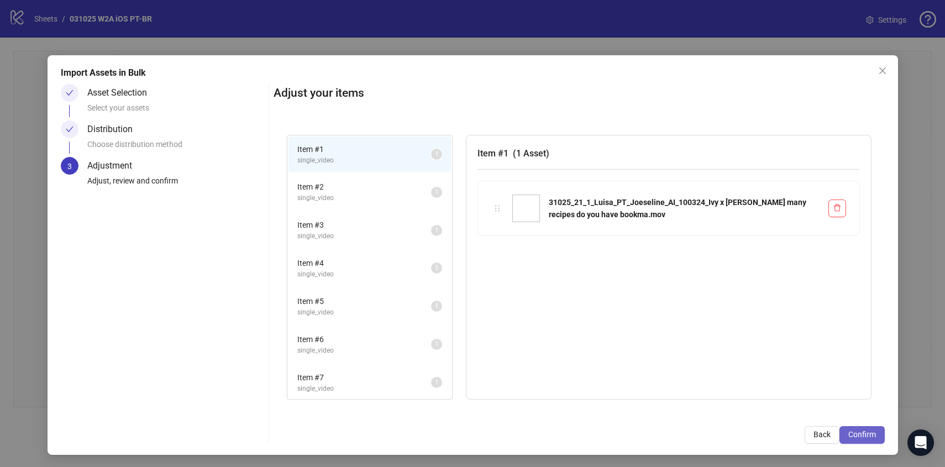
click at [865, 435] on span "Confirm" at bounding box center [862, 434] width 28 height 9
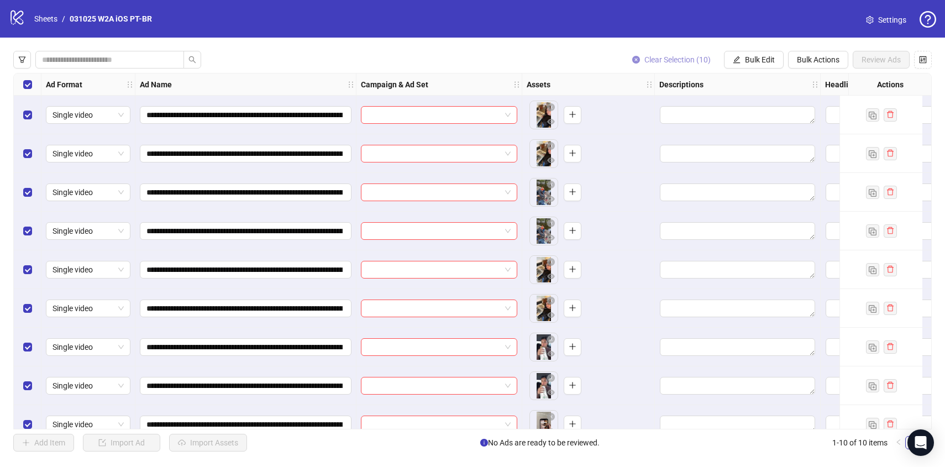
click at [634, 60] on icon "close-circle" at bounding box center [636, 60] width 8 height 8
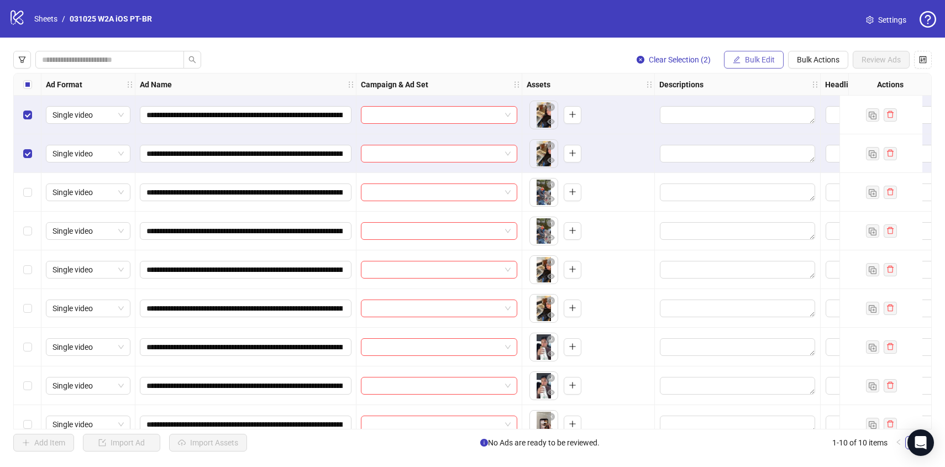
click at [758, 61] on span "Bulk Edit" at bounding box center [760, 59] width 30 height 9
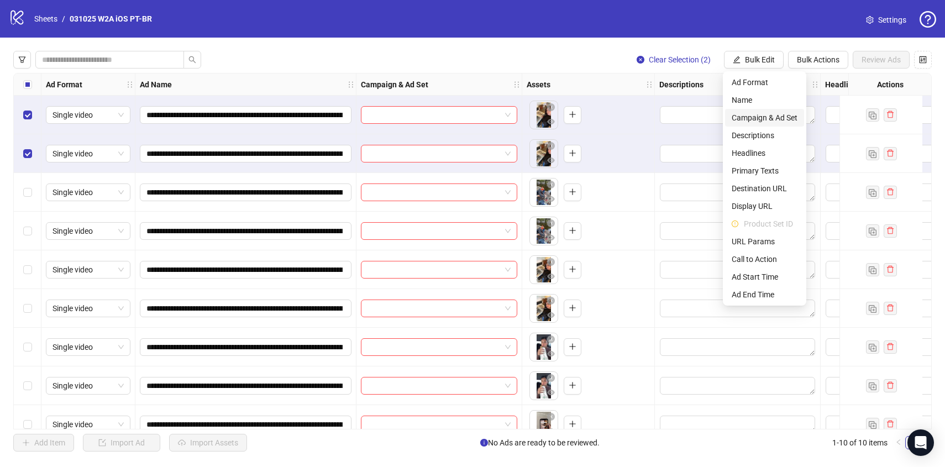
click at [751, 115] on span "Campaign & Ad Set" at bounding box center [765, 118] width 66 height 12
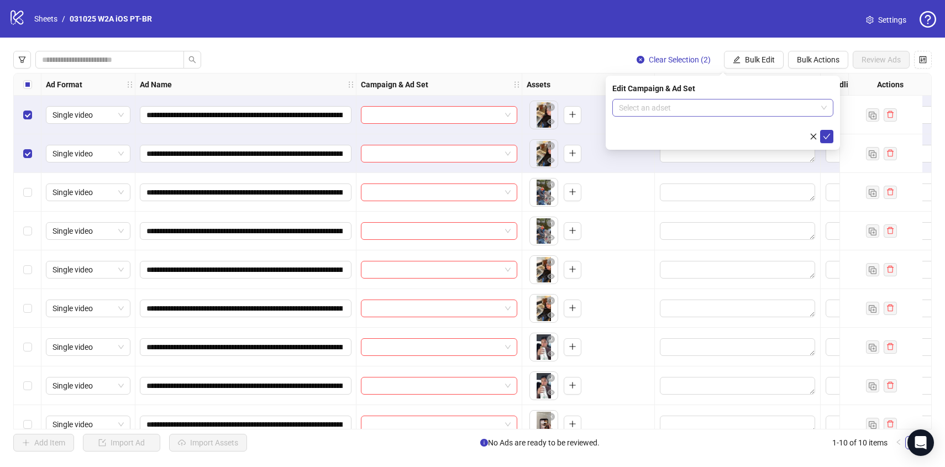
click at [691, 111] on input "search" at bounding box center [718, 107] width 198 height 17
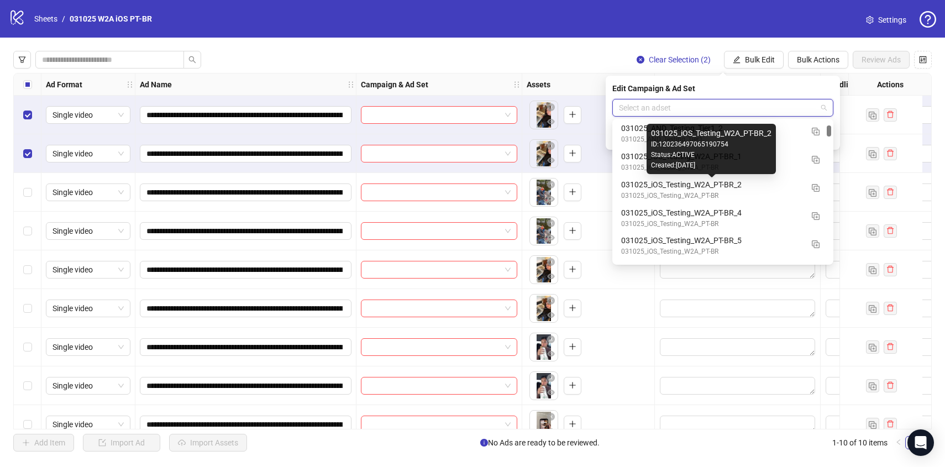
scroll to position [542, 0]
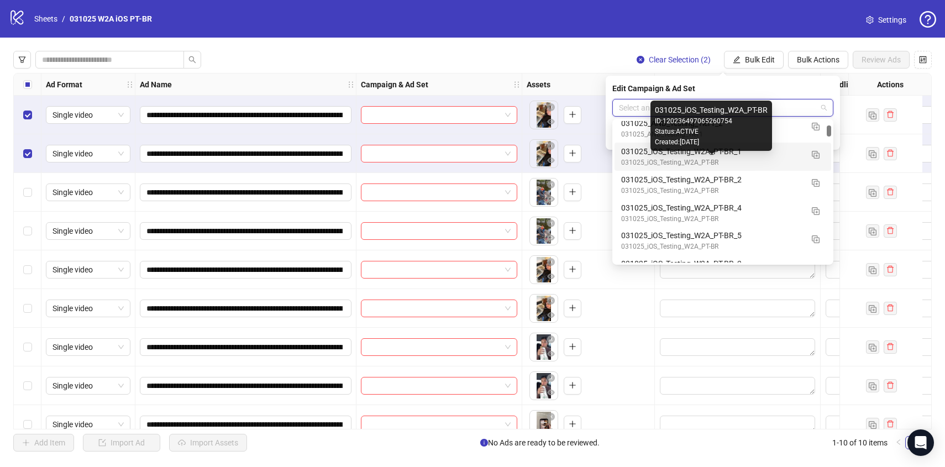
click at [677, 158] on div "031025_iOS_Testing_W2A_PT-BR" at bounding box center [711, 163] width 181 height 11
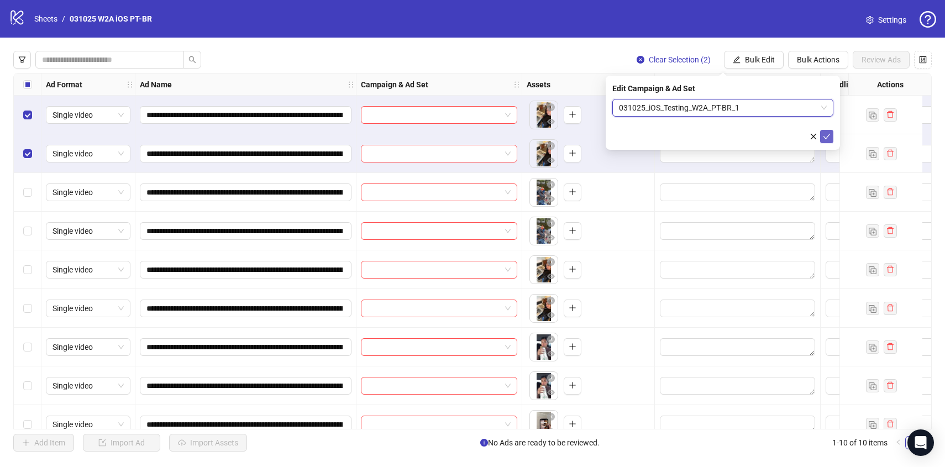
click at [828, 141] on button "submit" at bounding box center [826, 136] width 13 height 13
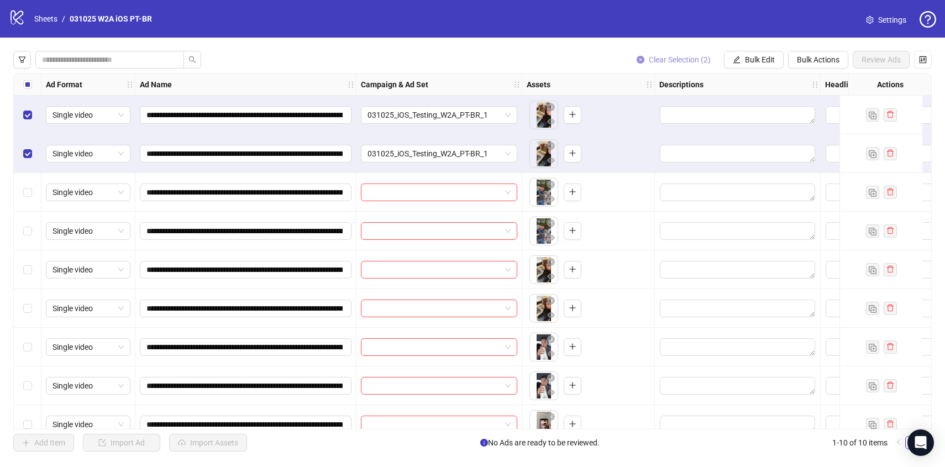
click at [662, 57] on span "Clear Selection (2)" at bounding box center [680, 59] width 62 height 9
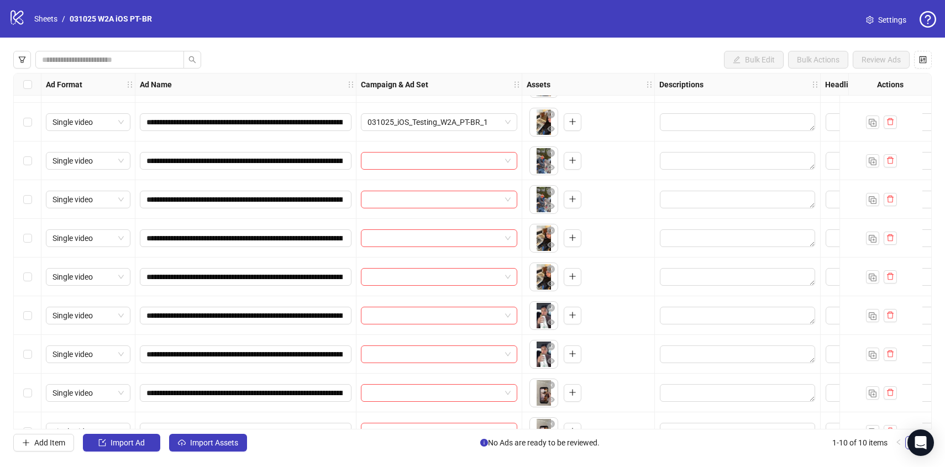
scroll to position [58, 0]
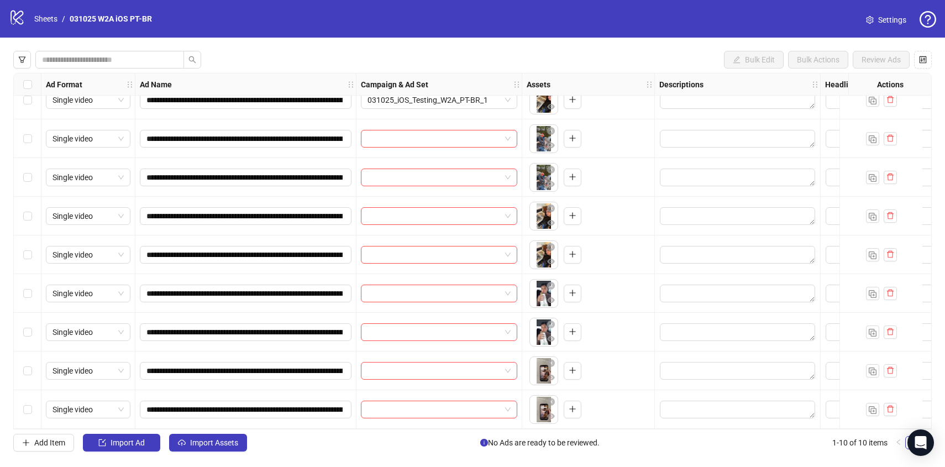
drag, startPoint x: 32, startPoint y: 137, endPoint x: 32, endPoint y: 153, distance: 15.5
click at [32, 137] on div "Select row 3" at bounding box center [28, 138] width 28 height 39
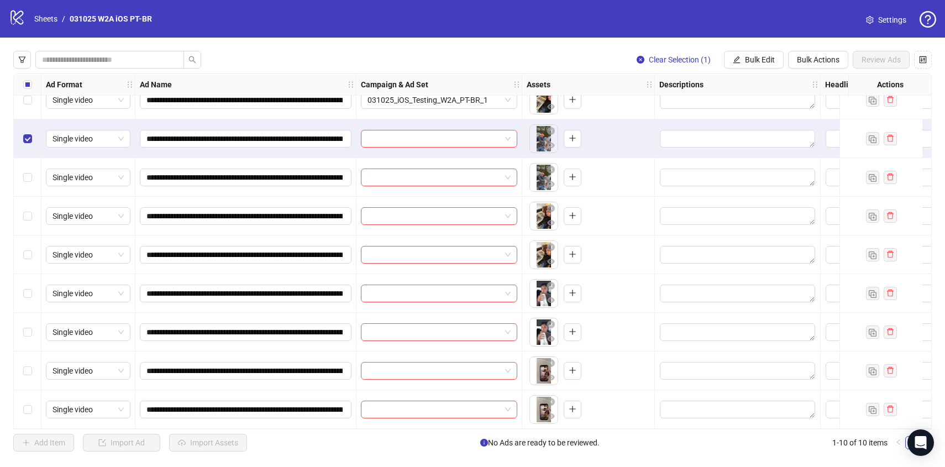
click at [32, 174] on div "Select row 4" at bounding box center [28, 177] width 28 height 39
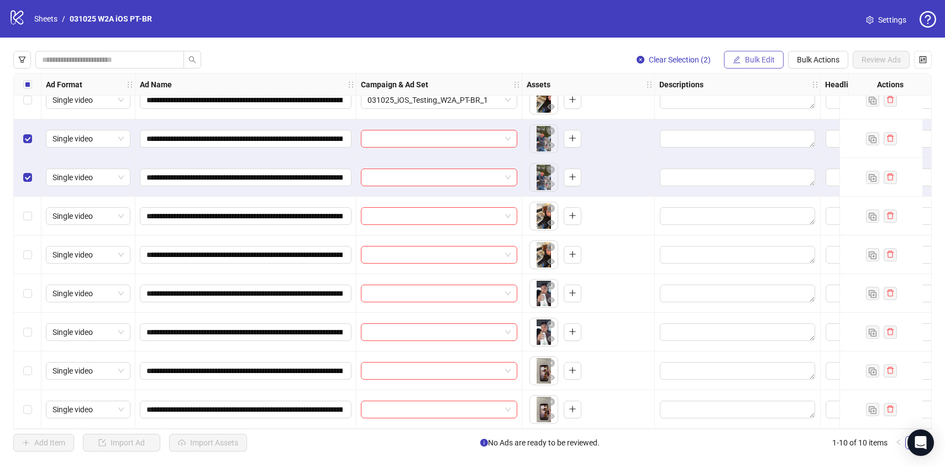
click at [772, 55] on span "Bulk Edit" at bounding box center [760, 59] width 30 height 9
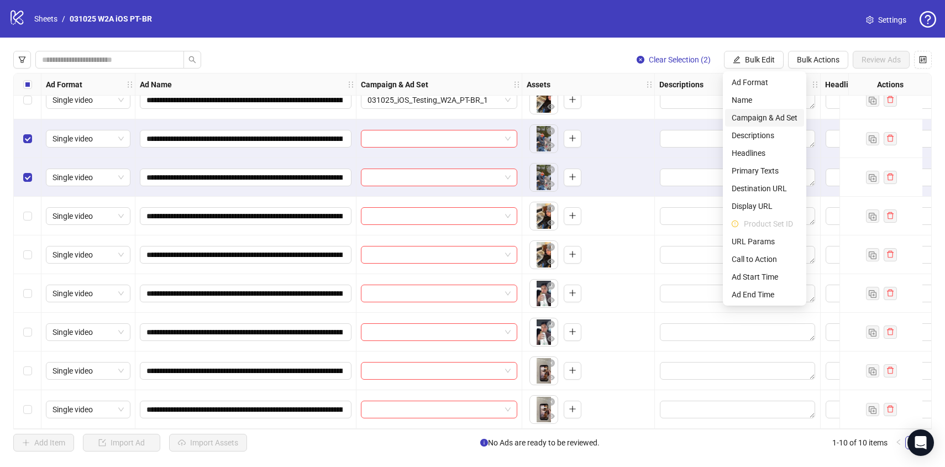
click at [764, 115] on span "Campaign & Ad Set" at bounding box center [765, 118] width 66 height 12
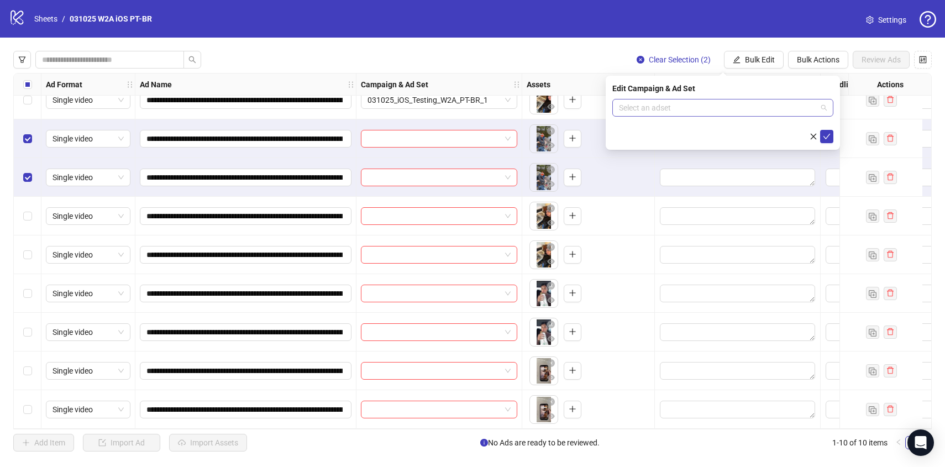
click at [733, 114] on input "search" at bounding box center [718, 107] width 198 height 17
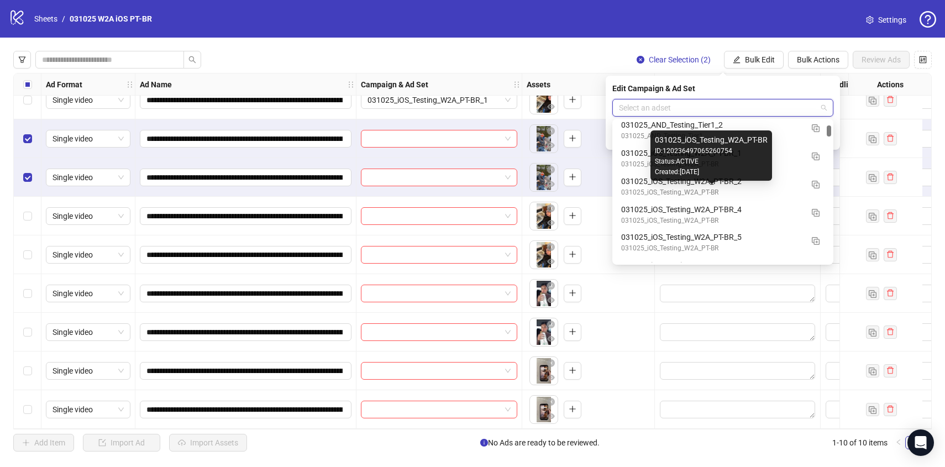
scroll to position [541, 0]
click at [648, 188] on div "031025_iOS_Testing_W2A_PT-BR" at bounding box center [711, 192] width 181 height 11
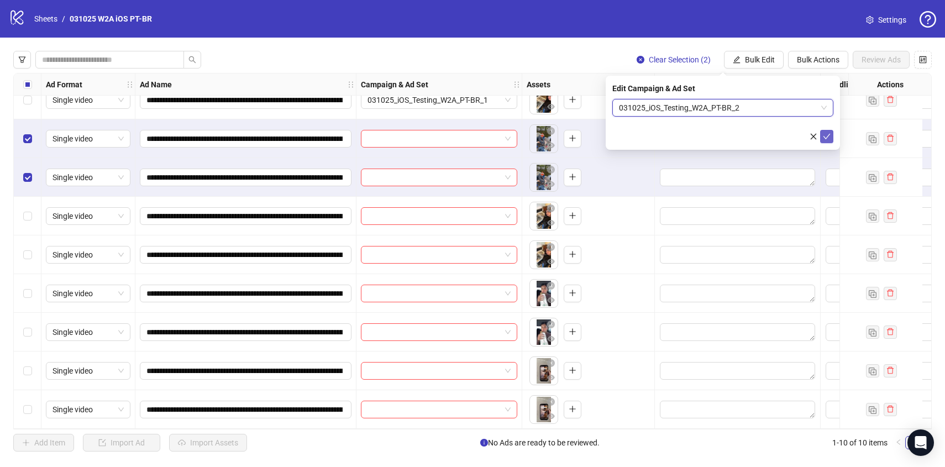
click at [828, 137] on icon "check" at bounding box center [827, 137] width 8 height 8
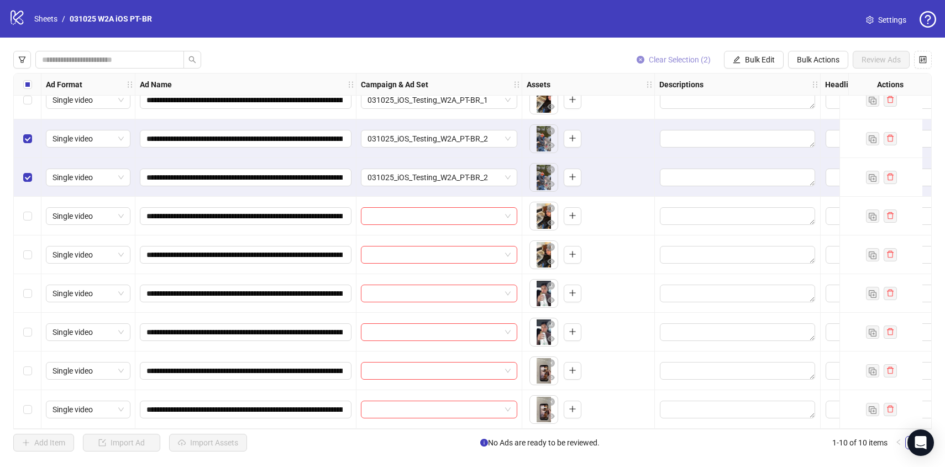
click at [654, 62] on span "Clear Selection (2)" at bounding box center [680, 59] width 62 height 9
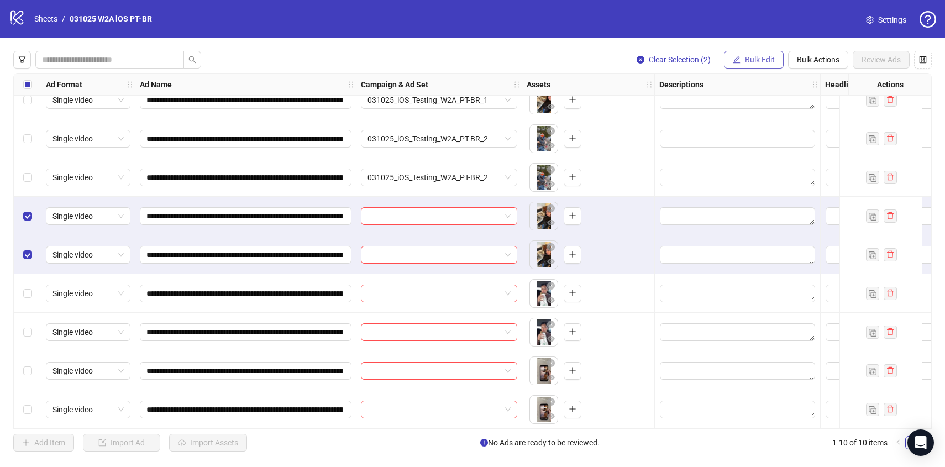
click at [759, 60] on span "Bulk Edit" at bounding box center [760, 59] width 30 height 9
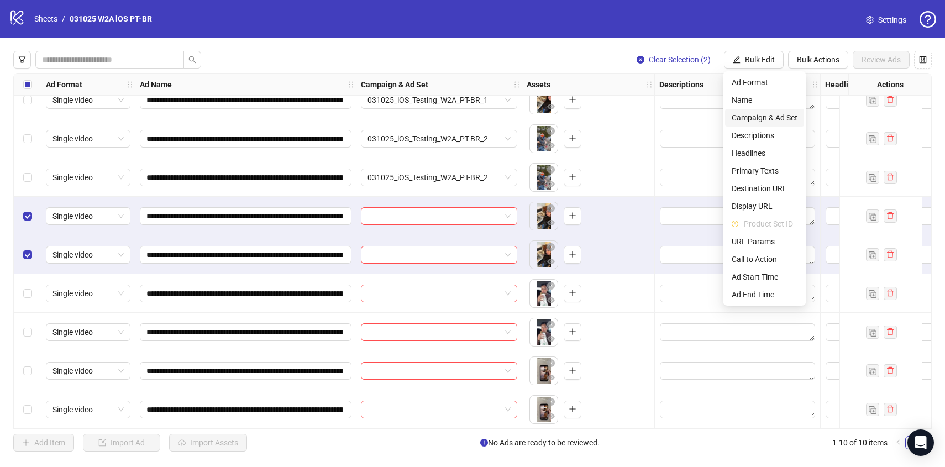
click at [755, 118] on span "Campaign & Ad Set" at bounding box center [765, 118] width 66 height 12
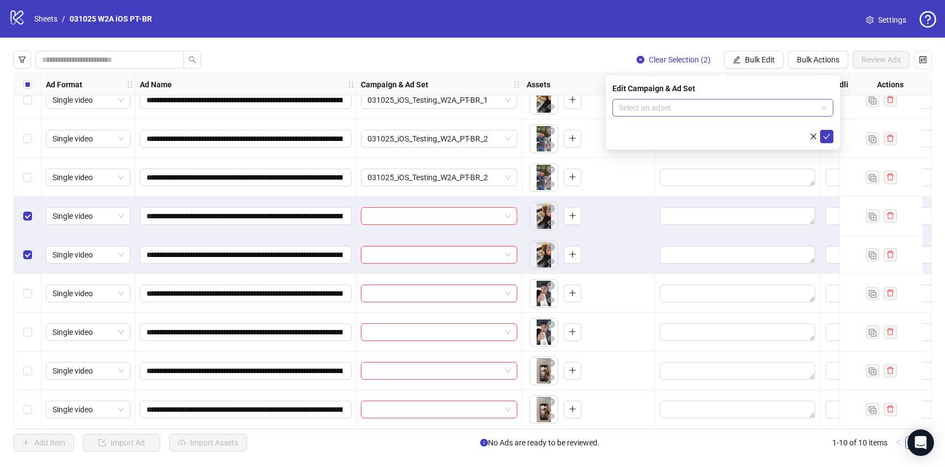
click at [700, 108] on input "search" at bounding box center [718, 107] width 198 height 17
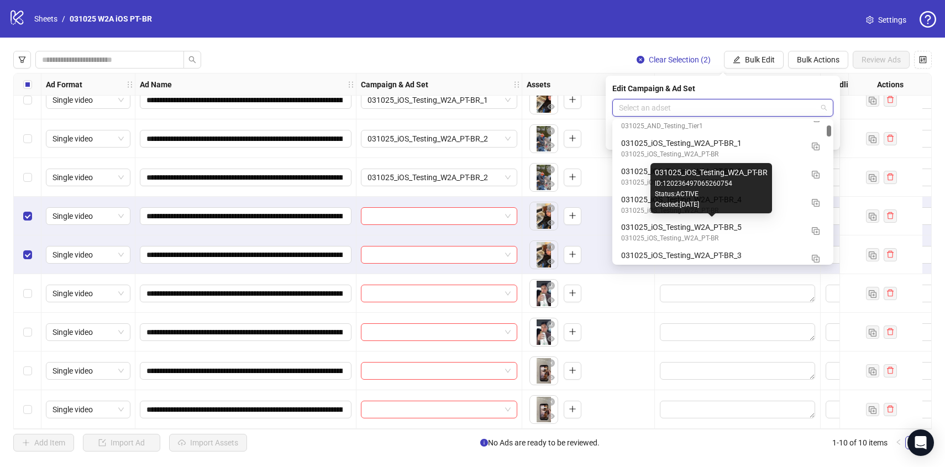
scroll to position [552, 0]
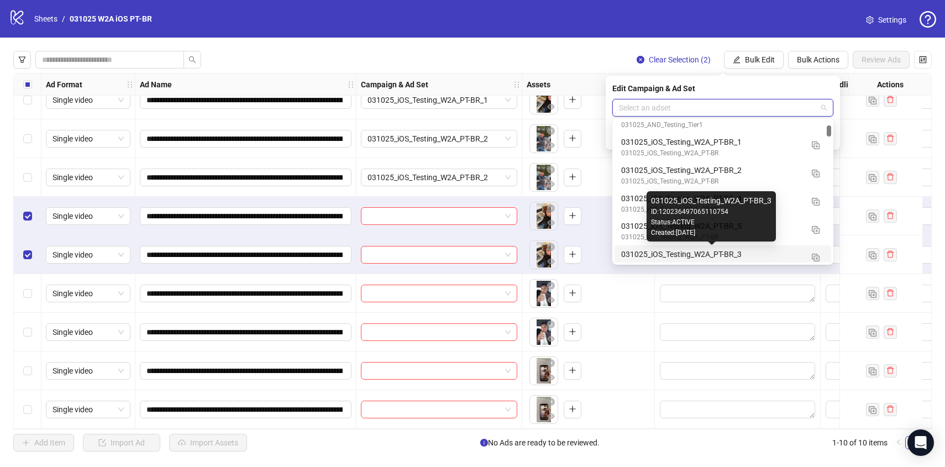
click at [716, 256] on div "031025_iOS_Testing_W2A_PT-BR_3" at bounding box center [711, 254] width 181 height 12
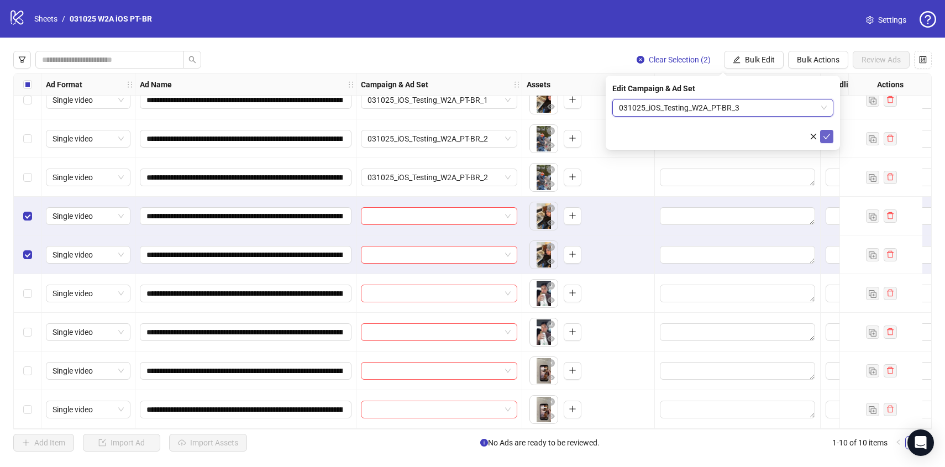
click at [826, 138] on icon "check" at bounding box center [826, 137] width 7 height 6
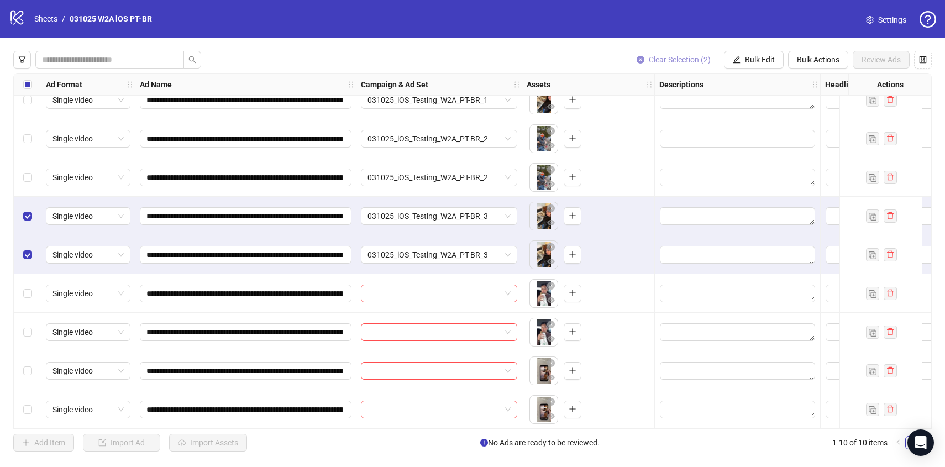
click at [658, 56] on span "Clear Selection (2)" at bounding box center [680, 59] width 62 height 9
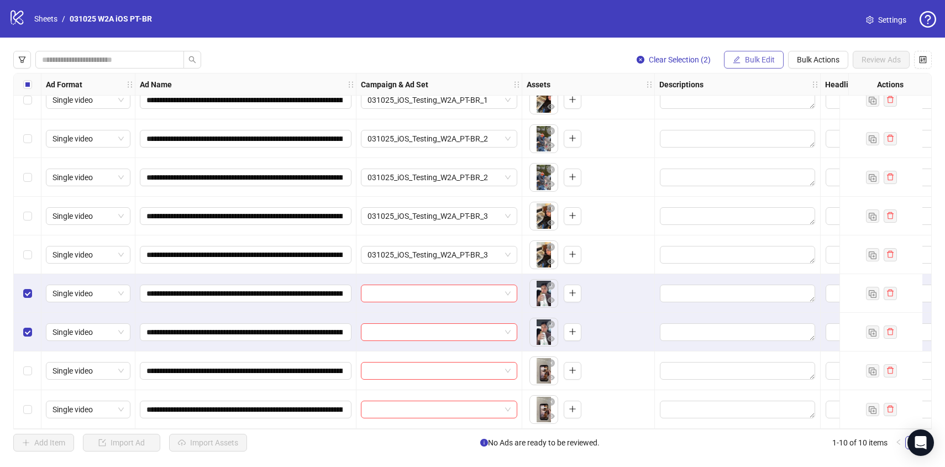
click at [734, 64] on button "Bulk Edit" at bounding box center [754, 60] width 60 height 18
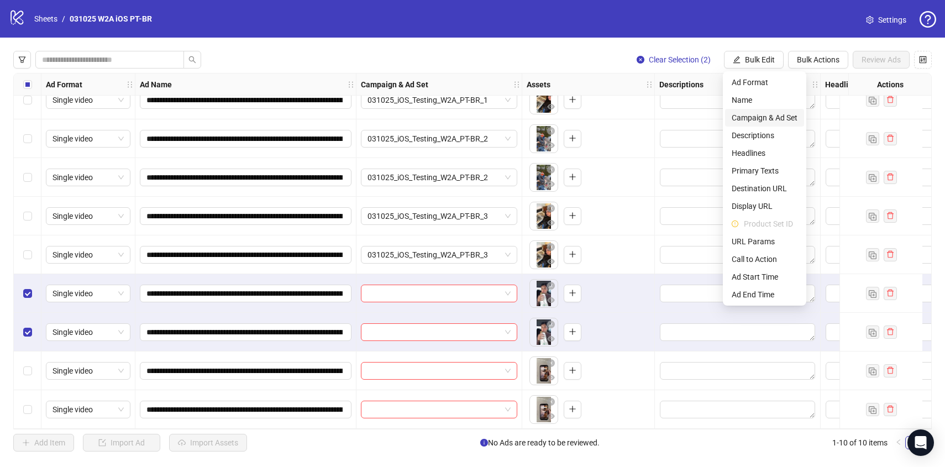
click at [748, 119] on span "Campaign & Ad Set" at bounding box center [765, 118] width 66 height 12
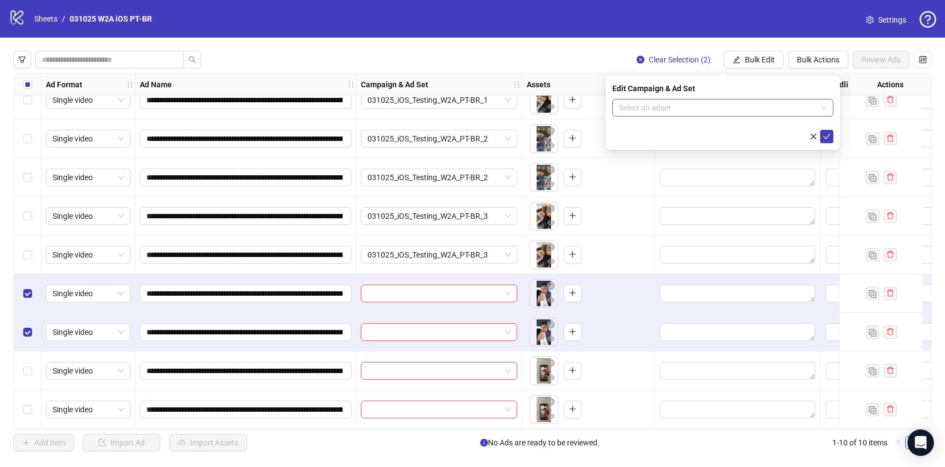
click at [726, 113] on input "search" at bounding box center [718, 107] width 198 height 17
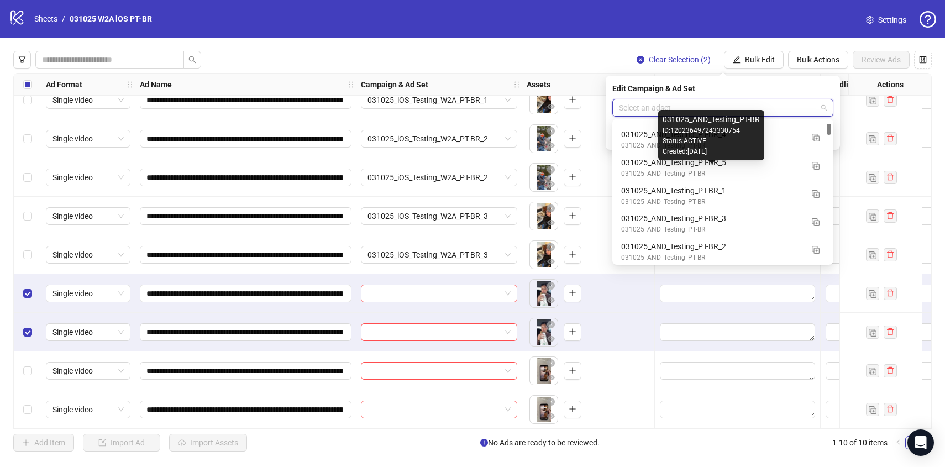
scroll to position [325, 0]
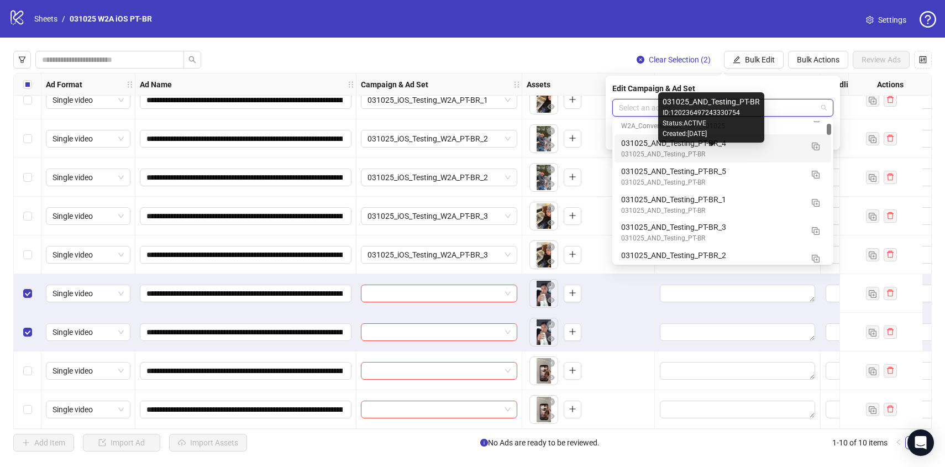
click at [648, 148] on div "031025_AND_Testing_PT-BR_4" at bounding box center [711, 143] width 181 height 12
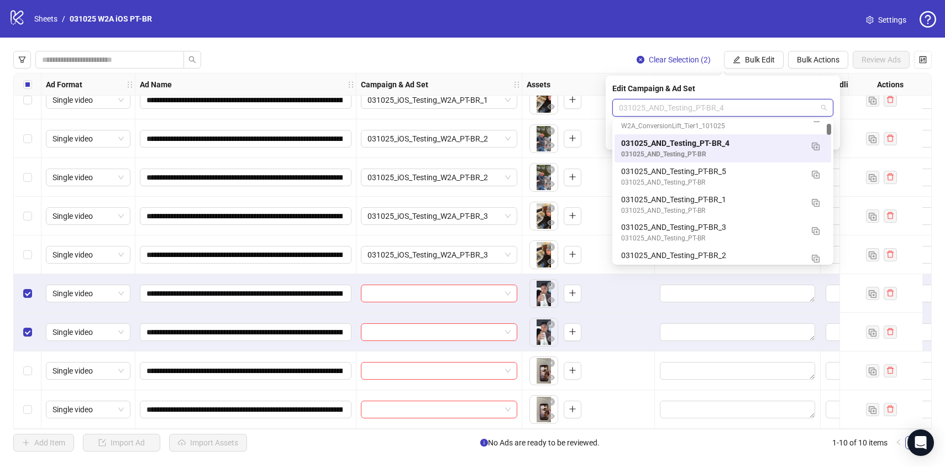
drag, startPoint x: 765, startPoint y: 105, endPoint x: 597, endPoint y: 103, distance: 167.5
click at [597, 103] on body "**********" at bounding box center [472, 233] width 945 height 467
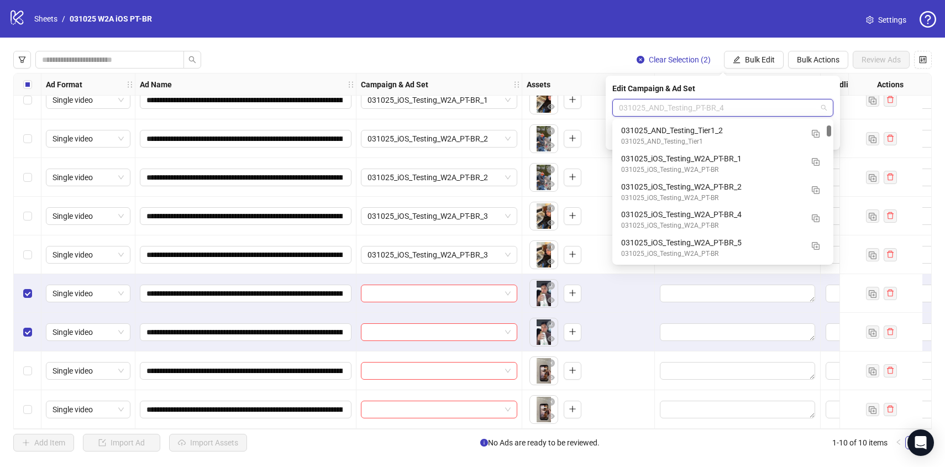
scroll to position [536, 0]
click at [685, 219] on div "031025_iOS_Testing_W2A_PT-BR_4" at bounding box center [711, 214] width 181 height 12
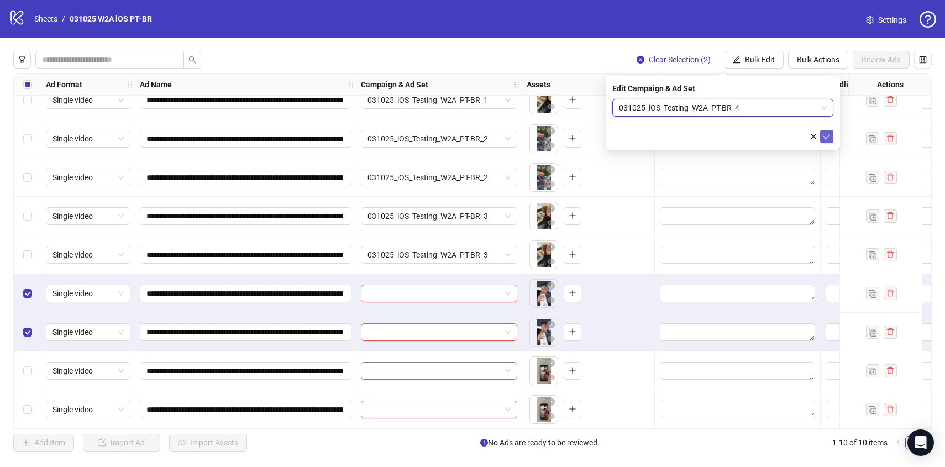
click at [828, 137] on icon "check" at bounding box center [827, 137] width 8 height 8
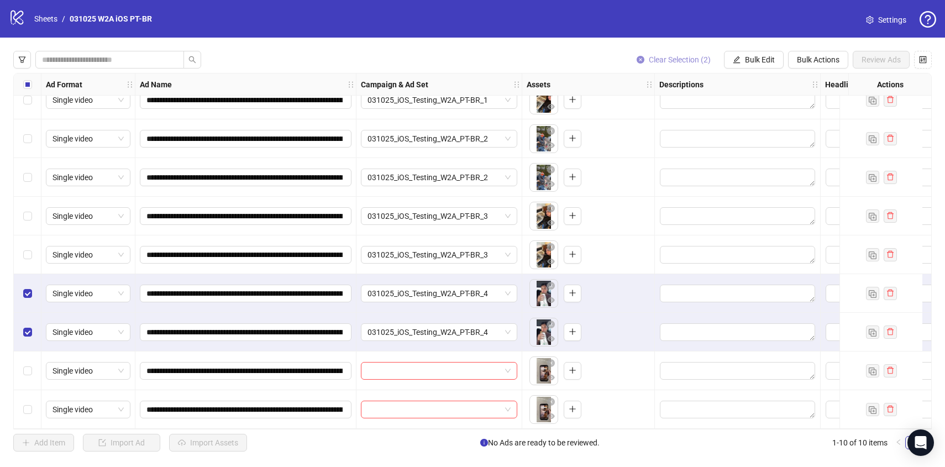
click at [664, 64] on span "Clear Selection (2)" at bounding box center [680, 59] width 62 height 9
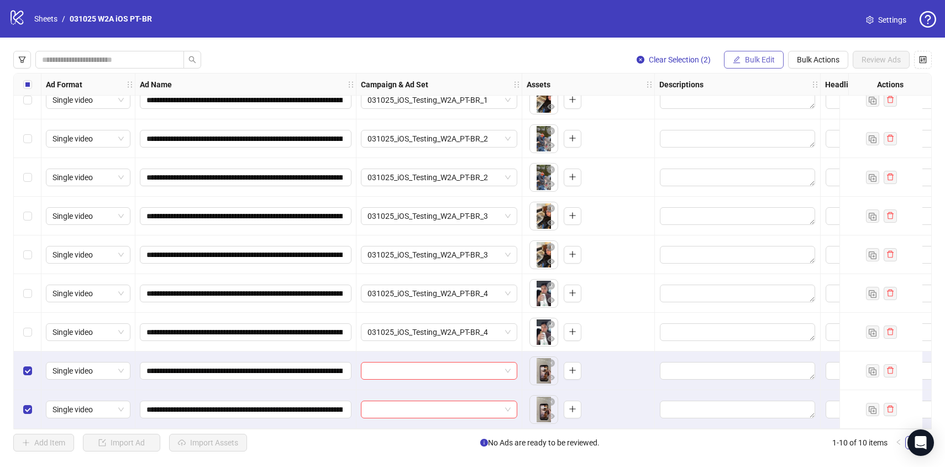
click at [764, 64] on button "Bulk Edit" at bounding box center [754, 60] width 60 height 18
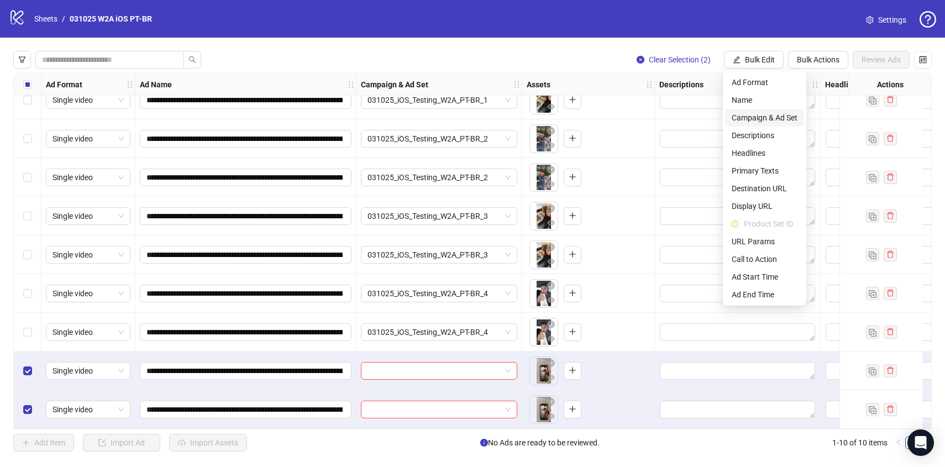
click at [768, 114] on span "Campaign & Ad Set" at bounding box center [765, 118] width 66 height 12
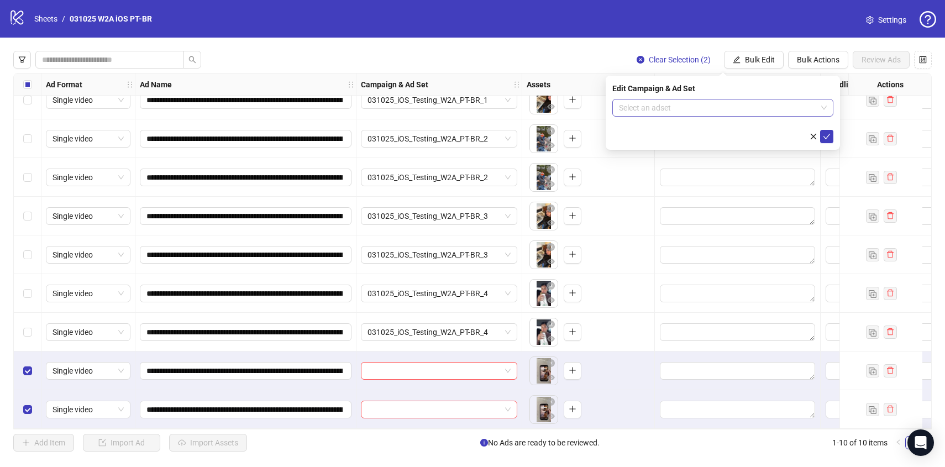
click at [730, 106] on input "search" at bounding box center [718, 107] width 198 height 17
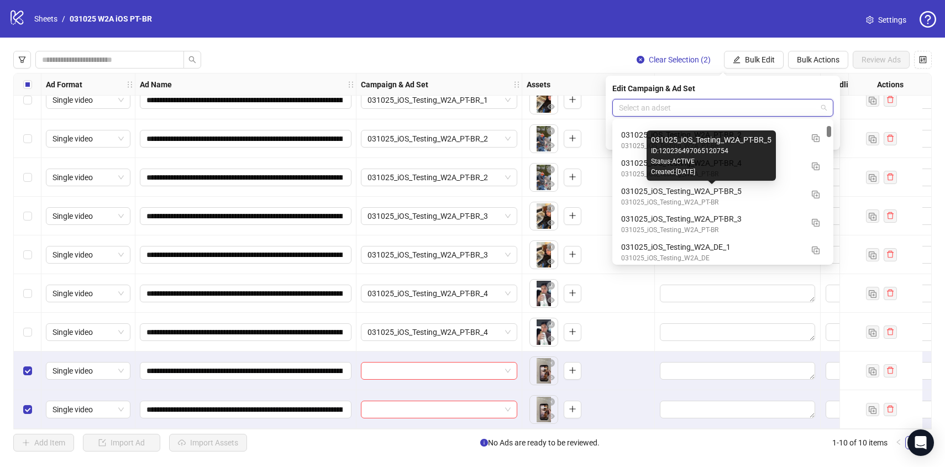
scroll to position [595, 0]
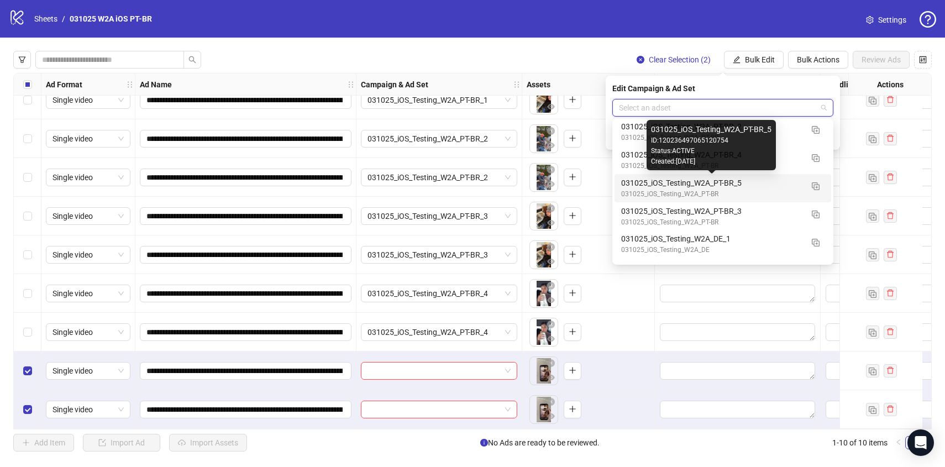
click at [664, 187] on div "031025_iOS_Testing_W2A_PT-BR_5" at bounding box center [711, 183] width 181 height 12
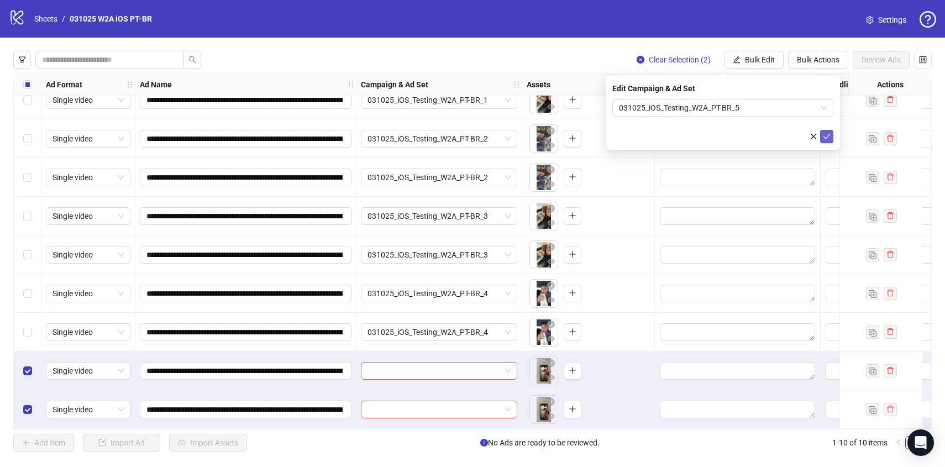
click at [830, 140] on span "submit" at bounding box center [827, 136] width 8 height 9
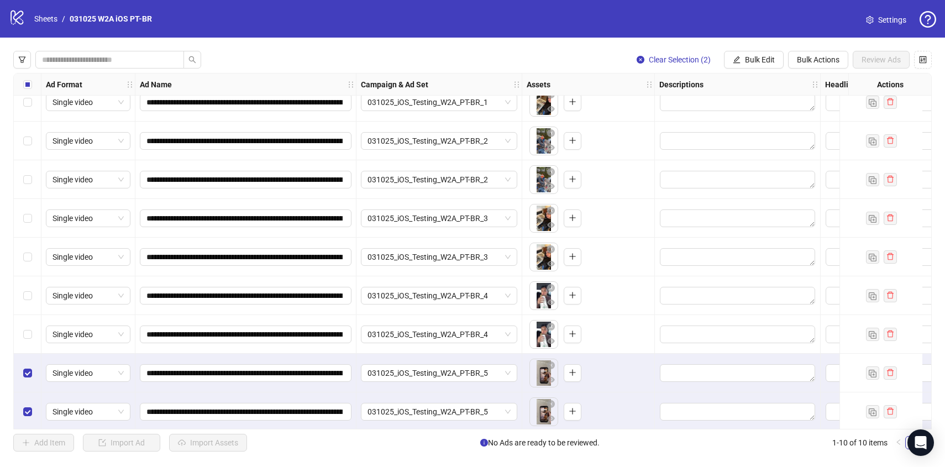
scroll to position [50, 0]
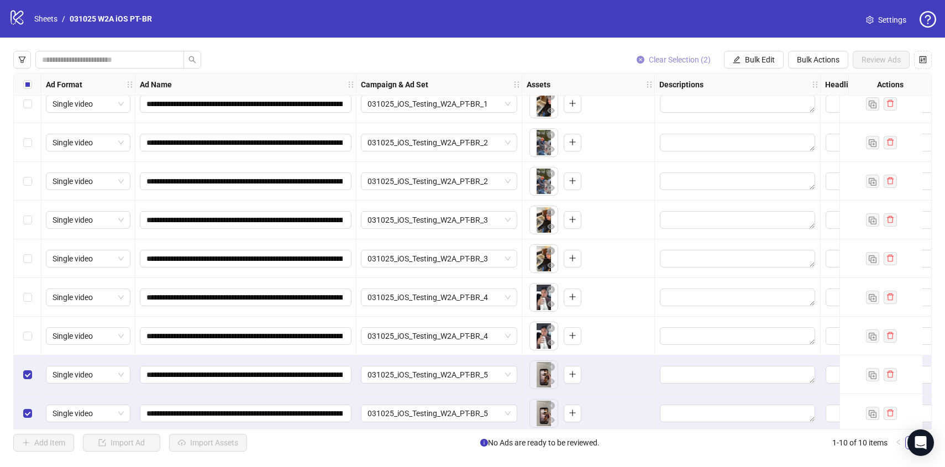
click at [658, 60] on span "Clear Selection (2)" at bounding box center [680, 59] width 62 height 9
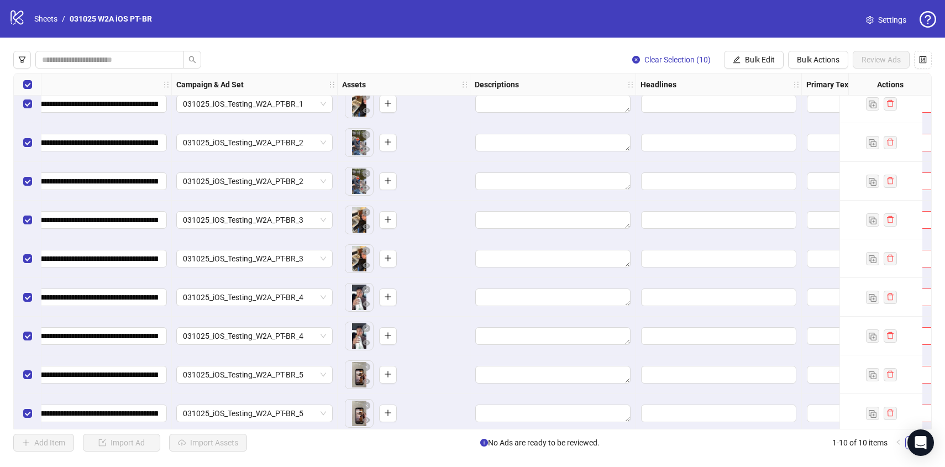
scroll to position [50, 188]
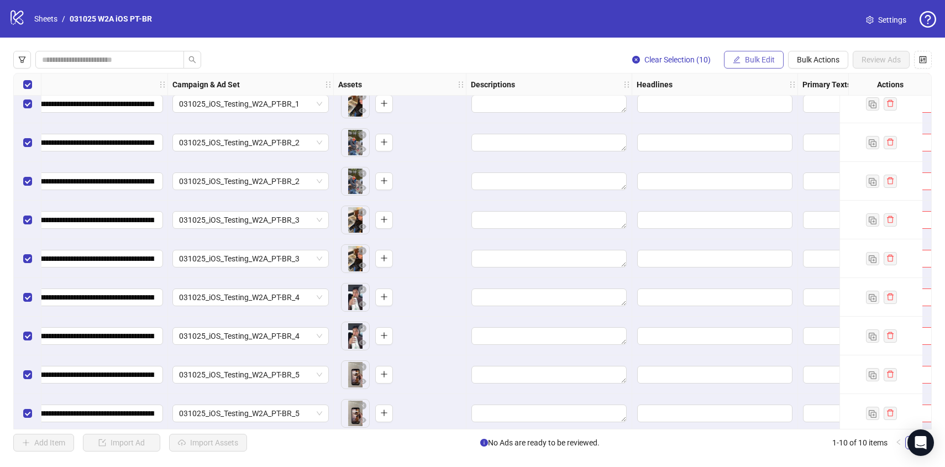
click at [760, 65] on button "Bulk Edit" at bounding box center [754, 60] width 60 height 18
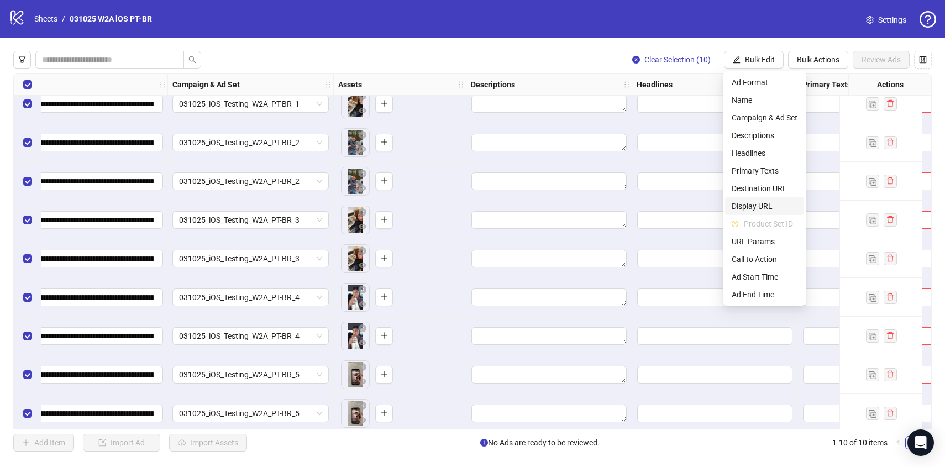
click at [759, 208] on span "Display URL" at bounding box center [765, 206] width 66 height 12
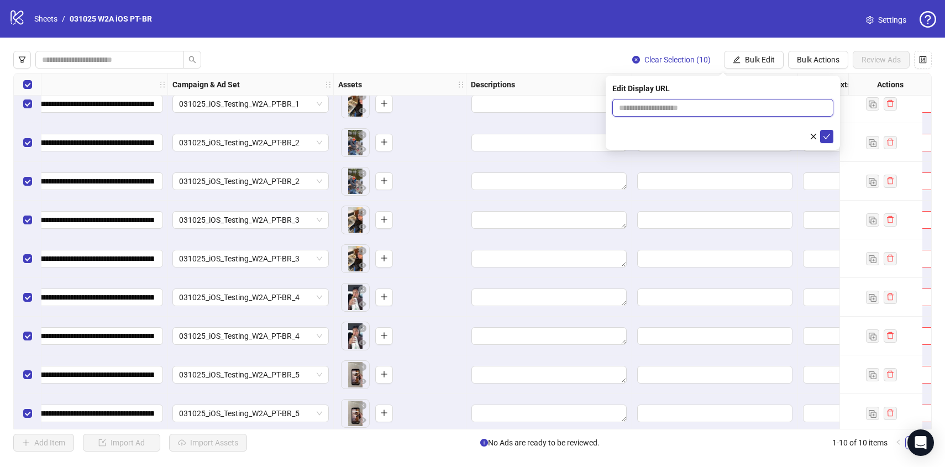
click at [660, 113] on input "text" at bounding box center [722, 108] width 221 height 18
type input "**********"
click at [826, 139] on icon "check" at bounding box center [827, 137] width 8 height 8
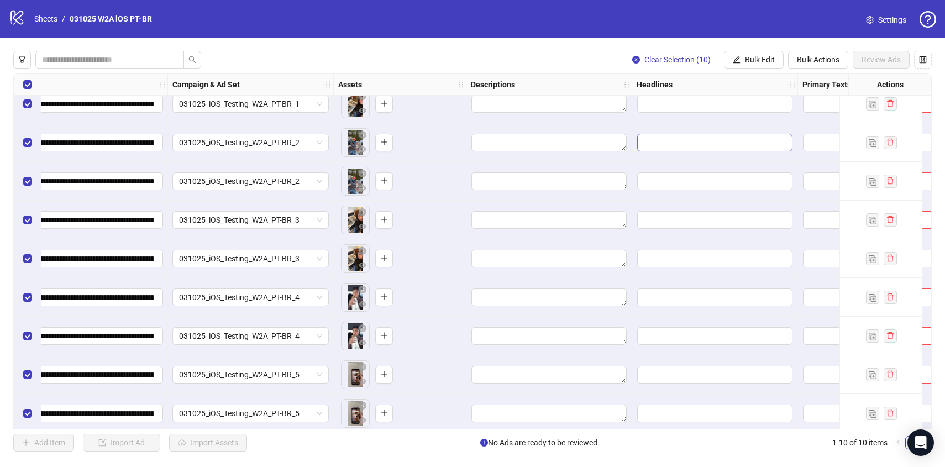
scroll to position [38, 188]
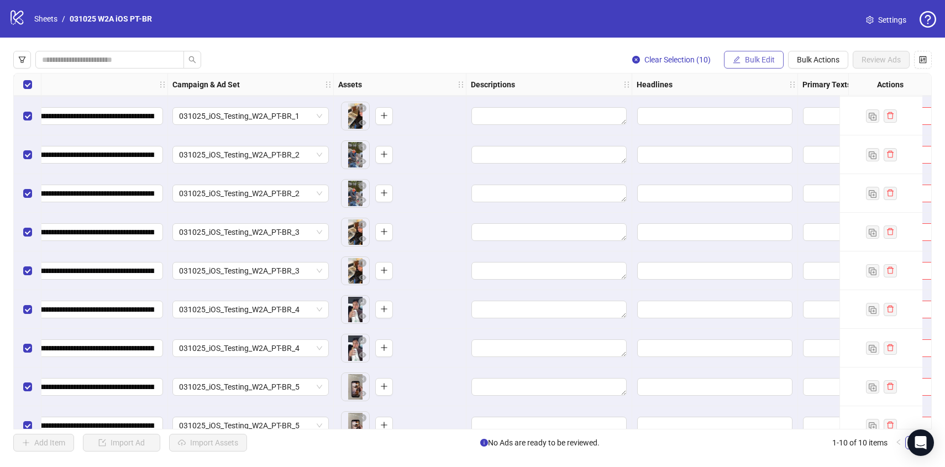
click at [754, 60] on span "Bulk Edit" at bounding box center [760, 59] width 30 height 9
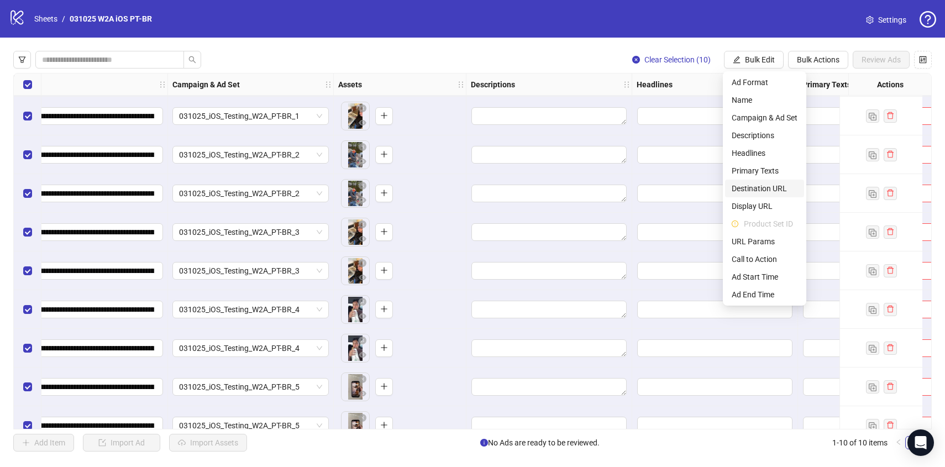
click at [756, 189] on span "Destination URL" at bounding box center [765, 188] width 66 height 12
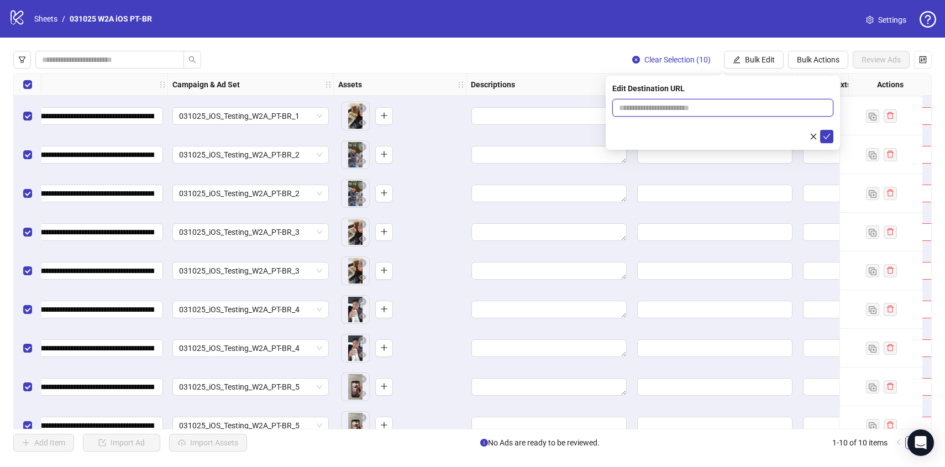
click at [653, 107] on input "text" at bounding box center [718, 108] width 199 height 12
paste input "**********"
type input "**********"
click at [829, 139] on icon "check" at bounding box center [827, 137] width 8 height 8
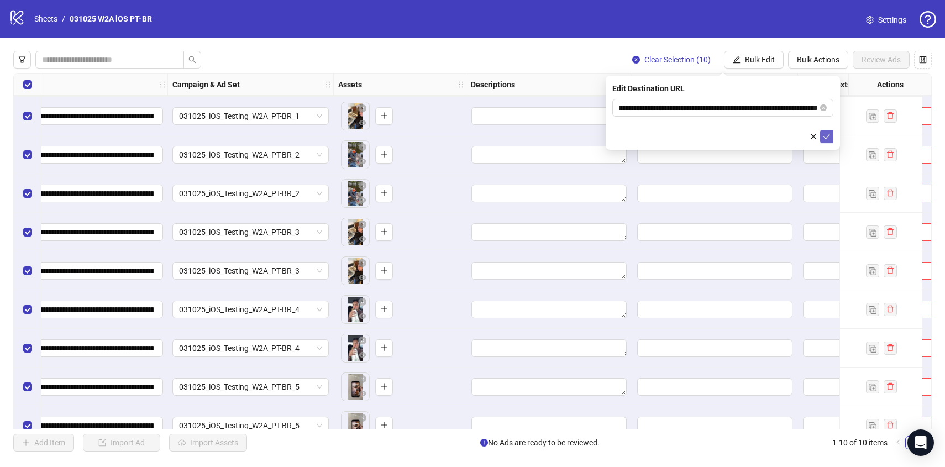
scroll to position [0, 0]
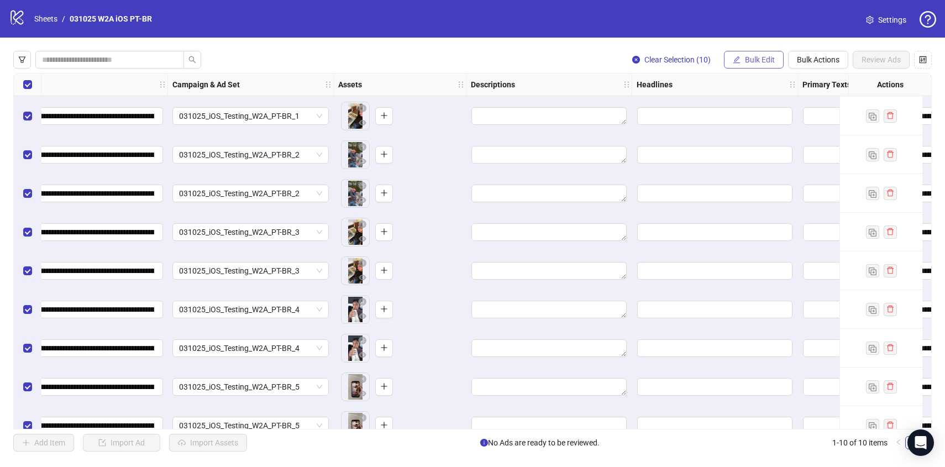
click at [760, 55] on span "Bulk Edit" at bounding box center [760, 59] width 30 height 9
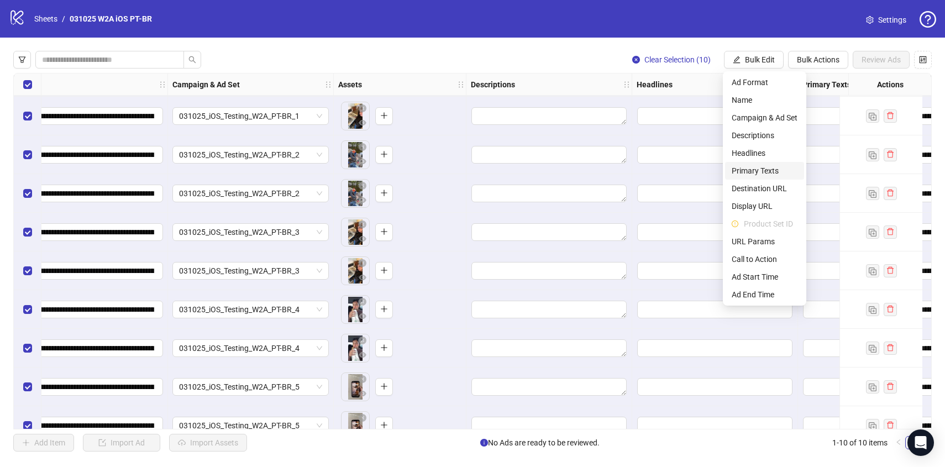
click at [751, 171] on span "Primary Texts" at bounding box center [765, 171] width 66 height 12
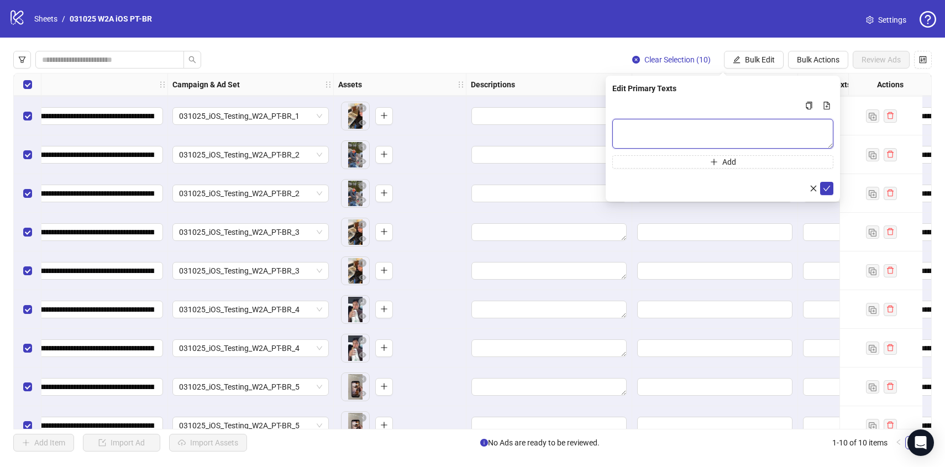
click at [705, 128] on textarea "Multi-text input container - paste or copy values" at bounding box center [722, 134] width 221 height 30
paste textarea "**********"
type textarea "**********"
click at [827, 187] on icon "check" at bounding box center [827, 189] width 8 height 8
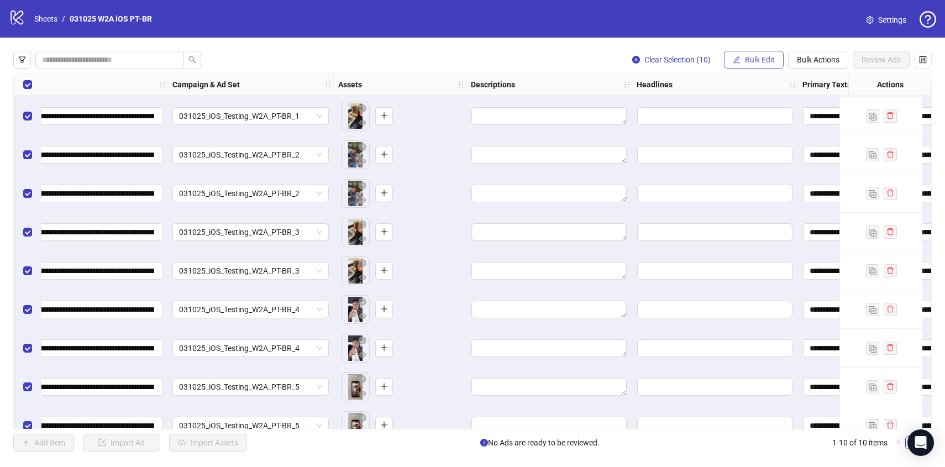
click at [760, 60] on span "Bulk Edit" at bounding box center [760, 59] width 30 height 9
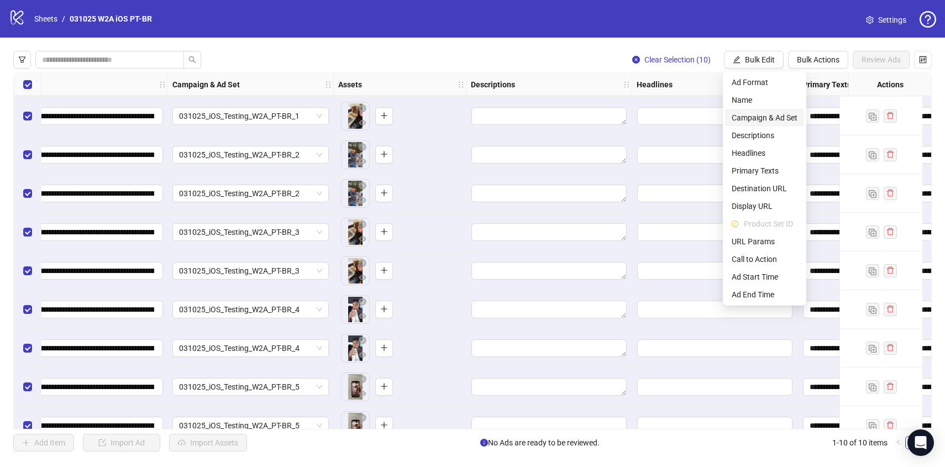
click at [768, 116] on span "Campaign & Ad Set" at bounding box center [765, 118] width 66 height 12
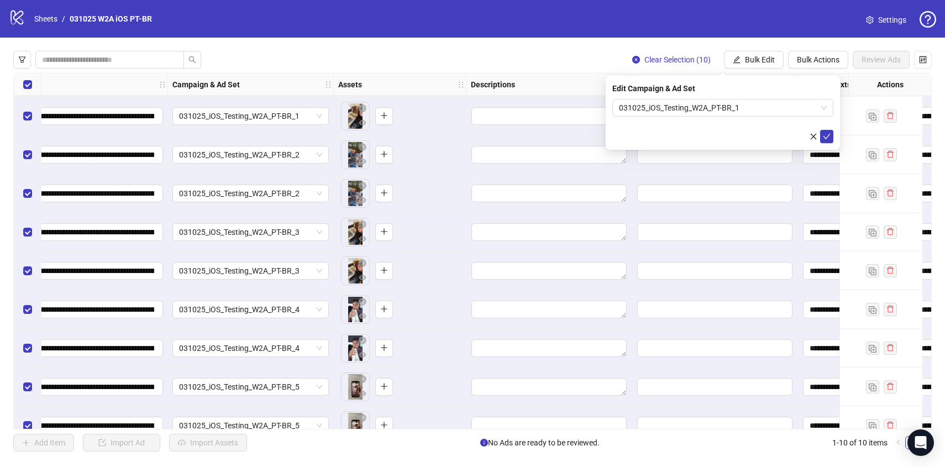
click at [587, 57] on div "Clear Selection (10) Bulk Edit Bulk Actions Review Ads" at bounding box center [472, 60] width 918 height 18
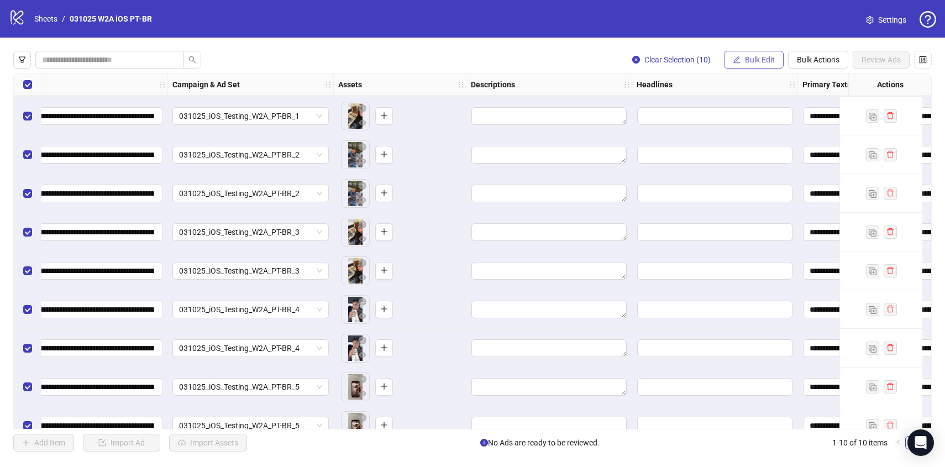
click at [748, 59] on span "Bulk Edit" at bounding box center [760, 59] width 30 height 9
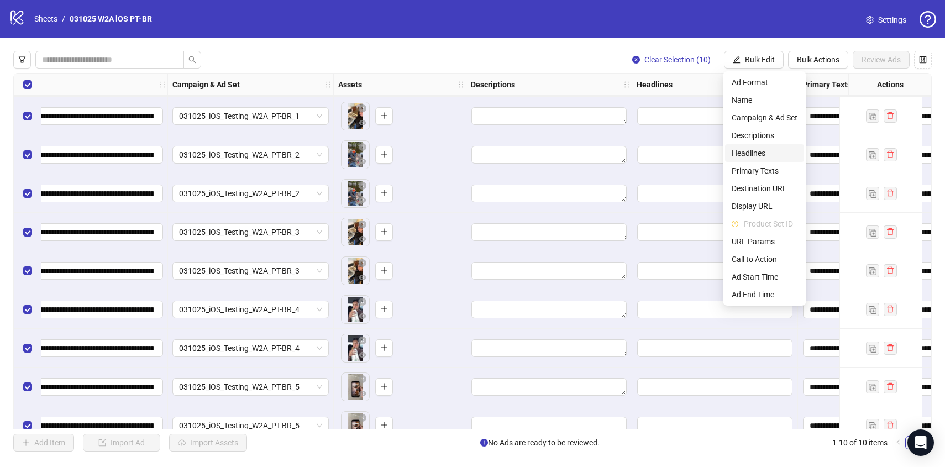
click at [755, 155] on span "Headlines" at bounding box center [765, 153] width 66 height 12
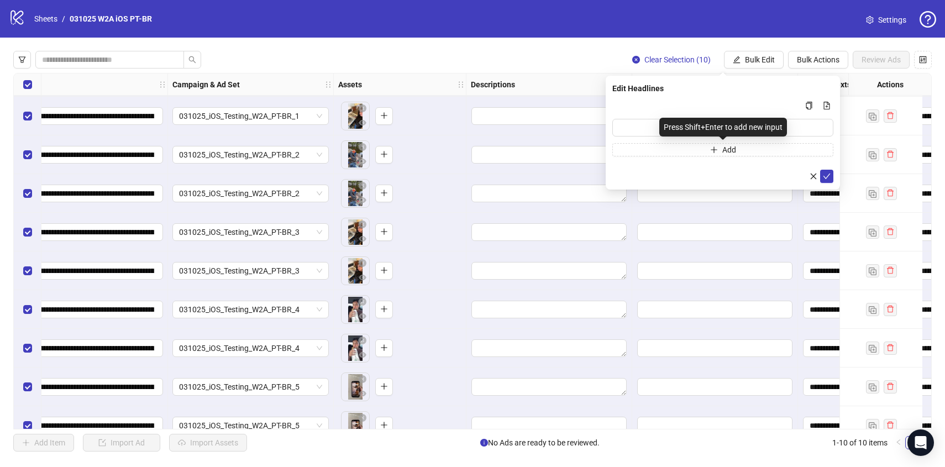
click at [680, 130] on div "Press Shift+Enter to add new input" at bounding box center [723, 127] width 128 height 19
click at [622, 128] on input "Multi-input container - paste or copy values" at bounding box center [722, 128] width 221 height 18
paste input "**********"
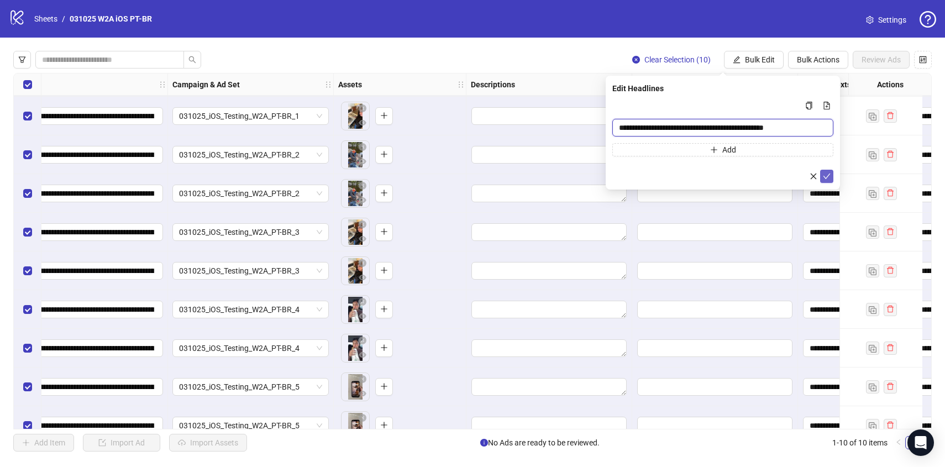
type input "**********"
click at [826, 176] on icon "check" at bounding box center [827, 176] width 8 height 8
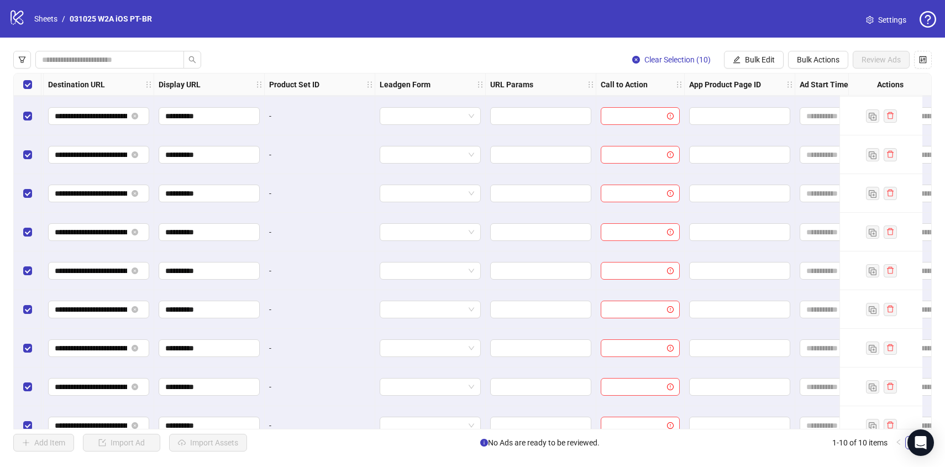
scroll to position [38, 1100]
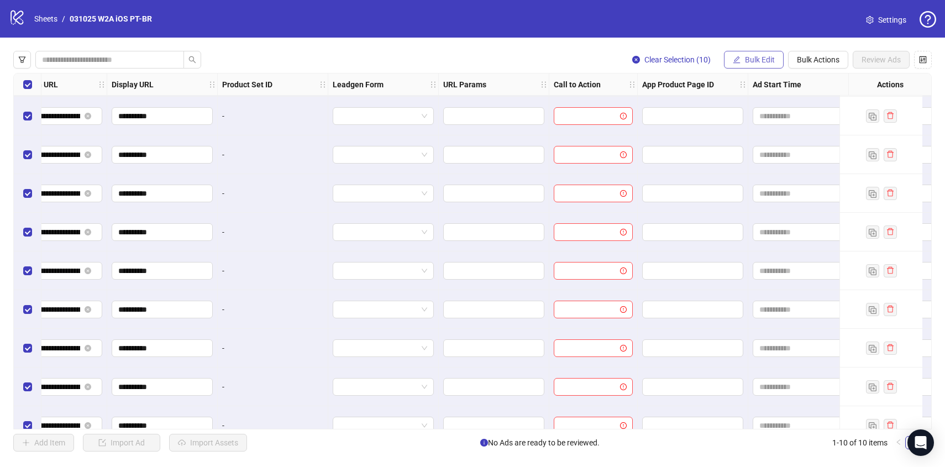
click at [752, 56] on span "Bulk Edit" at bounding box center [760, 59] width 30 height 9
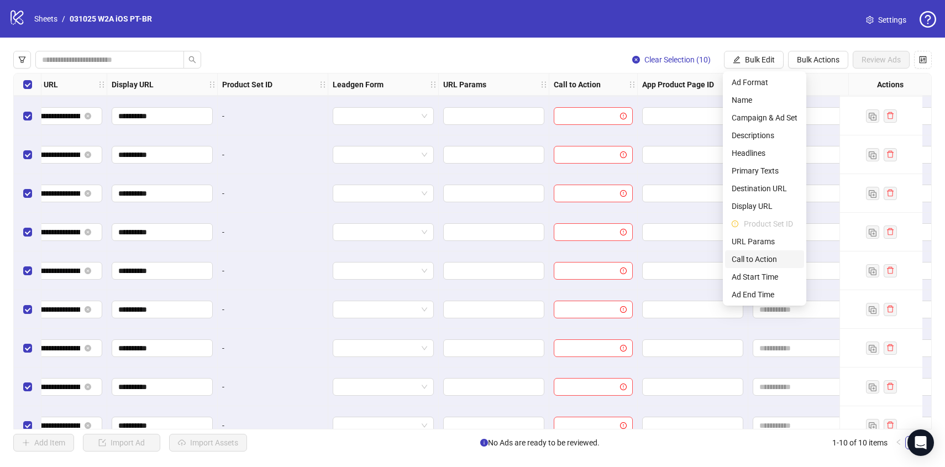
click at [756, 259] on span "Call to Action" at bounding box center [765, 259] width 66 height 12
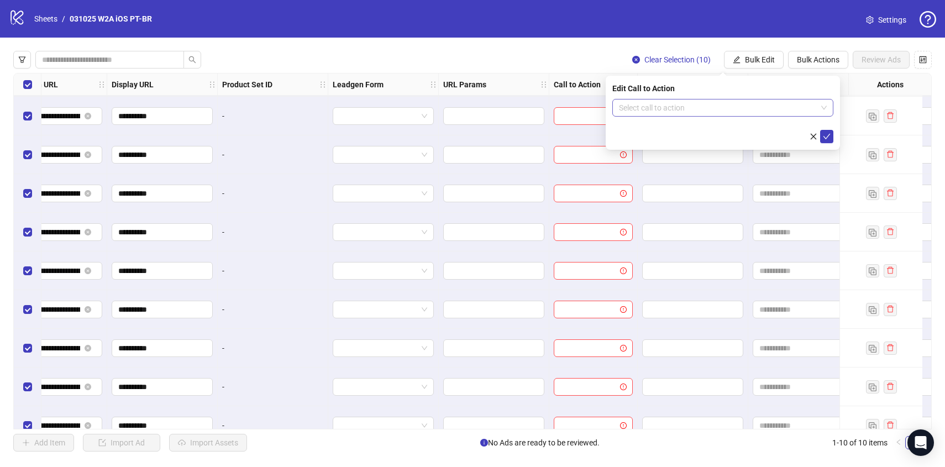
click at [689, 102] on input "search" at bounding box center [718, 107] width 198 height 17
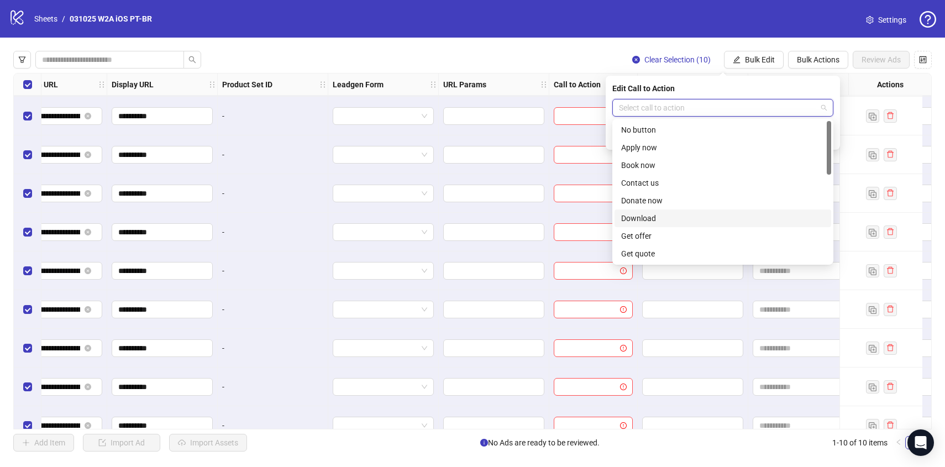
click at [655, 219] on div "Download" at bounding box center [722, 218] width 203 height 12
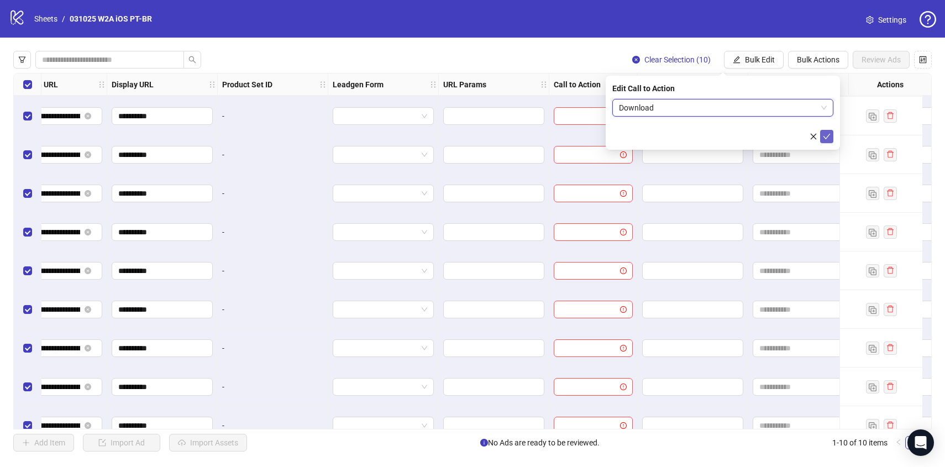
click at [828, 140] on icon "check" at bounding box center [827, 137] width 8 height 8
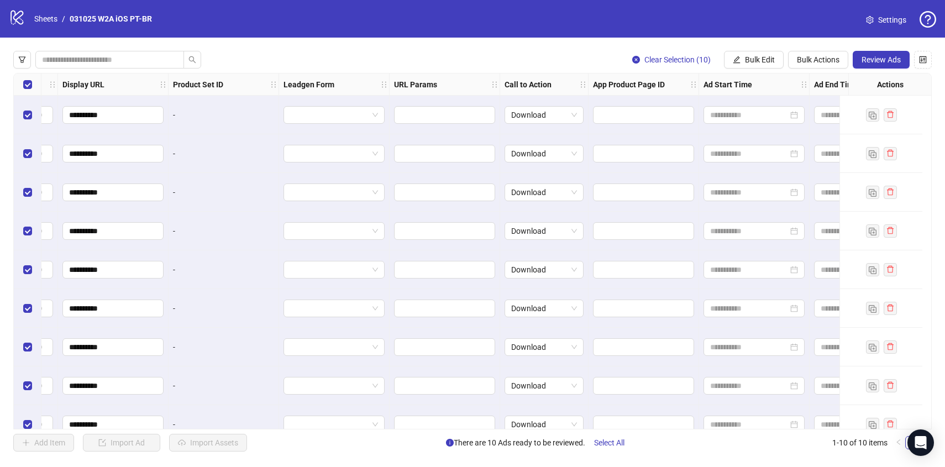
scroll to position [0, 1230]
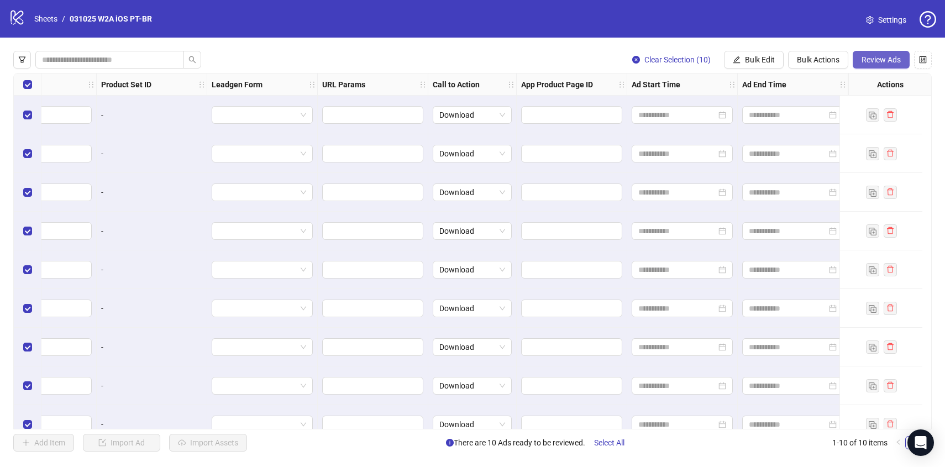
click at [875, 61] on span "Review Ads" at bounding box center [881, 59] width 39 height 9
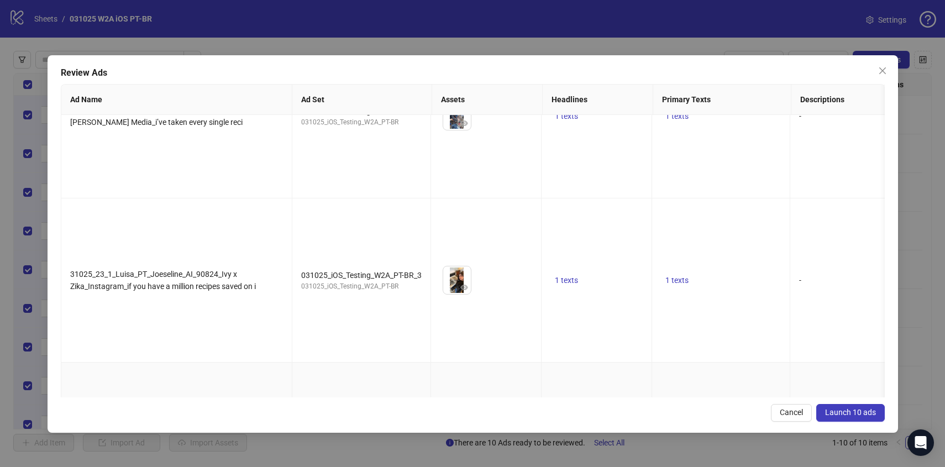
scroll to position [1116, 0]
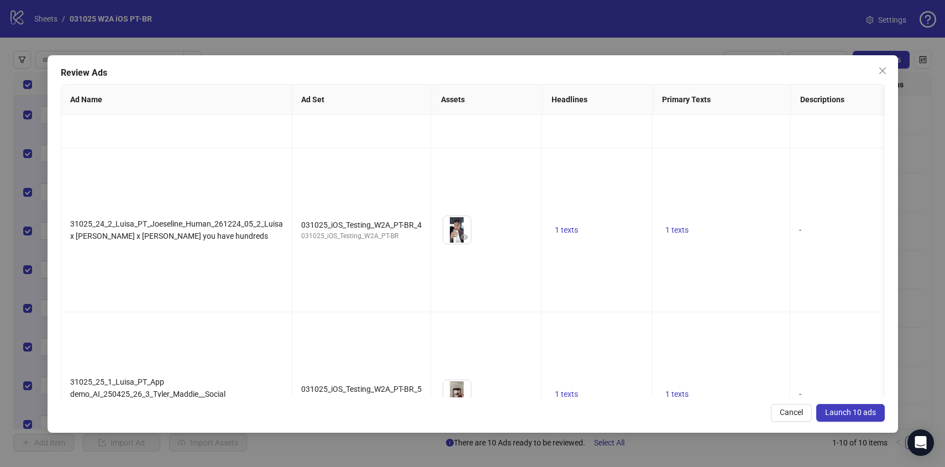
click at [858, 411] on span "Launch 10 ads" at bounding box center [850, 412] width 51 height 9
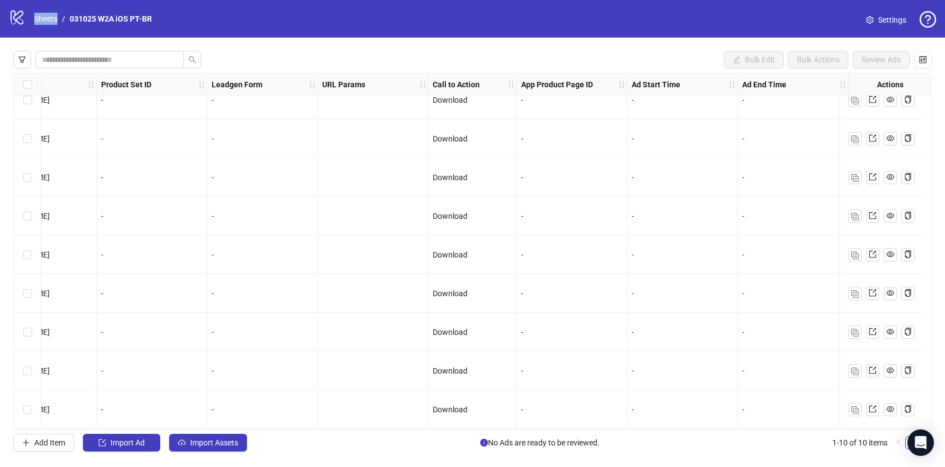
scroll to position [0, 1230]
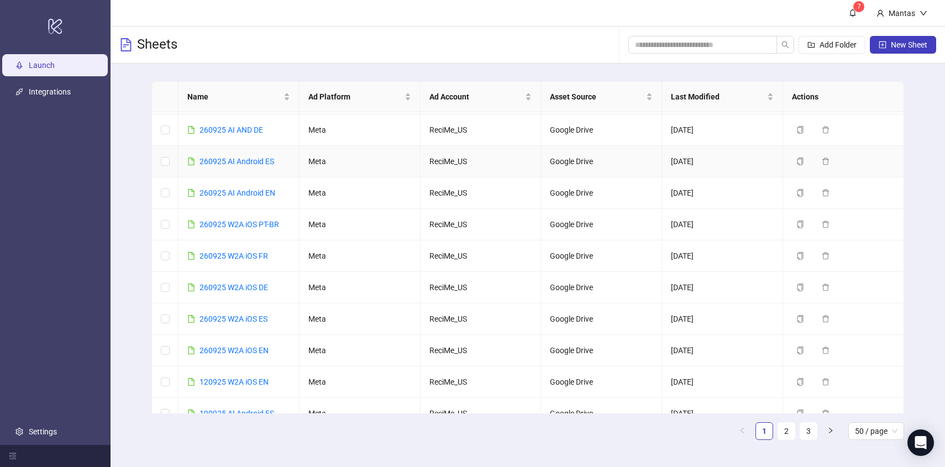
scroll to position [189, 0]
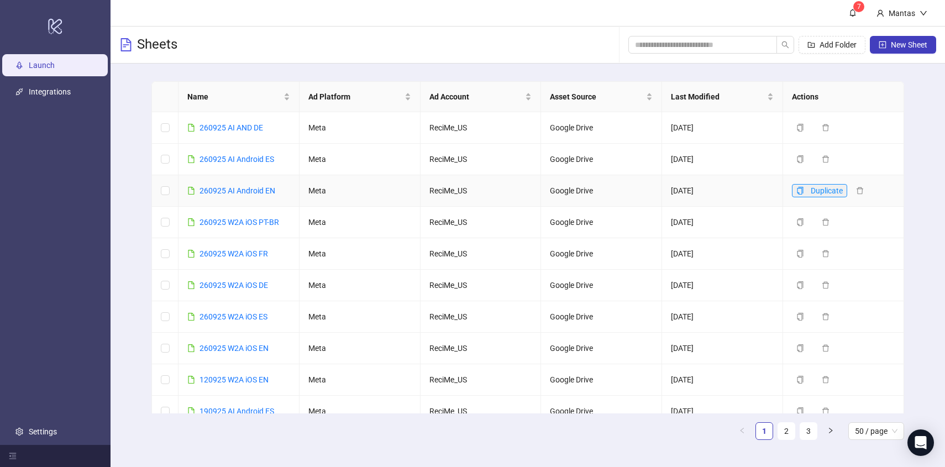
click at [800, 195] on icon "copy" at bounding box center [800, 191] width 8 height 8
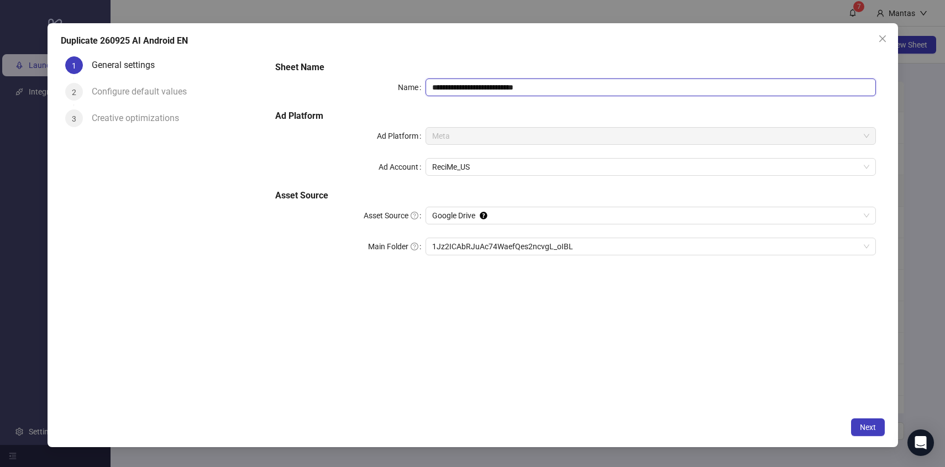
drag, startPoint x: 511, startPoint y: 87, endPoint x: 549, endPoint y: 87, distance: 38.7
click at [549, 87] on input "**********" at bounding box center [651, 87] width 450 height 18
drag, startPoint x: 448, startPoint y: 87, endPoint x: 397, endPoint y: 87, distance: 50.8
click at [397, 87] on div "**********" at bounding box center [575, 87] width 600 height 18
click at [465, 247] on span "1Jz2ICAbRJuAc74WaefQes2ncvgL_oIBL" at bounding box center [650, 246] width 437 height 17
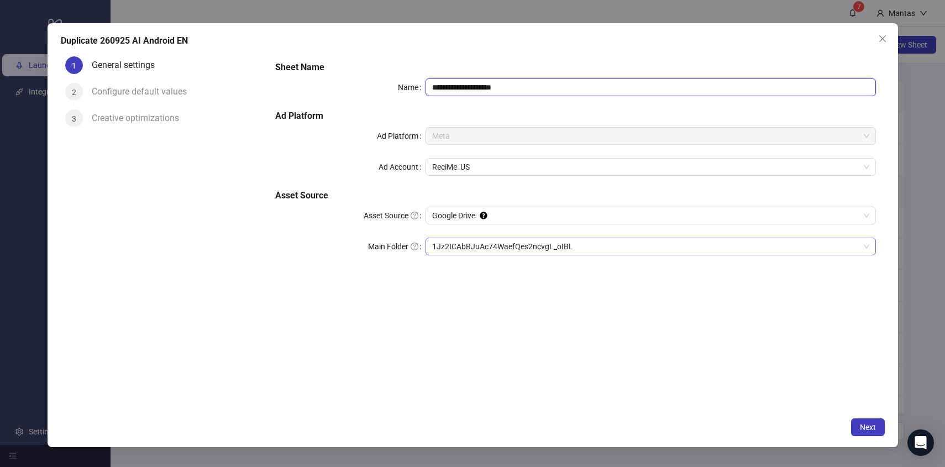
type input "**********"
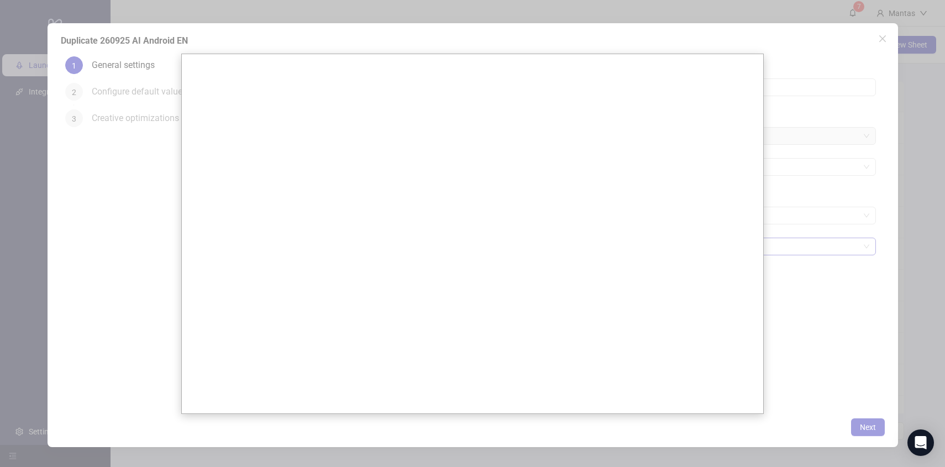
scroll to position [0, 0]
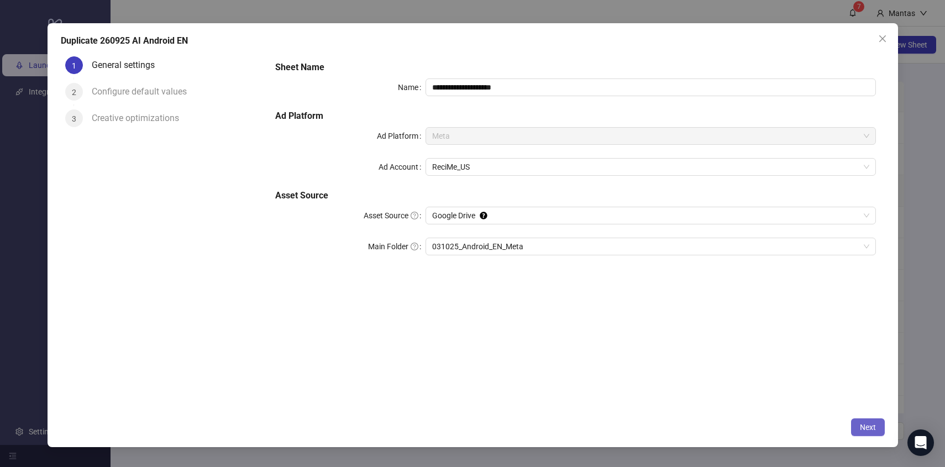
click at [877, 426] on button "Next" at bounding box center [868, 427] width 34 height 18
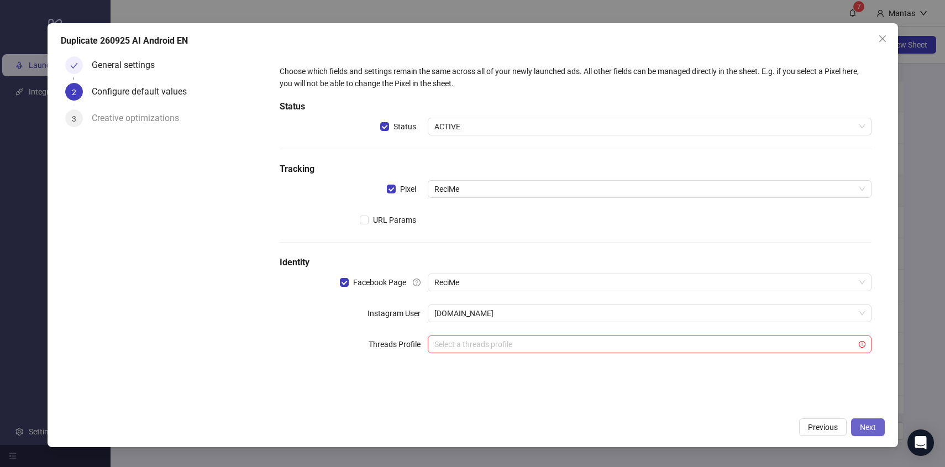
click at [871, 430] on span "Next" at bounding box center [868, 427] width 16 height 9
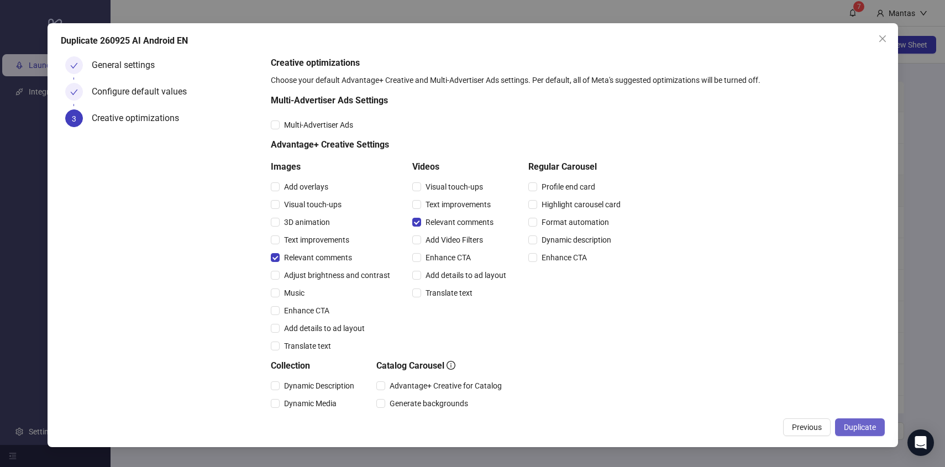
click at [863, 424] on span "Duplicate" at bounding box center [860, 427] width 32 height 9
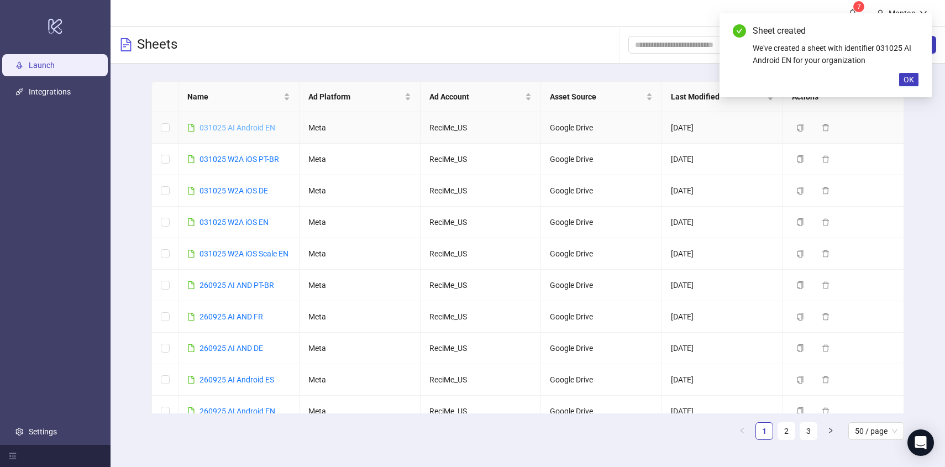
click at [227, 128] on link "031025 AI Android EN" at bounding box center [238, 127] width 76 height 9
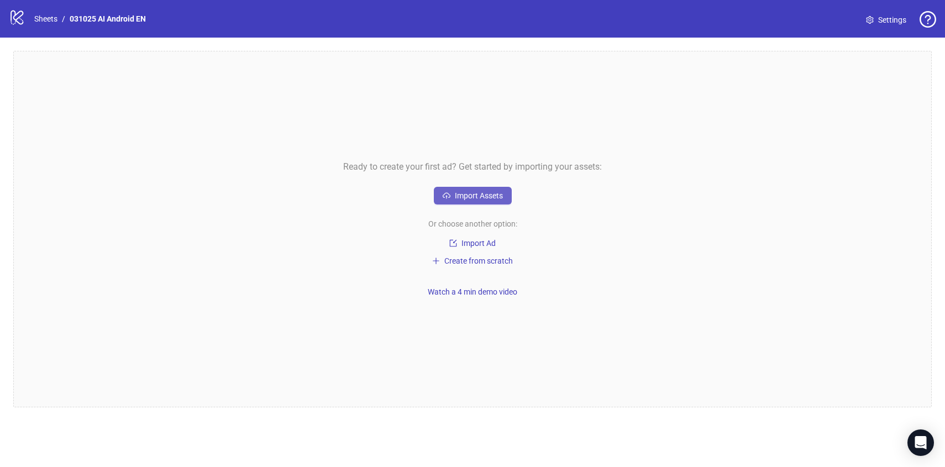
click at [459, 195] on span "Import Assets" at bounding box center [479, 195] width 48 height 9
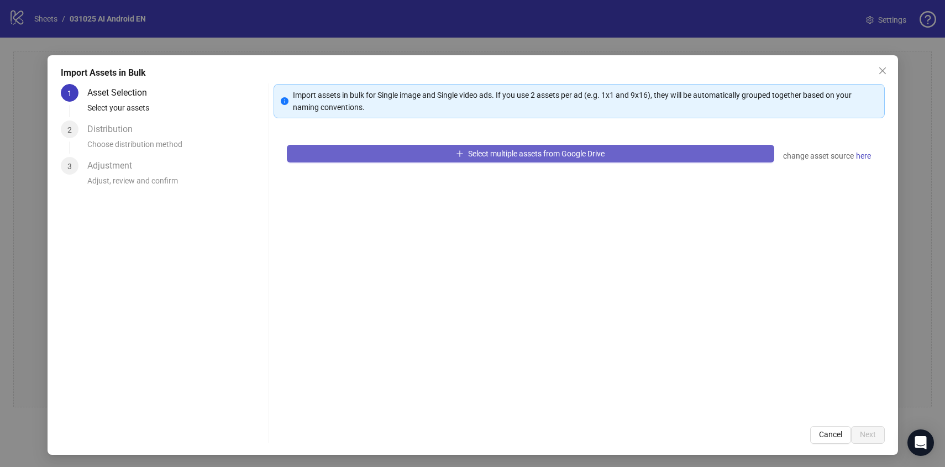
click at [452, 150] on button "Select multiple assets from Google Drive" at bounding box center [530, 154] width 487 height 18
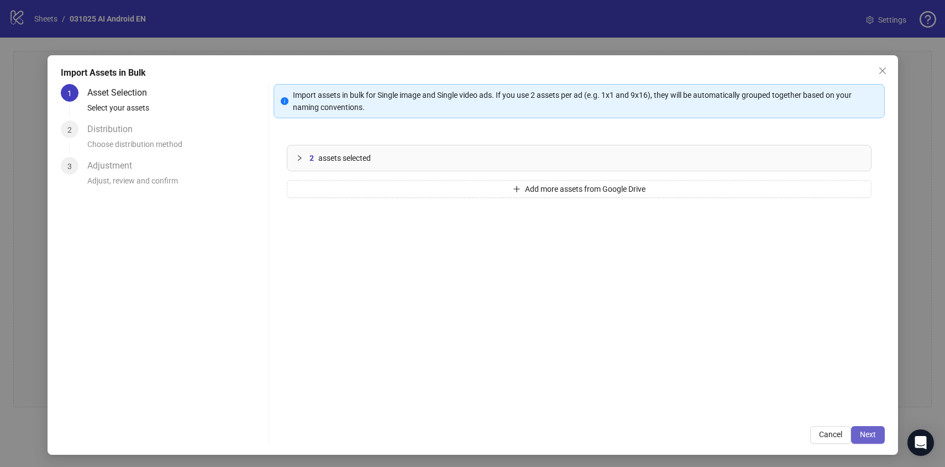
click at [879, 429] on button "Next" at bounding box center [868, 435] width 34 height 18
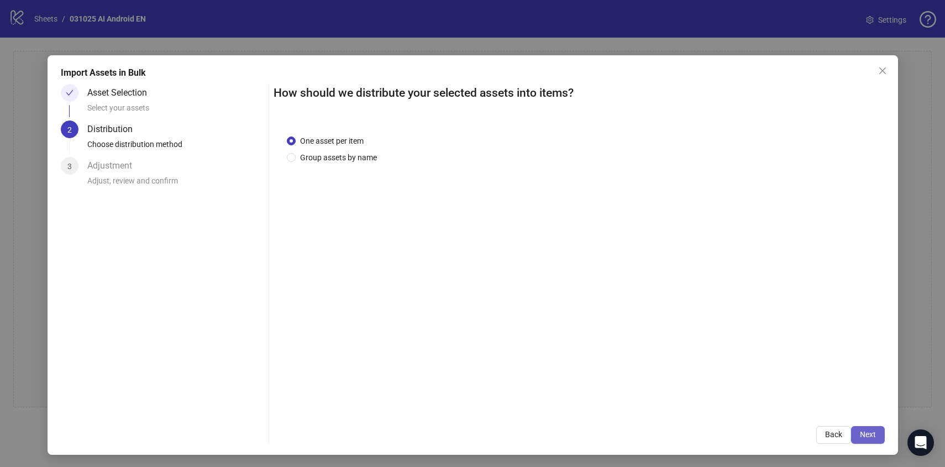
click at [868, 433] on span "Next" at bounding box center [868, 434] width 16 height 9
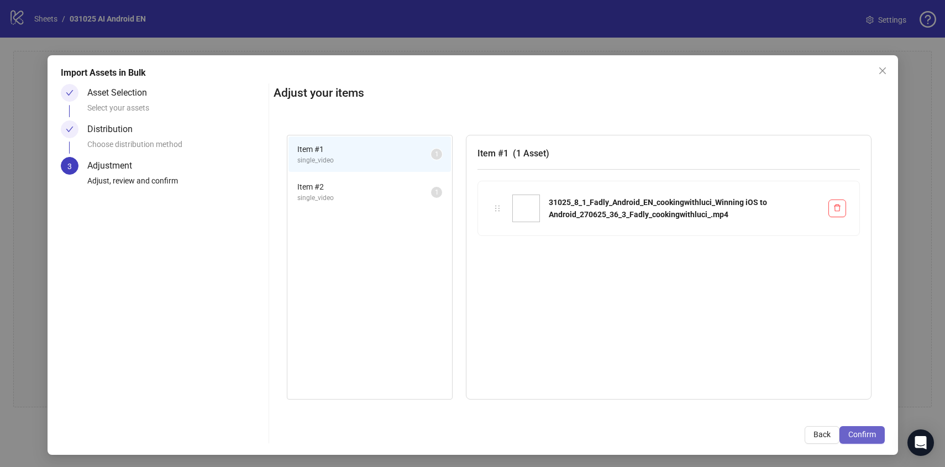
click at [874, 431] on span "Confirm" at bounding box center [862, 434] width 28 height 9
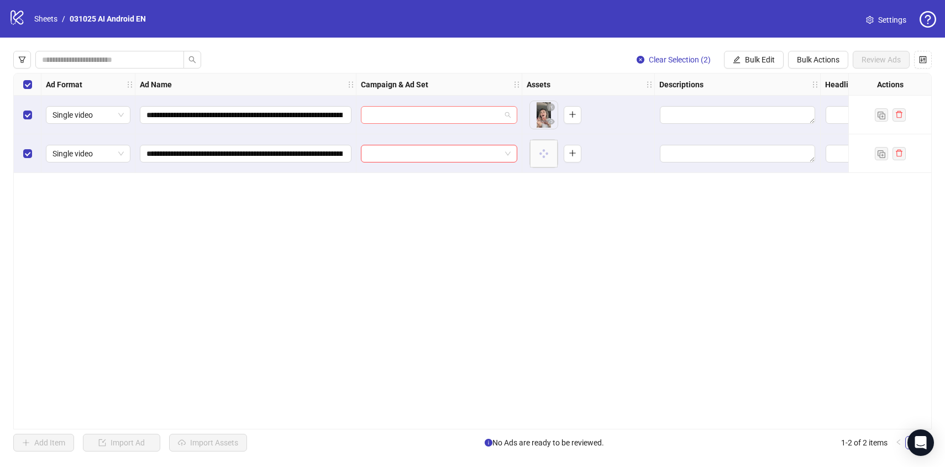
click at [435, 117] on input "search" at bounding box center [434, 115] width 133 height 17
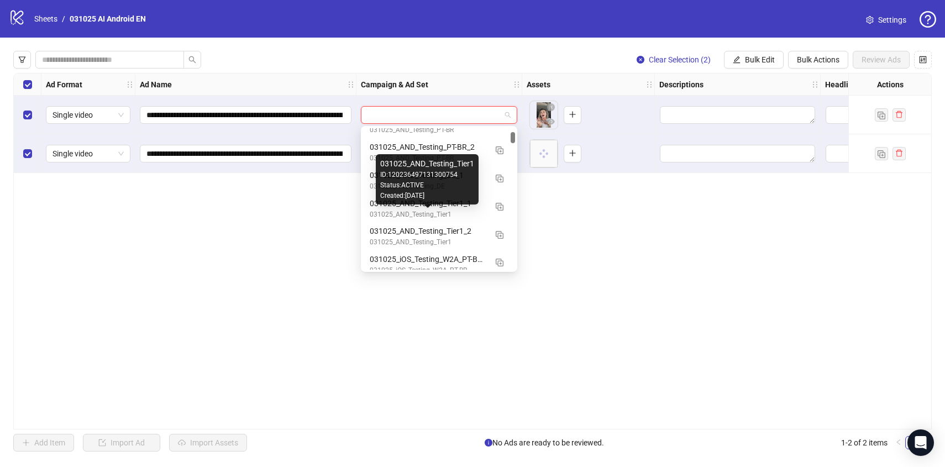
scroll to position [440, 0]
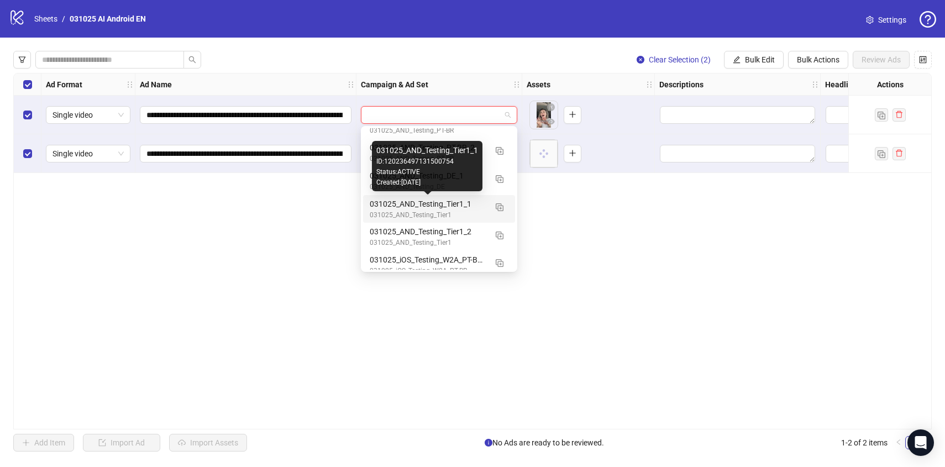
click at [440, 207] on div "031025_AND_Testing_Tier1_1" at bounding box center [428, 204] width 117 height 12
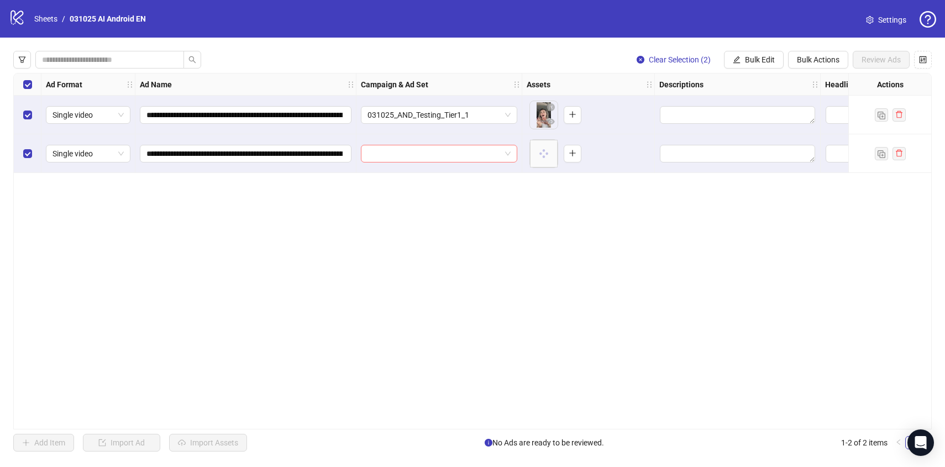
click at [403, 151] on input "search" at bounding box center [434, 153] width 133 height 17
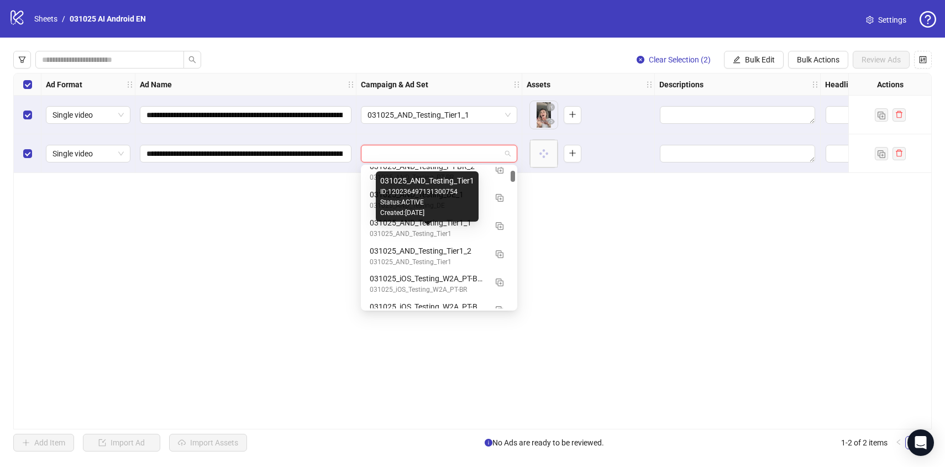
scroll to position [461, 0]
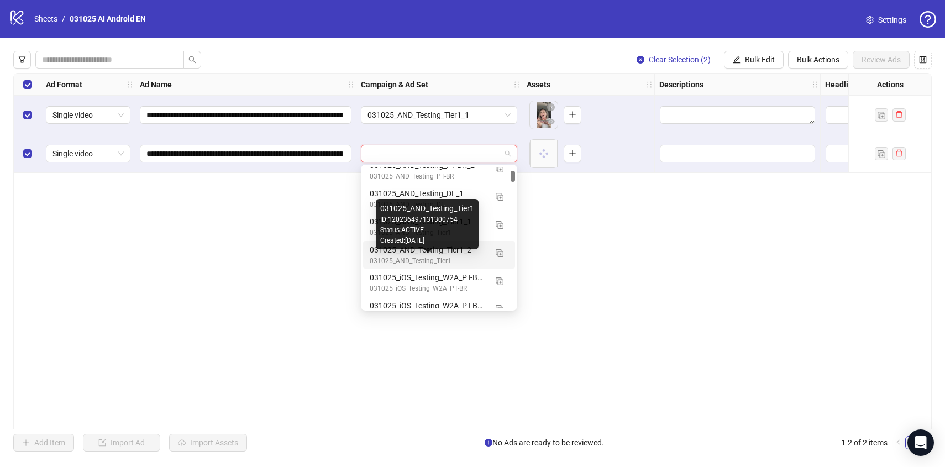
click at [435, 256] on div "031025_AND_Testing_Tier1" at bounding box center [428, 261] width 117 height 11
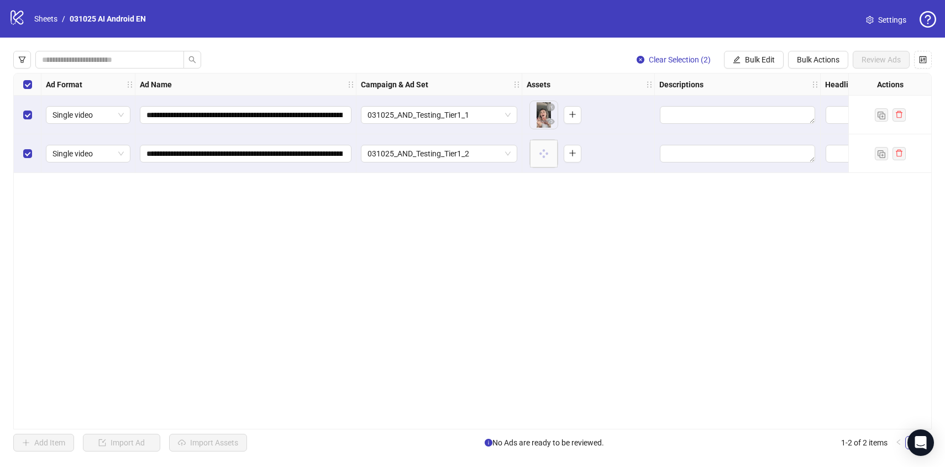
click at [520, 237] on div "**********" at bounding box center [472, 251] width 918 height 356
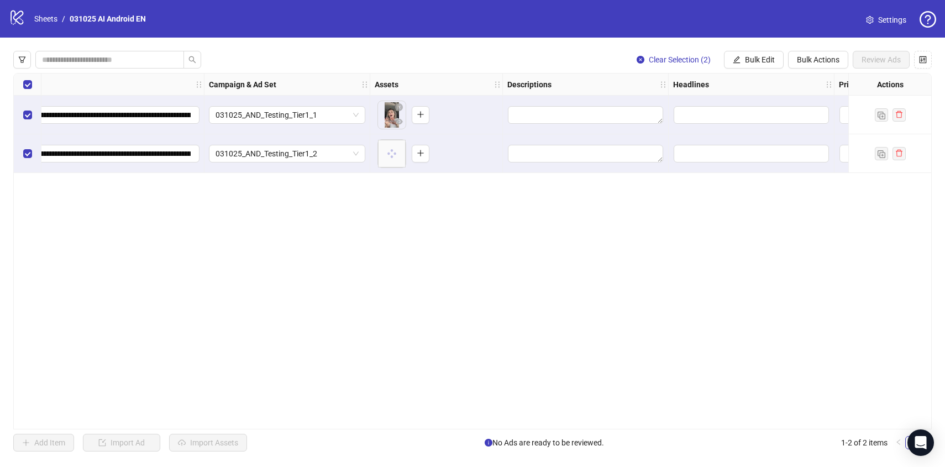
scroll to position [0, 167]
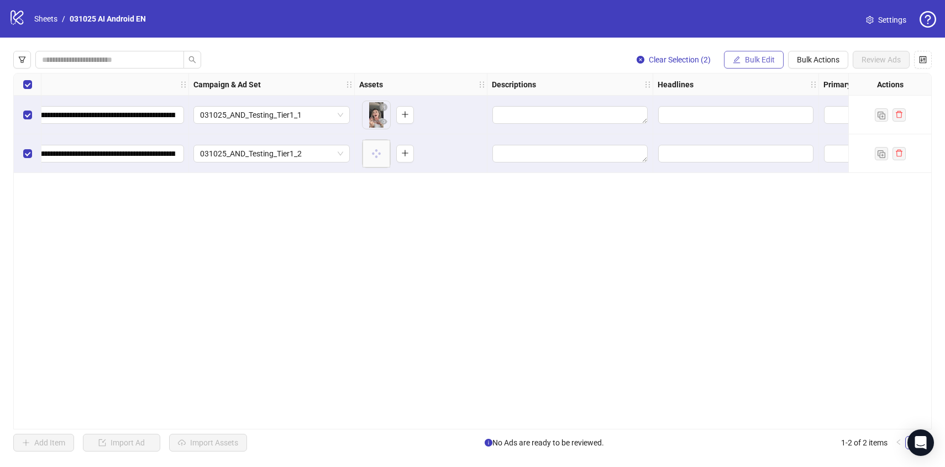
click at [762, 60] on span "Bulk Edit" at bounding box center [760, 59] width 30 height 9
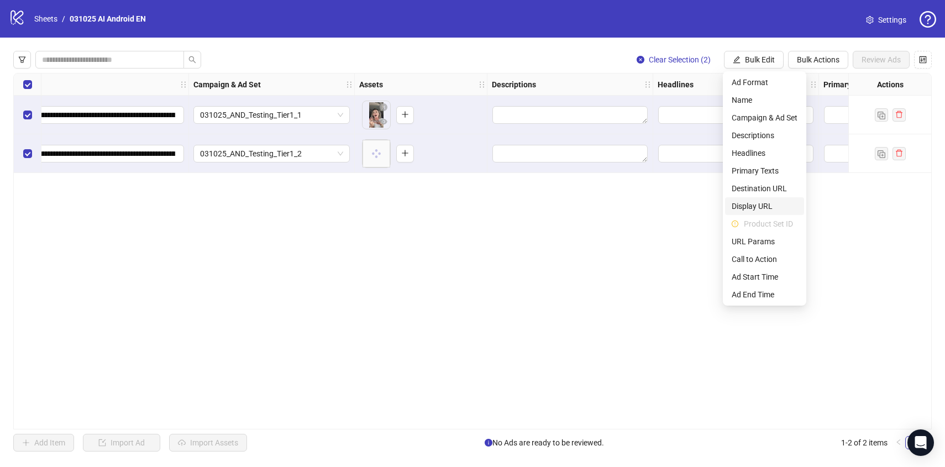
click at [756, 206] on span "Display URL" at bounding box center [765, 206] width 66 height 12
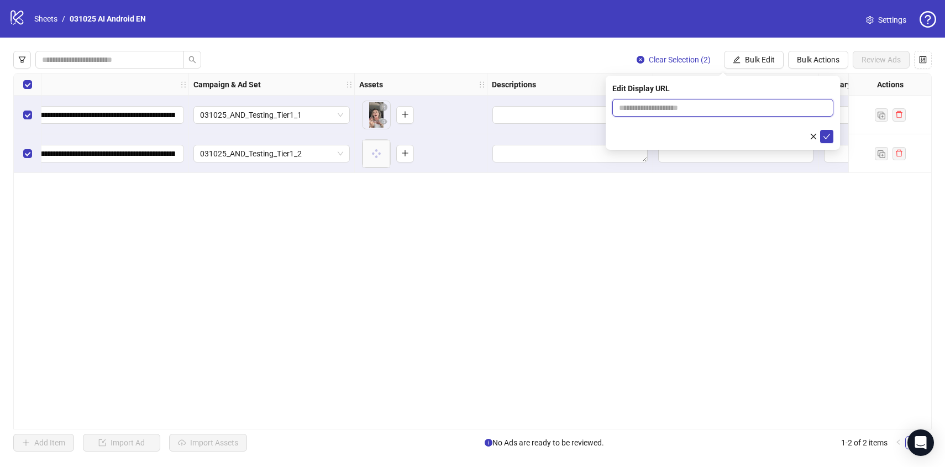
click at [674, 112] on input "text" at bounding box center [722, 108] width 221 height 18
type input "**********"
click at [830, 133] on icon "check" at bounding box center [827, 137] width 8 height 8
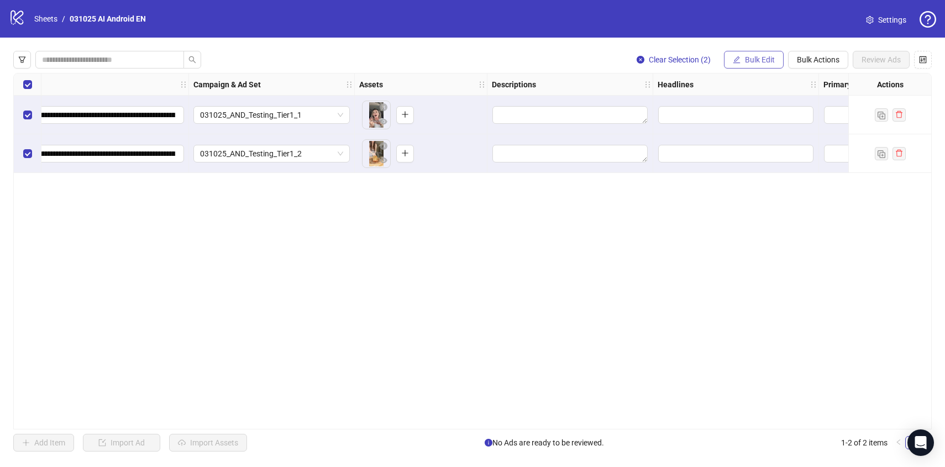
click at [765, 60] on span "Bulk Edit" at bounding box center [760, 59] width 30 height 9
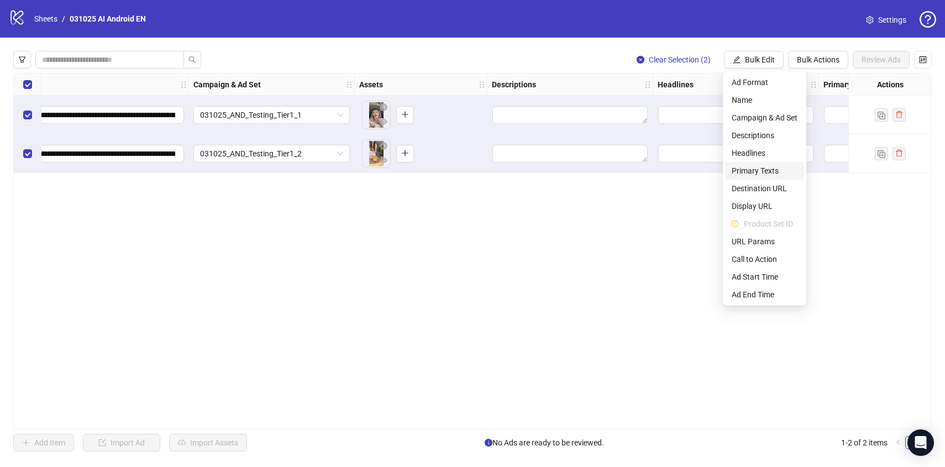
click at [764, 173] on span "Primary Texts" at bounding box center [765, 171] width 66 height 12
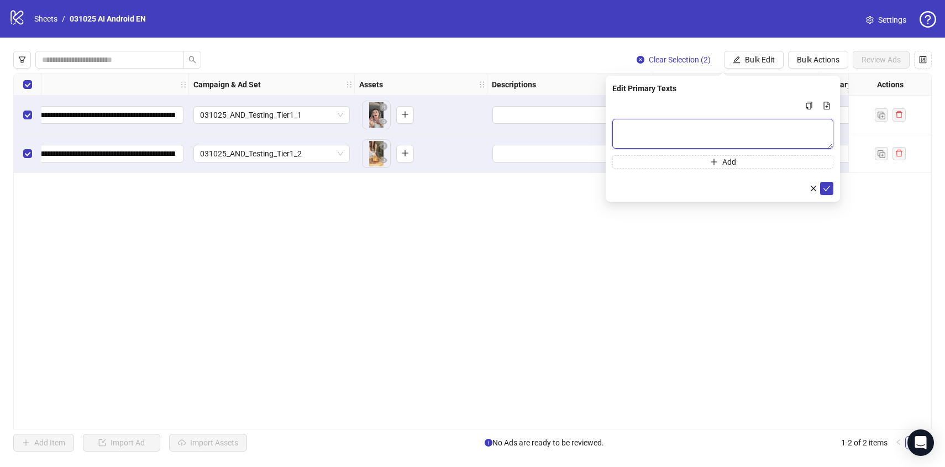
click at [671, 128] on textarea "Multi-text input container - paste or copy values" at bounding box center [722, 134] width 221 height 30
paste textarea "**********"
type textarea "**********"
click at [829, 186] on icon "check" at bounding box center [826, 189] width 7 height 6
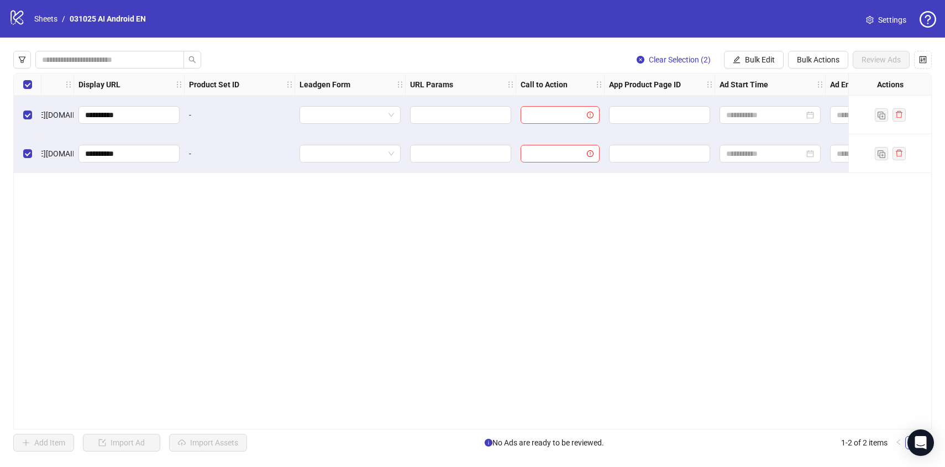
scroll to position [0, 1138]
click at [747, 62] on span "Bulk Edit" at bounding box center [760, 59] width 30 height 9
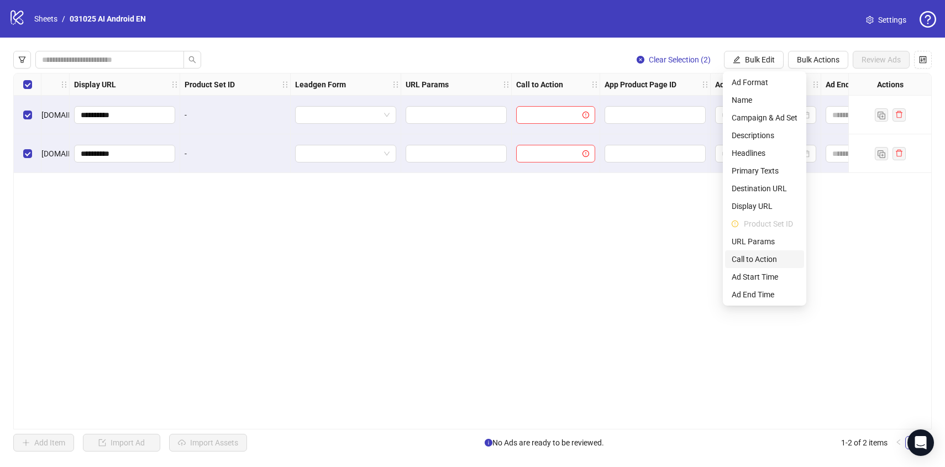
click at [758, 256] on span "Call to Action" at bounding box center [765, 259] width 66 height 12
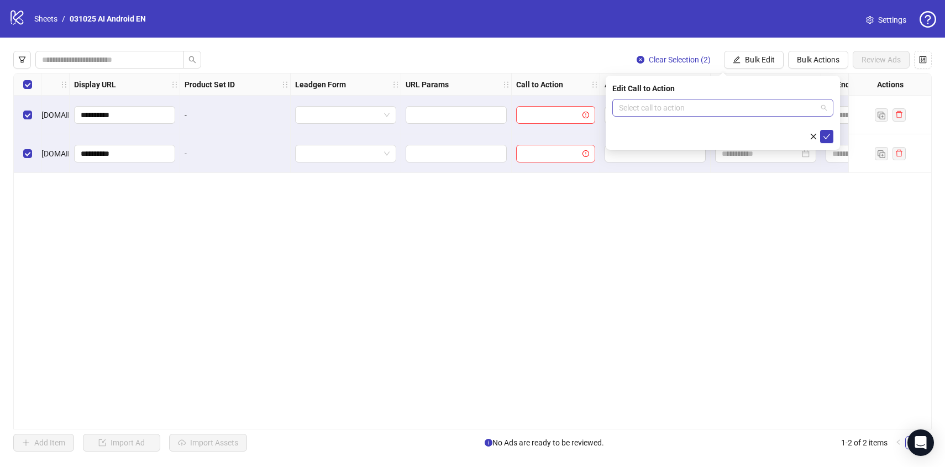
click at [684, 105] on input "search" at bounding box center [718, 107] width 198 height 17
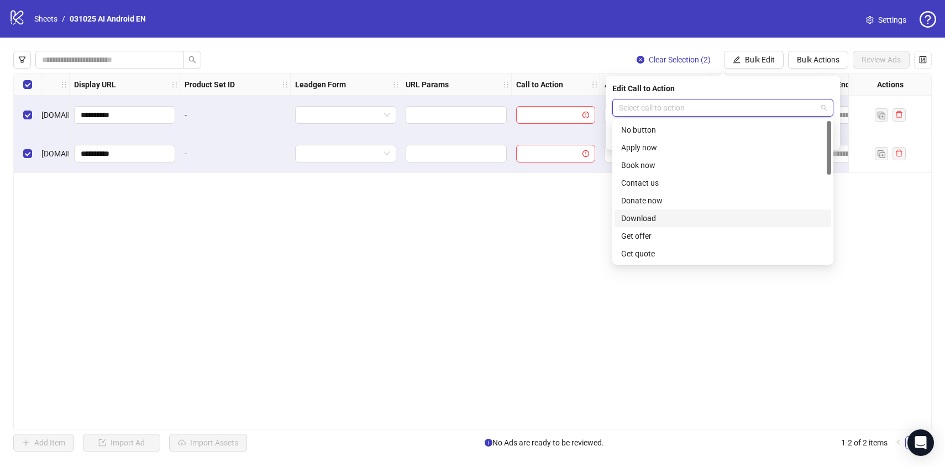
click at [642, 219] on div "Download" at bounding box center [722, 218] width 203 height 12
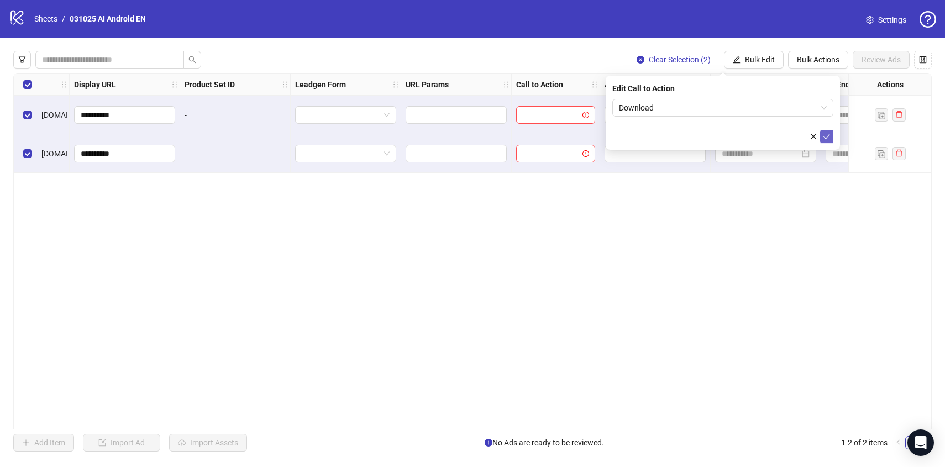
click at [825, 140] on span "submit" at bounding box center [827, 136] width 8 height 9
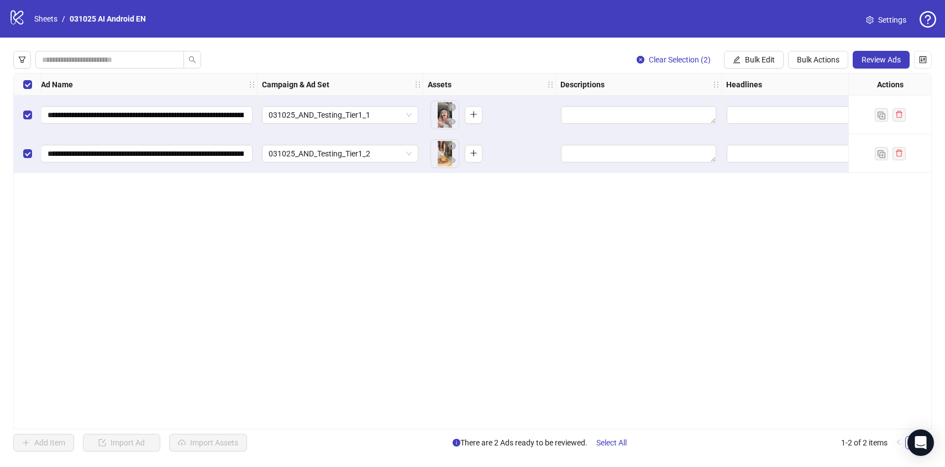
scroll to position [0, 0]
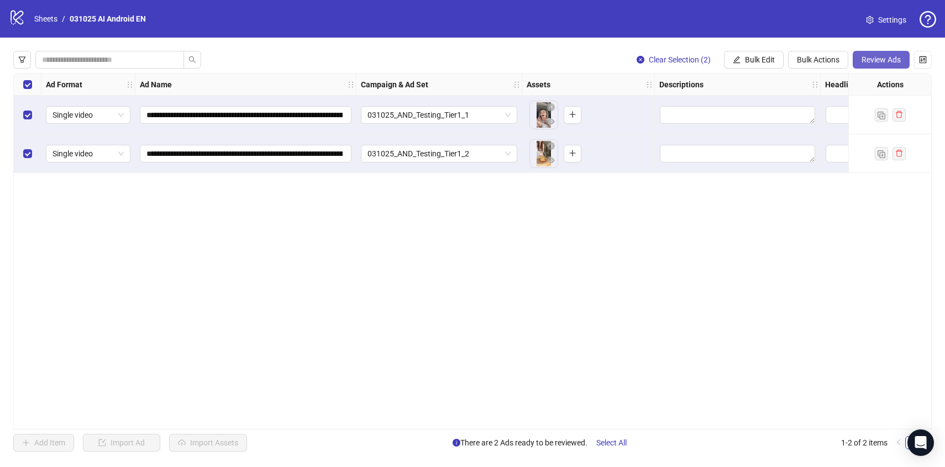
click at [872, 64] on span "Review Ads" at bounding box center [881, 59] width 39 height 9
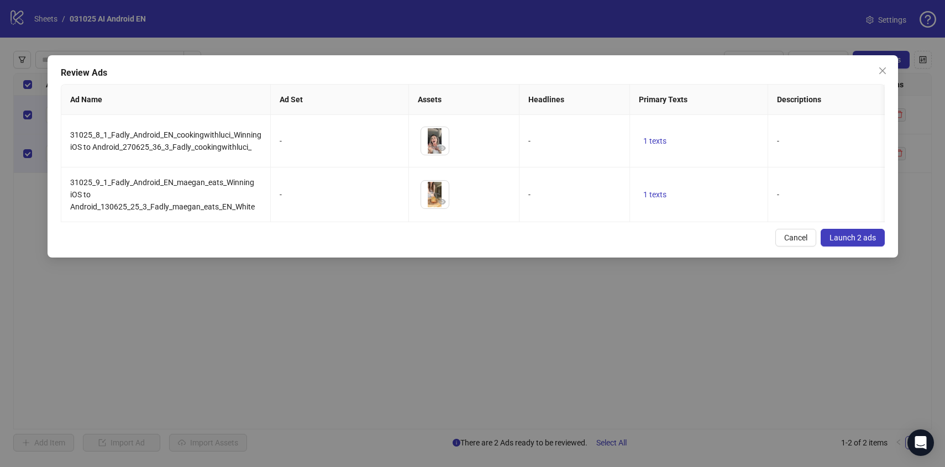
click at [876, 240] on button "Launch 2 ads" at bounding box center [853, 238] width 64 height 18
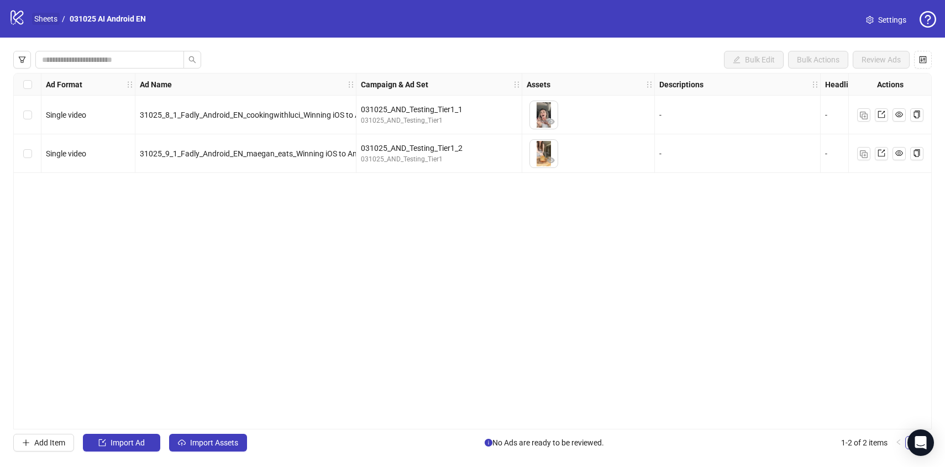
click at [49, 22] on link "Sheets" at bounding box center [46, 19] width 28 height 12
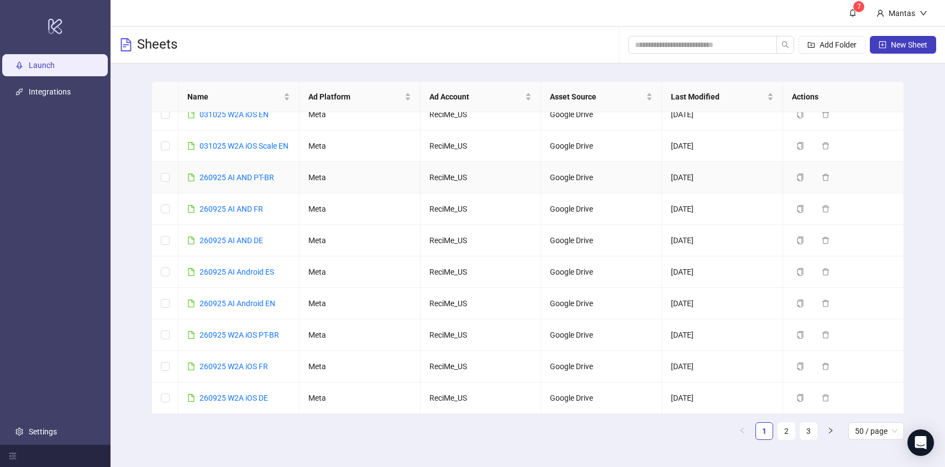
scroll to position [110, 0]
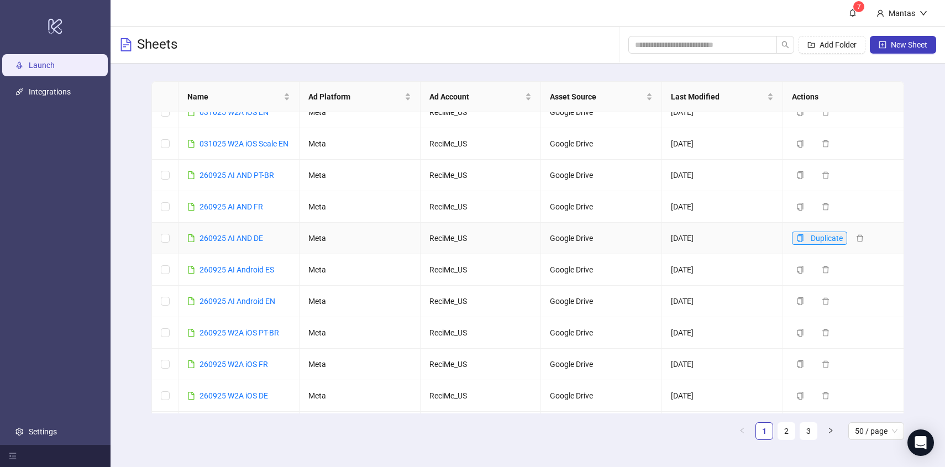
click at [798, 242] on icon "copy" at bounding box center [800, 238] width 8 height 8
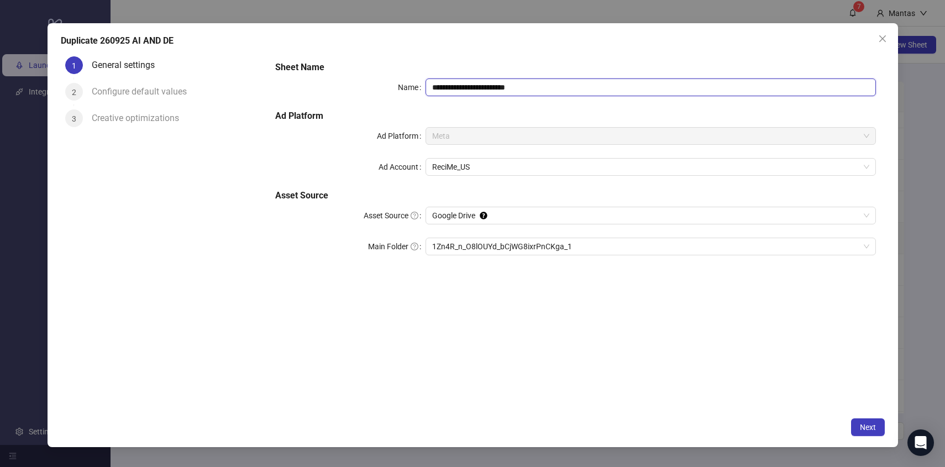
drag, startPoint x: 497, startPoint y: 88, endPoint x: 555, endPoint y: 88, distance: 58.0
click at [555, 89] on input "**********" at bounding box center [651, 87] width 450 height 18
drag, startPoint x: 450, startPoint y: 88, endPoint x: 406, endPoint y: 88, distance: 44.2
click at [406, 88] on div "**********" at bounding box center [575, 87] width 600 height 18
click at [496, 248] on span "1Zn4R_n_O8lOUYd_bCjWG8ixrPnCKga_1" at bounding box center [650, 246] width 437 height 17
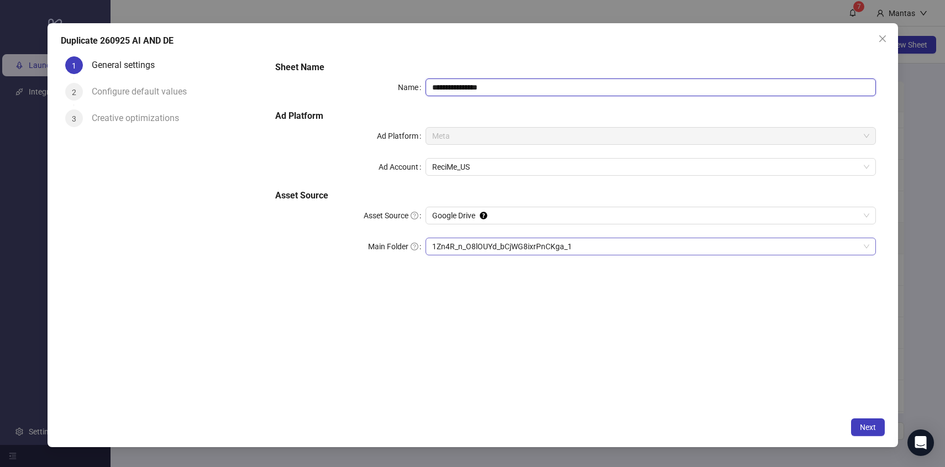
type input "**********"
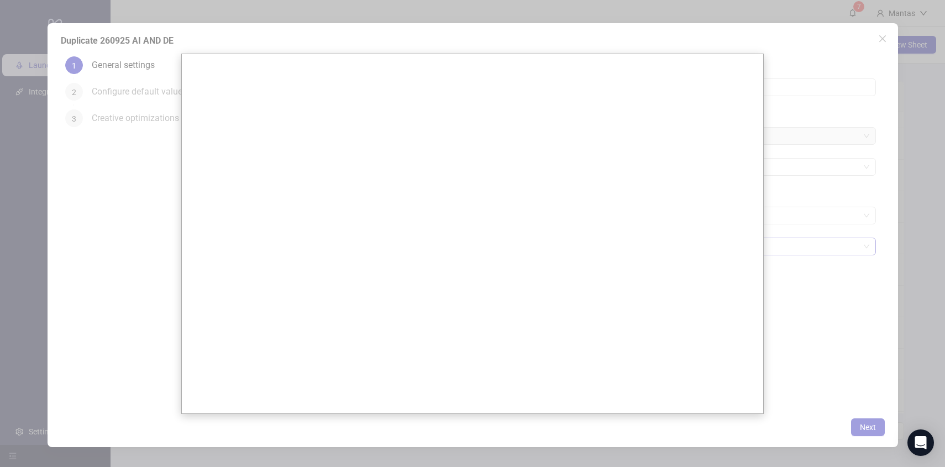
scroll to position [0, 0]
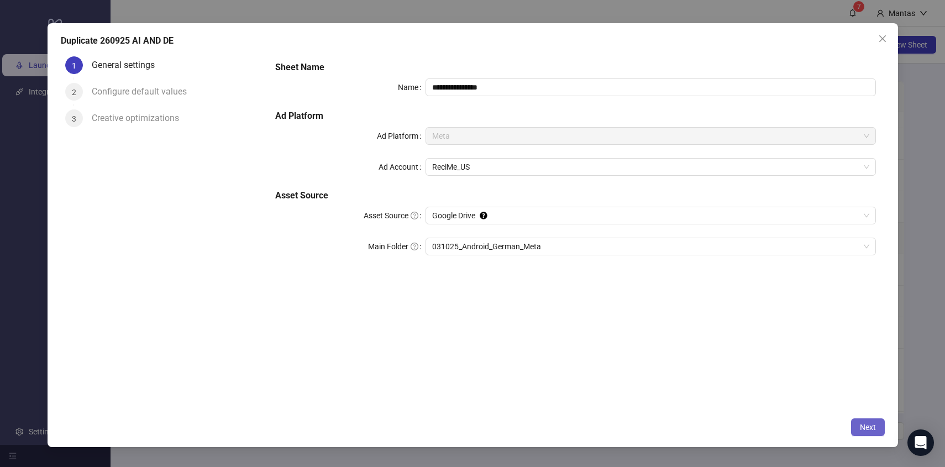
click at [868, 429] on span "Next" at bounding box center [868, 427] width 16 height 9
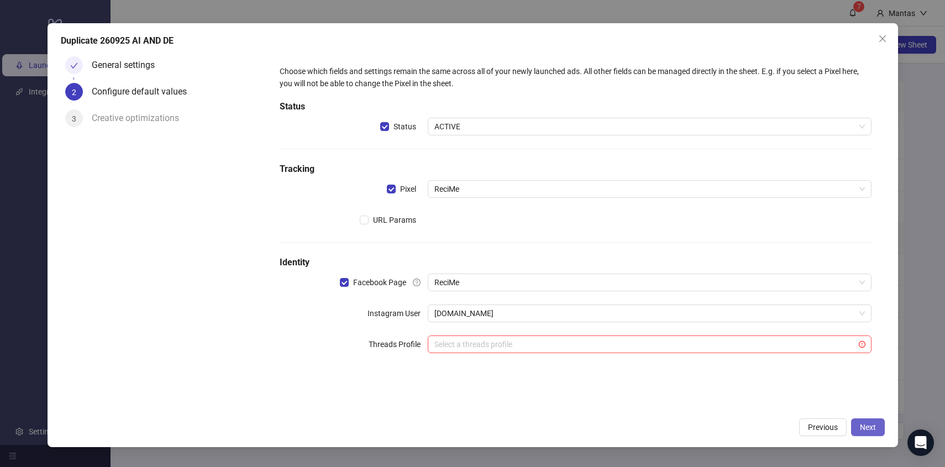
click at [878, 424] on button "Next" at bounding box center [868, 427] width 34 height 18
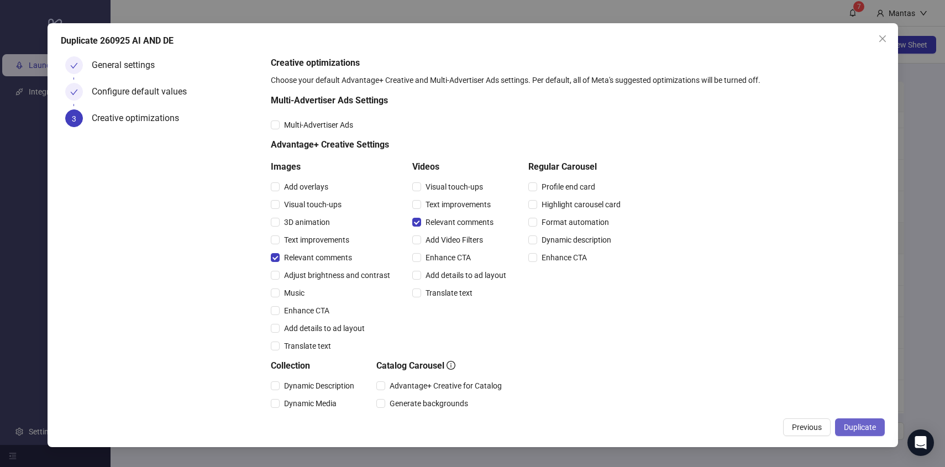
click at [858, 430] on span "Duplicate" at bounding box center [860, 427] width 32 height 9
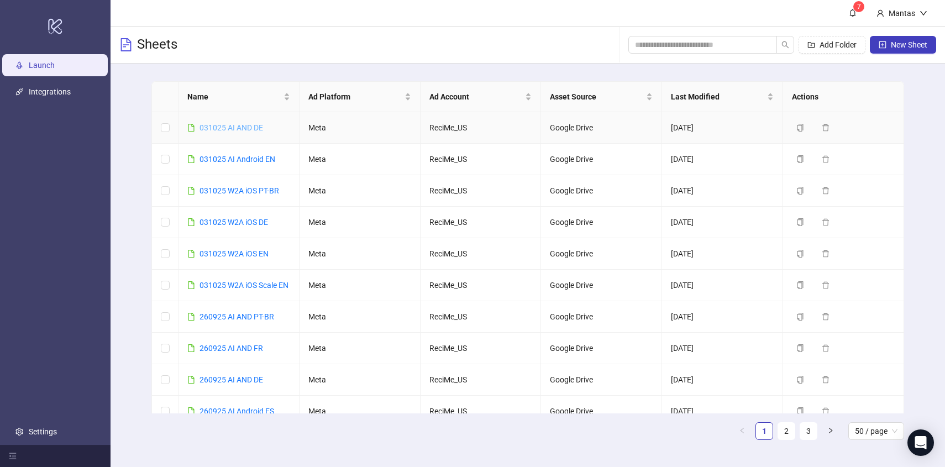
click at [227, 127] on link "031025 AI AND DE" at bounding box center [232, 127] width 64 height 9
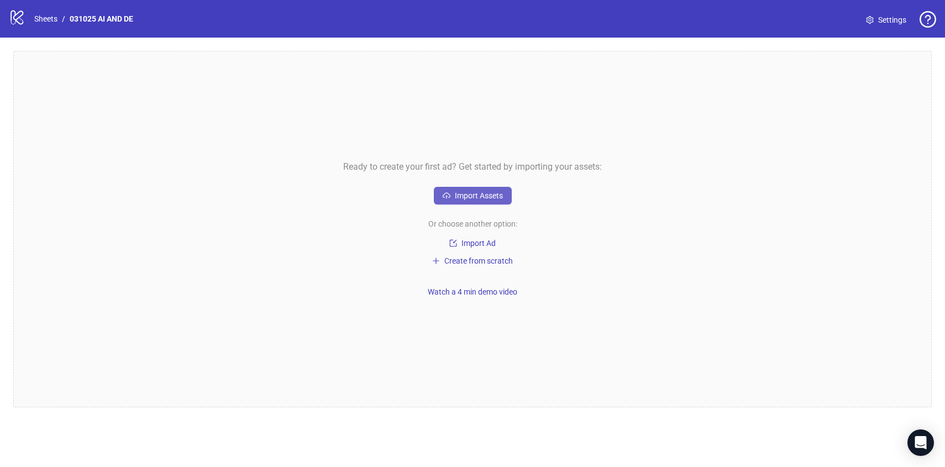
click at [475, 202] on button "Import Assets" at bounding box center [473, 196] width 78 height 18
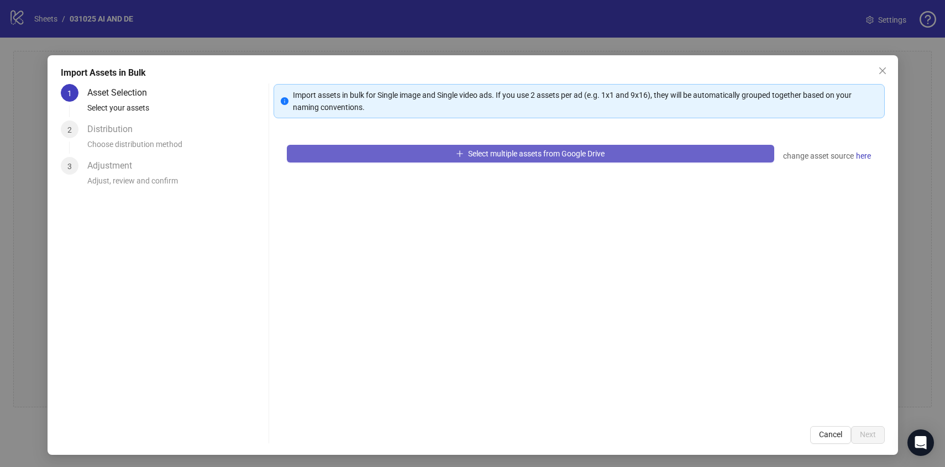
click at [485, 156] on span "Select multiple assets from Google Drive" at bounding box center [536, 153] width 137 height 9
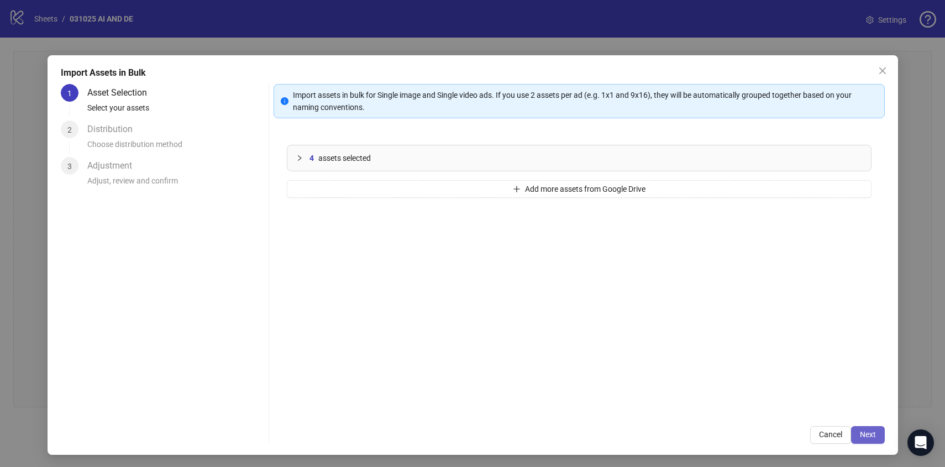
click at [880, 439] on button "Next" at bounding box center [868, 435] width 34 height 18
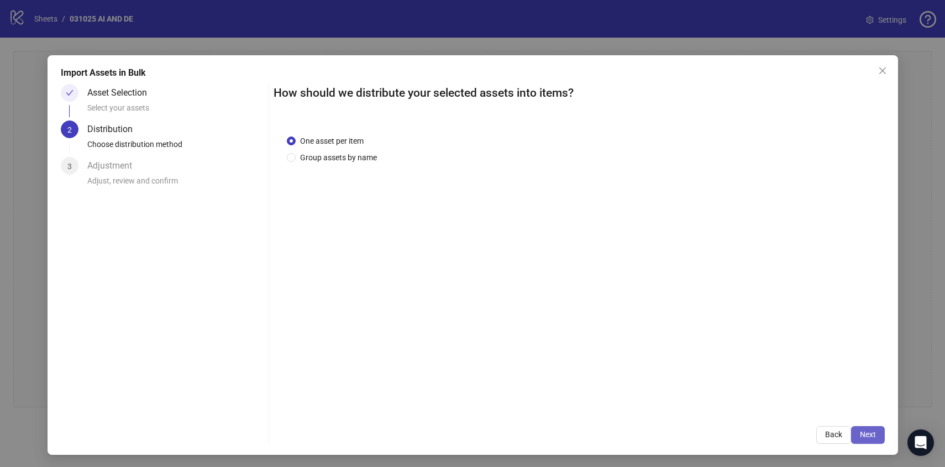
click at [867, 436] on span "Next" at bounding box center [868, 434] width 16 height 9
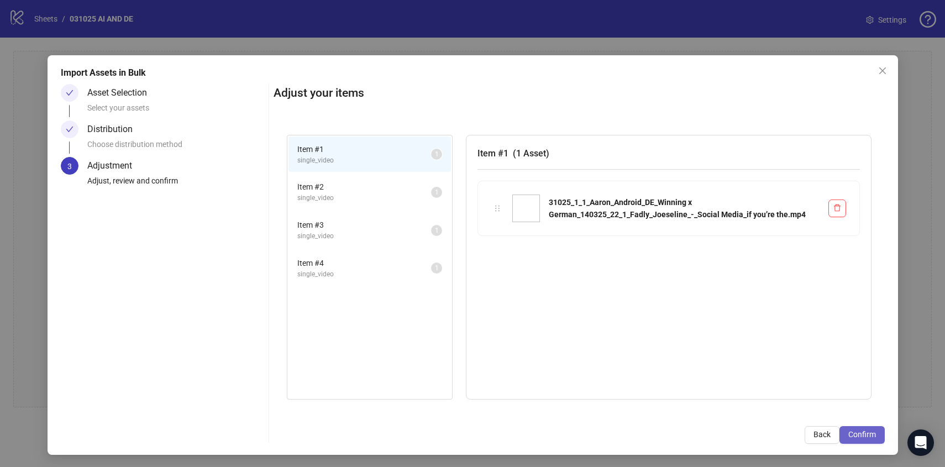
click at [867, 436] on span "Confirm" at bounding box center [862, 434] width 28 height 9
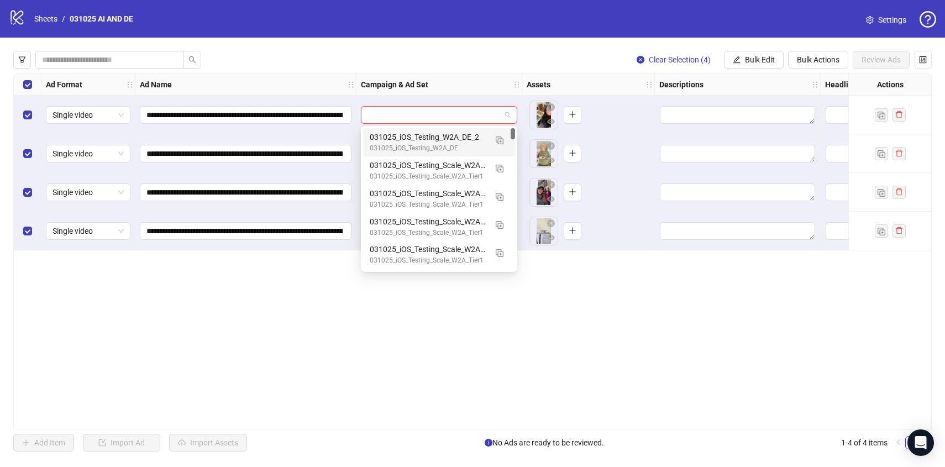
click at [396, 120] on input "search" at bounding box center [434, 115] width 133 height 17
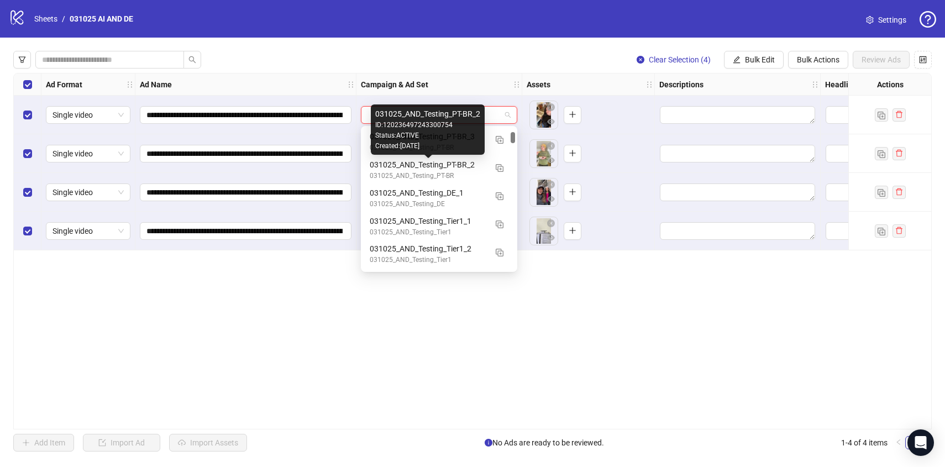
scroll to position [431, 0]
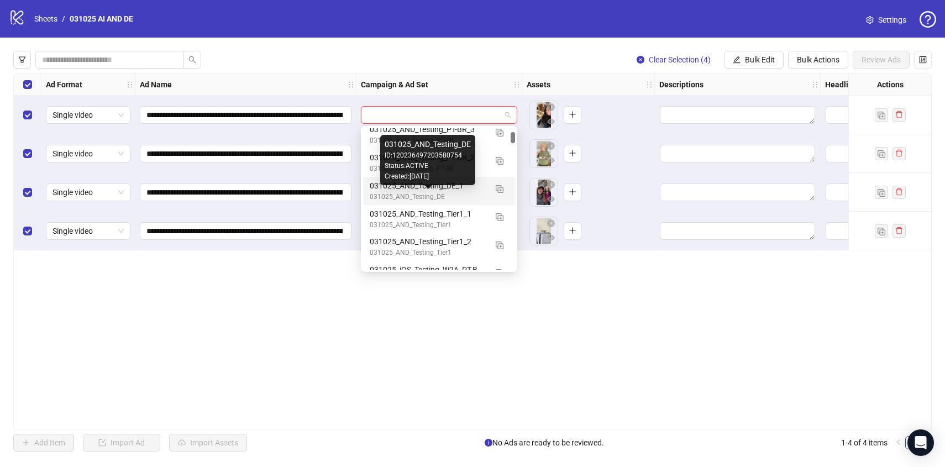
click at [429, 193] on div "031025_AND_Testing_DE" at bounding box center [428, 197] width 117 height 11
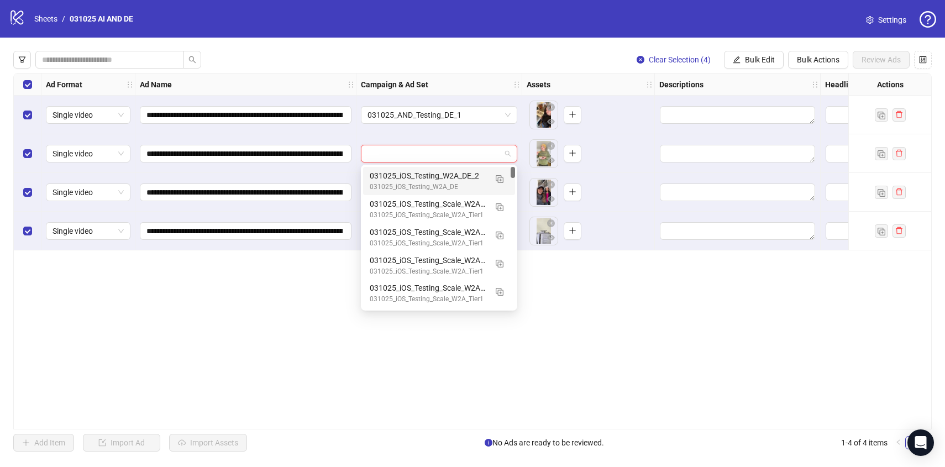
click at [396, 157] on input "search" at bounding box center [434, 153] width 133 height 17
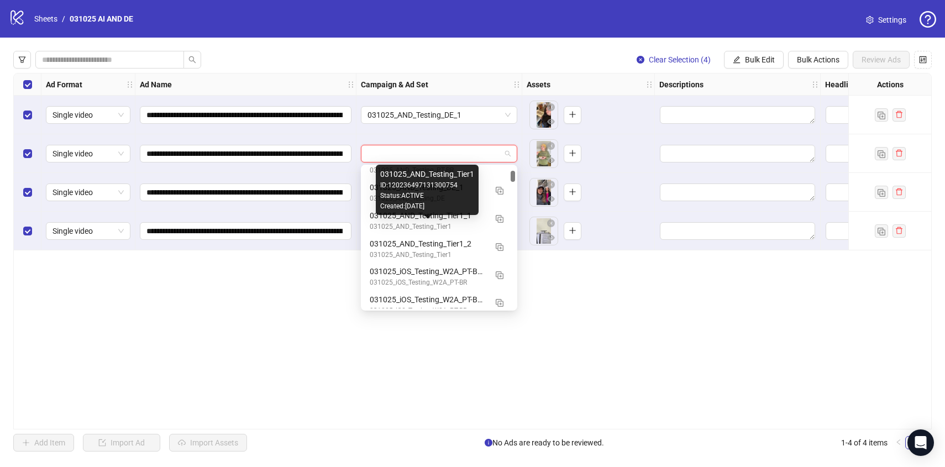
scroll to position [468, 0]
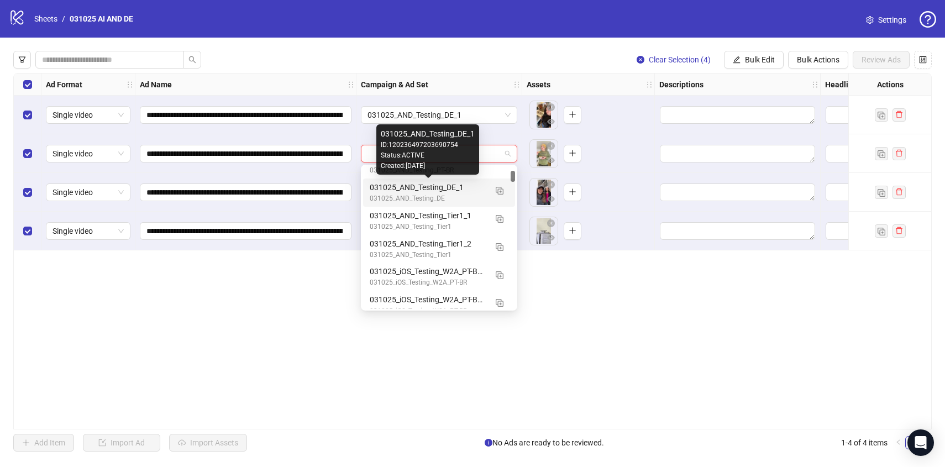
click at [435, 190] on div "031025_AND_Testing_DE_1" at bounding box center [428, 187] width 117 height 12
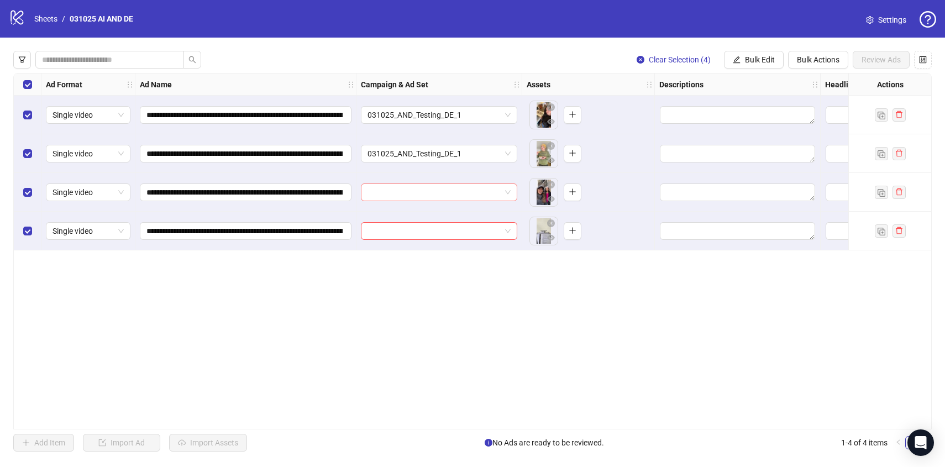
click at [380, 187] on input "search" at bounding box center [434, 192] width 133 height 17
type input "**********"
click at [392, 277] on div "**********" at bounding box center [472, 251] width 918 height 356
click at [770, 59] on span "Bulk Edit" at bounding box center [760, 59] width 30 height 9
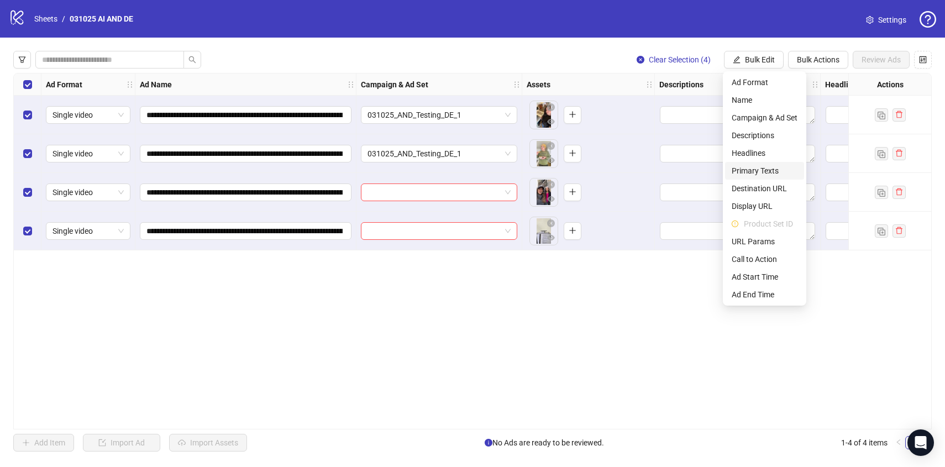
click at [752, 169] on span "Primary Texts" at bounding box center [765, 171] width 66 height 12
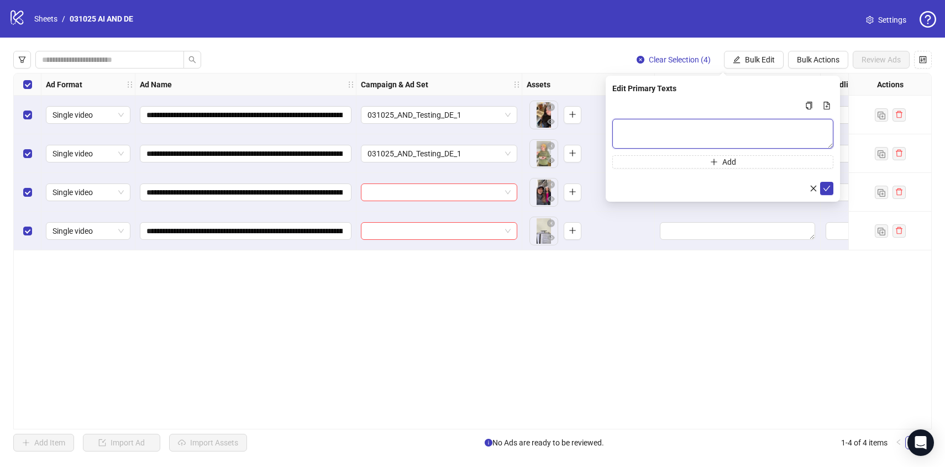
click at [664, 135] on textarea "Multi-text input container - paste or copy values" at bounding box center [722, 134] width 221 height 30
paste textarea "**********"
type textarea "**********"
click at [826, 192] on span "submit" at bounding box center [827, 188] width 8 height 9
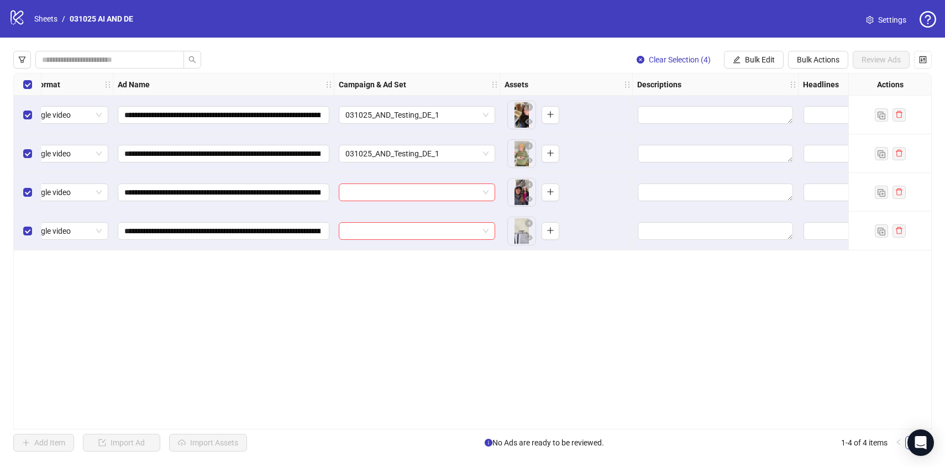
scroll to position [0, 23]
click at [752, 58] on span "Bulk Edit" at bounding box center [760, 59] width 30 height 9
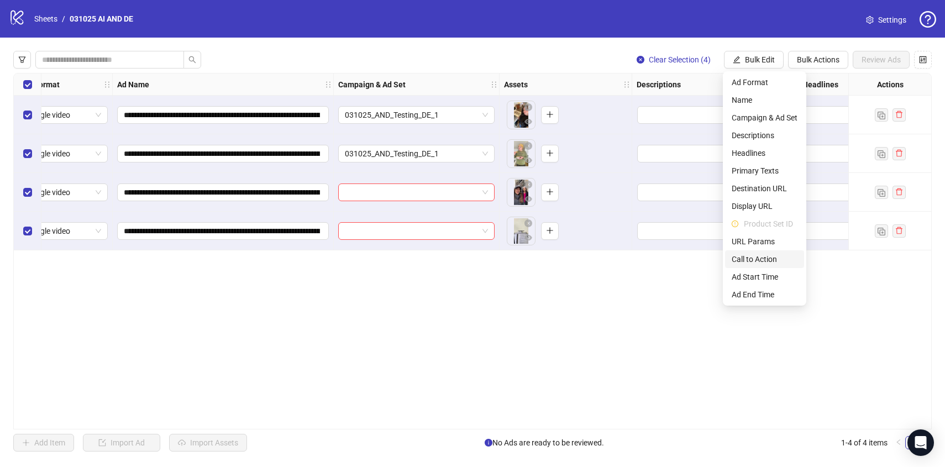
click at [763, 258] on span "Call to Action" at bounding box center [765, 259] width 66 height 12
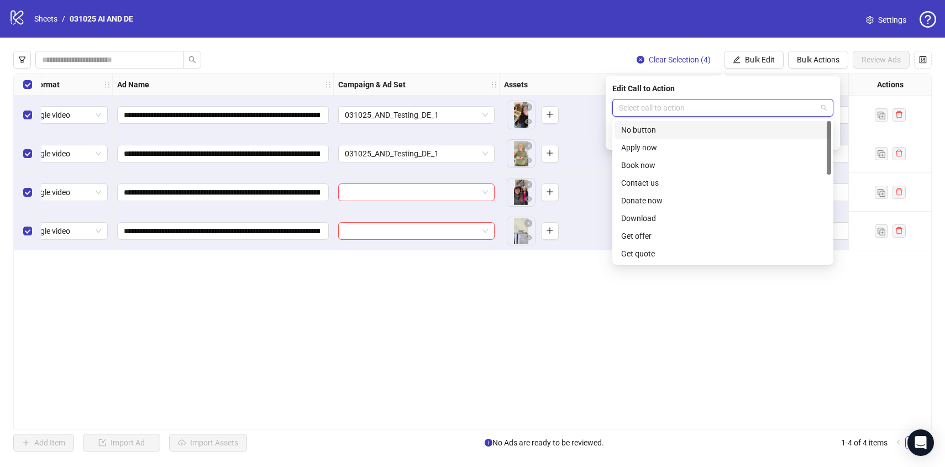
click at [674, 114] on input "search" at bounding box center [718, 107] width 198 height 17
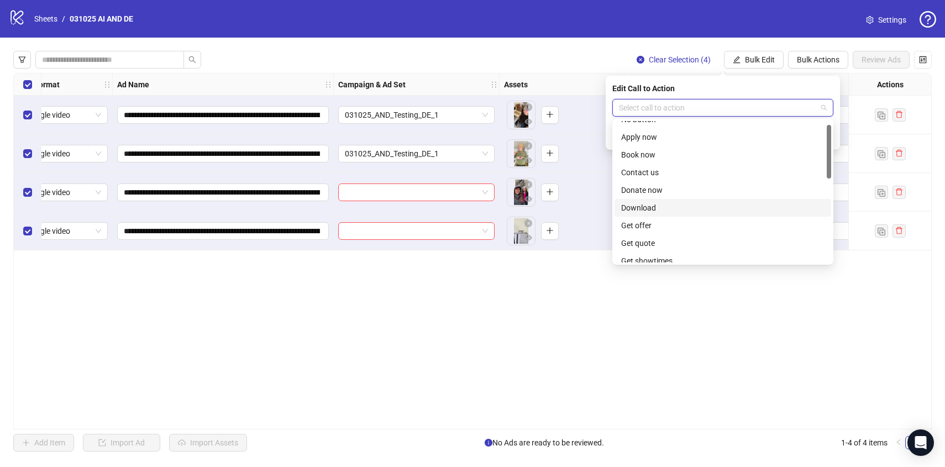
click at [650, 210] on div "Download" at bounding box center [722, 208] width 203 height 12
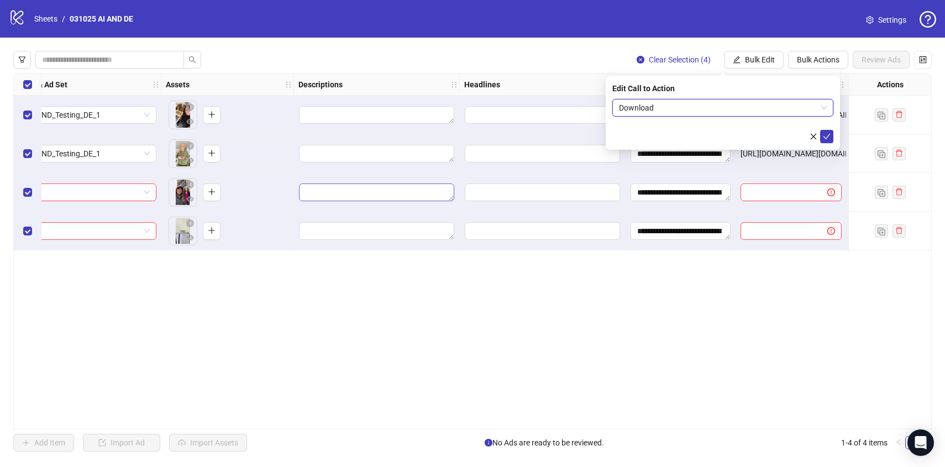
scroll to position [0, 418]
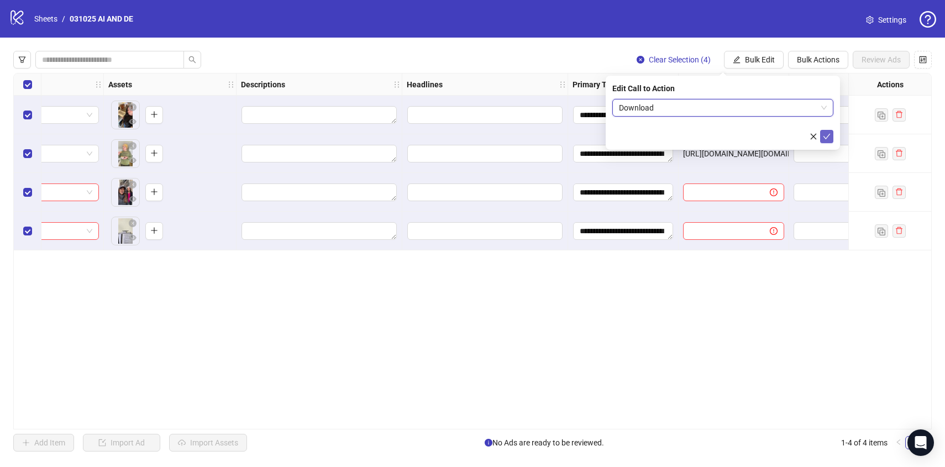
click at [831, 135] on button "submit" at bounding box center [826, 136] width 13 height 13
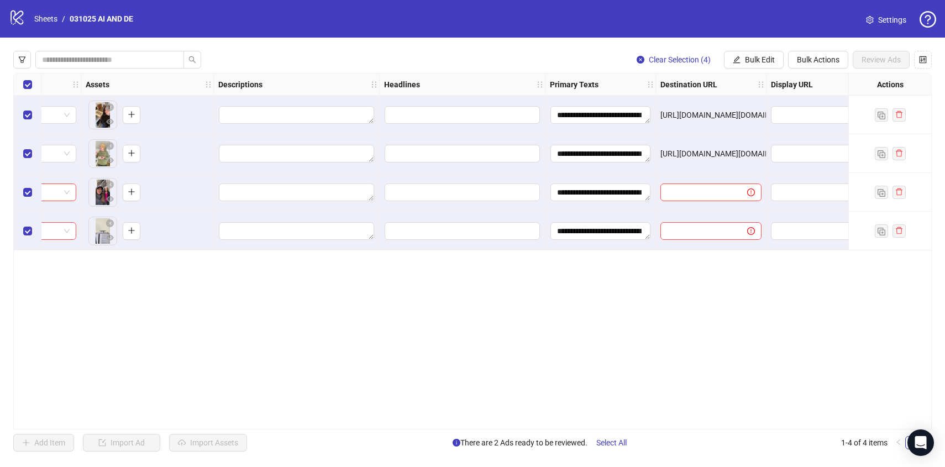
scroll to position [0, 443]
click at [740, 64] on button "Bulk Edit" at bounding box center [754, 60] width 60 height 18
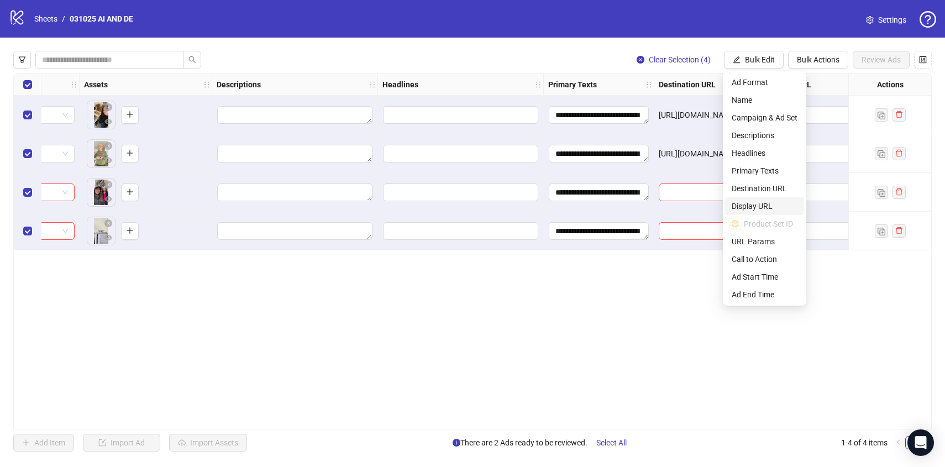
click at [758, 200] on span "Display URL" at bounding box center [765, 206] width 66 height 12
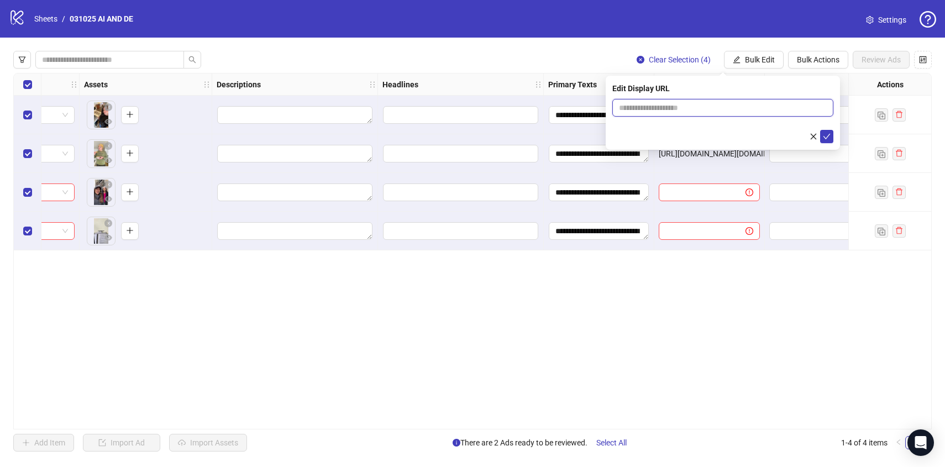
click at [674, 111] on input "text" at bounding box center [722, 108] width 221 height 18
type input "**********"
click at [825, 138] on icon "check" at bounding box center [826, 137] width 7 height 6
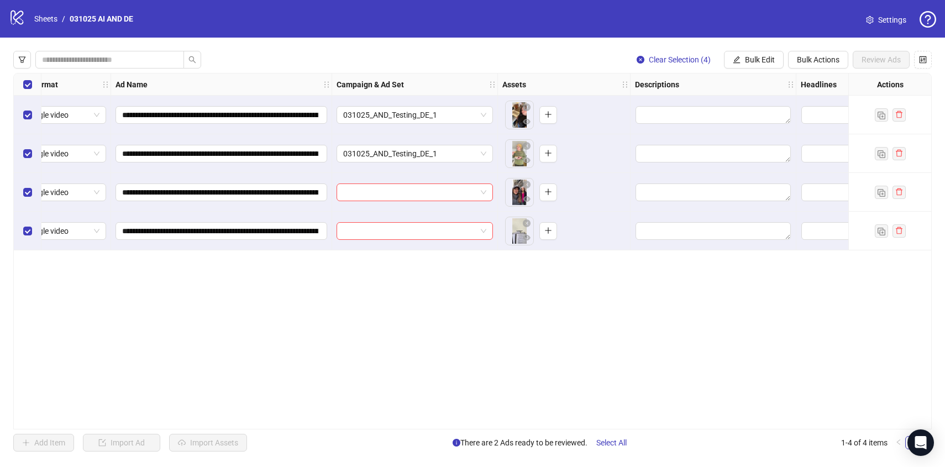
scroll to position [0, 0]
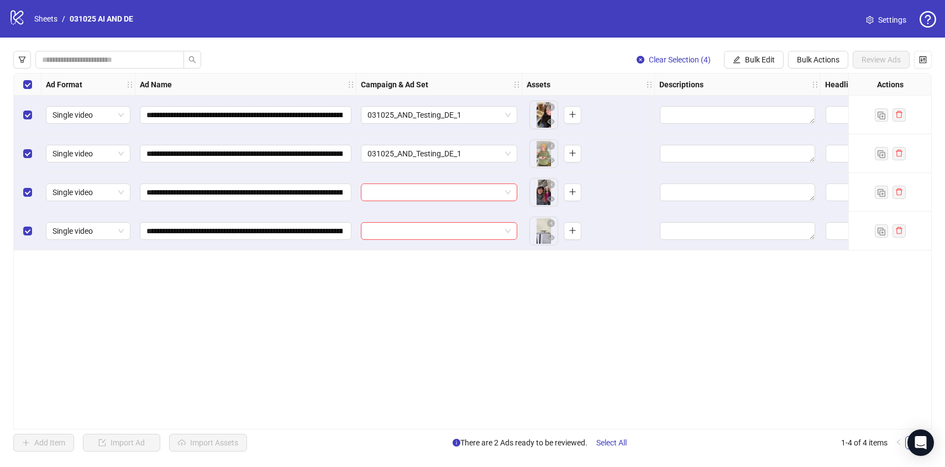
click at [447, 322] on div "**********" at bounding box center [472, 251] width 918 height 356
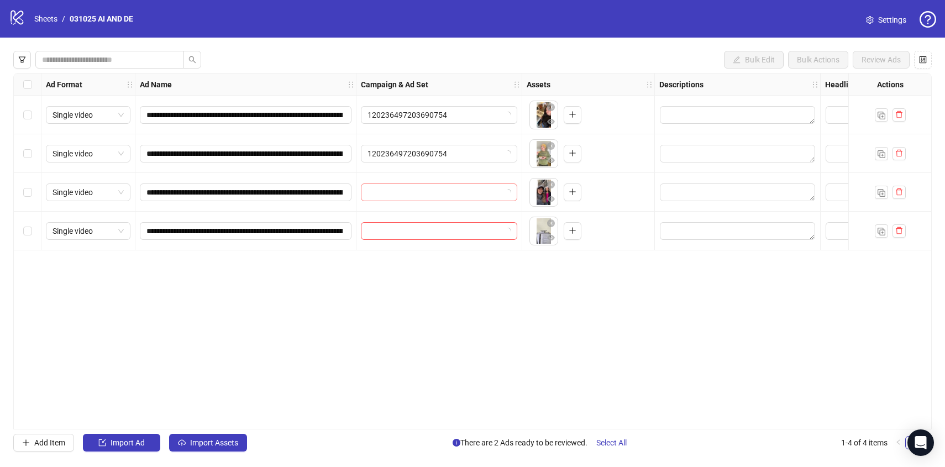
click at [392, 191] on input "search" at bounding box center [434, 192] width 133 height 17
click at [329, 287] on div "**********" at bounding box center [472, 251] width 918 height 356
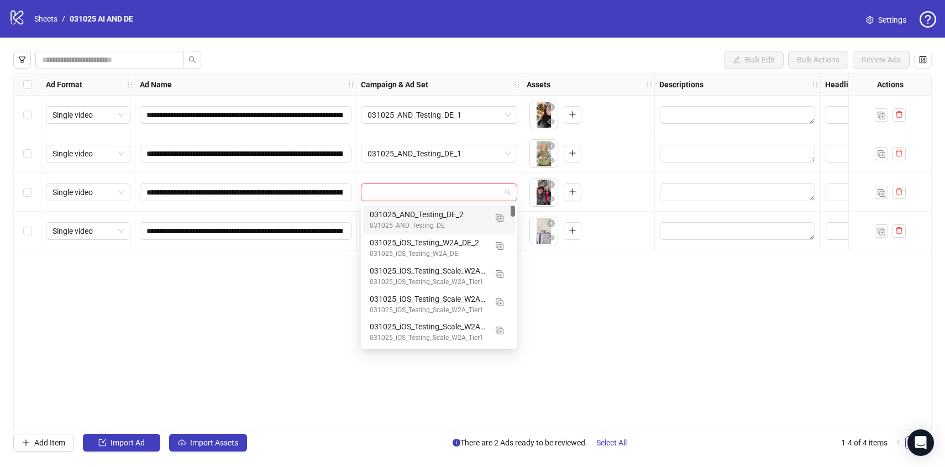
click at [408, 184] on input "search" at bounding box center [434, 192] width 133 height 17
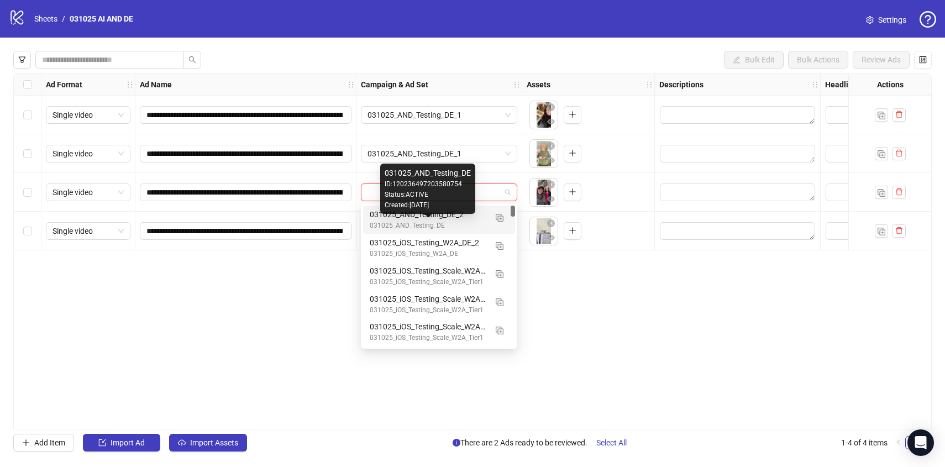
click at [401, 225] on div "031025_AND_Testing_DE" at bounding box center [428, 226] width 117 height 11
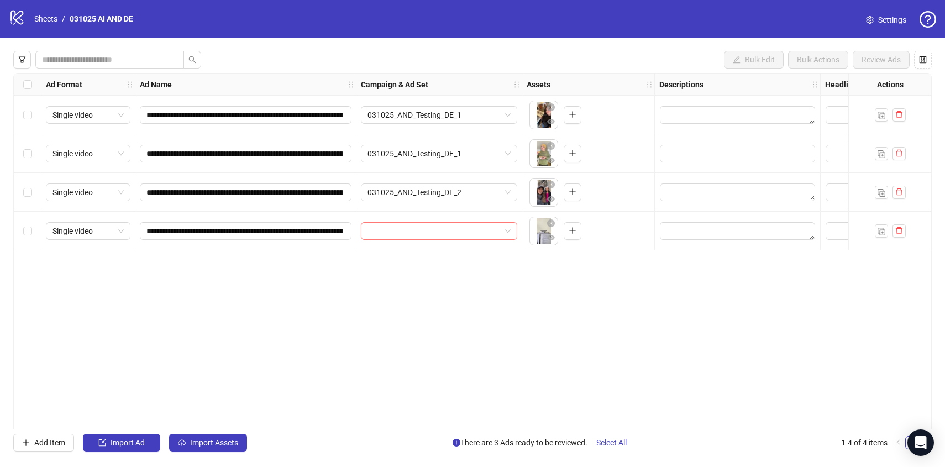
click at [413, 230] on input "search" at bounding box center [434, 231] width 133 height 17
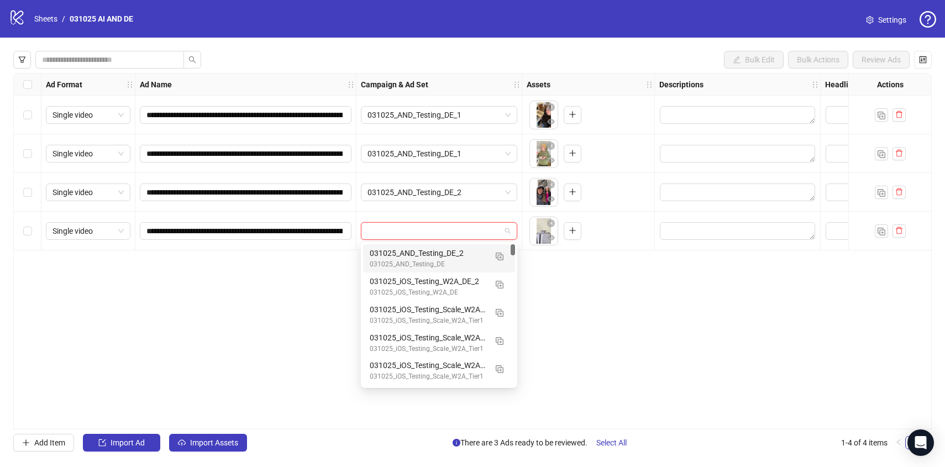
click at [420, 253] on div "031025_AND_Testing_DE_2" at bounding box center [428, 253] width 117 height 12
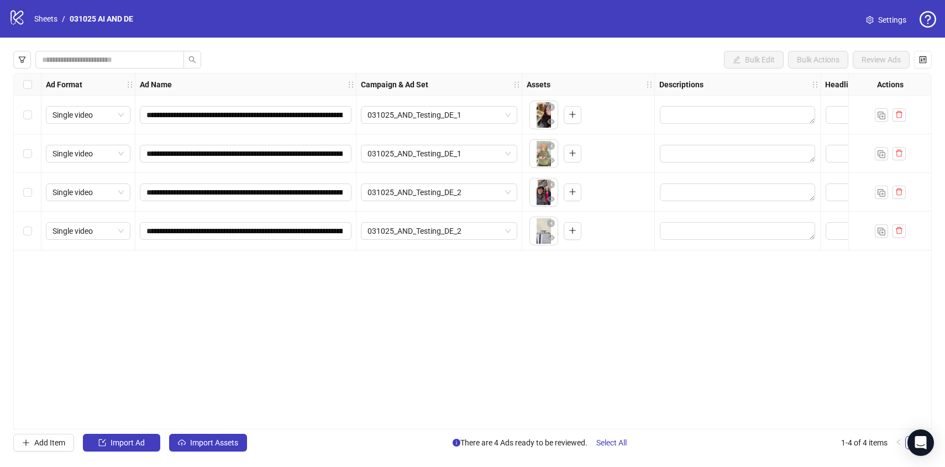
click at [266, 288] on div "**********" at bounding box center [472, 251] width 918 height 356
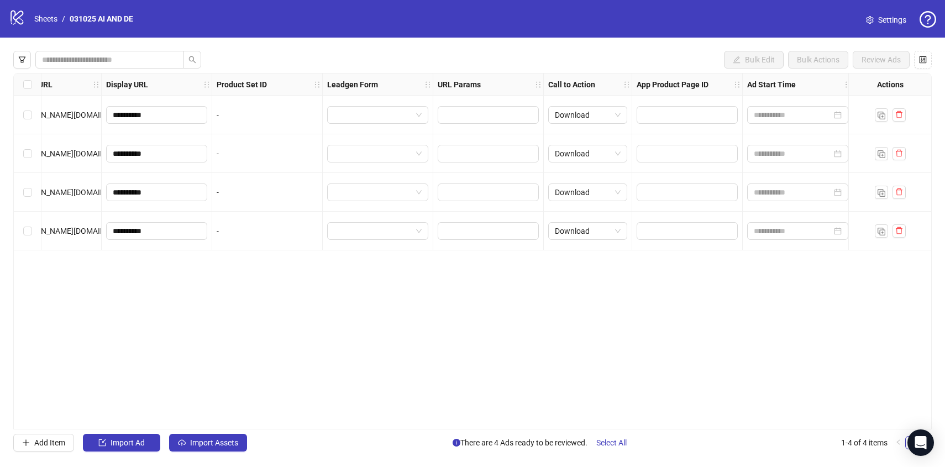
scroll to position [0, 1221]
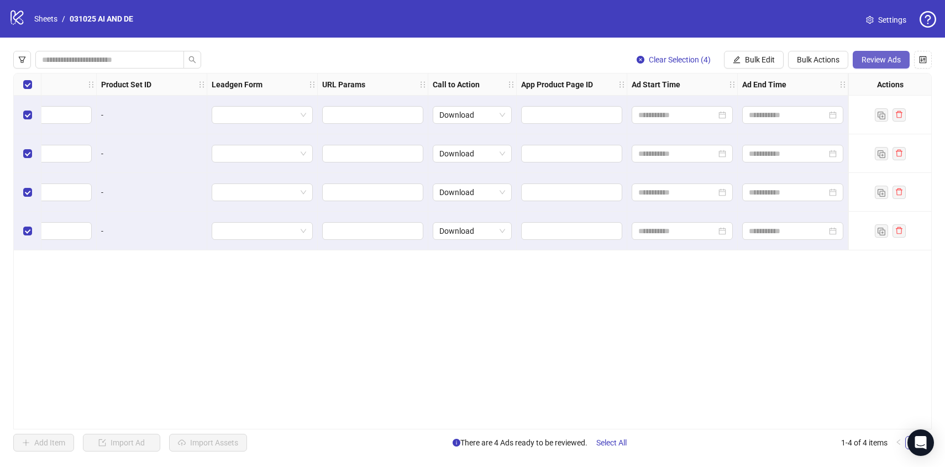
click at [870, 61] on span "Review Ads" at bounding box center [881, 59] width 39 height 9
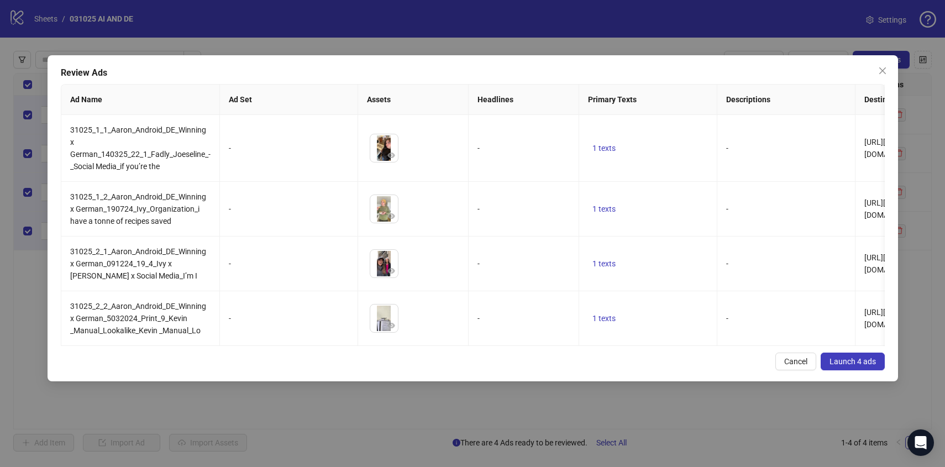
click at [847, 363] on span "Launch 4 ads" at bounding box center [853, 361] width 46 height 9
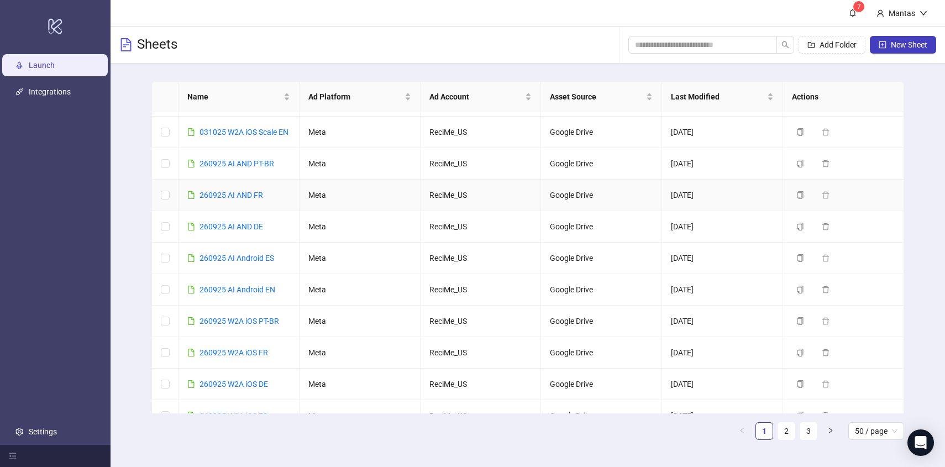
scroll to position [143, 0]
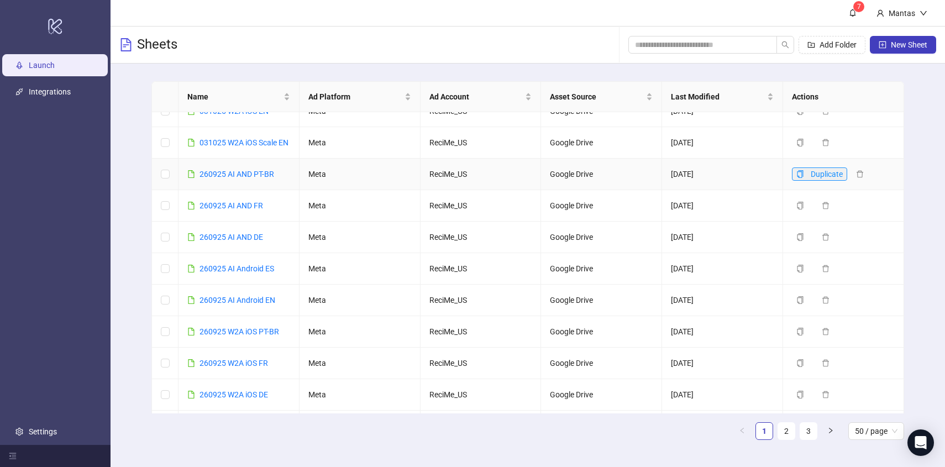
click at [801, 178] on icon "copy" at bounding box center [800, 174] width 8 height 8
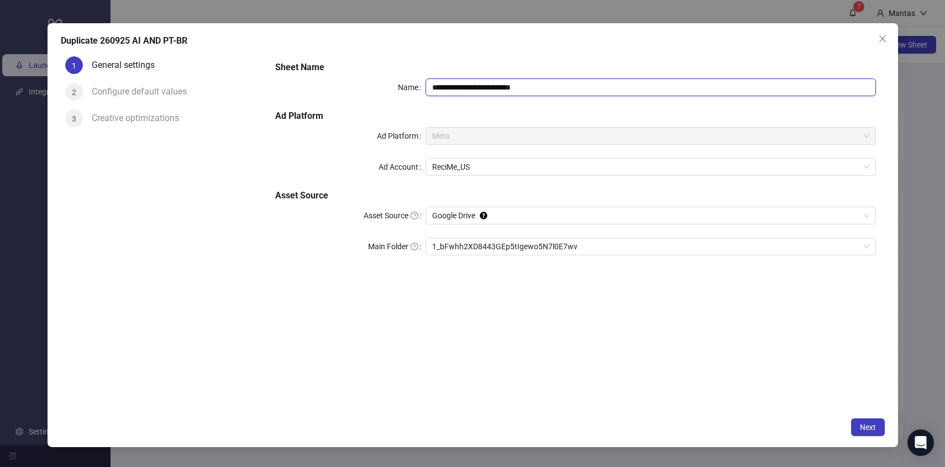
drag, startPoint x: 510, startPoint y: 87, endPoint x: 608, endPoint y: 88, distance: 98.4
click at [602, 88] on input "**********" at bounding box center [651, 87] width 450 height 18
drag, startPoint x: 449, startPoint y: 86, endPoint x: 375, endPoint y: 86, distance: 74.1
click at [375, 86] on div "**********" at bounding box center [575, 87] width 600 height 18
click at [466, 244] on span "1_bFwhh2XD8443GEp5tIgewo5N7l0E7wv" at bounding box center [650, 246] width 437 height 17
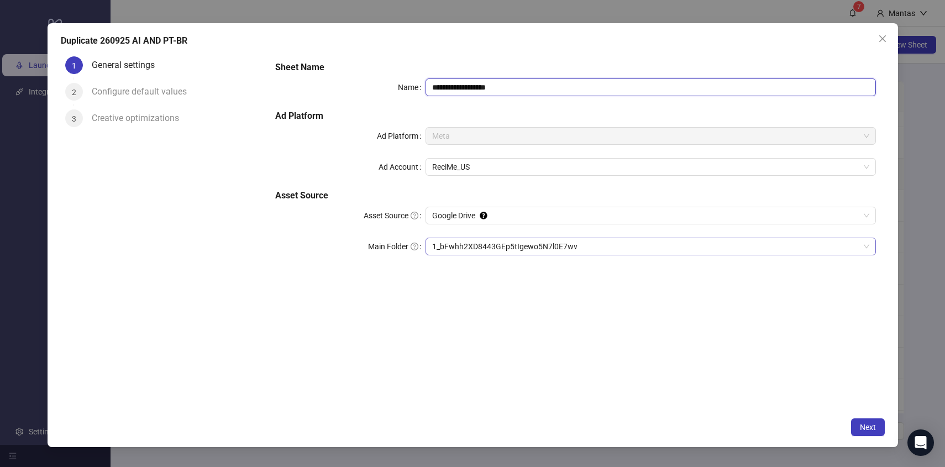
type input "**********"
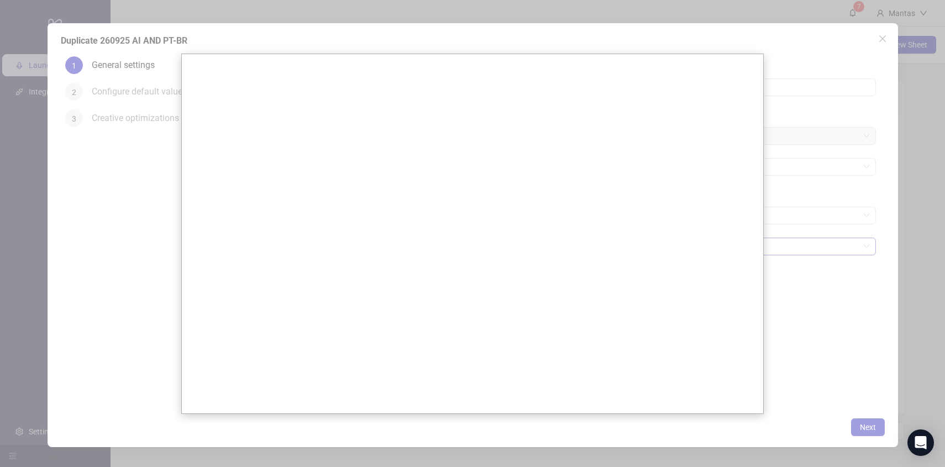
scroll to position [0, 0]
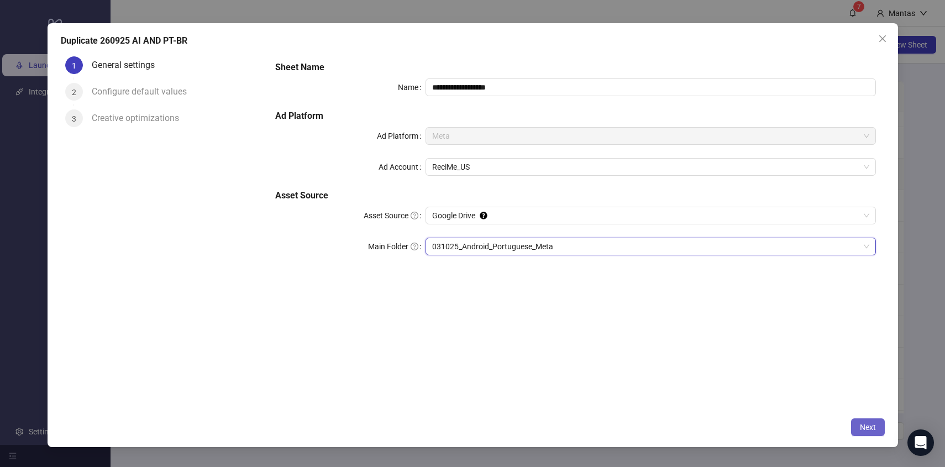
click at [866, 428] on span "Next" at bounding box center [868, 427] width 16 height 9
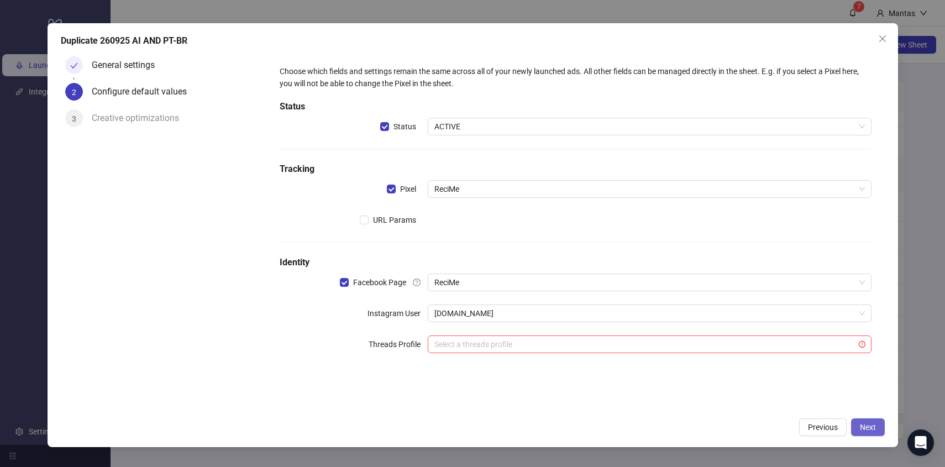
click at [875, 425] on span "Next" at bounding box center [868, 427] width 16 height 9
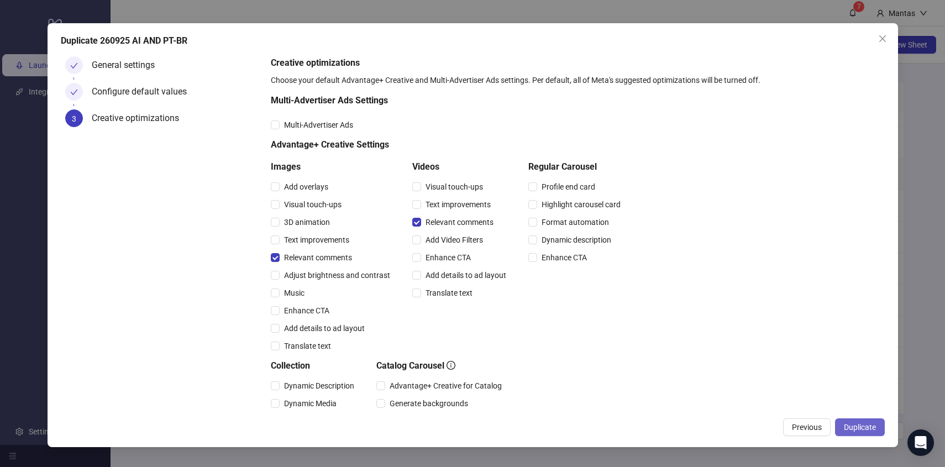
click at [868, 424] on span "Duplicate" at bounding box center [860, 427] width 32 height 9
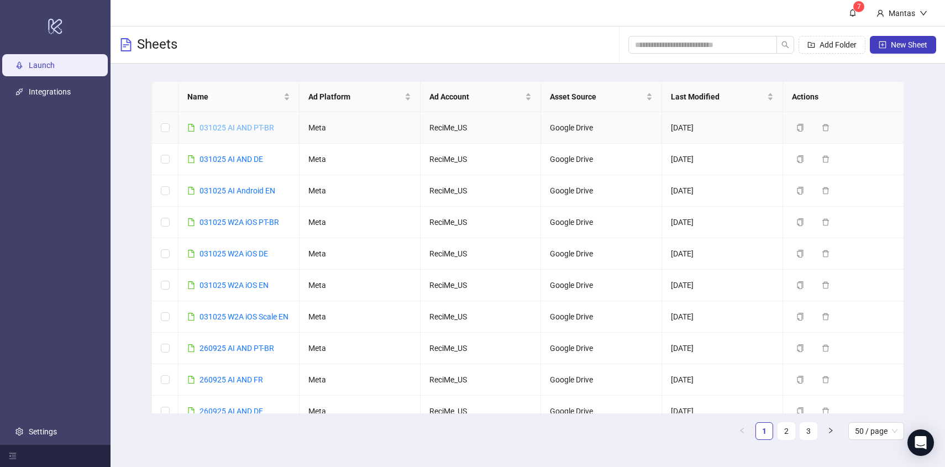
click at [236, 127] on link "031025 AI AND PT-BR" at bounding box center [237, 127] width 75 height 9
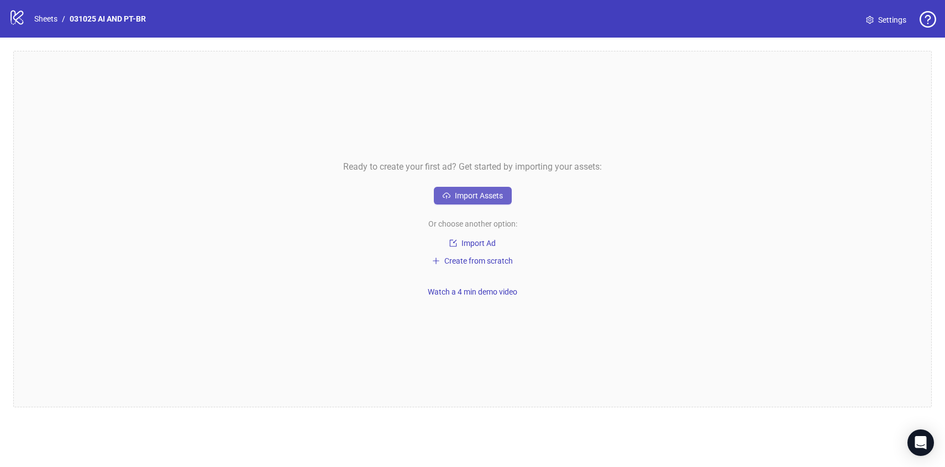
click at [490, 195] on span "Import Assets" at bounding box center [479, 195] width 48 height 9
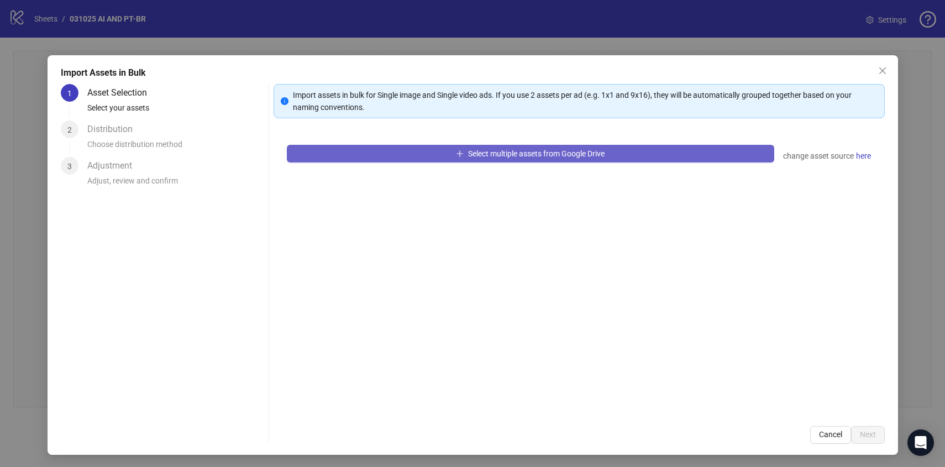
click at [433, 162] on button "Select multiple assets from Google Drive" at bounding box center [530, 154] width 487 height 18
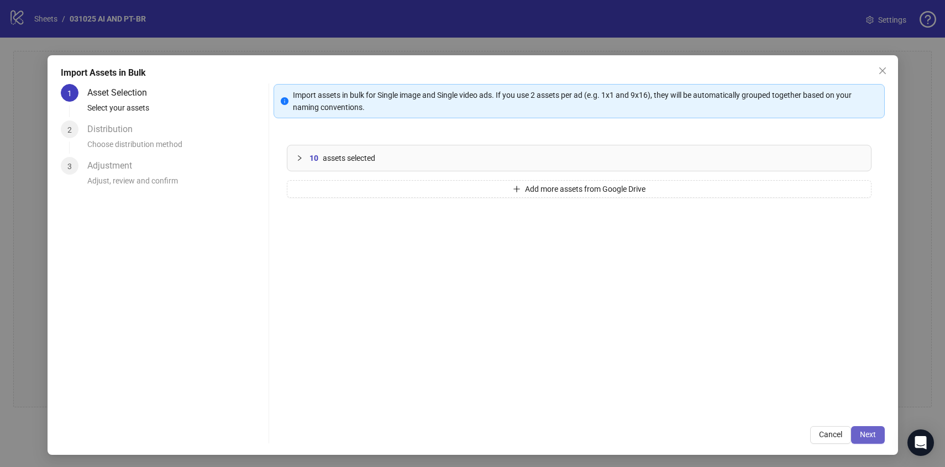
click at [860, 440] on button "Next" at bounding box center [868, 435] width 34 height 18
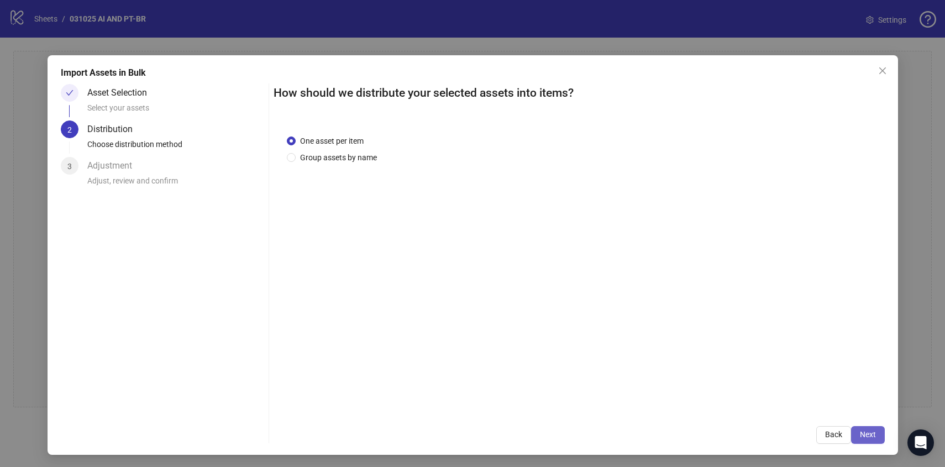
click at [867, 434] on span "Next" at bounding box center [868, 434] width 16 height 9
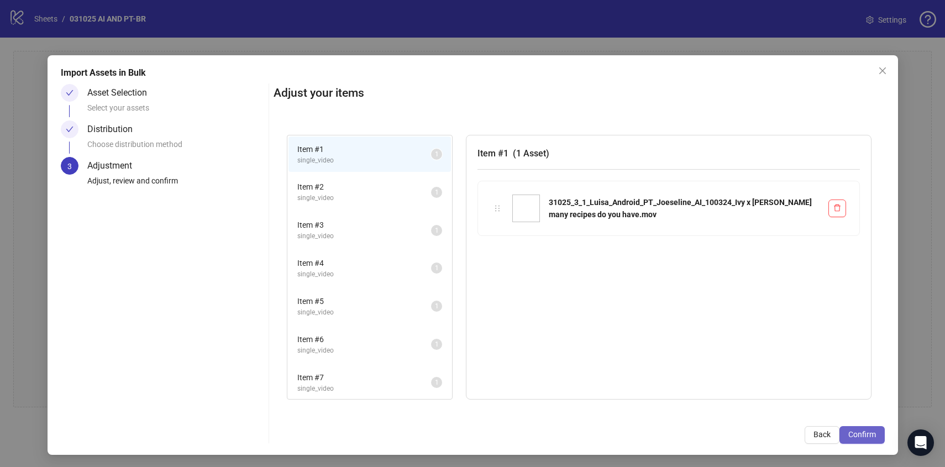
click at [863, 434] on span "Confirm" at bounding box center [862, 434] width 28 height 9
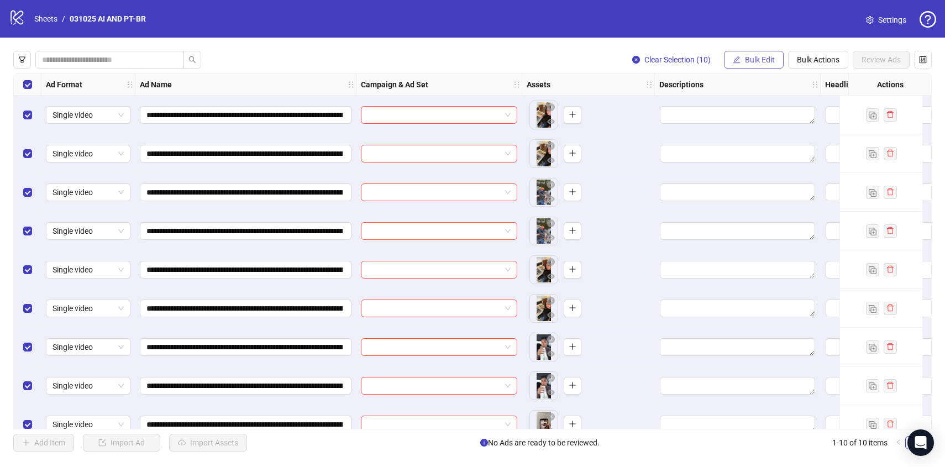
click at [750, 60] on span "Bulk Edit" at bounding box center [760, 59] width 30 height 9
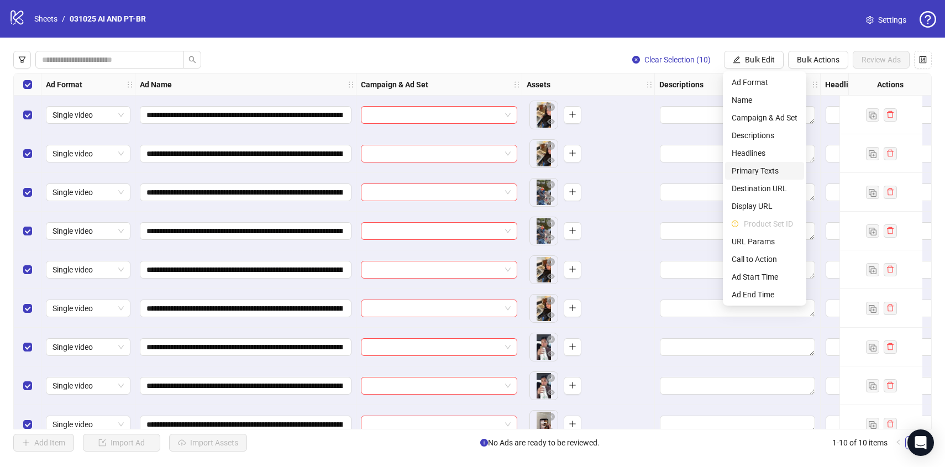
click at [760, 170] on span "Primary Texts" at bounding box center [765, 171] width 66 height 12
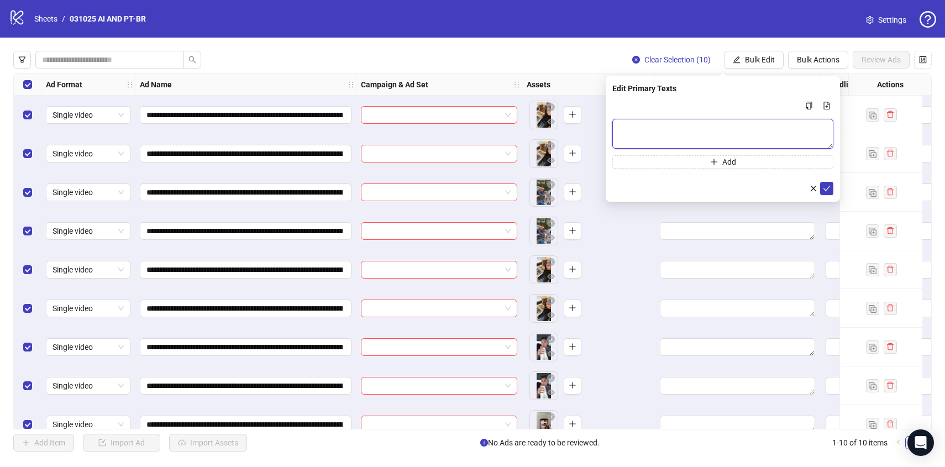
click at [709, 124] on textarea "Multi-text input container - paste or copy values" at bounding box center [722, 134] width 221 height 30
paste textarea "**********"
type textarea "**********"
click at [830, 190] on icon "check" at bounding box center [827, 189] width 8 height 8
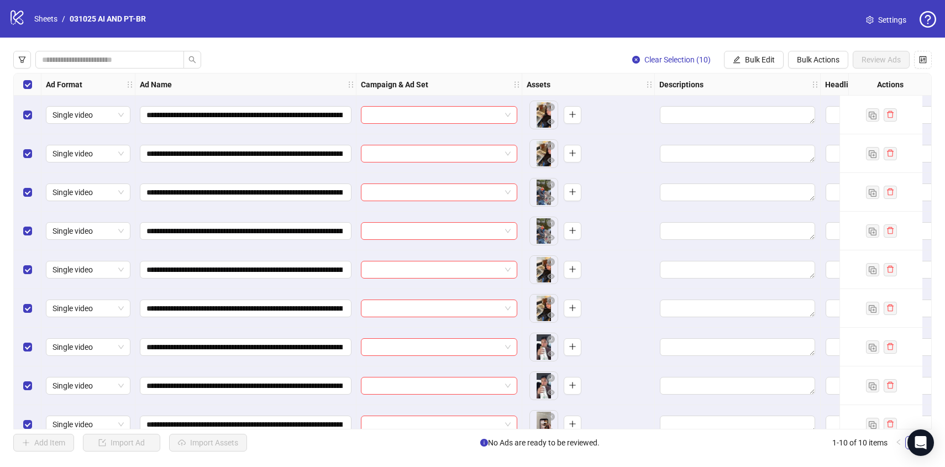
click at [34, 86] on div "Select all rows" at bounding box center [28, 85] width 28 height 22
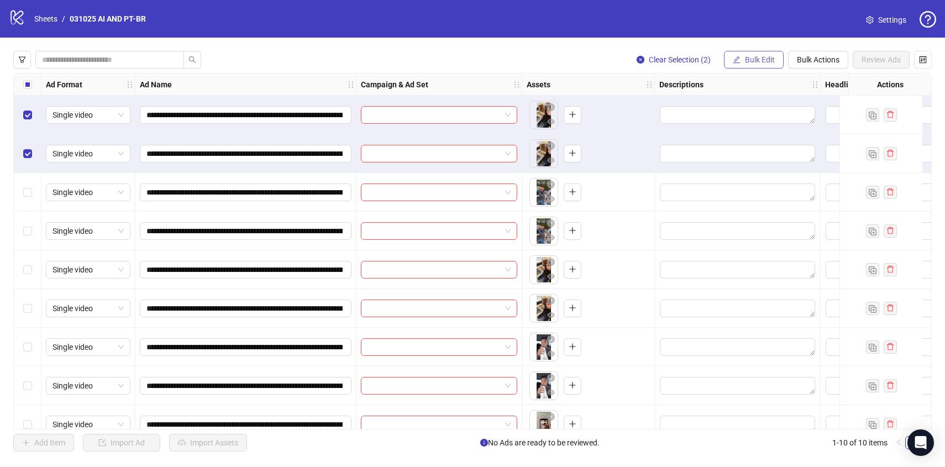
click at [750, 57] on span "Bulk Edit" at bounding box center [760, 59] width 30 height 9
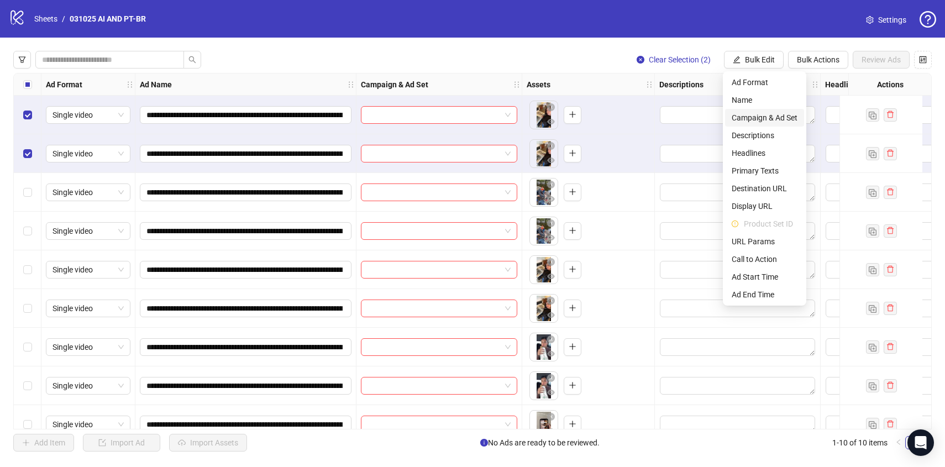
click at [754, 116] on span "Campaign & Ad Set" at bounding box center [765, 118] width 66 height 12
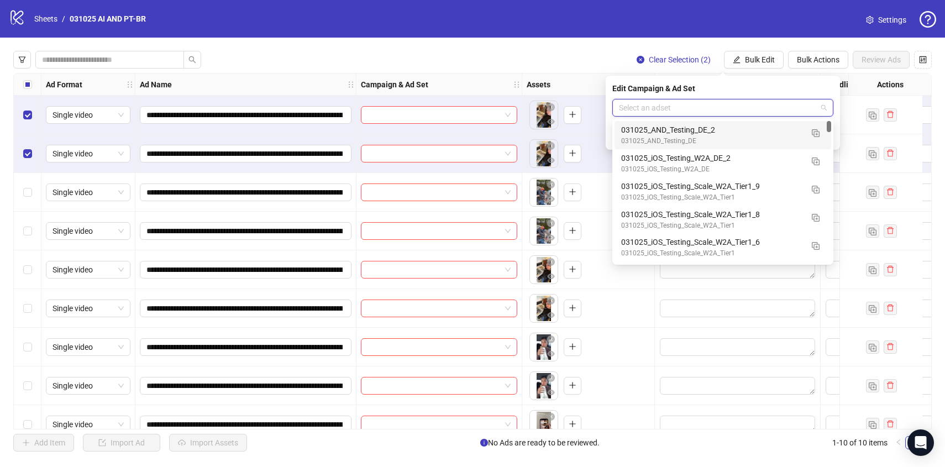
click at [698, 116] on input "search" at bounding box center [718, 107] width 198 height 17
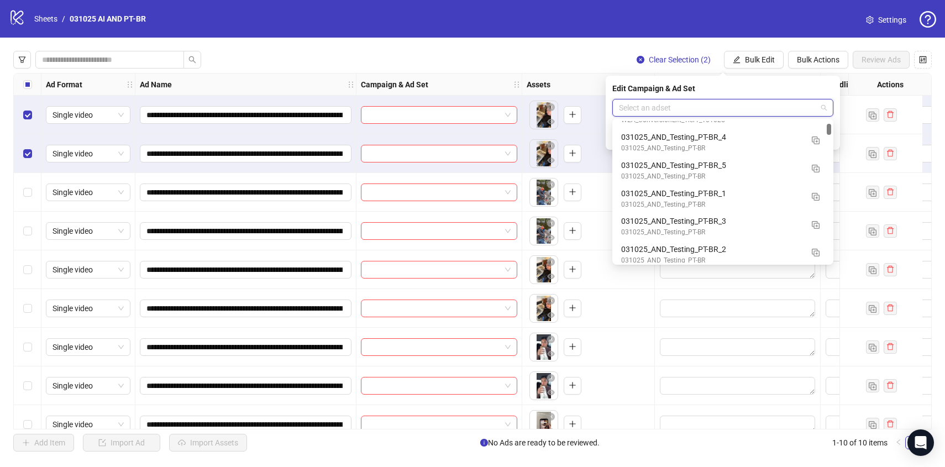
scroll to position [359, 0]
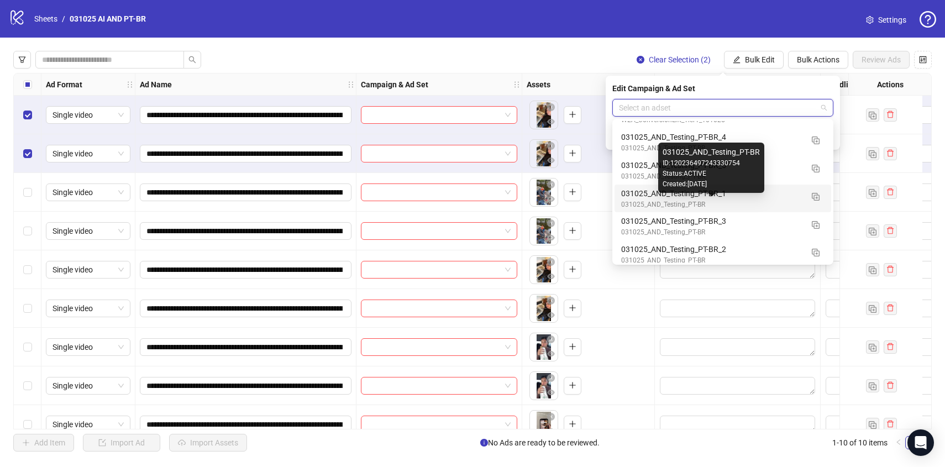
click at [641, 200] on div "031025_AND_Testing_PT-BR" at bounding box center [711, 205] width 181 height 11
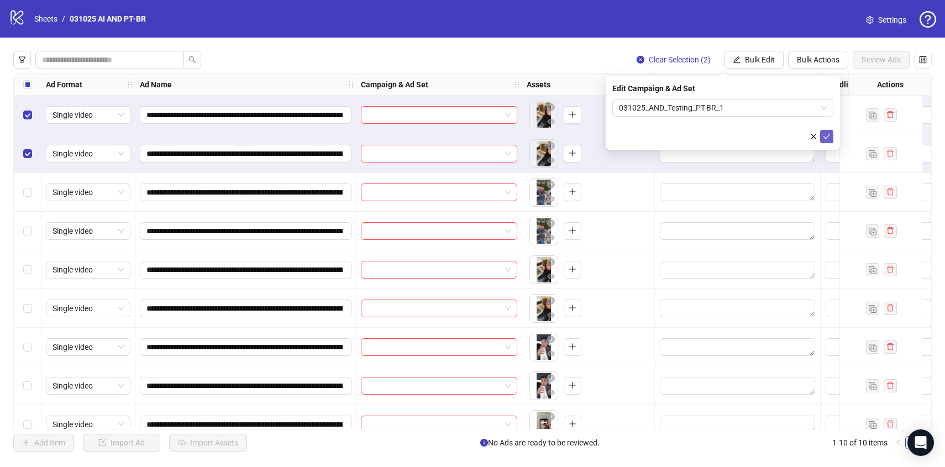
click at [827, 135] on icon "check" at bounding box center [827, 137] width 8 height 8
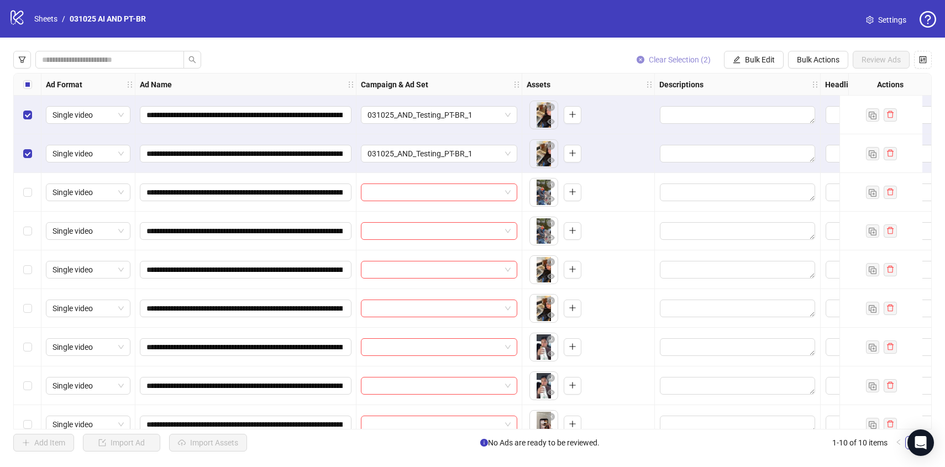
click at [645, 59] on button "Clear Selection (2)" at bounding box center [674, 60] width 92 height 18
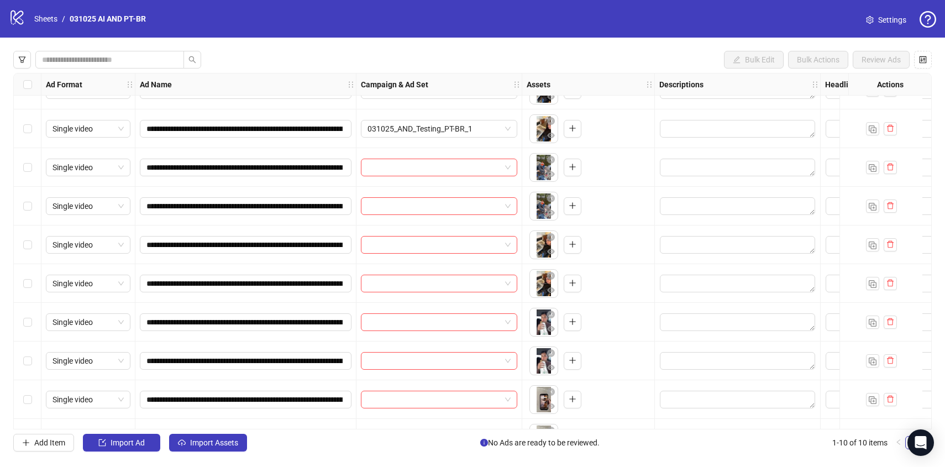
scroll to position [25, 0]
click at [390, 170] on input "search" at bounding box center [434, 167] width 133 height 17
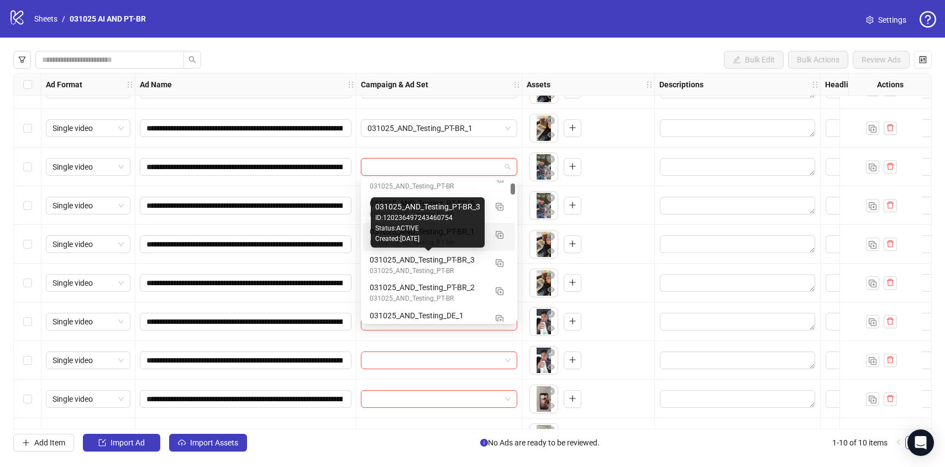
scroll to position [382, 0]
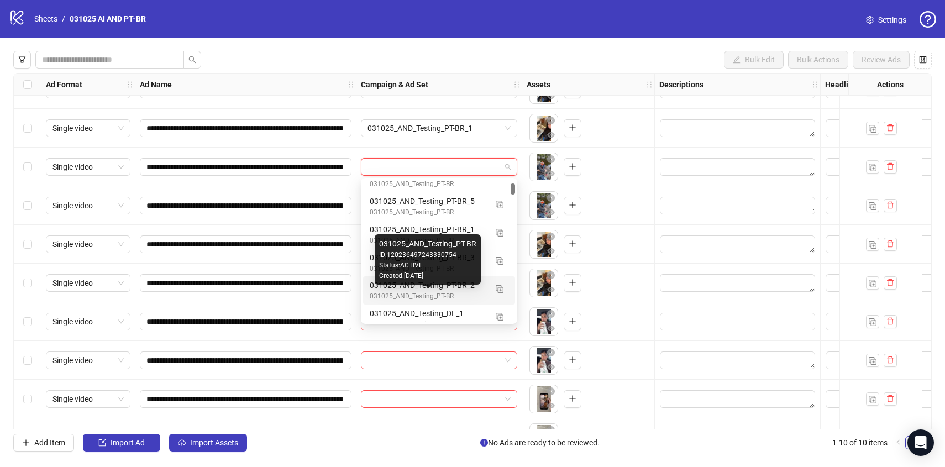
click at [408, 292] on div "031025_AND_Testing_PT-BR" at bounding box center [428, 296] width 117 height 11
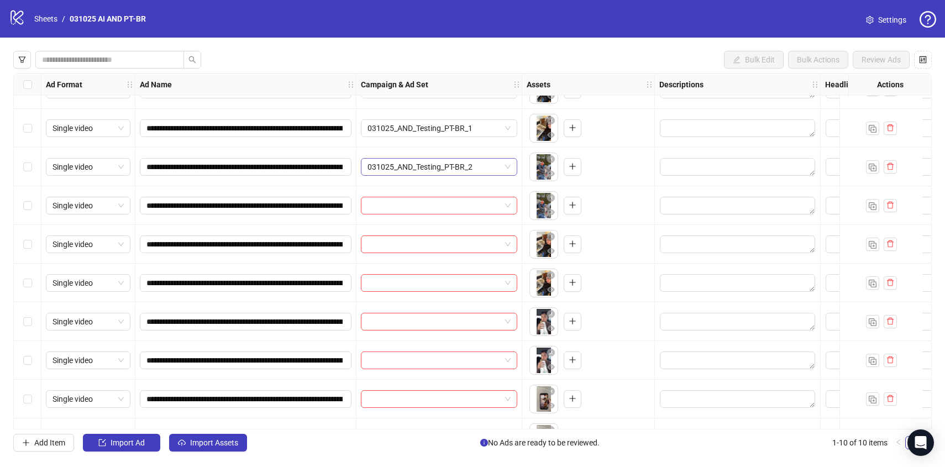
click at [433, 165] on span "031025_AND_Testing_PT-BR_2" at bounding box center [439, 167] width 143 height 17
click at [438, 151] on div "031025_AND_Testing_PT-BR_2" at bounding box center [439, 167] width 166 height 39
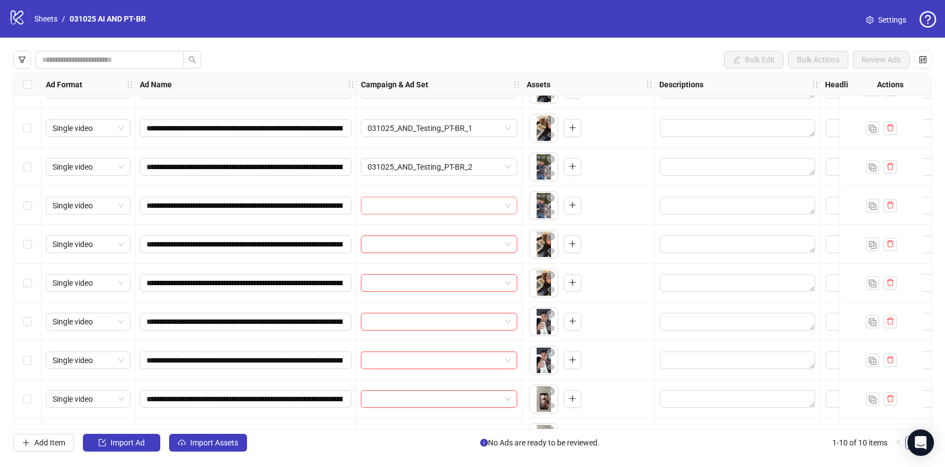
click at [429, 207] on input "search" at bounding box center [434, 205] width 133 height 17
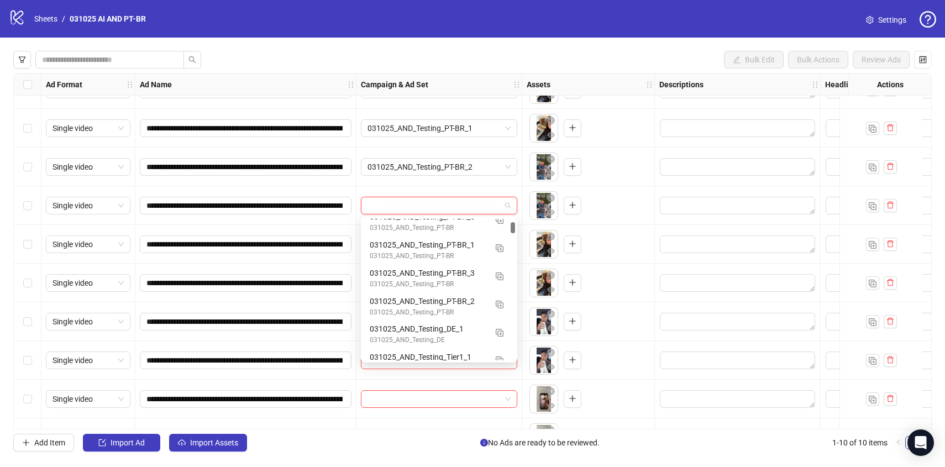
scroll to position [411, 0]
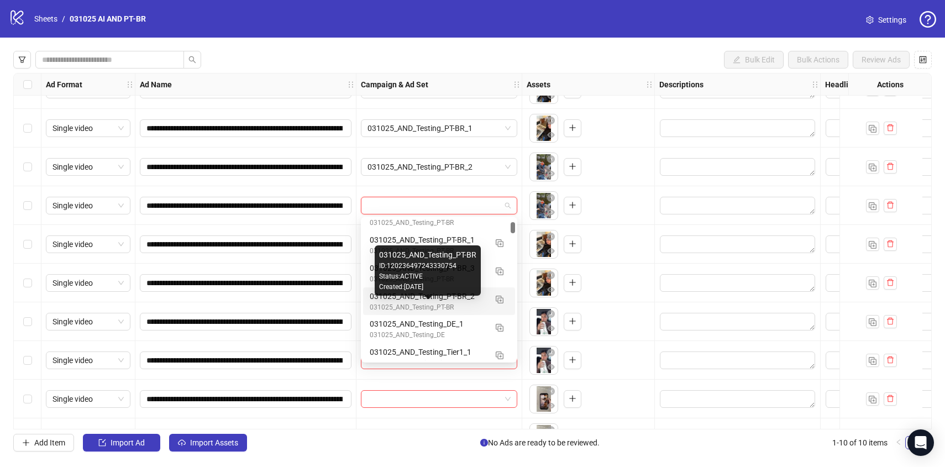
click at [416, 304] on div "031025_AND_Testing_PT-BR" at bounding box center [428, 307] width 117 height 11
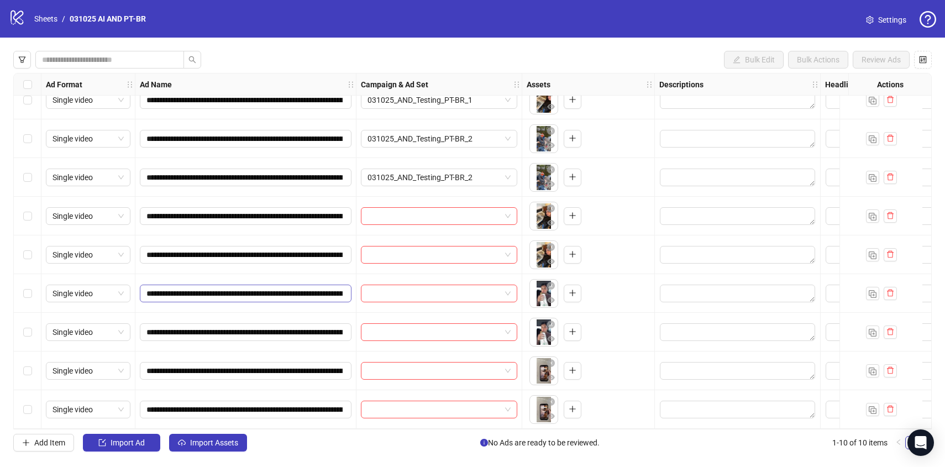
scroll to position [58, 0]
click at [423, 209] on input "search" at bounding box center [434, 216] width 133 height 17
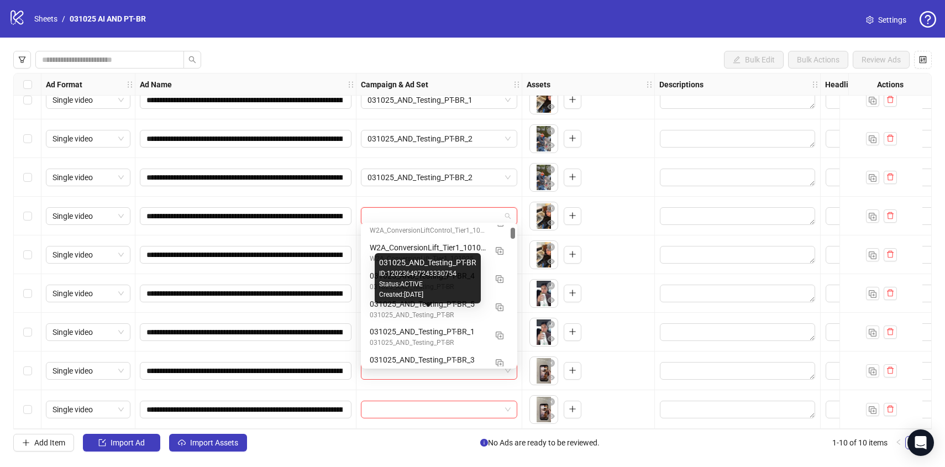
scroll to position [344, 0]
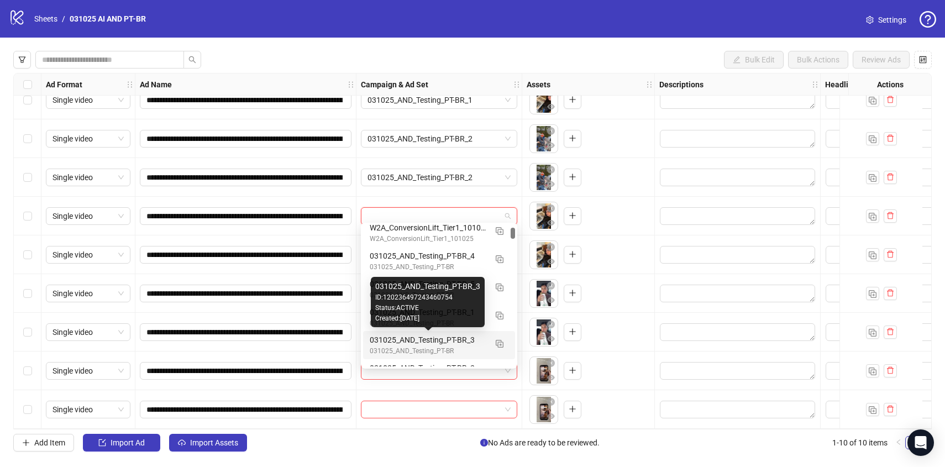
click at [409, 343] on div "031025_AND_Testing_PT-BR_3" at bounding box center [428, 340] width 117 height 12
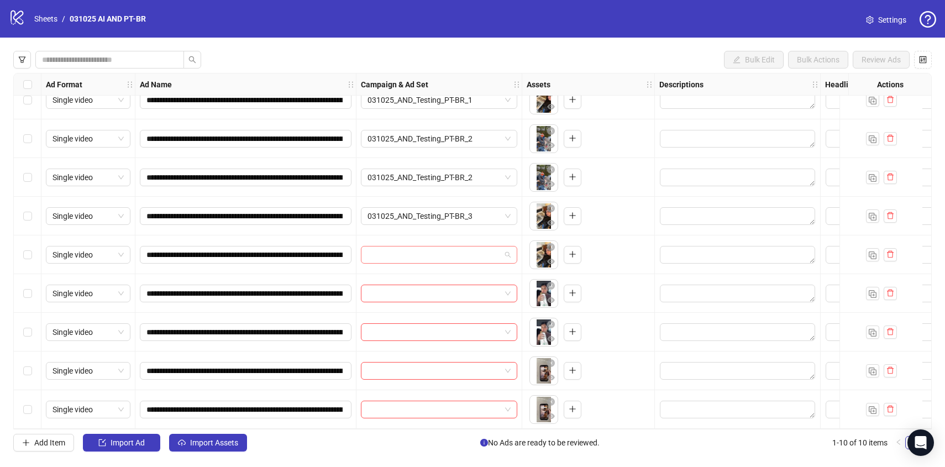
click at [401, 249] on input "search" at bounding box center [434, 254] width 133 height 17
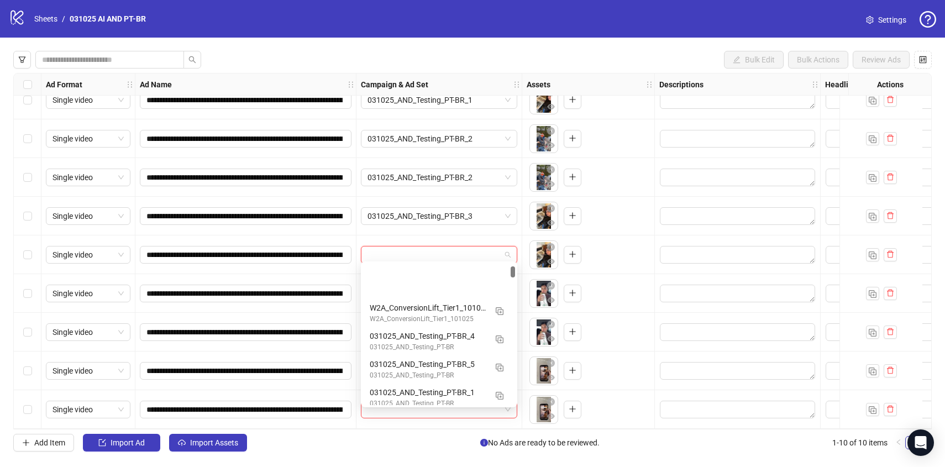
scroll to position [400, 0]
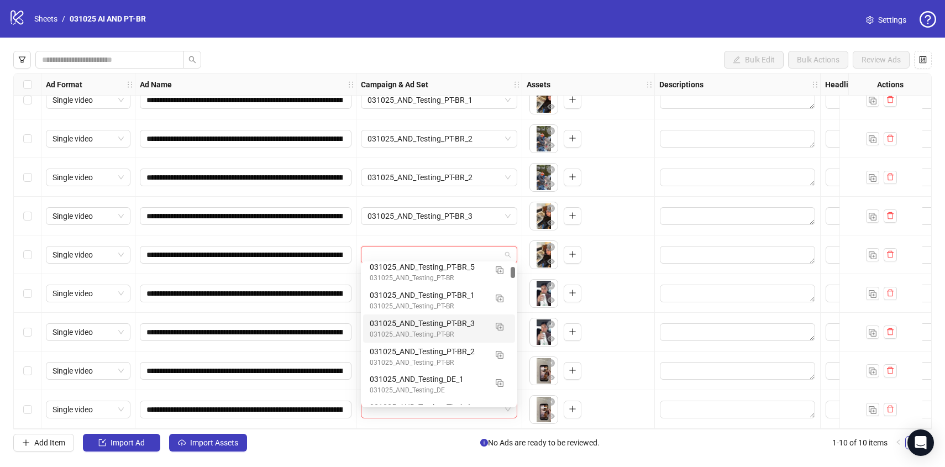
click at [412, 329] on div "031025_AND_Testing_PT-BR" at bounding box center [428, 334] width 117 height 11
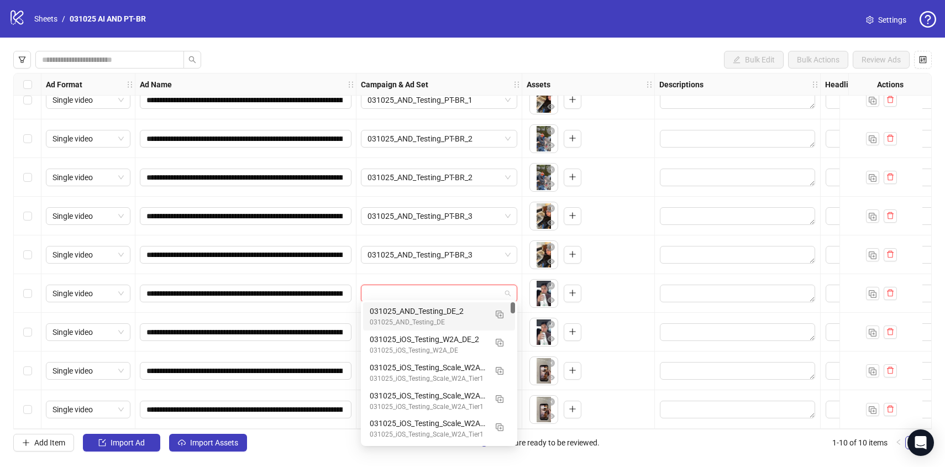
click at [399, 291] on input "search" at bounding box center [434, 293] width 133 height 17
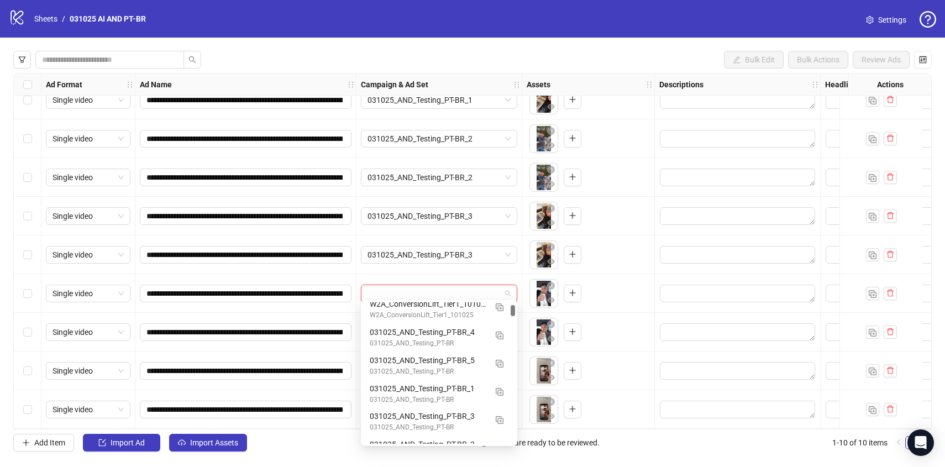
scroll to position [345, 0]
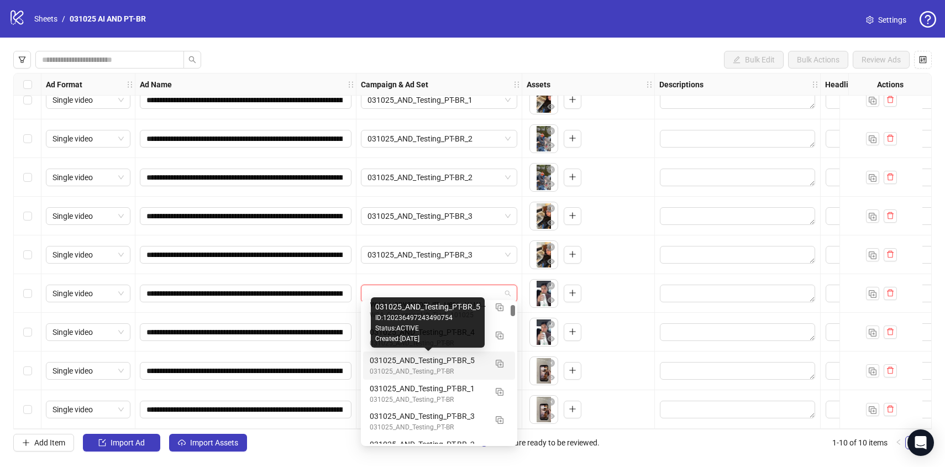
click at [408, 339] on div "Created: 2025-10-03" at bounding box center [427, 339] width 105 height 11
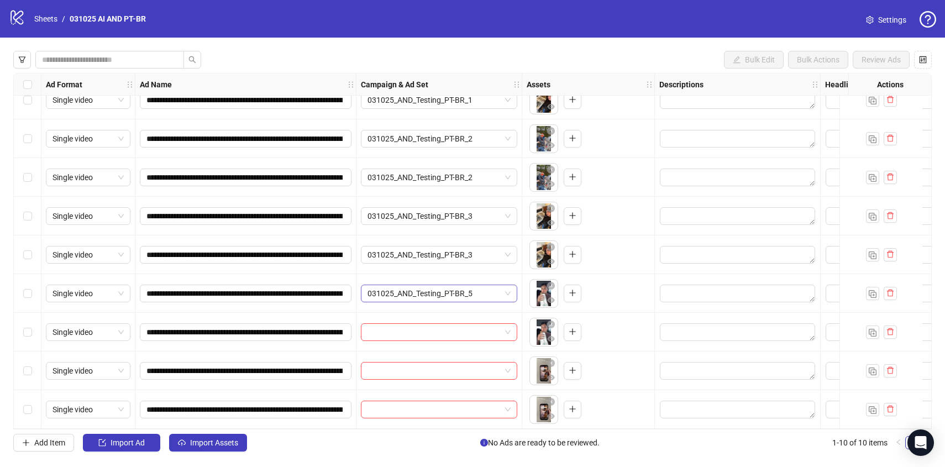
click at [470, 286] on span "031025_AND_Testing_PT-BR_5" at bounding box center [439, 293] width 143 height 17
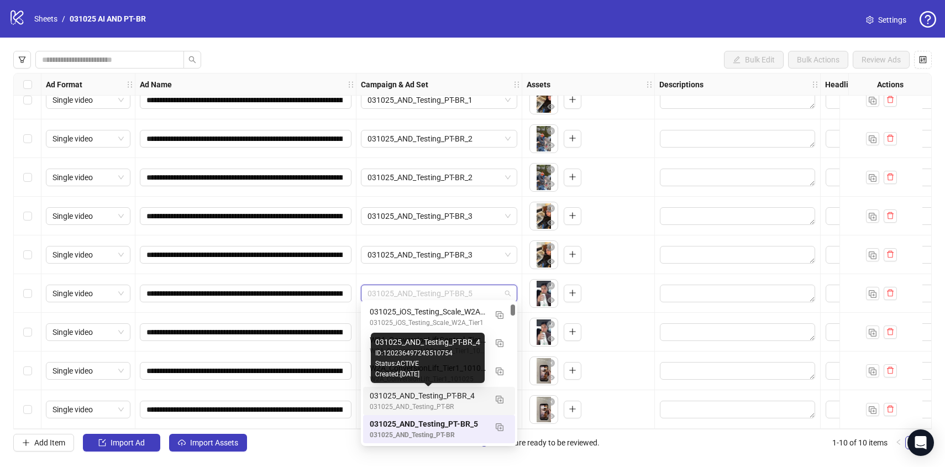
click at [431, 395] on div "031025_AND_Testing_PT-BR_4" at bounding box center [428, 396] width 117 height 12
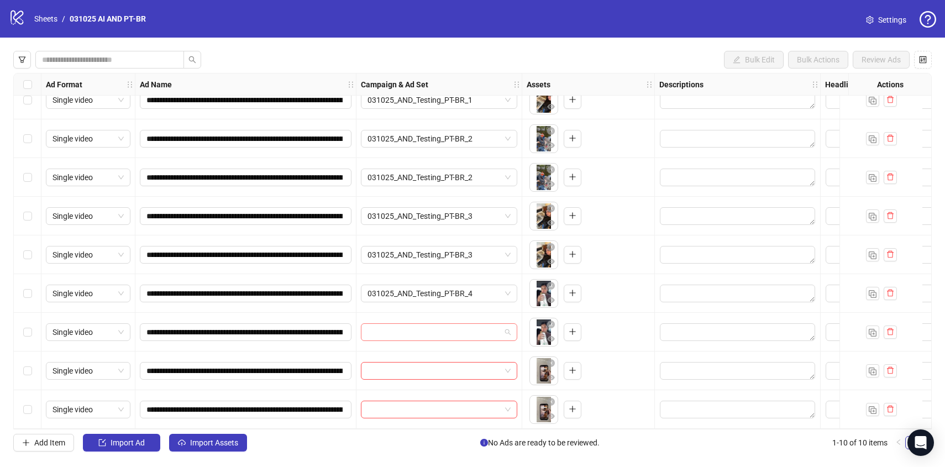
click at [414, 331] on input "search" at bounding box center [434, 332] width 133 height 17
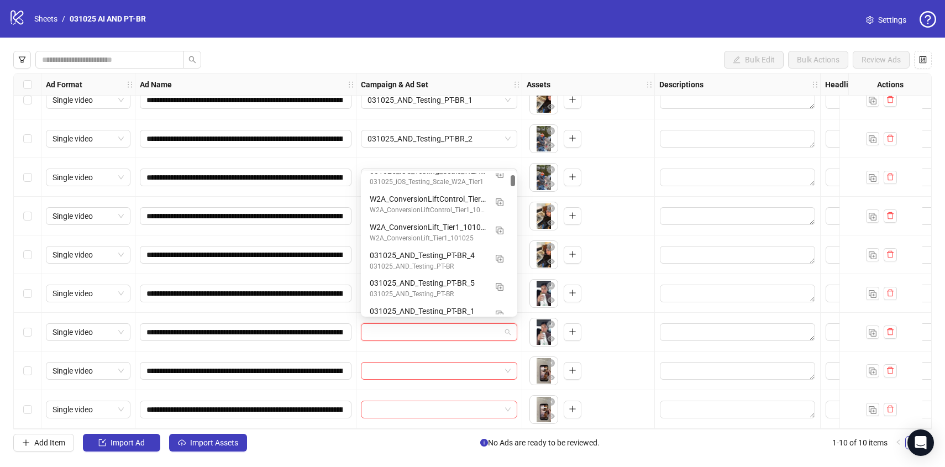
scroll to position [294, 0]
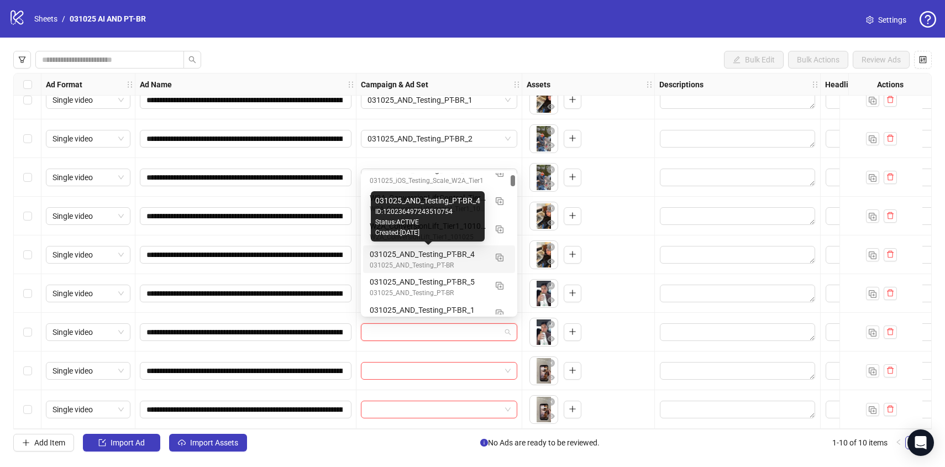
click at [469, 258] on div "031025_AND_Testing_PT-BR_4" at bounding box center [428, 254] width 117 height 12
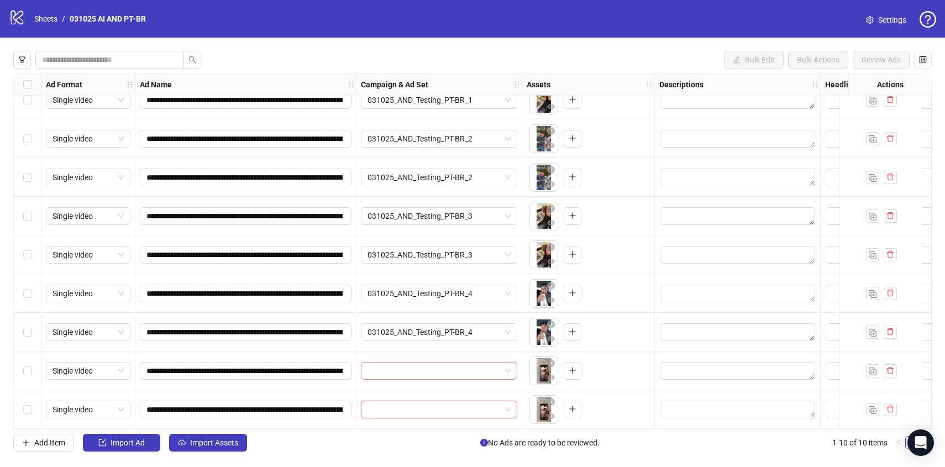
click at [414, 366] on input "search" at bounding box center [434, 371] width 133 height 17
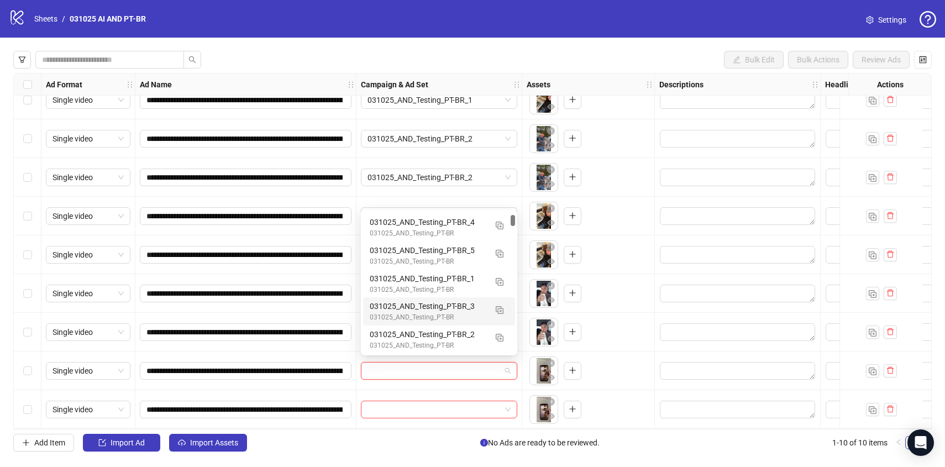
scroll to position [363, 0]
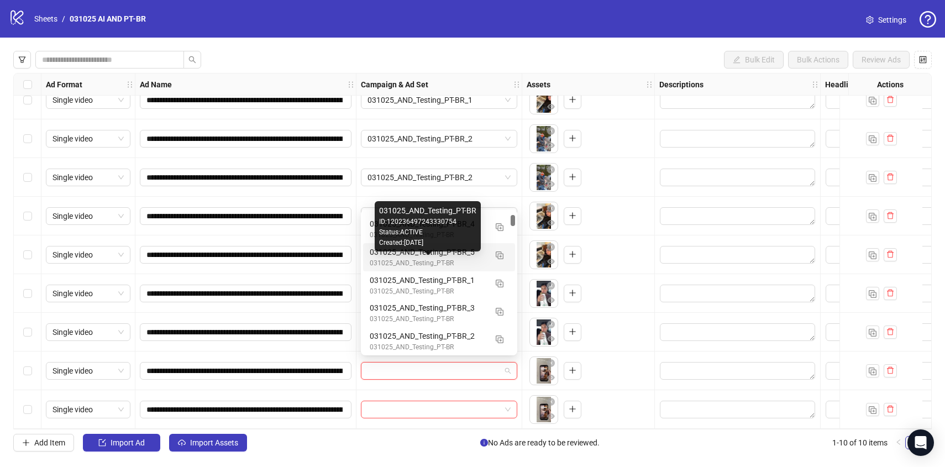
click at [382, 259] on div "031025_AND_Testing_PT-BR" at bounding box center [428, 263] width 117 height 11
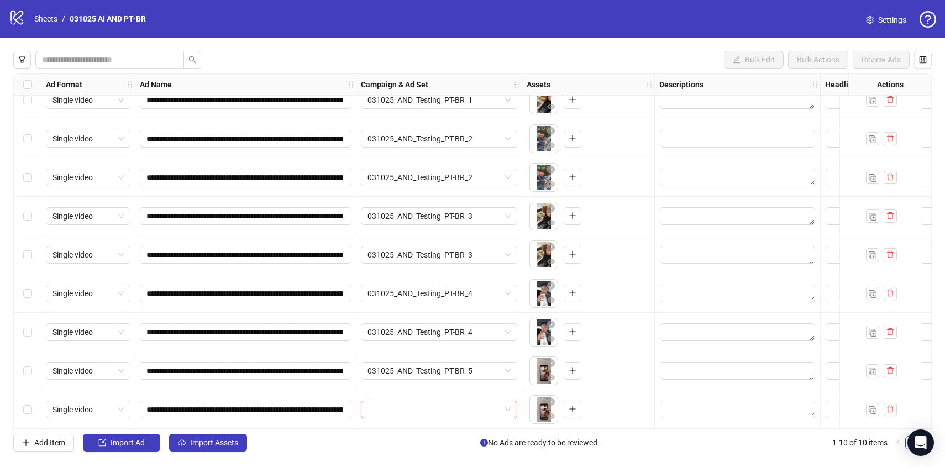
click at [385, 405] on input "search" at bounding box center [434, 409] width 133 height 17
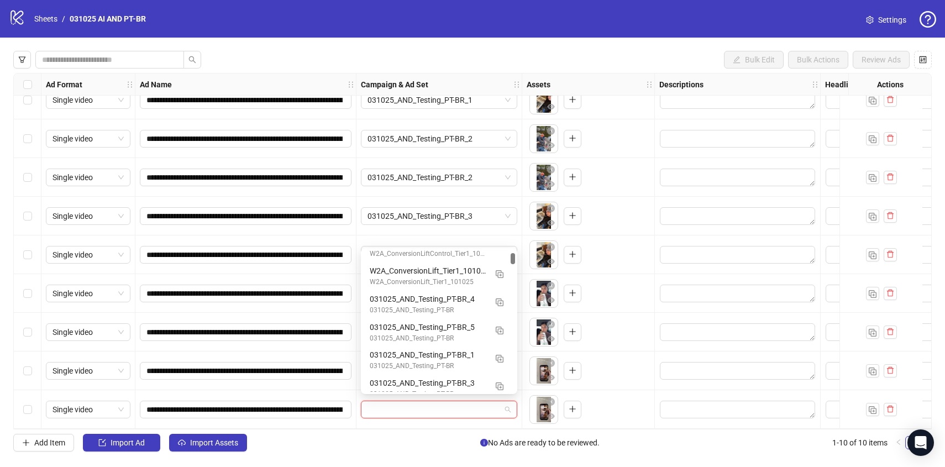
scroll to position [335, 0]
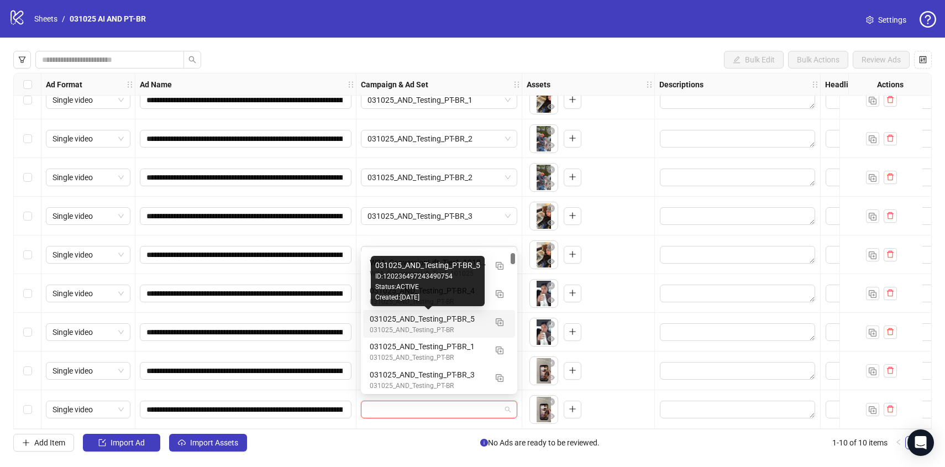
click at [377, 322] on div "031025_AND_Testing_PT-BR_5" at bounding box center [428, 319] width 117 height 12
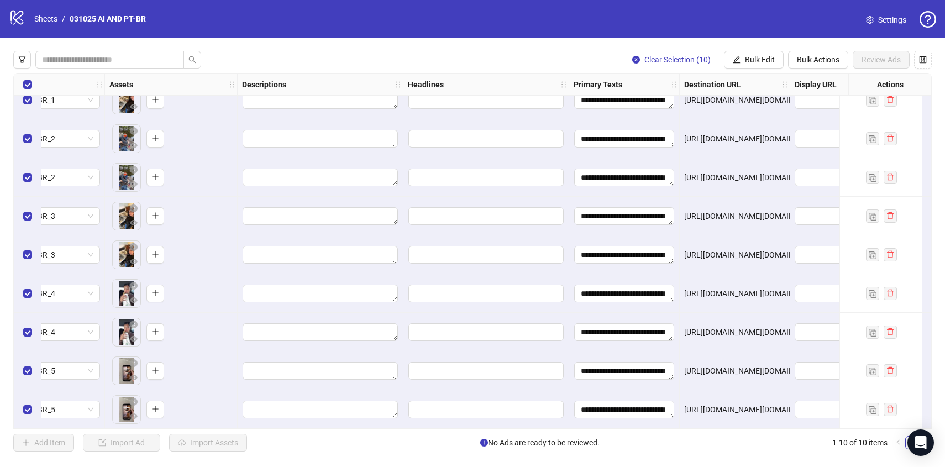
scroll to position [58, 586]
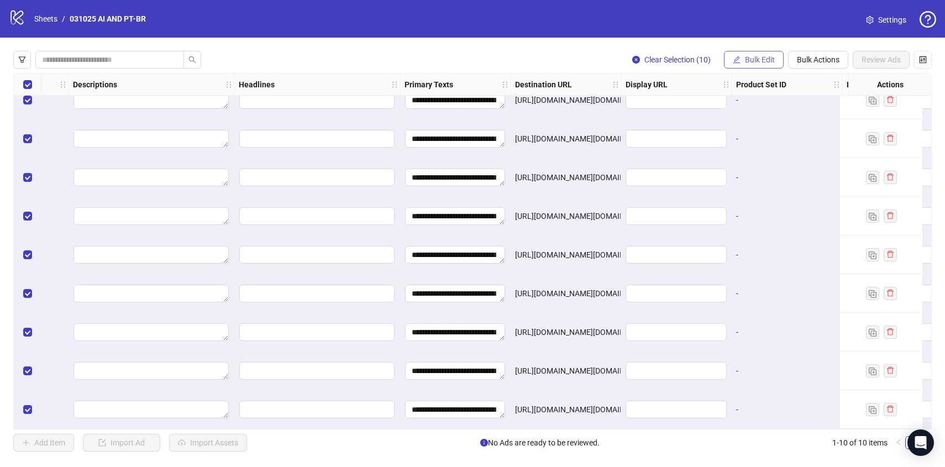
click at [743, 61] on button "Bulk Edit" at bounding box center [754, 60] width 60 height 18
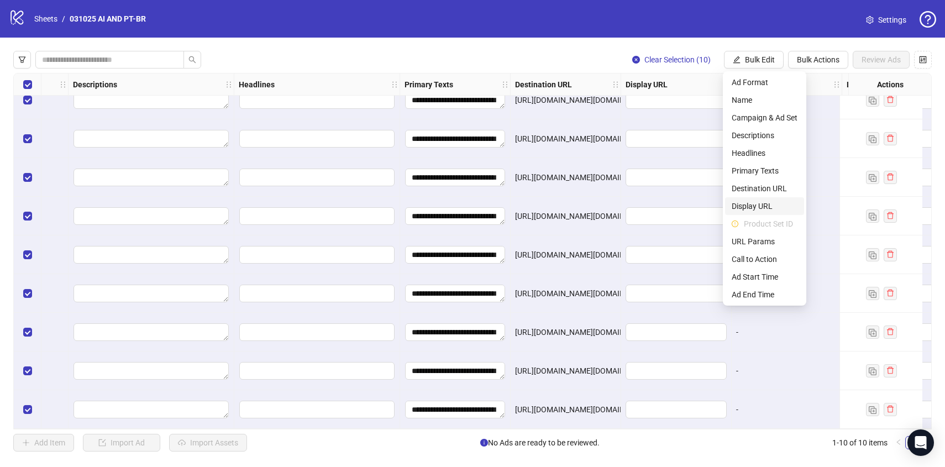
click at [750, 207] on span "Display URL" at bounding box center [765, 206] width 66 height 12
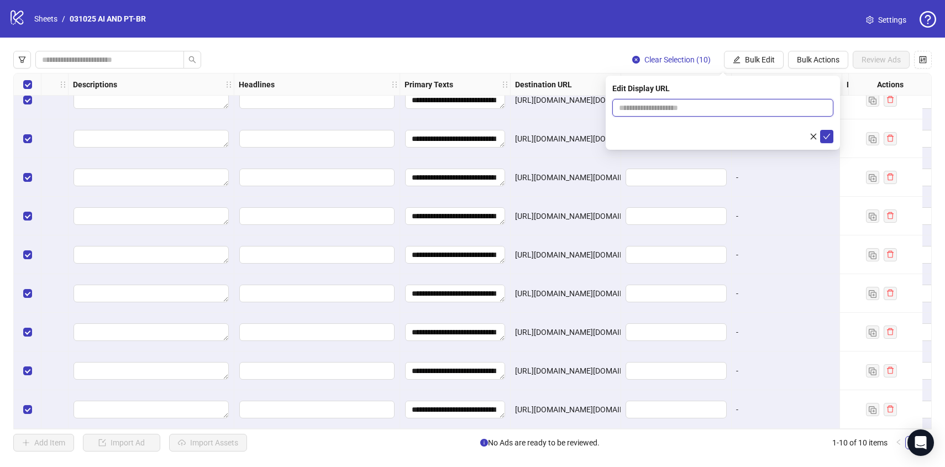
click at [678, 106] on input "text" at bounding box center [722, 108] width 221 height 18
type input "**********"
click at [827, 139] on icon "check" at bounding box center [827, 137] width 8 height 8
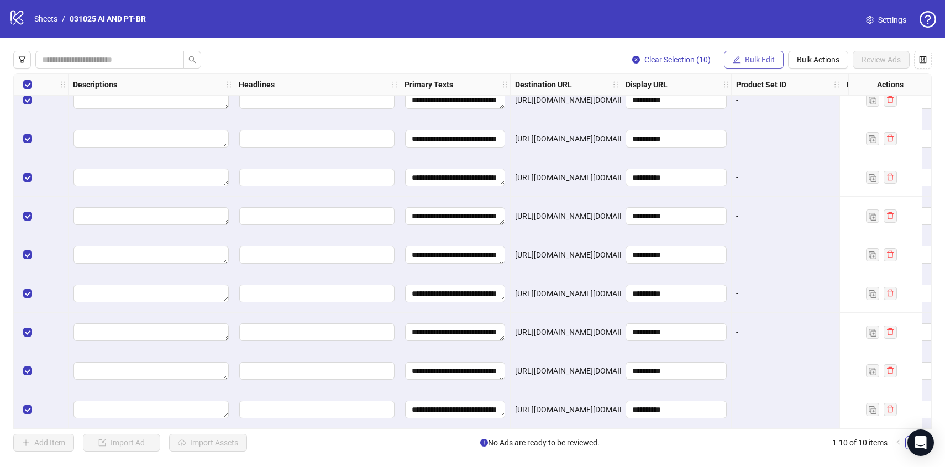
click at [747, 66] on button "Bulk Edit" at bounding box center [754, 60] width 60 height 18
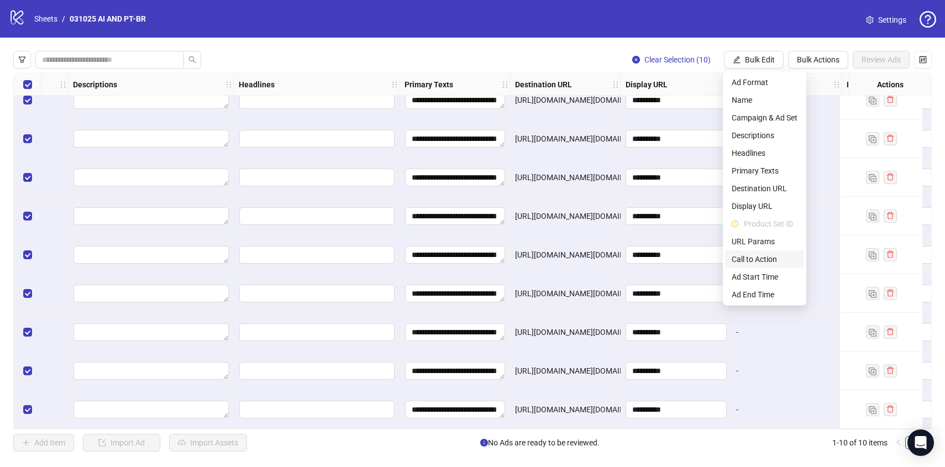
click at [755, 260] on span "Call to Action" at bounding box center [765, 259] width 66 height 12
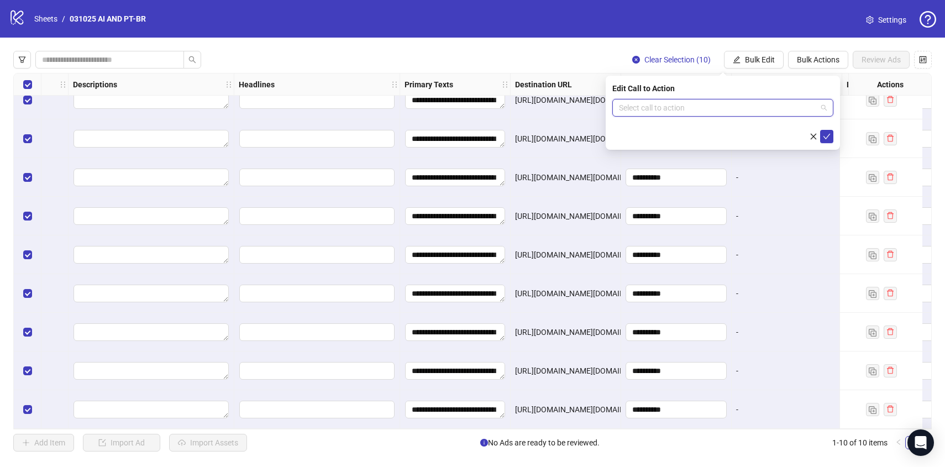
click at [667, 109] on input "search" at bounding box center [718, 107] width 198 height 17
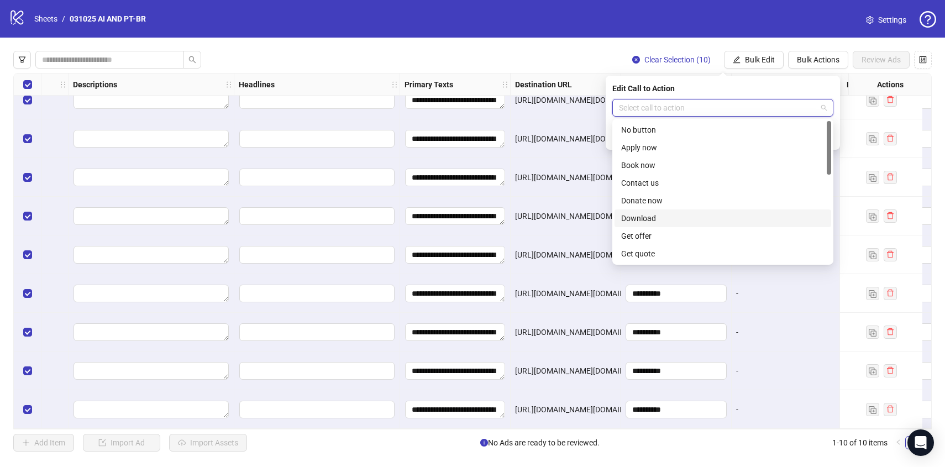
click at [659, 216] on div "Download" at bounding box center [722, 218] width 203 height 12
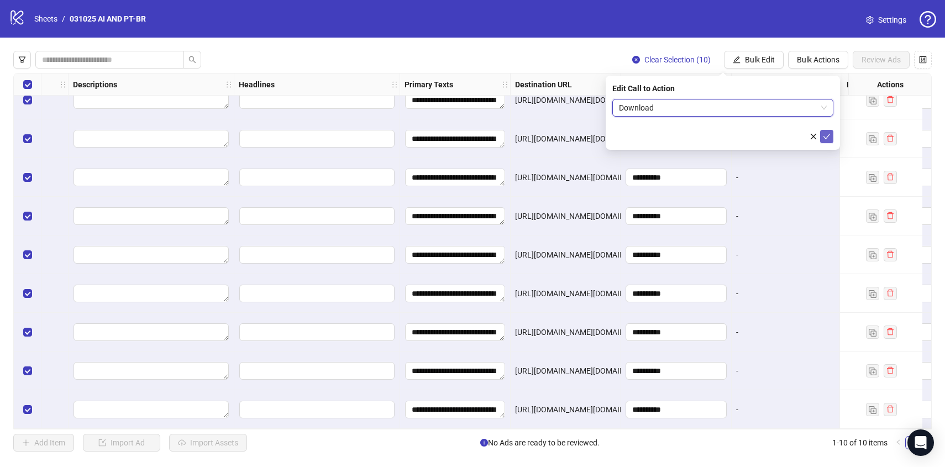
click at [827, 136] on icon "check" at bounding box center [827, 137] width 8 height 8
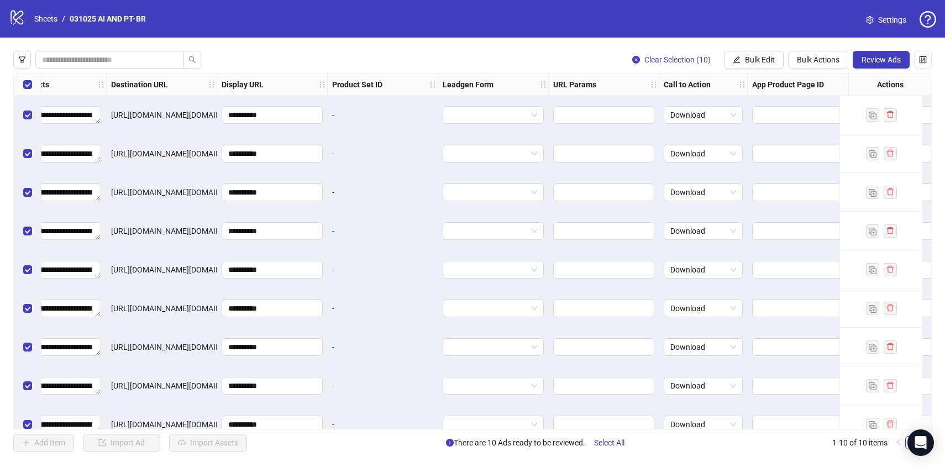
scroll to position [0, 939]
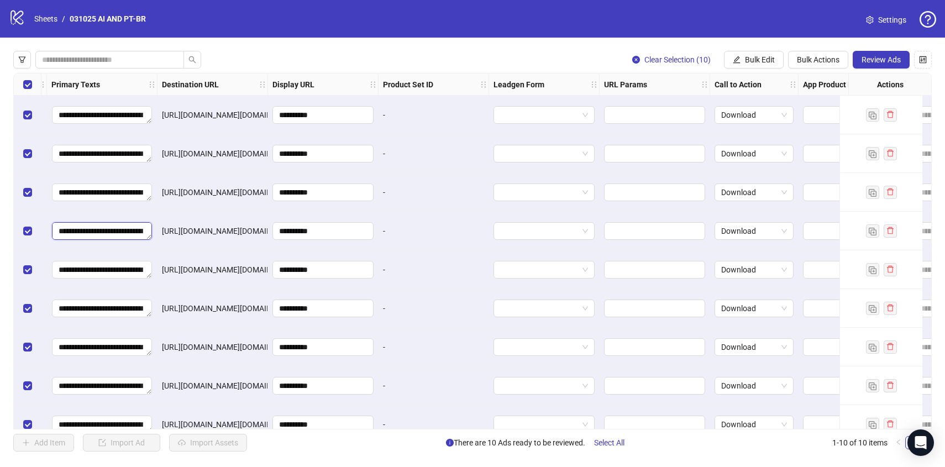
click at [99, 227] on textarea "**********" at bounding box center [102, 231] width 100 height 18
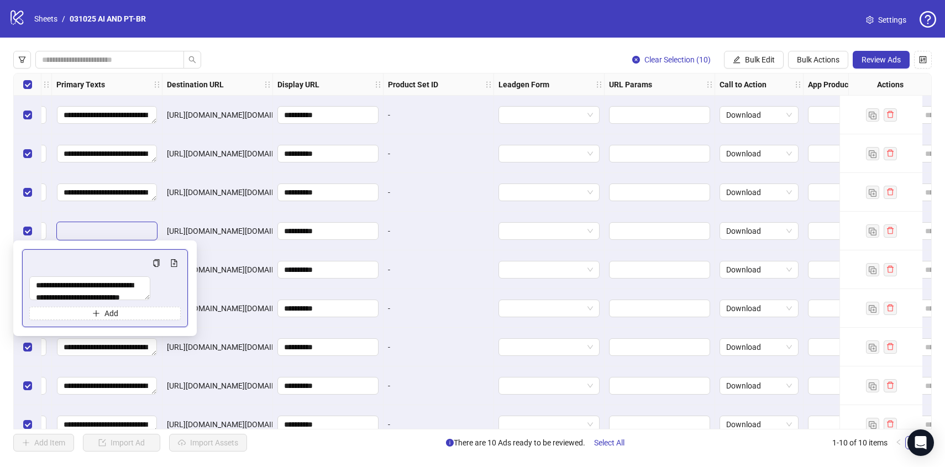
scroll to position [0, 933]
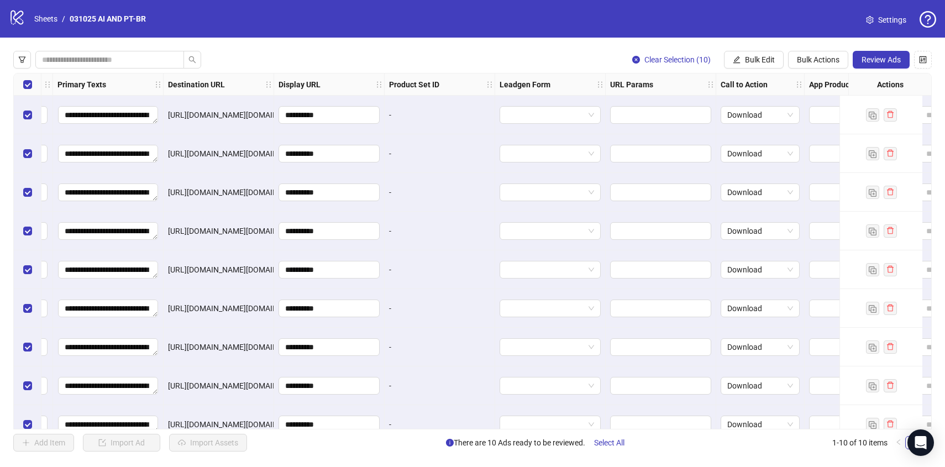
click at [438, 57] on div "Clear Selection (10) Bulk Edit Bulk Actions Review Ads" at bounding box center [472, 60] width 918 height 18
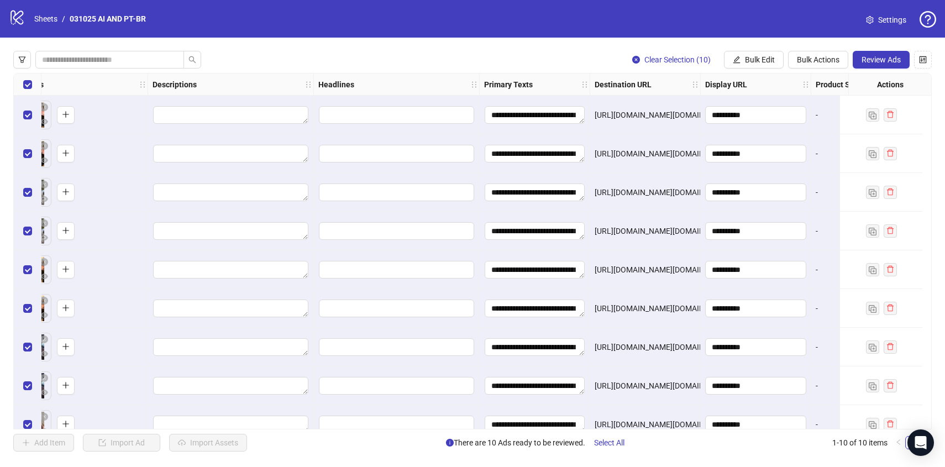
scroll to position [0, 349]
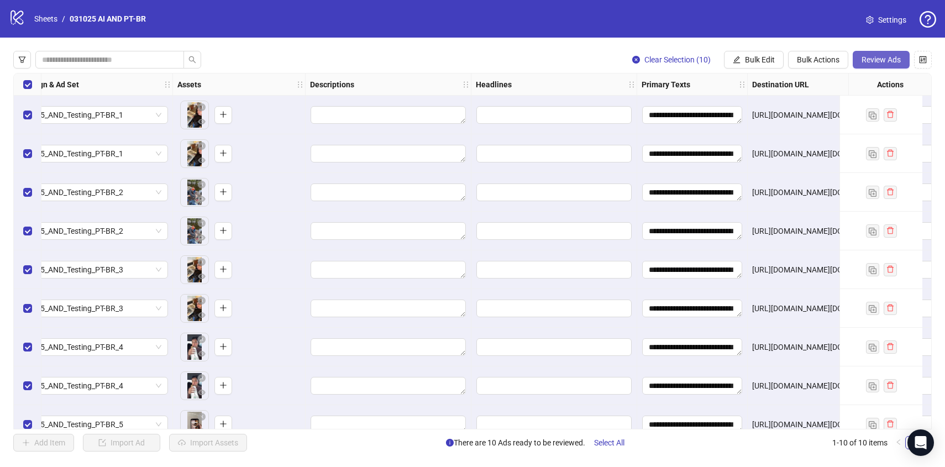
click at [865, 62] on span "Review Ads" at bounding box center [881, 59] width 39 height 9
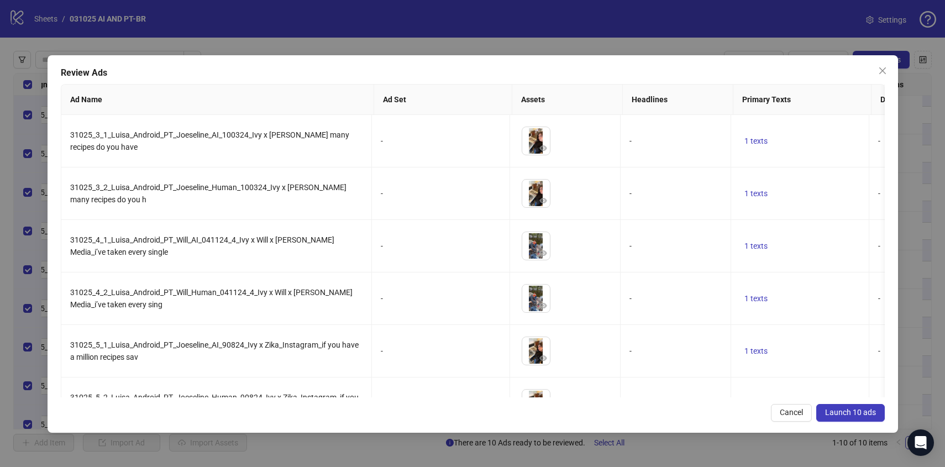
click at [841, 417] on span "Launch 10 ads" at bounding box center [850, 412] width 51 height 9
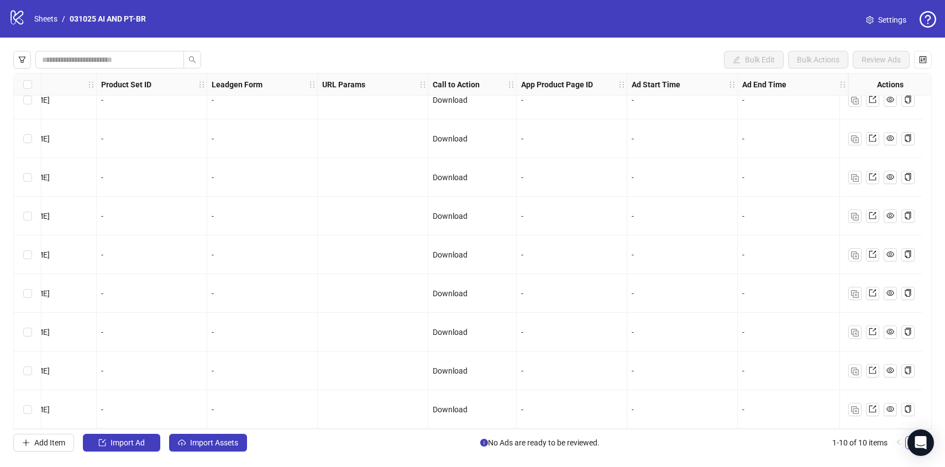
scroll to position [0, 1230]
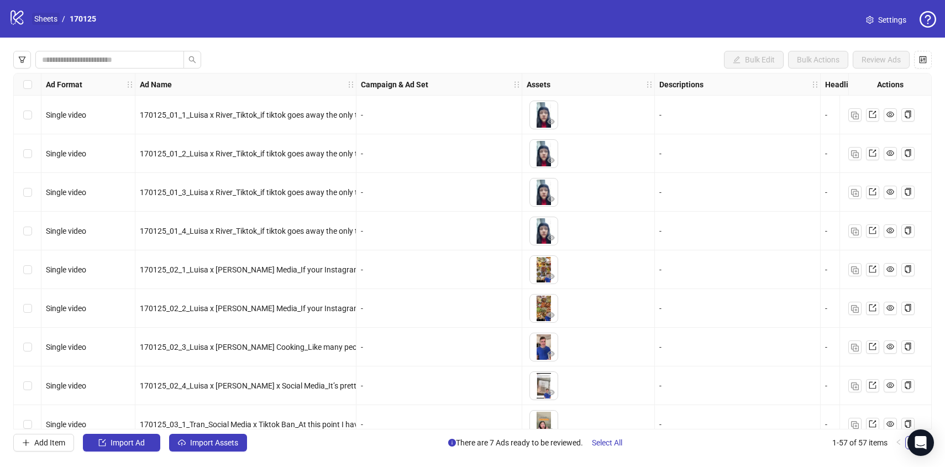
click at [46, 19] on link "Sheets" at bounding box center [46, 19] width 28 height 12
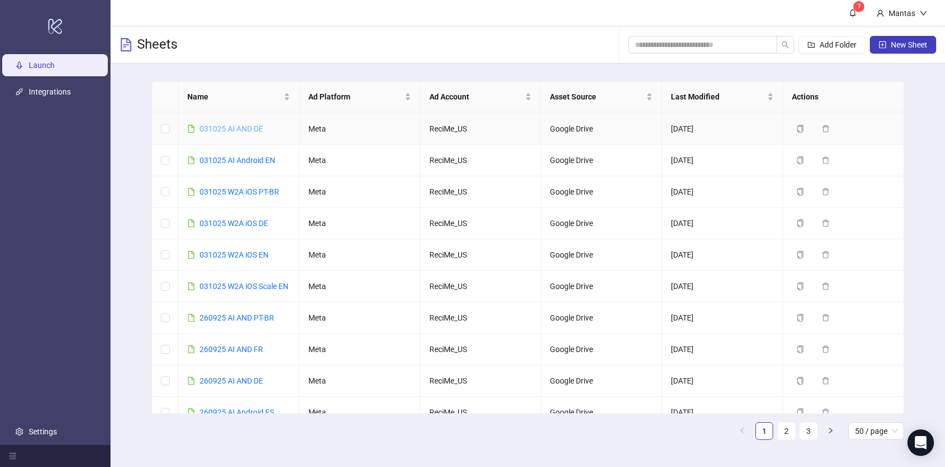
scroll to position [32, 0]
click at [229, 253] on link "031025 W2A iOS EN" at bounding box center [234, 253] width 69 height 9
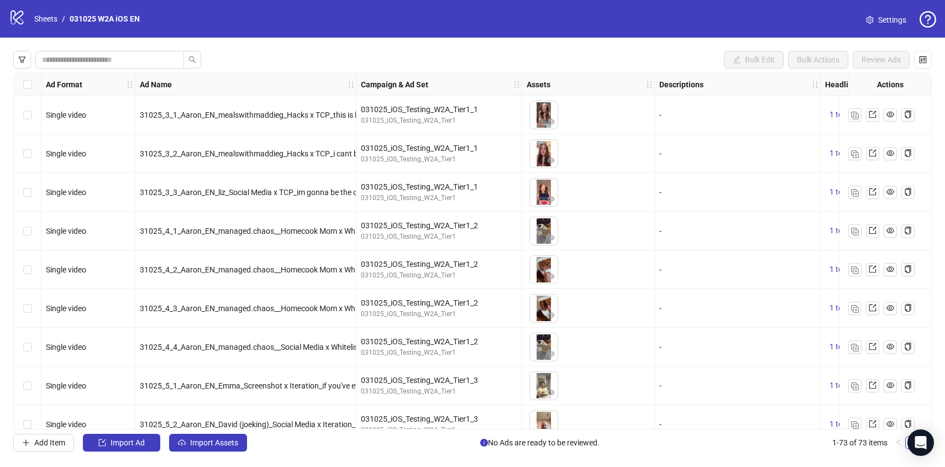
click at [20, 23] on icon at bounding box center [17, 18] width 13 height 14
click at [40, 23] on link "Sheets" at bounding box center [46, 19] width 28 height 12
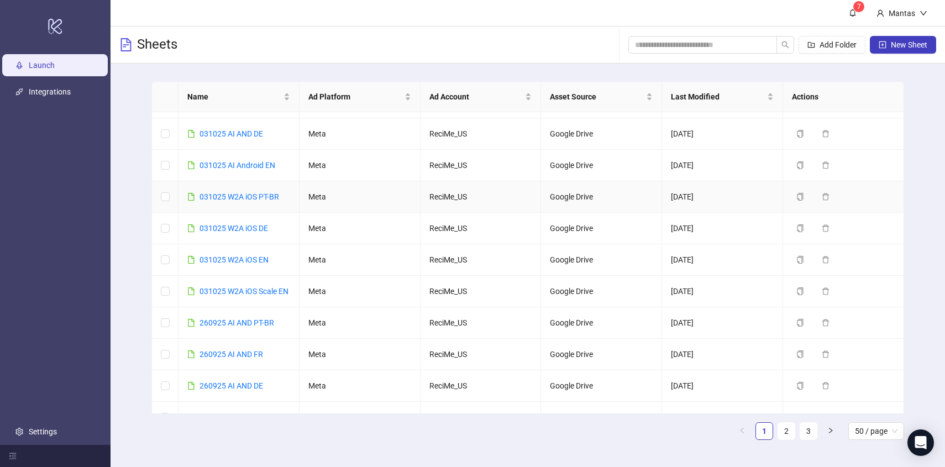
scroll to position [30, 0]
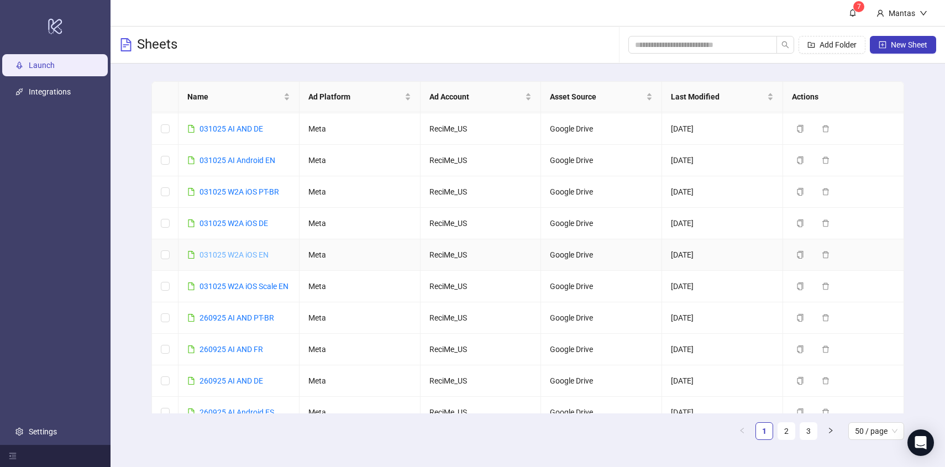
click at [229, 253] on link "031025 W2A iOS EN" at bounding box center [234, 254] width 69 height 9
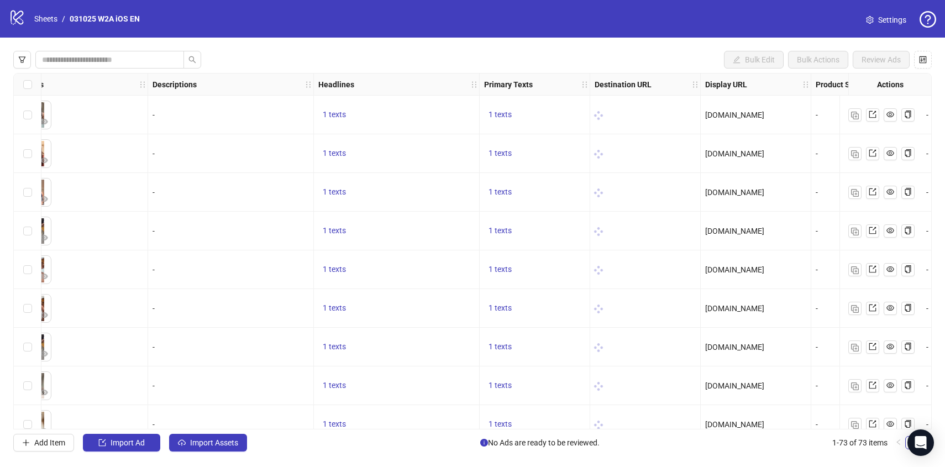
scroll to position [0, 516]
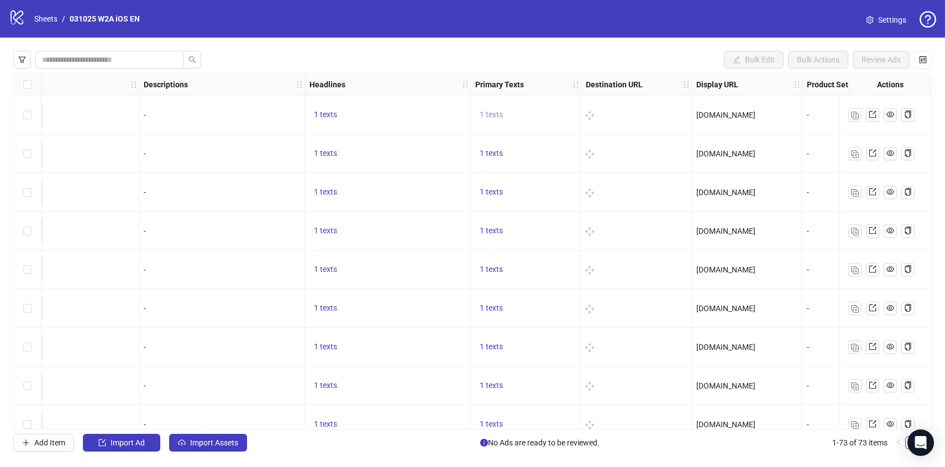
click at [492, 118] on span "1 texts" at bounding box center [491, 114] width 23 height 9
click at [261, 35] on div "logo/logo-mobile Sheets / 031025 W2A iOS EN Settings" at bounding box center [472, 19] width 945 height 38
click at [49, 18] on link "Sheets" at bounding box center [46, 19] width 28 height 12
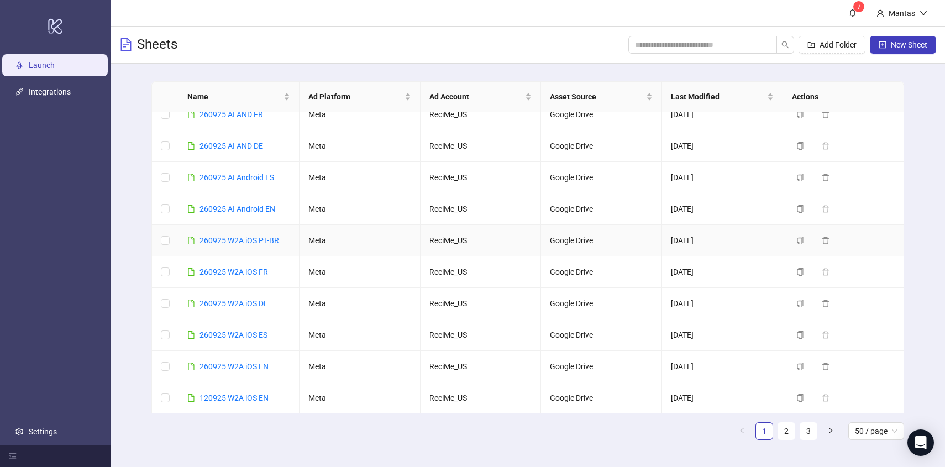
scroll to position [269, 0]
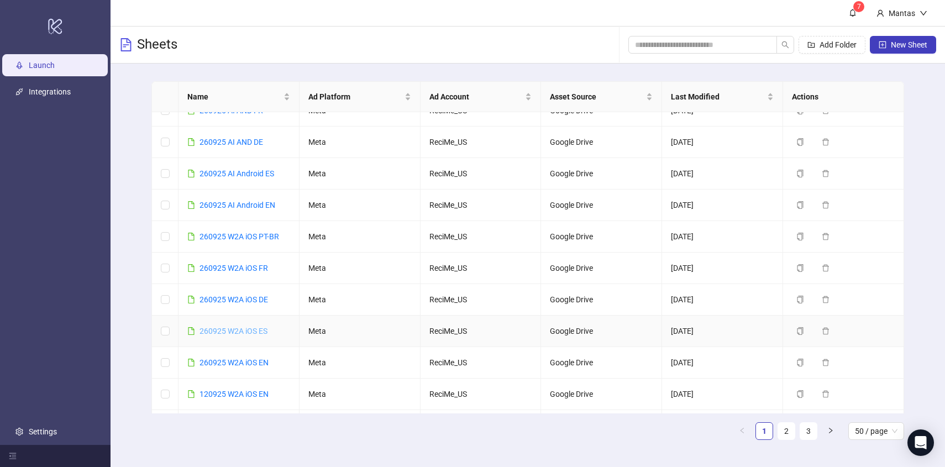
click at [237, 335] on link "260925 W2A iOS ES" at bounding box center [234, 331] width 68 height 9
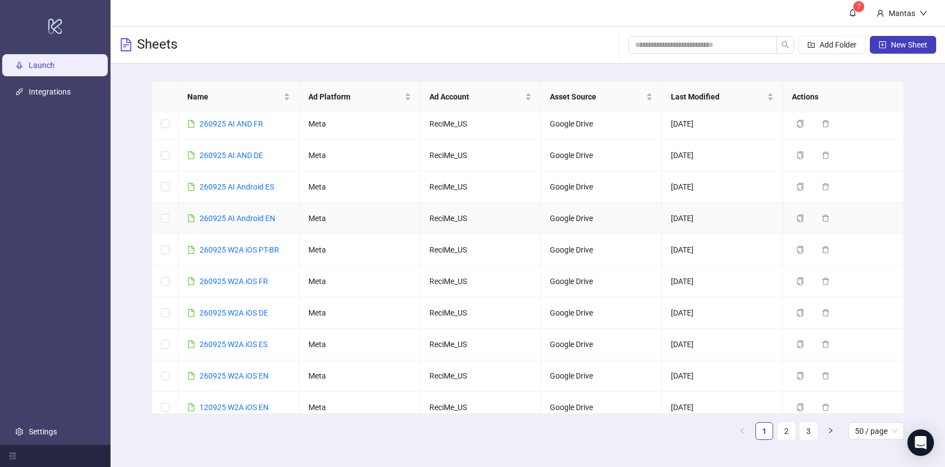
scroll to position [258, 0]
click at [223, 378] on link "260925 W2A iOS EN" at bounding box center [234, 373] width 69 height 9
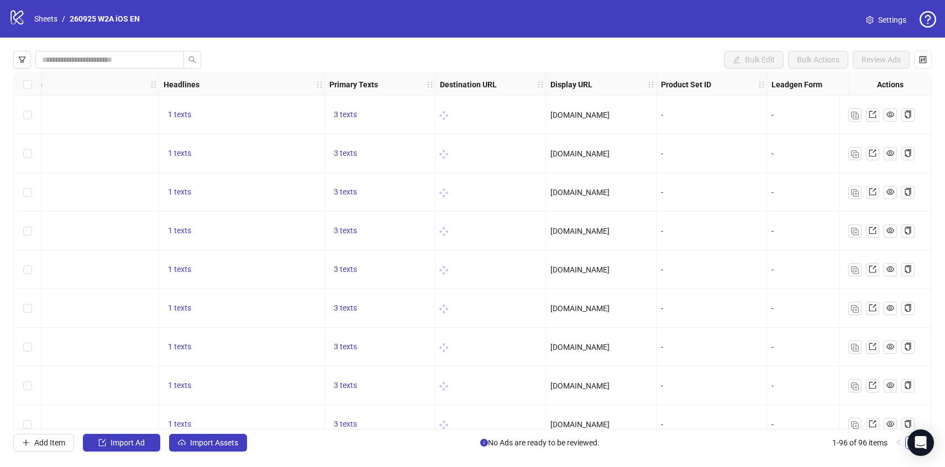
scroll to position [0, 672]
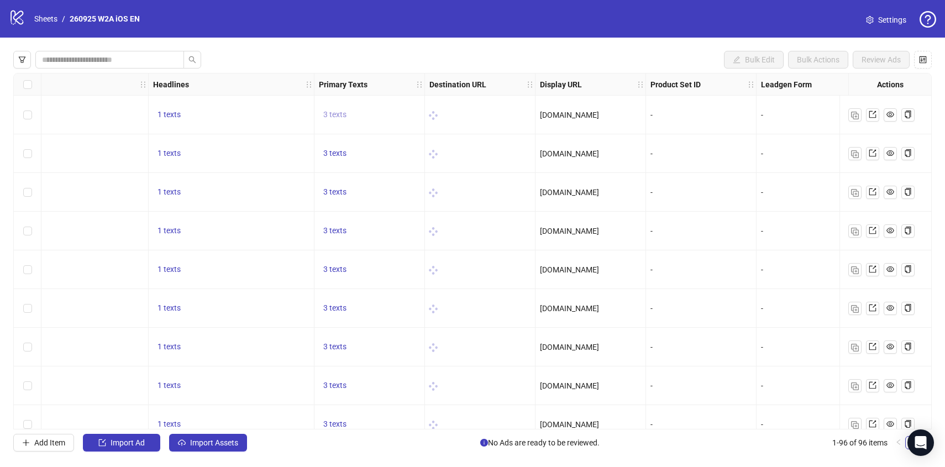
click at [334, 112] on span "3 texts" at bounding box center [334, 114] width 23 height 9
click at [501, 107] on button "button" at bounding box center [507, 106] width 18 height 18
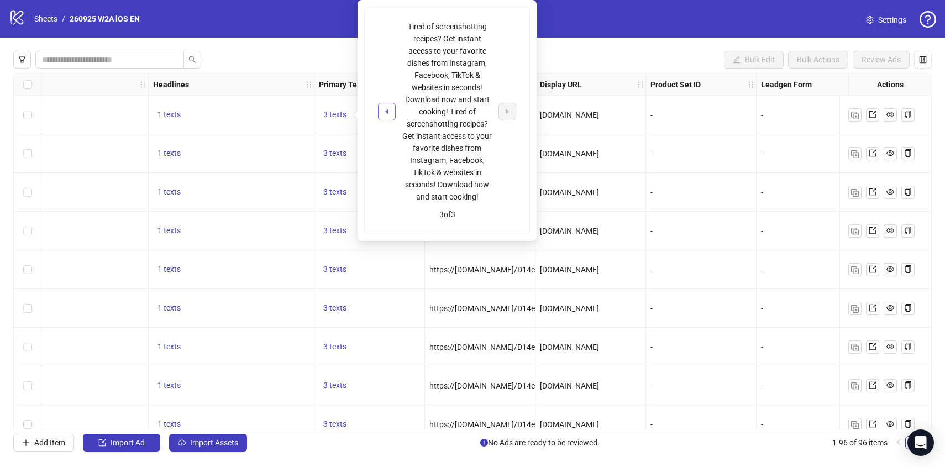
click at [388, 106] on button "button" at bounding box center [387, 112] width 18 height 18
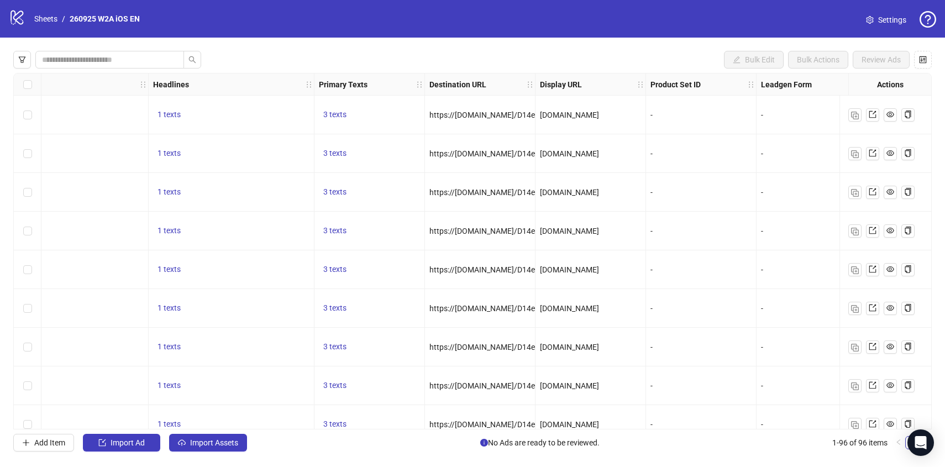
click at [309, 53] on div "Bulk Edit Bulk Actions Review Ads" at bounding box center [472, 60] width 918 height 18
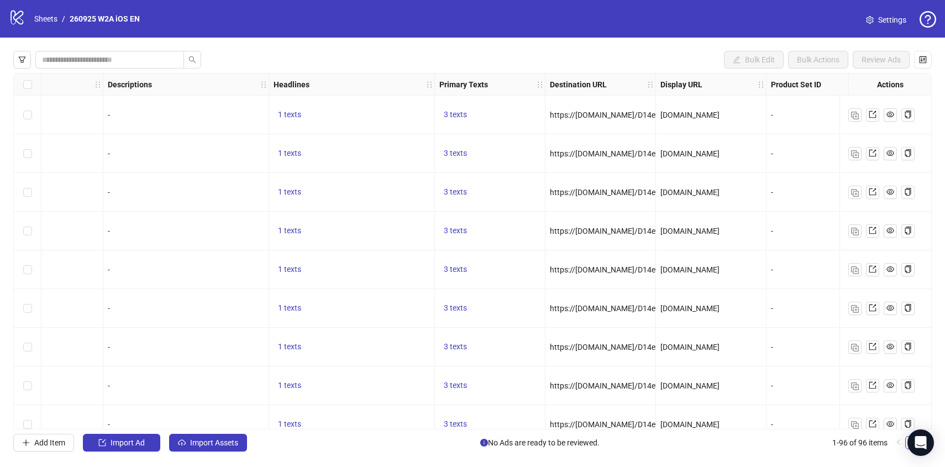
scroll to position [0, 0]
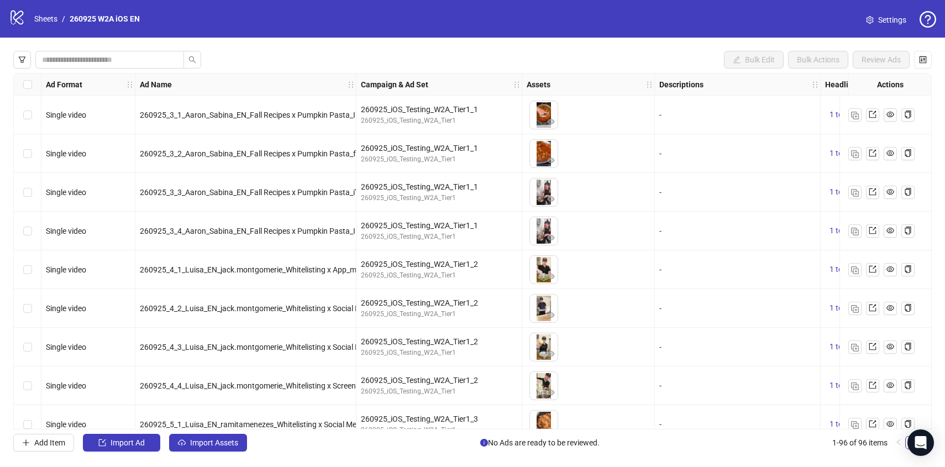
click at [30, 15] on nav "Sheets / 260925 W2A iOS EN" at bounding box center [87, 19] width 114 height 12
click at [43, 17] on link "Sheets" at bounding box center [46, 19] width 28 height 12
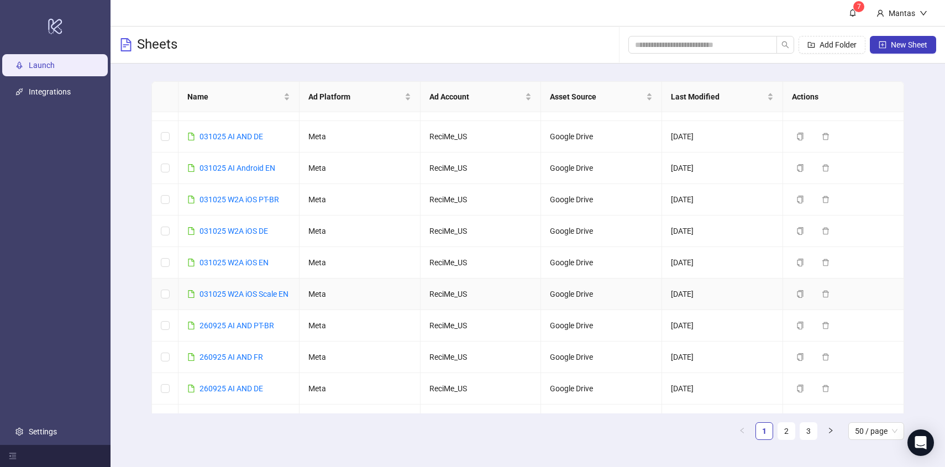
scroll to position [24, 0]
click at [235, 263] on link "031025 W2A iOS EN" at bounding box center [234, 261] width 69 height 9
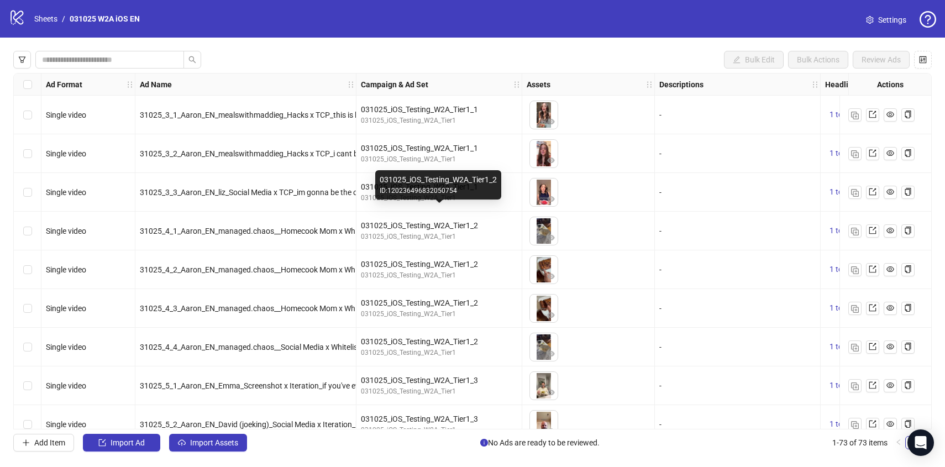
scroll to position [15, 0]
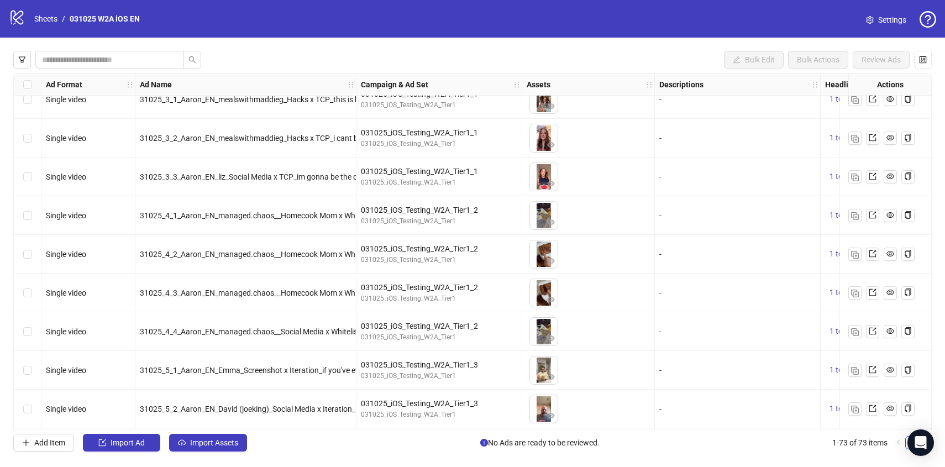
click at [491, 228] on div "031025_iOS_Testing_W2A_Tier1_2 031025_iOS_Testing_W2A_Tier1" at bounding box center [439, 215] width 166 height 39
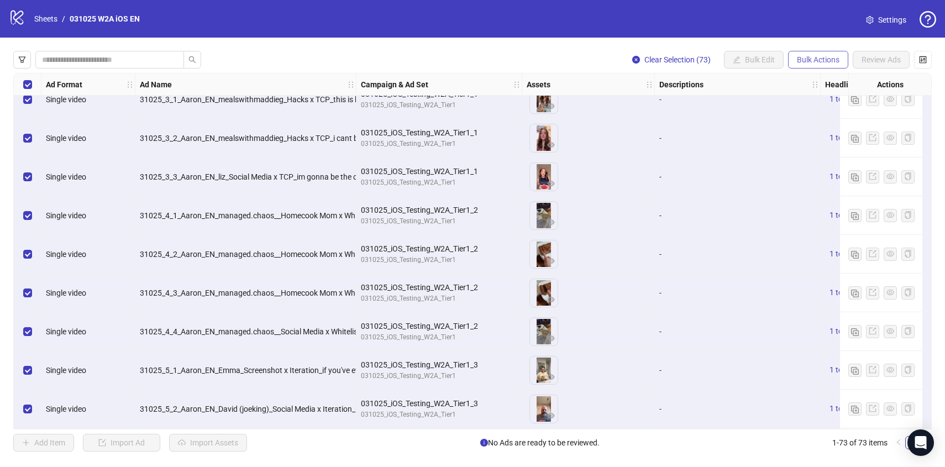
click at [824, 62] on span "Bulk Actions" at bounding box center [818, 59] width 43 height 9
click at [811, 117] on span "Duplicate with assets" at bounding box center [834, 118] width 76 height 12
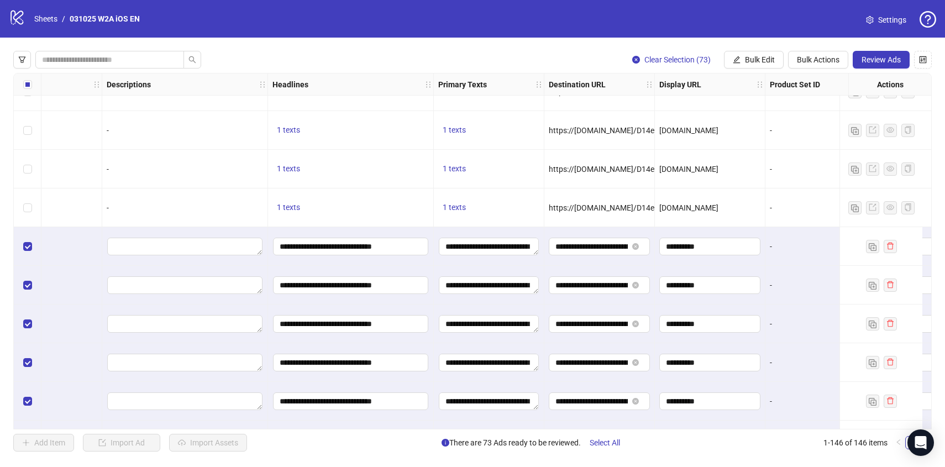
scroll to position [2692, 601]
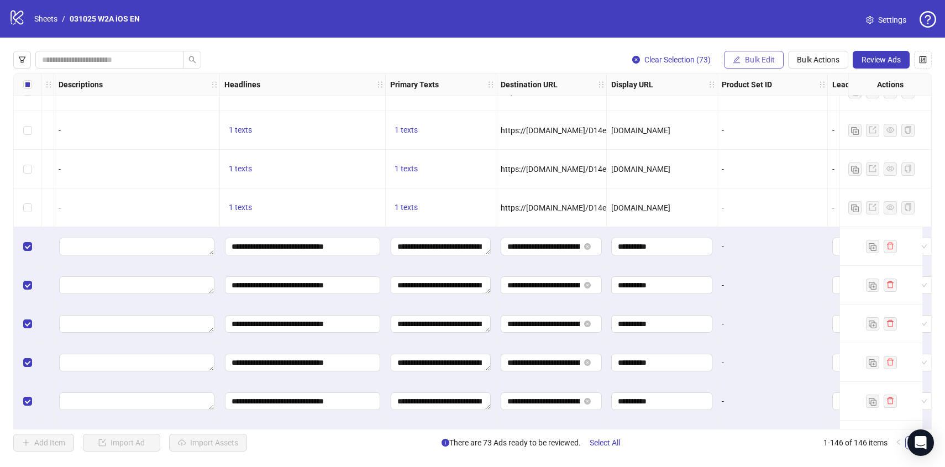
click at [752, 60] on span "Bulk Edit" at bounding box center [760, 59] width 30 height 9
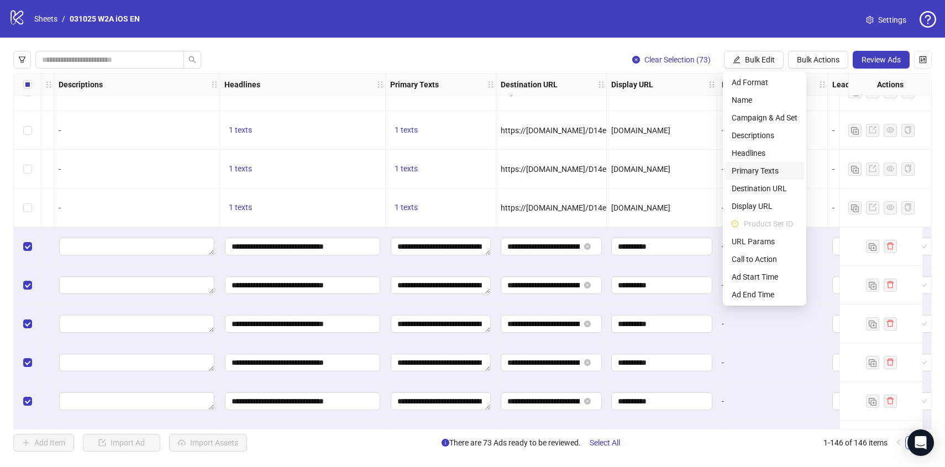
click at [757, 171] on span "Primary Texts" at bounding box center [765, 171] width 66 height 12
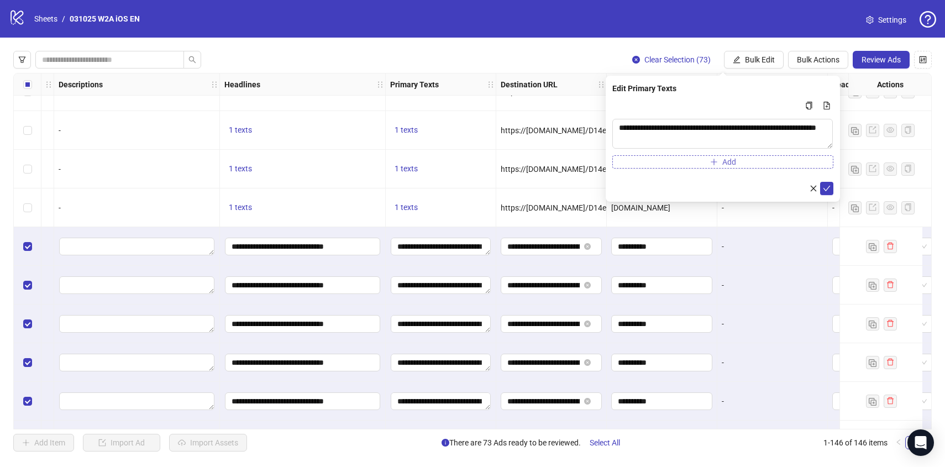
click at [680, 162] on button "Add" at bounding box center [722, 161] width 221 height 13
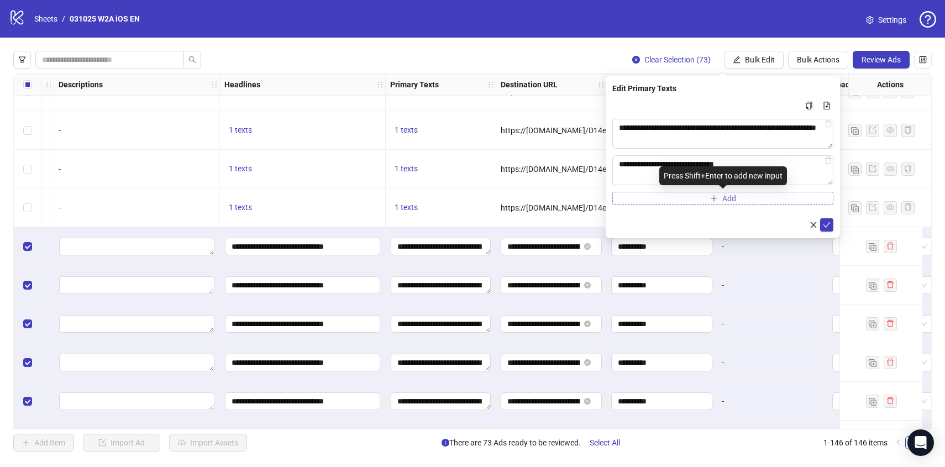
type textarea "**********"
click at [725, 202] on span "Add" at bounding box center [729, 198] width 14 height 9
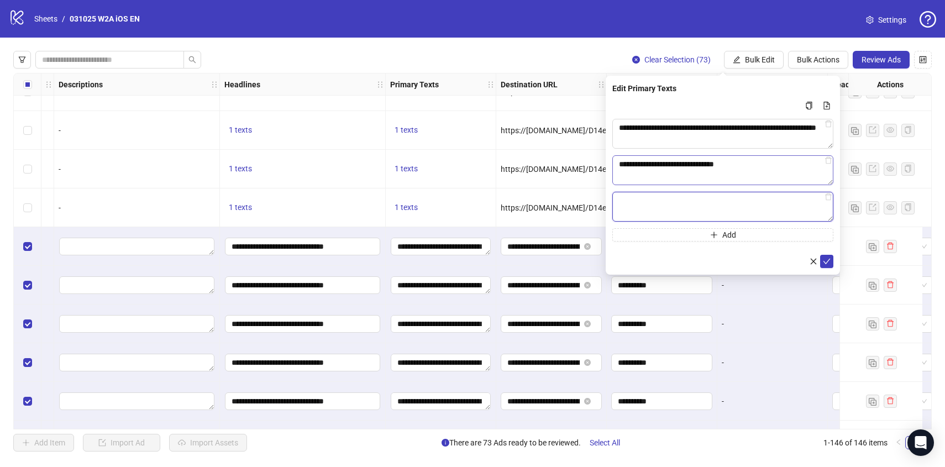
paste textarea "**********"
type textarea "**********"
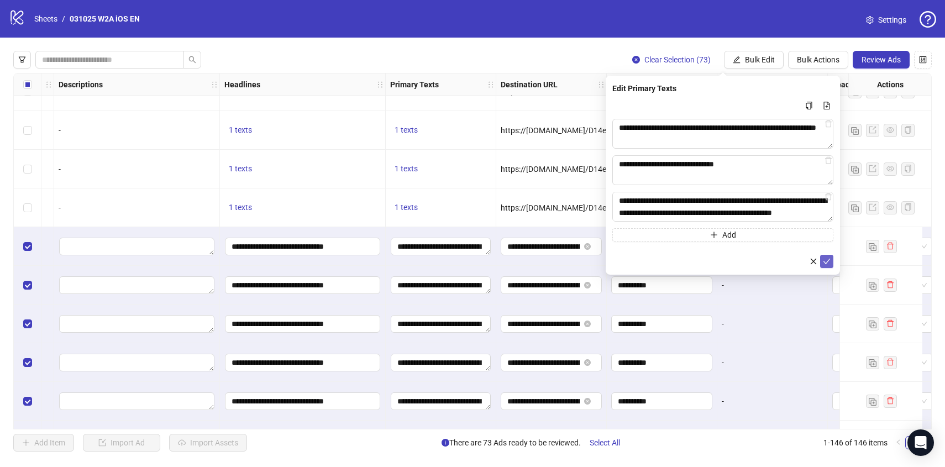
click at [829, 256] on button "submit" at bounding box center [826, 261] width 13 height 13
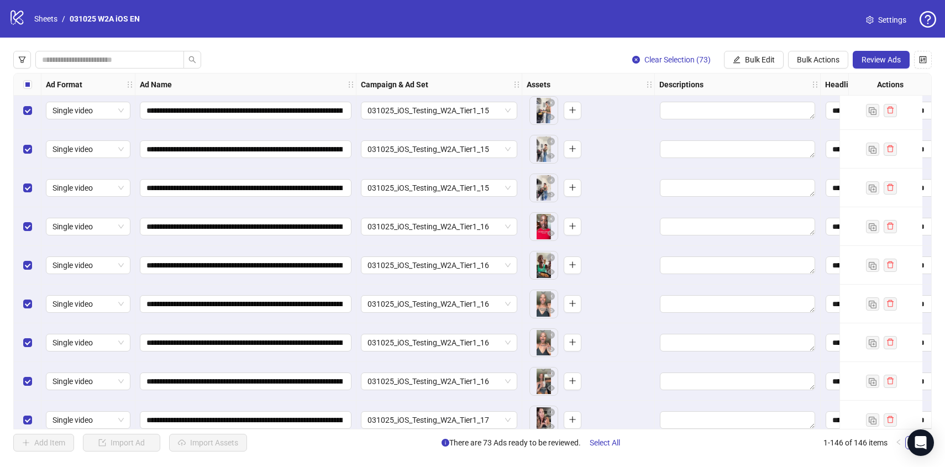
scroll to position [5319, 0]
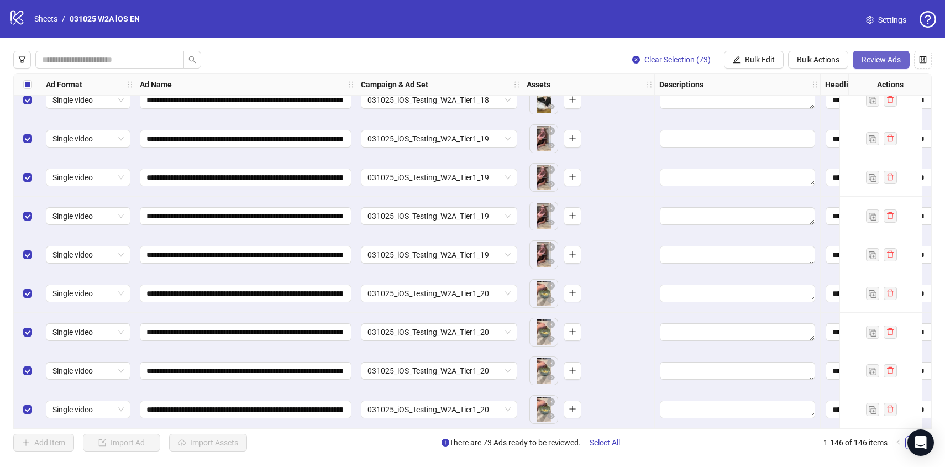
click at [891, 58] on span "Review Ads" at bounding box center [881, 59] width 39 height 9
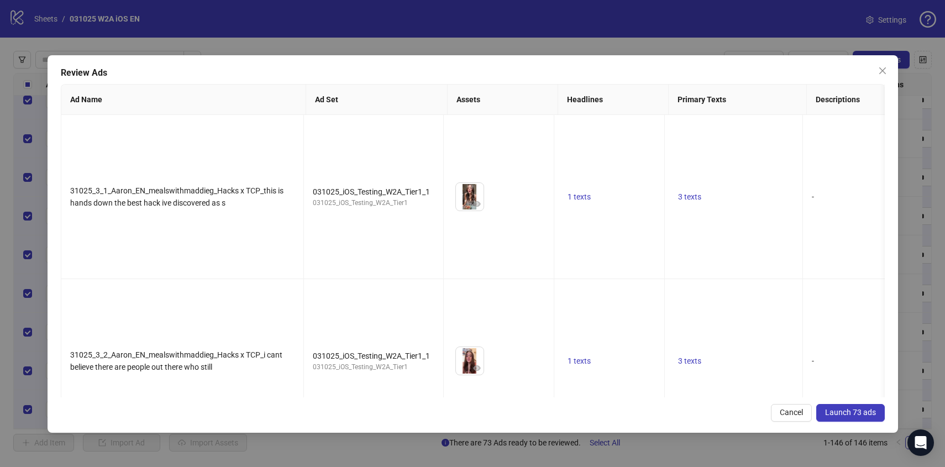
click at [843, 418] on button "Launch 73 ads" at bounding box center [850, 413] width 69 height 18
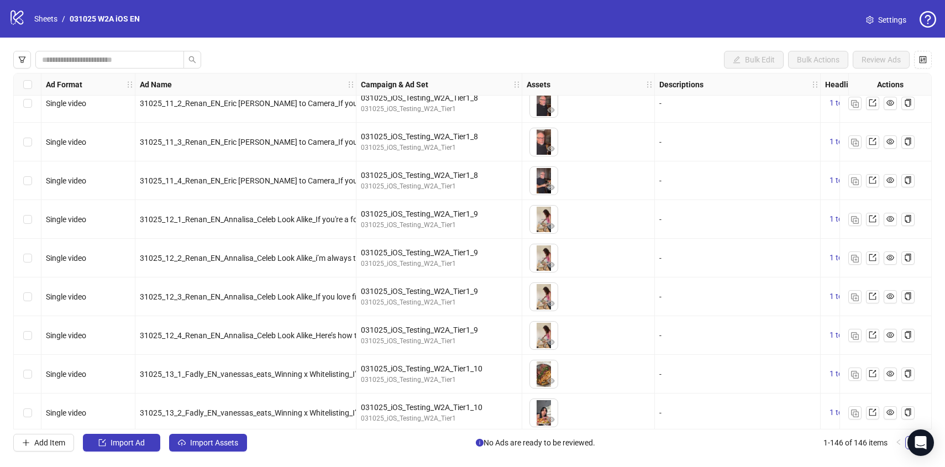
scroll to position [3621, 0]
